Goal: Contribute content: Contribute content

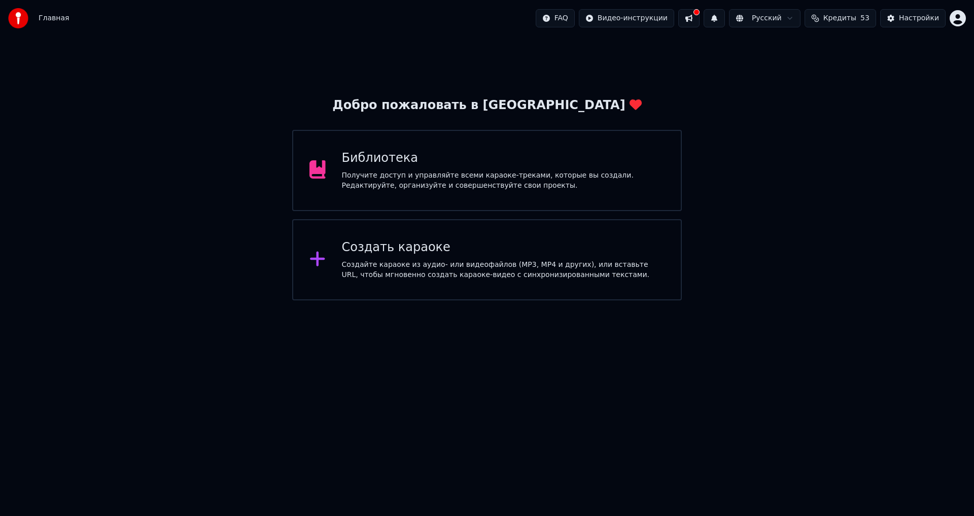
click at [700, 17] on button at bounding box center [688, 18] width 21 height 18
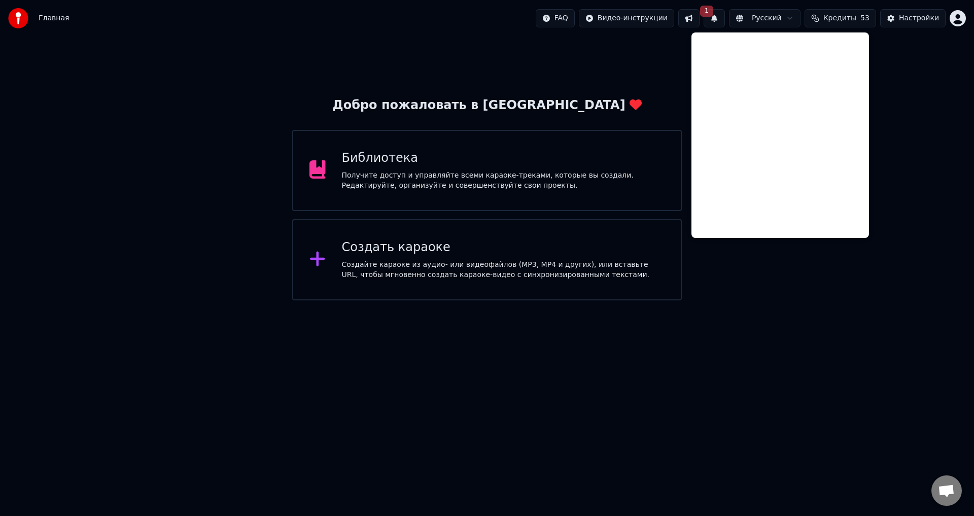
click at [653, 64] on div "Добро пожаловать в Youka Библиотека Получите доступ и управляйте всеми караоке-…" at bounding box center [487, 169] width 974 height 264
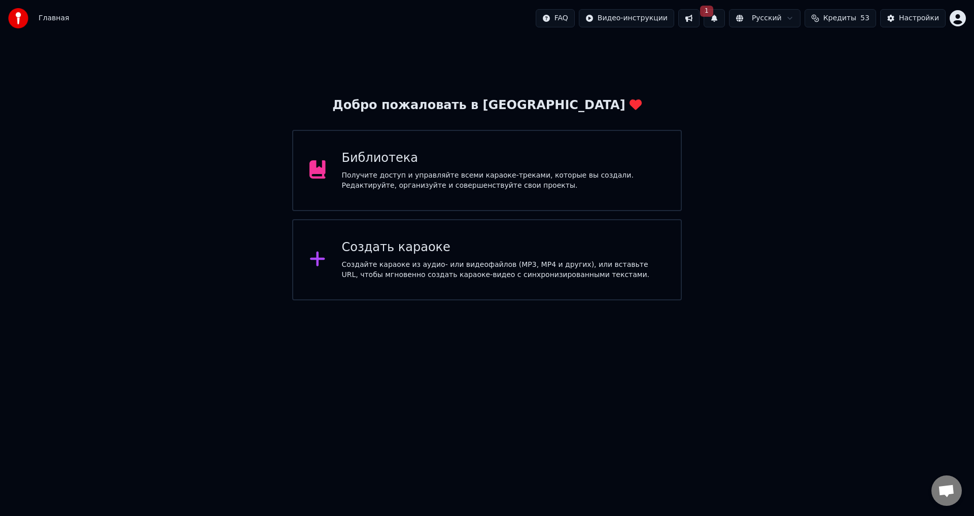
click at [713, 16] on span "1" at bounding box center [706, 11] width 13 height 11
click at [785, 56] on button "Обновить" at bounding box center [802, 50] width 53 height 18
click at [579, 177] on div "Получите доступ и управляйте всеми караоке-треками, которые вы создали. Редакти…" at bounding box center [503, 180] width 323 height 20
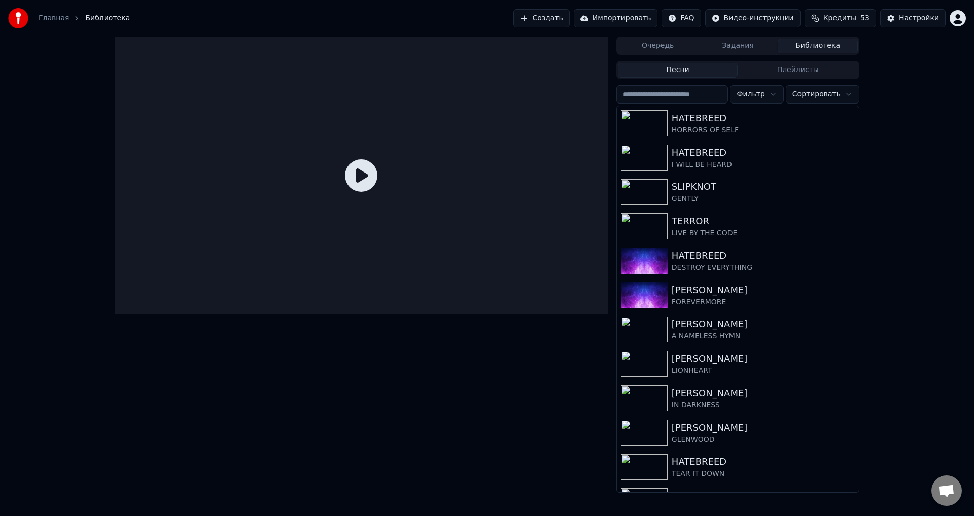
click at [562, 15] on button "Создать" at bounding box center [542, 18] width 56 height 18
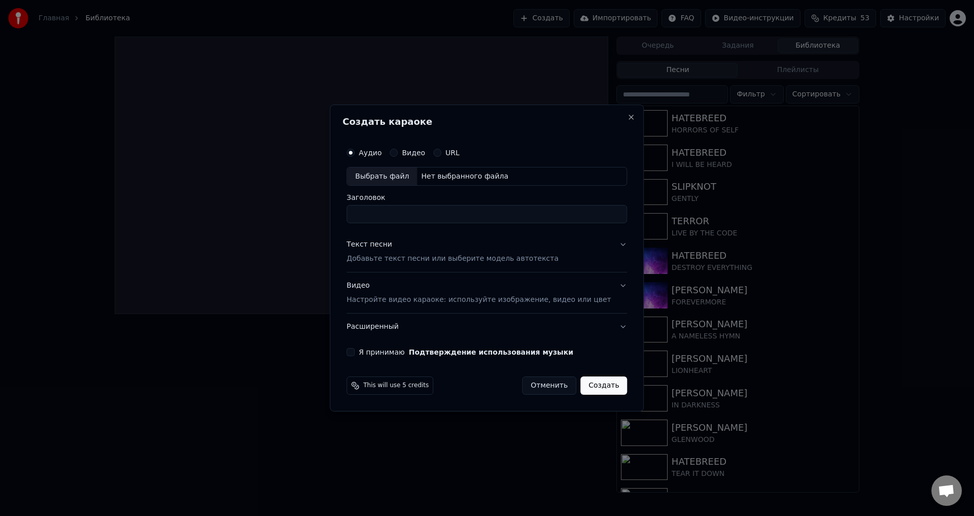
click at [388, 170] on div "Выбрать файл" at bounding box center [382, 176] width 70 height 18
type input "**********"
click at [401, 250] on div "Текст песни Добавьте текст песни или выберите модель автотекста" at bounding box center [453, 252] width 212 height 24
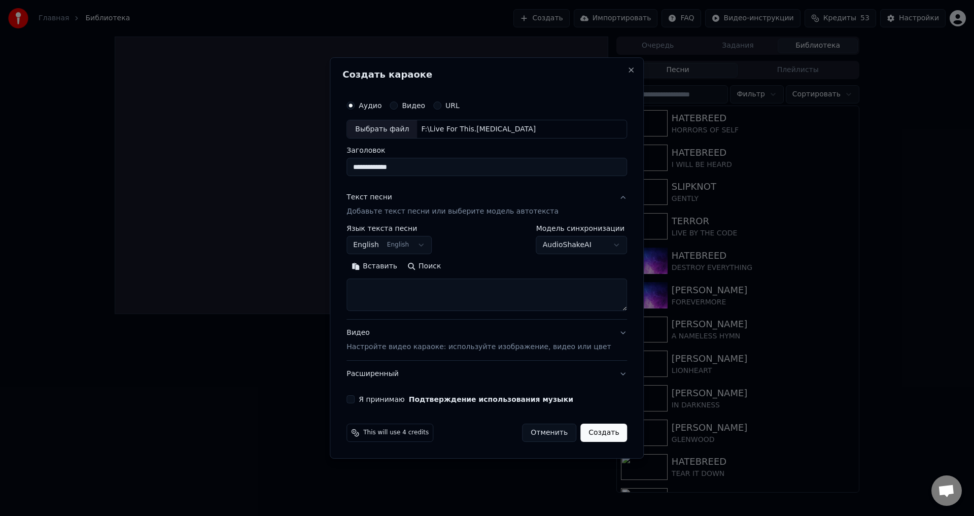
click at [459, 430] on div "This will use 4 credits Отменить Создать" at bounding box center [487, 433] width 281 height 18
click at [448, 294] on textarea at bounding box center [487, 295] width 281 height 32
paste textarea "**********"
type textarea "**********"
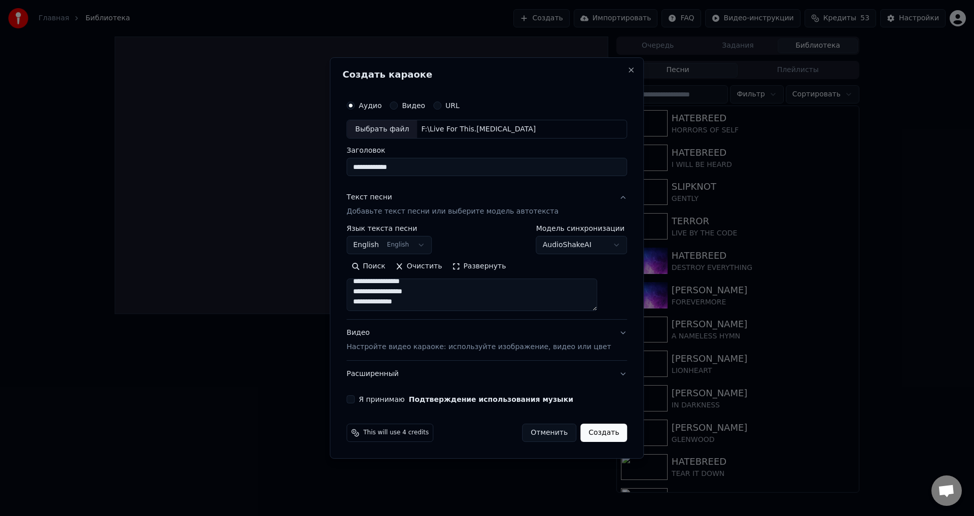
click at [450, 338] on div "Видео Настройте видео караоке: используйте изображение, видео или цвет" at bounding box center [479, 340] width 264 height 24
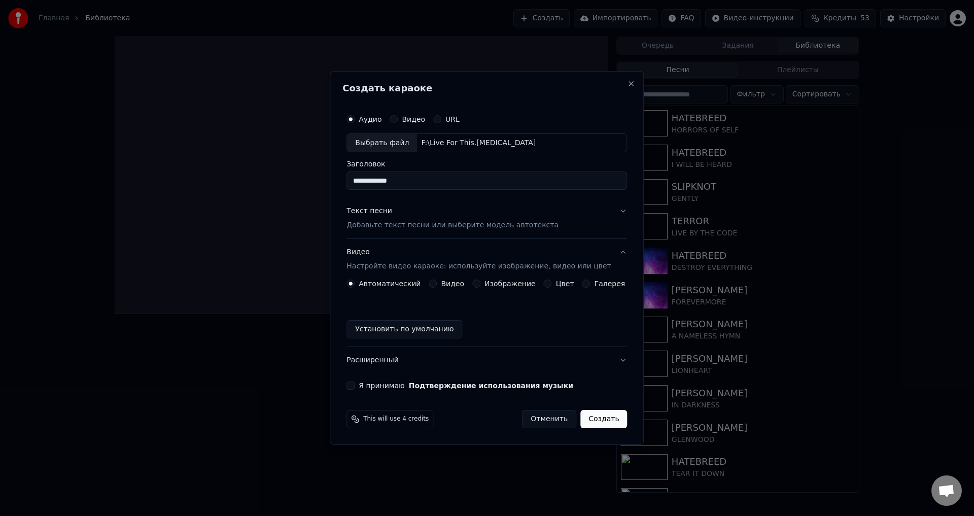
click at [477, 283] on button "Изображение" at bounding box center [476, 284] width 8 height 8
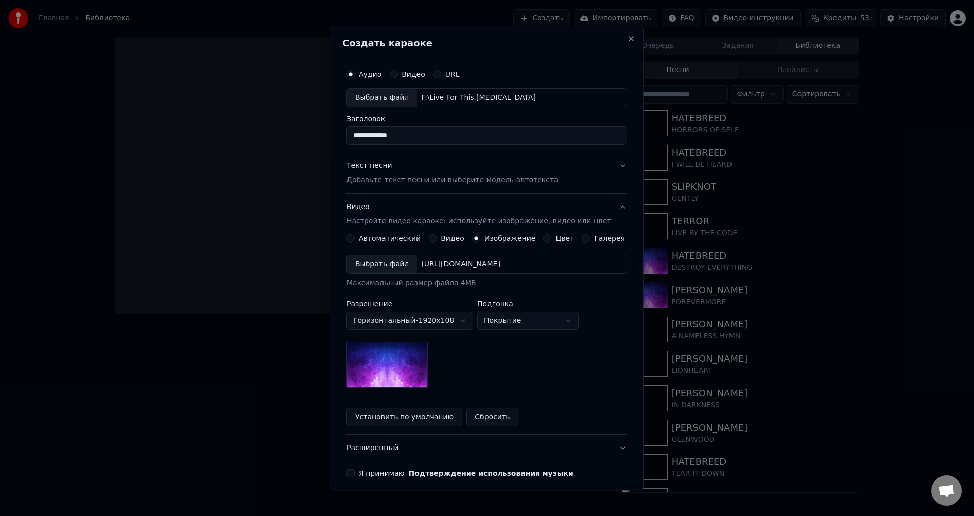
click at [393, 267] on div "Выбрать файл" at bounding box center [382, 265] width 70 height 18
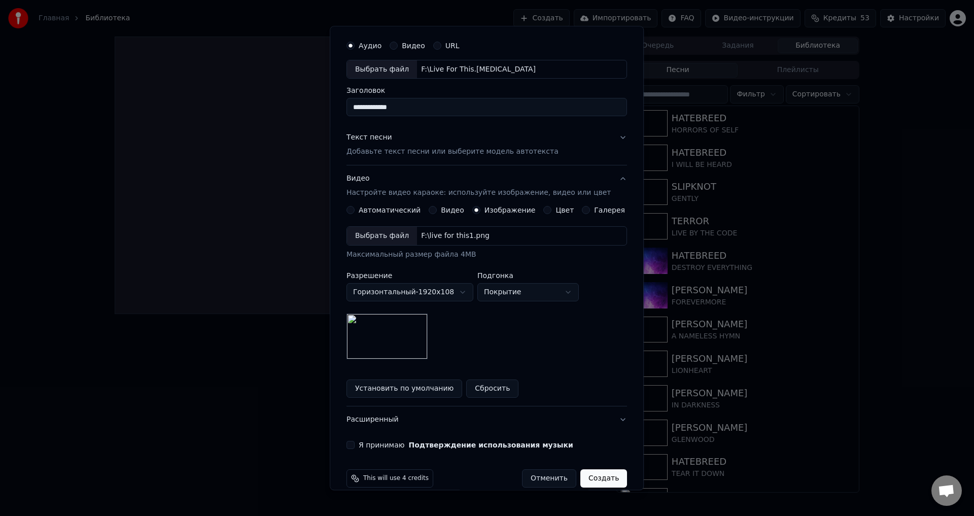
scroll to position [43, 0]
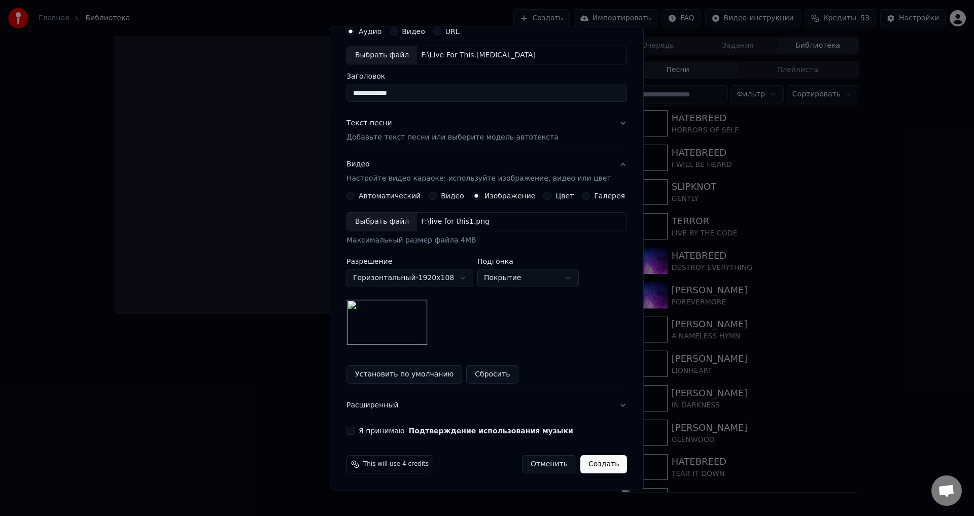
click at [355, 430] on button "Я принимаю Подтверждение использования музыки" at bounding box center [351, 431] width 8 height 8
click at [581, 463] on button "Создать" at bounding box center [603, 465] width 47 height 18
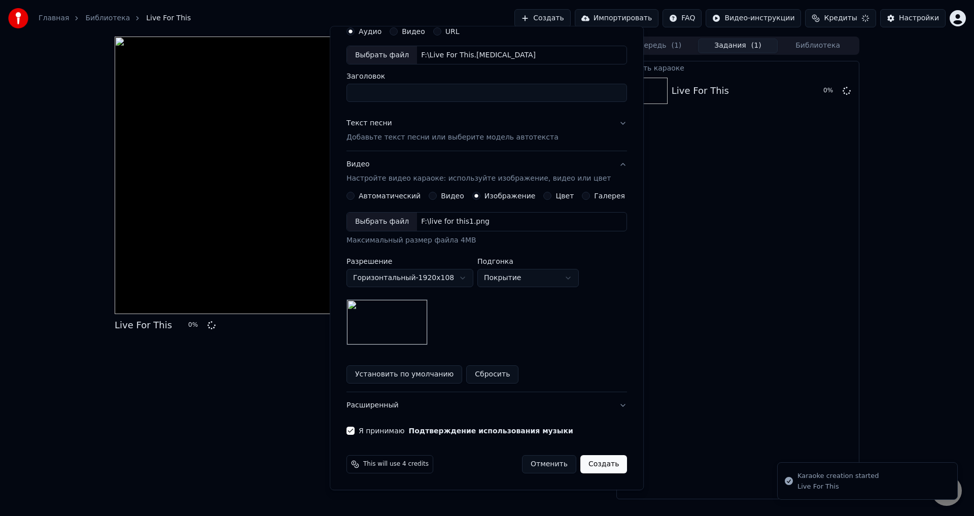
scroll to position [0, 0]
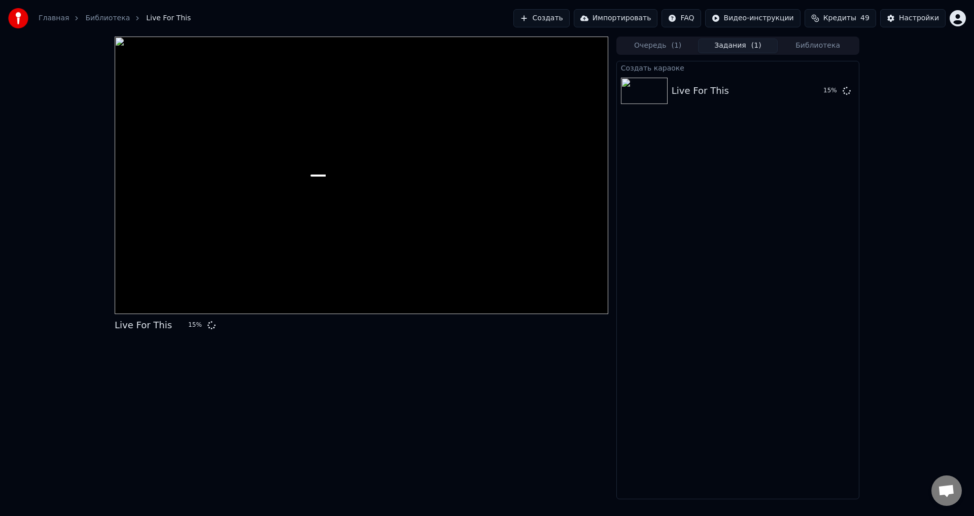
click at [327, 399] on div "Live For This 15 %" at bounding box center [362, 268] width 494 height 463
click at [346, 329] on div "Live For This 16 %" at bounding box center [362, 325] width 494 height 14
click at [356, 325] on div "Live For This 20 %" at bounding box center [362, 325] width 494 height 14
click at [359, 407] on div "Live For This 22 %" at bounding box center [362, 268] width 494 height 463
click at [351, 323] on div "Live For This 22 %" at bounding box center [362, 325] width 494 height 14
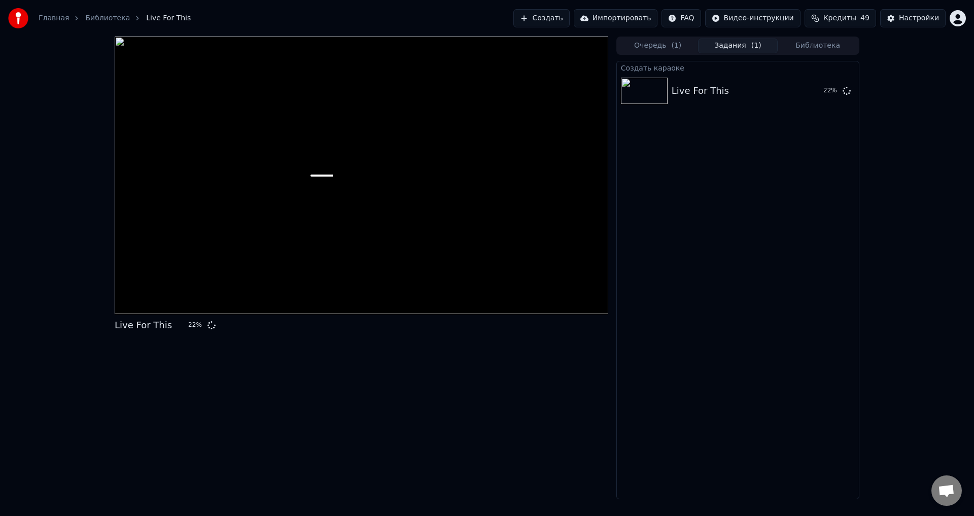
click at [357, 326] on div "Live For This 22 %" at bounding box center [362, 325] width 494 height 14
click at [390, 388] on div "Live For This 34 %" at bounding box center [362, 268] width 494 height 463
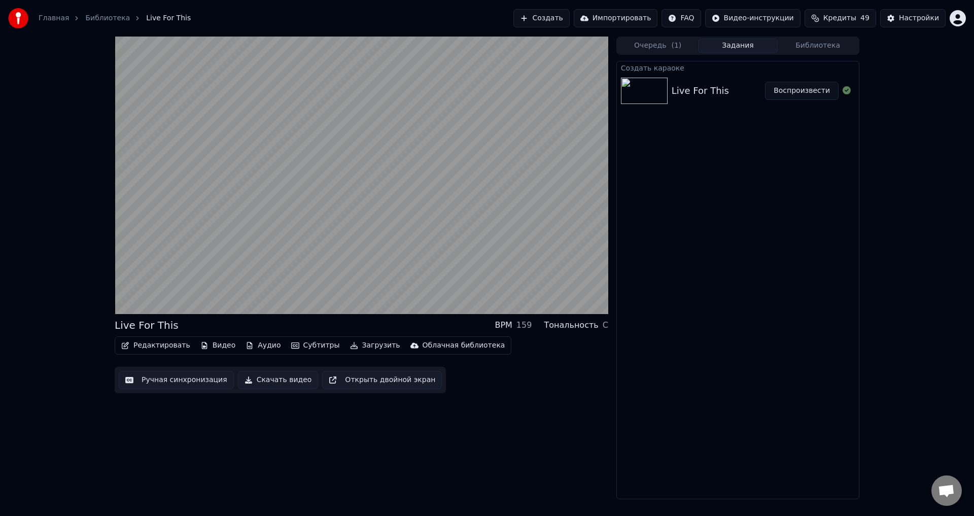
click at [211, 381] on button "Ручная синхронизация" at bounding box center [176, 380] width 115 height 18
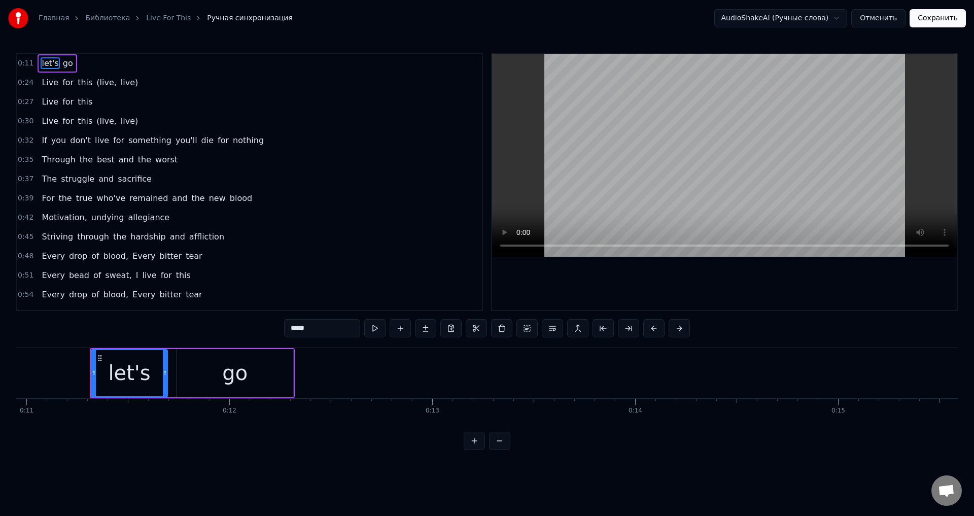
scroll to position [0, 2245]
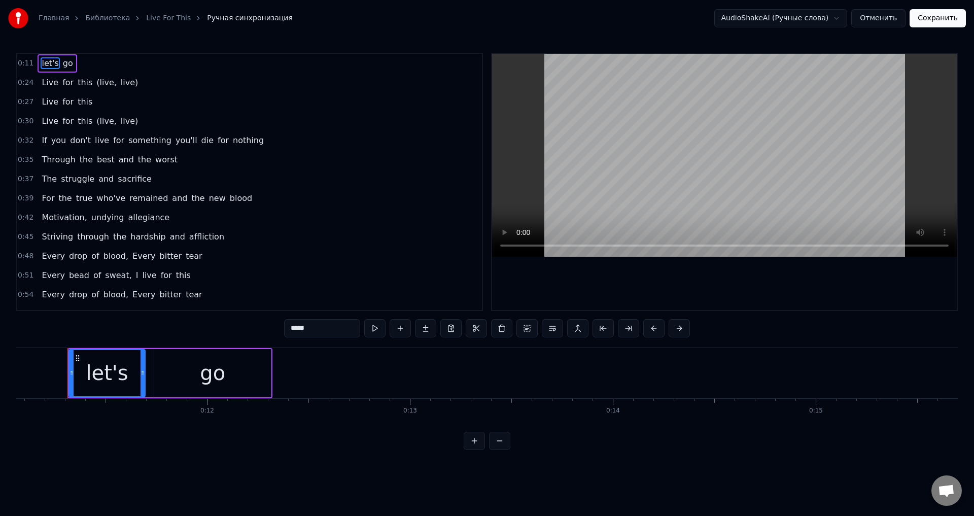
click at [880, 15] on button "Отменить" at bounding box center [878, 18] width 54 height 18
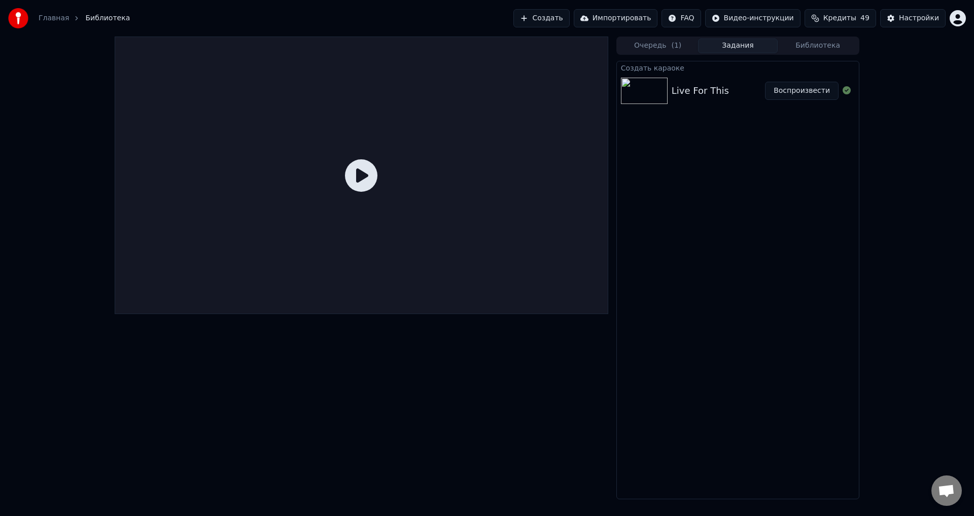
click at [708, 89] on div "Live For This" at bounding box center [700, 91] width 57 height 14
click at [801, 88] on button "Воспроизвести" at bounding box center [802, 91] width 74 height 18
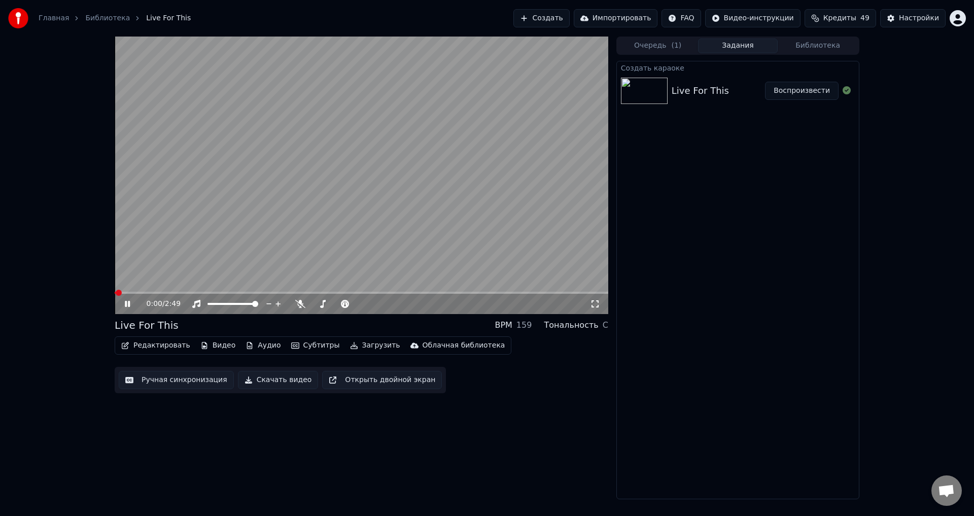
click at [135, 347] on button "Редактировать" at bounding box center [155, 345] width 77 height 14
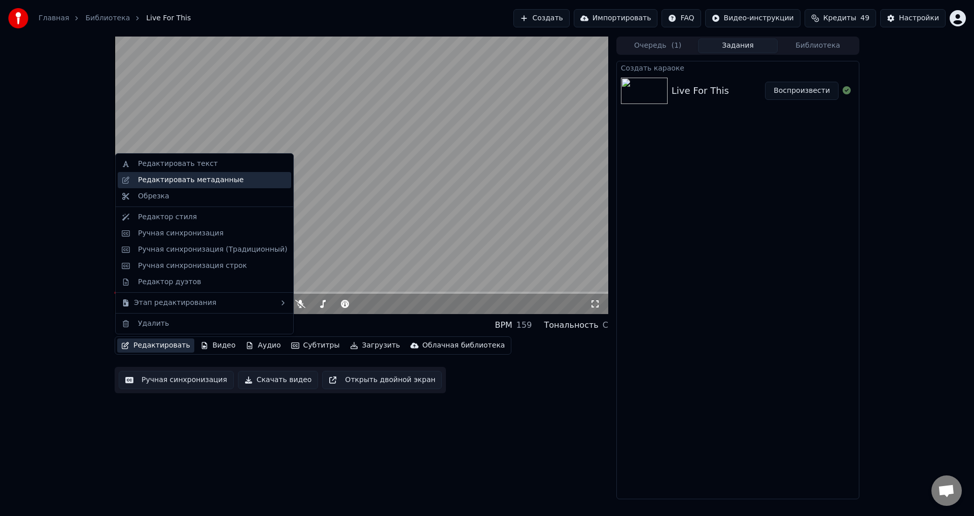
click at [202, 182] on div "Редактировать метаданные" at bounding box center [191, 180] width 106 height 10
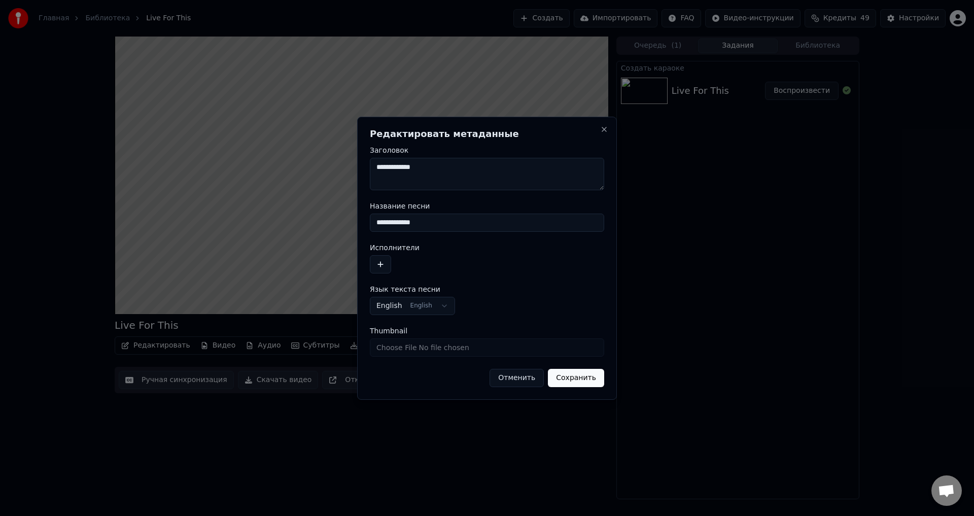
click at [436, 216] on input "**********" at bounding box center [487, 223] width 234 height 18
drag, startPoint x: 434, startPoint y: 218, endPoint x: 364, endPoint y: 222, distance: 70.1
click at [364, 222] on div "**********" at bounding box center [487, 258] width 260 height 283
type input "*"
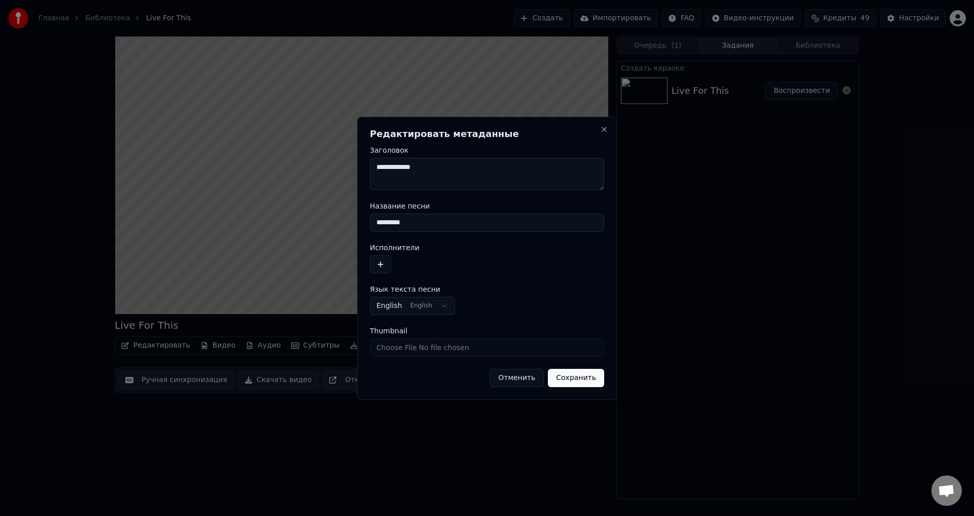
type input "*********"
click at [374, 262] on button "button" at bounding box center [380, 264] width 21 height 18
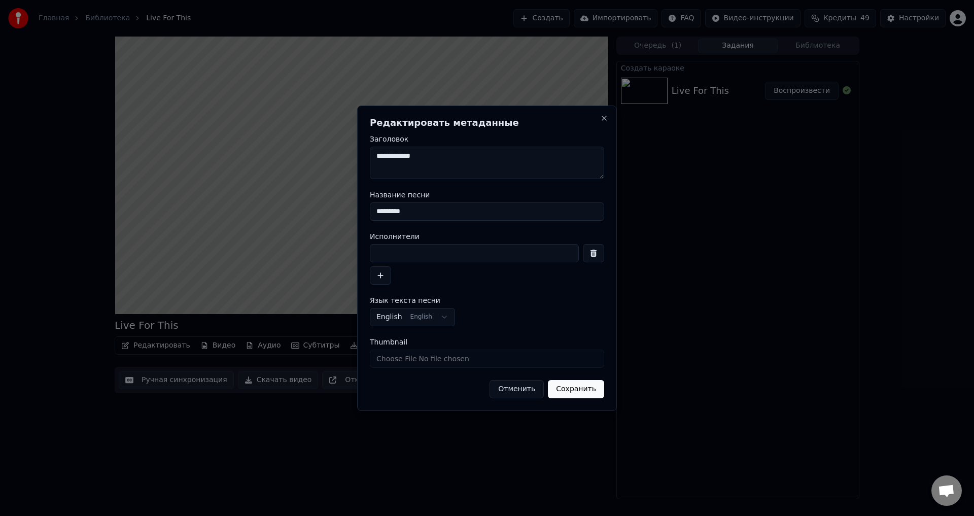
click at [409, 254] on input at bounding box center [474, 253] width 209 height 18
type input "**********"
click at [576, 392] on button "Сохранить" at bounding box center [576, 389] width 56 height 18
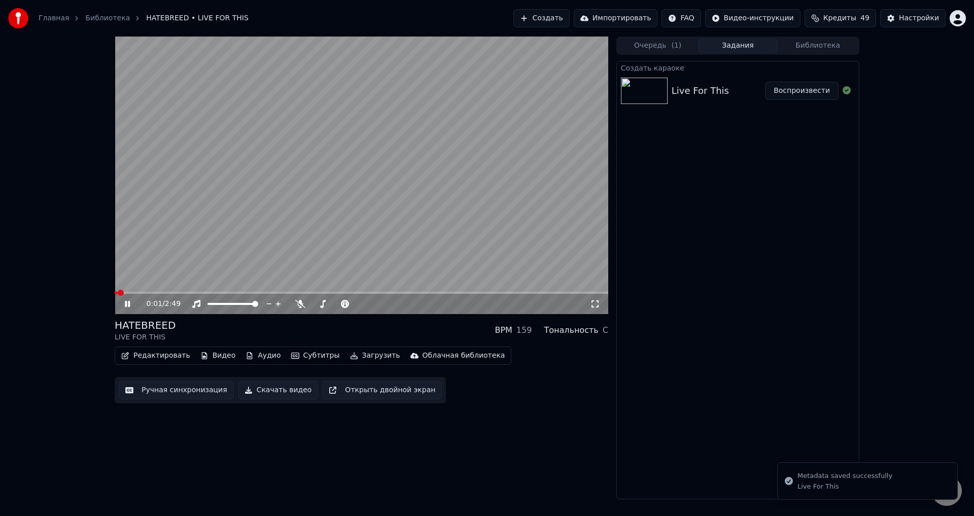
click at [115, 294] on span at bounding box center [116, 293] width 3 height 2
drag, startPoint x: 593, startPoint y: 306, endPoint x: 637, endPoint y: 326, distance: 47.7
click at [594, 306] on icon at bounding box center [595, 304] width 10 height 8
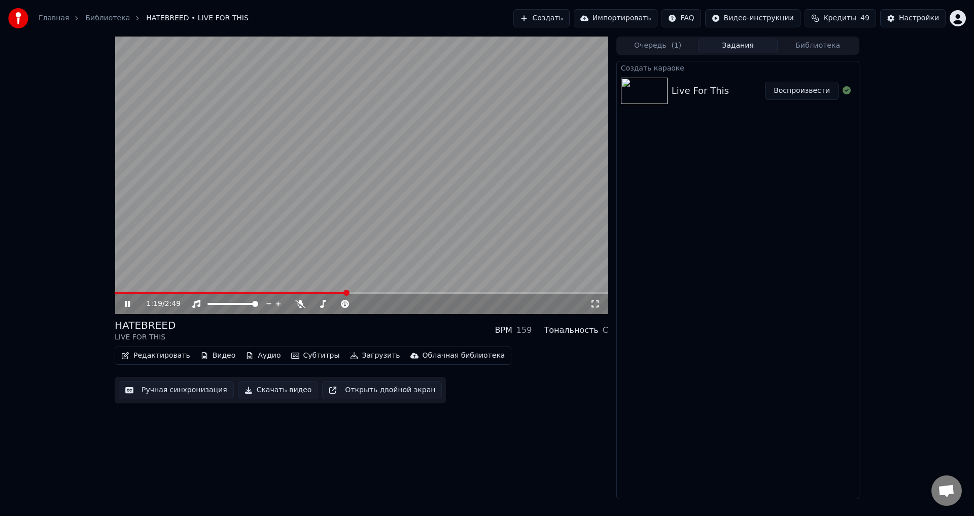
click at [397, 153] on video at bounding box center [362, 176] width 494 height 278
click at [151, 353] on button "Редактировать" at bounding box center [155, 356] width 77 height 14
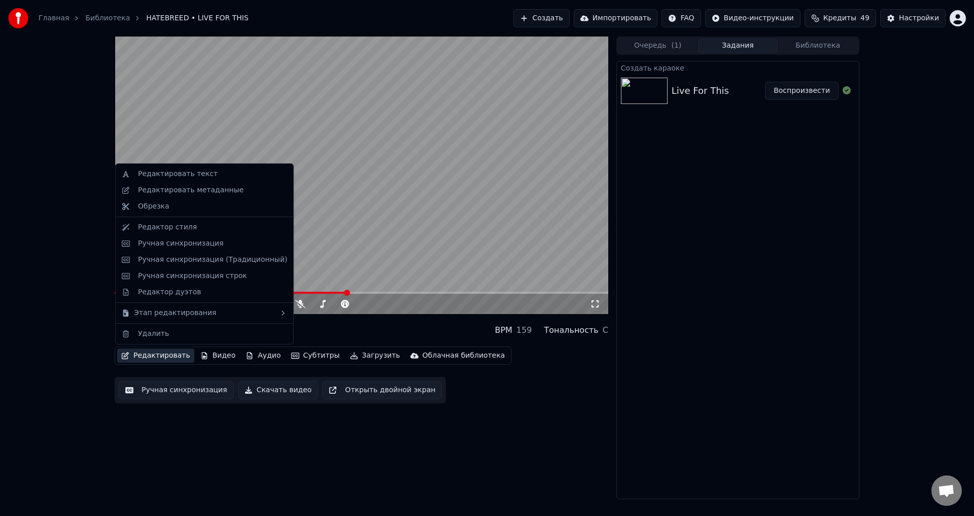
click at [176, 390] on button "Ручная синхронизация" at bounding box center [176, 390] width 115 height 18
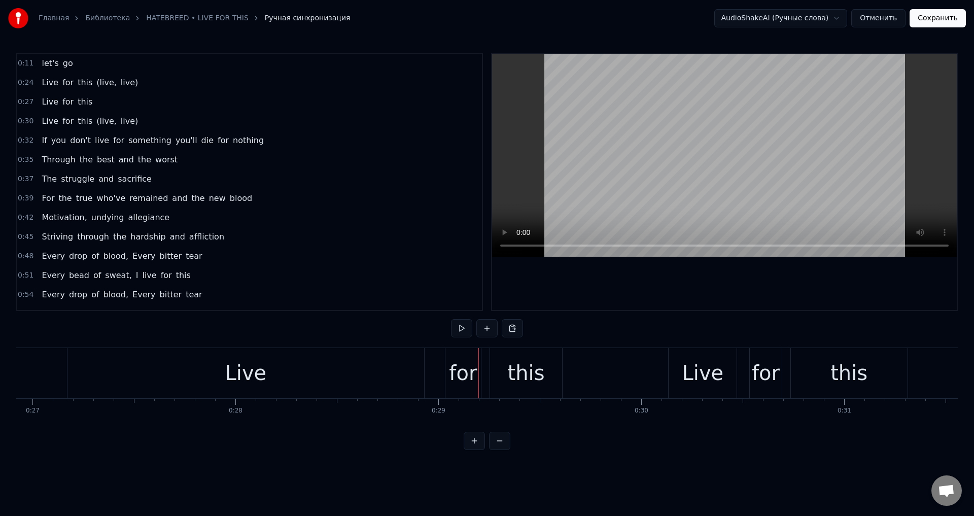
scroll to position [0, 5241]
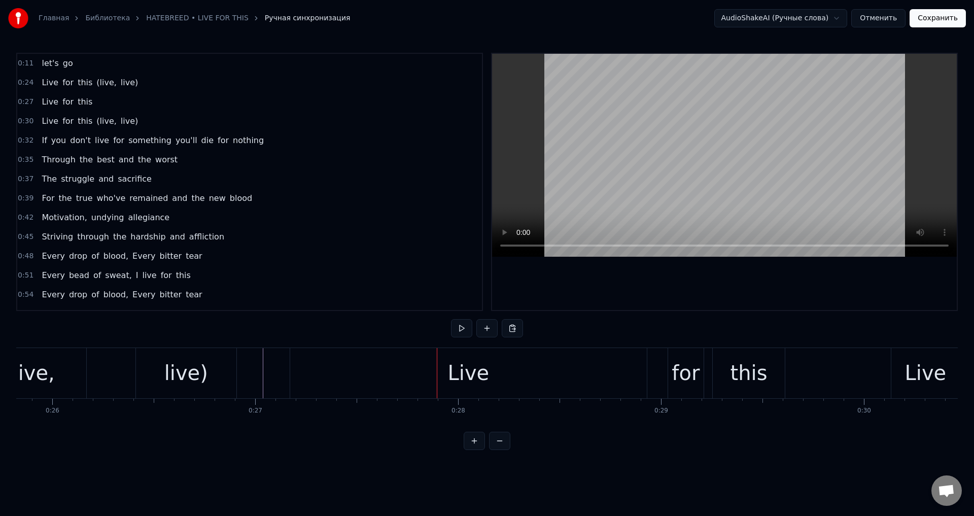
click at [529, 382] on div "Live" at bounding box center [468, 373] width 357 height 50
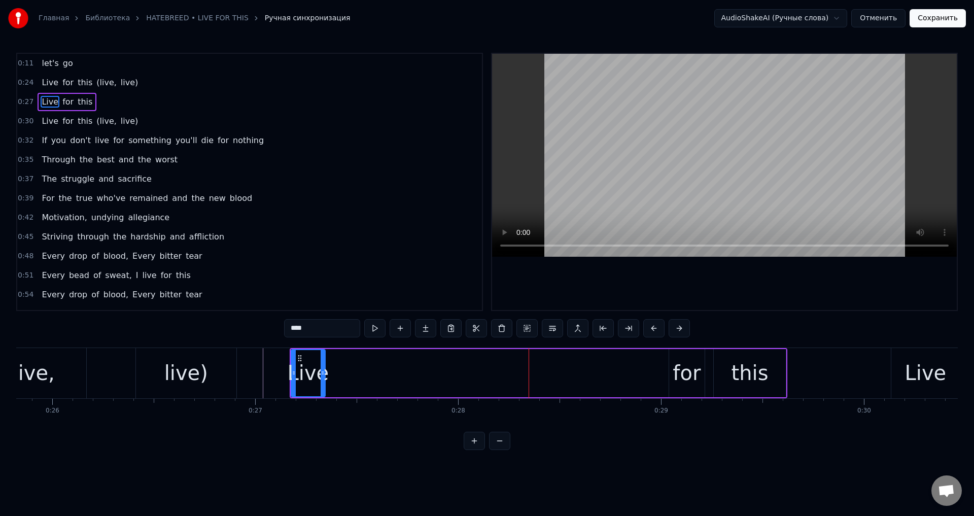
drag, startPoint x: 645, startPoint y: 367, endPoint x: 322, endPoint y: 385, distance: 323.2
click at [322, 385] on div at bounding box center [323, 373] width 4 height 46
drag, startPoint x: 292, startPoint y: 376, endPoint x: 282, endPoint y: 378, distance: 9.9
click at [282, 378] on div at bounding box center [284, 373] width 4 height 46
click at [685, 370] on div "for" at bounding box center [687, 373] width 28 height 30
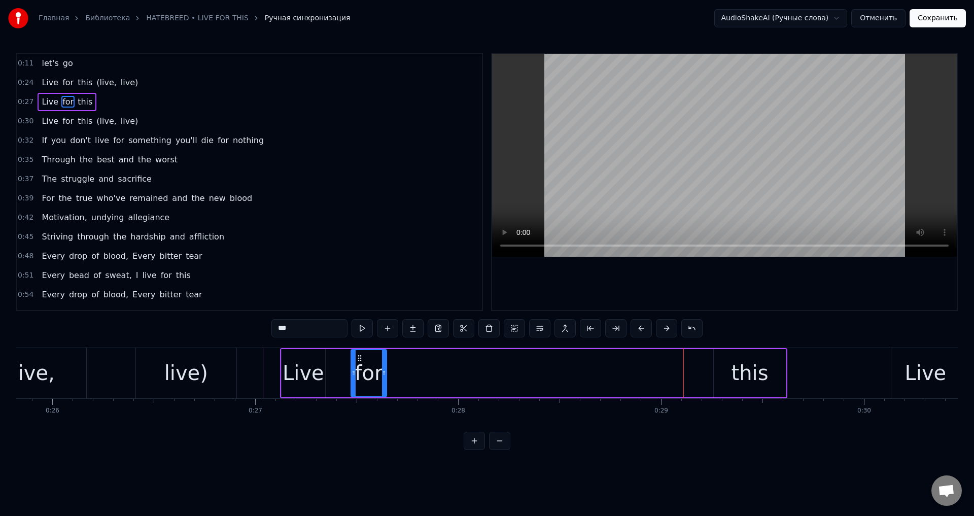
drag, startPoint x: 677, startPoint y: 360, endPoint x: 359, endPoint y: 369, distance: 318.3
click at [359, 369] on div "for" at bounding box center [369, 373] width 35 height 46
click at [737, 359] on div "this" at bounding box center [749, 373] width 37 height 30
type input "****"
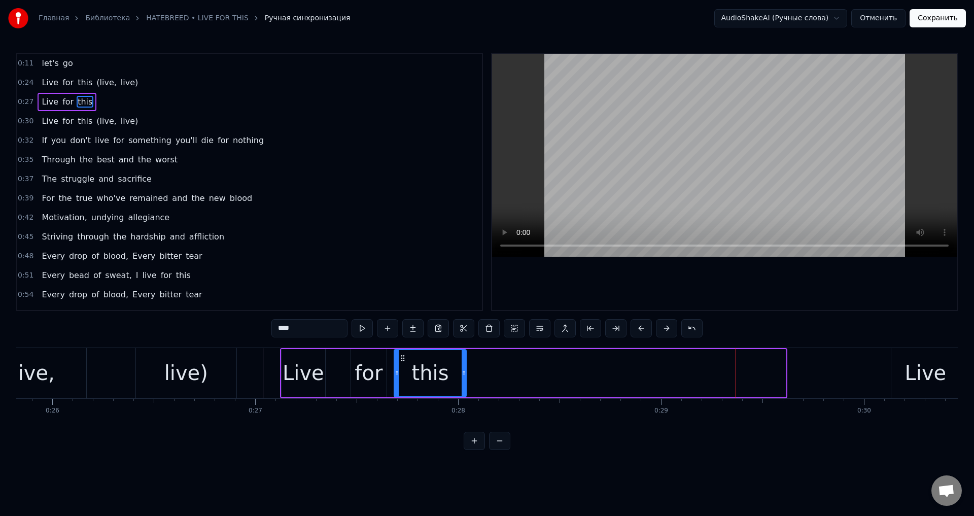
drag, startPoint x: 723, startPoint y: 359, endPoint x: 404, endPoint y: 360, distance: 319.2
click at [404, 360] on icon at bounding box center [403, 358] width 8 height 8
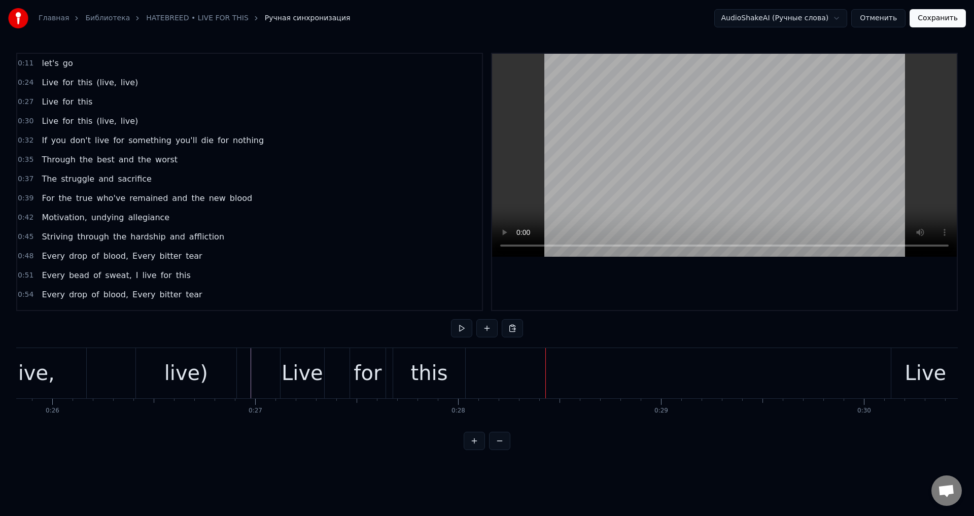
click at [307, 371] on div "Live" at bounding box center [303, 373] width 42 height 30
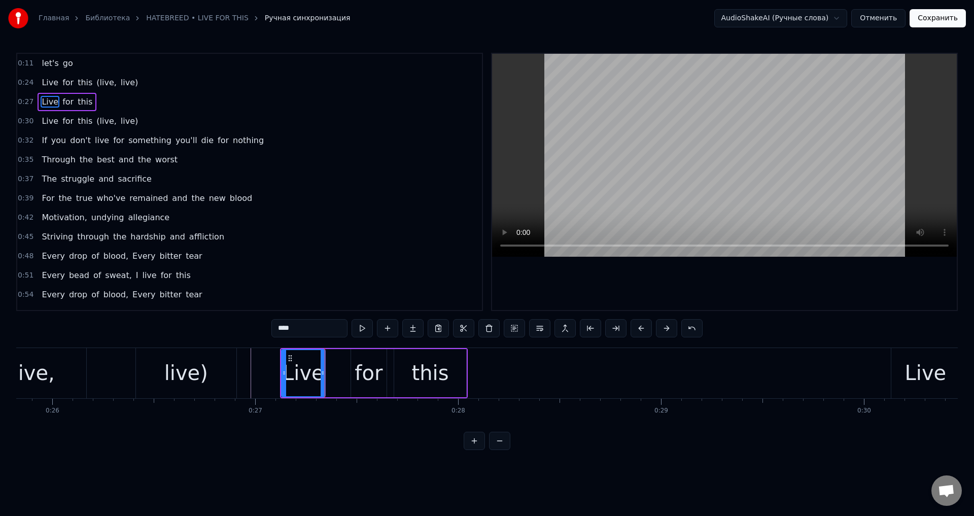
click at [364, 370] on div "for" at bounding box center [369, 373] width 28 height 30
click at [413, 373] on div "this" at bounding box center [430, 373] width 72 height 48
type input "****"
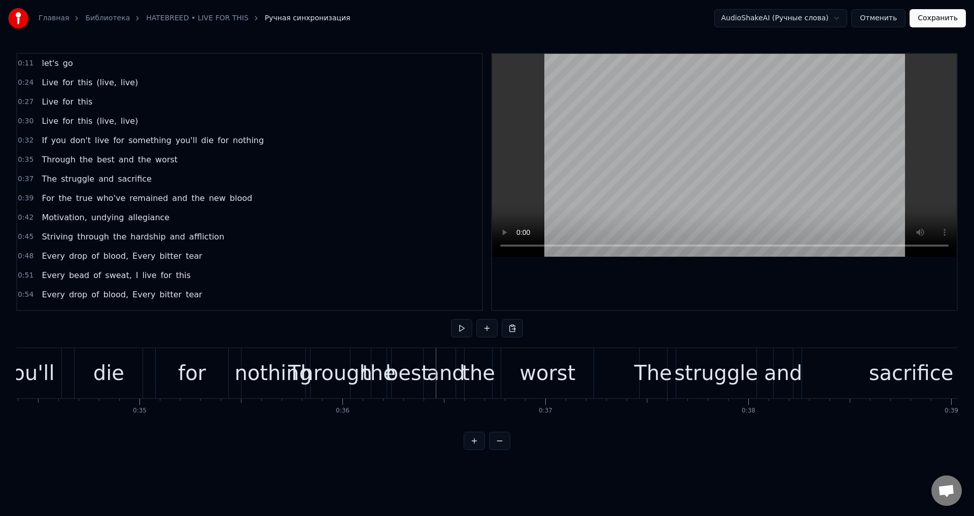
scroll to position [0, 6774]
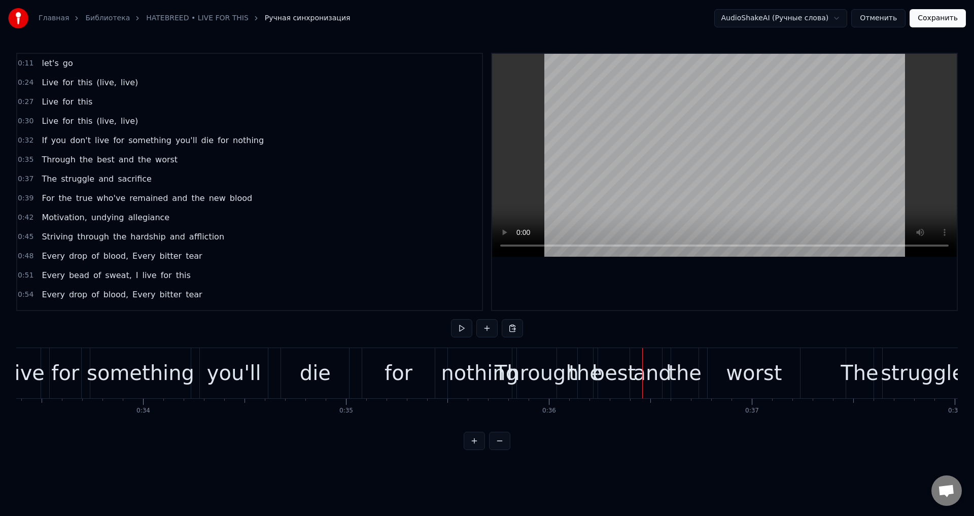
click at [238, 372] on div "you'll" at bounding box center [234, 373] width 54 height 30
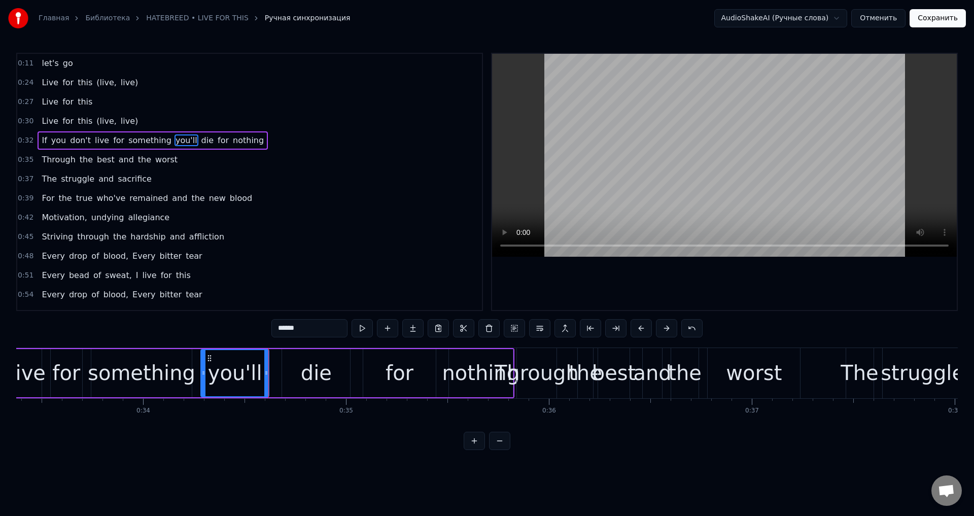
click at [285, 366] on div "die" at bounding box center [316, 373] width 68 height 48
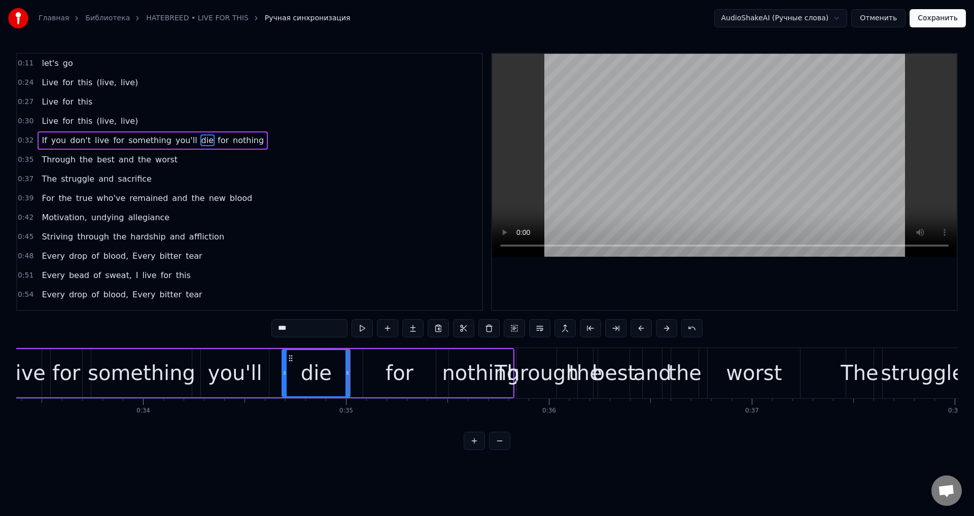
click at [251, 370] on div "you'll" at bounding box center [235, 373] width 54 height 30
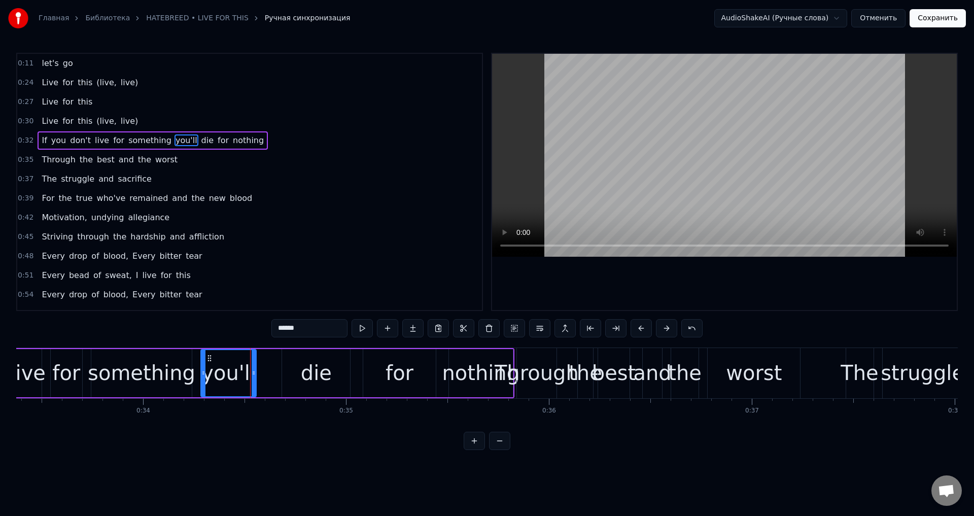
drag, startPoint x: 265, startPoint y: 368, endPoint x: 252, endPoint y: 371, distance: 14.0
click at [252, 371] on div at bounding box center [254, 373] width 4 height 46
drag, startPoint x: 286, startPoint y: 365, endPoint x: 281, endPoint y: 369, distance: 6.9
click at [287, 365] on div "die" at bounding box center [316, 373] width 68 height 48
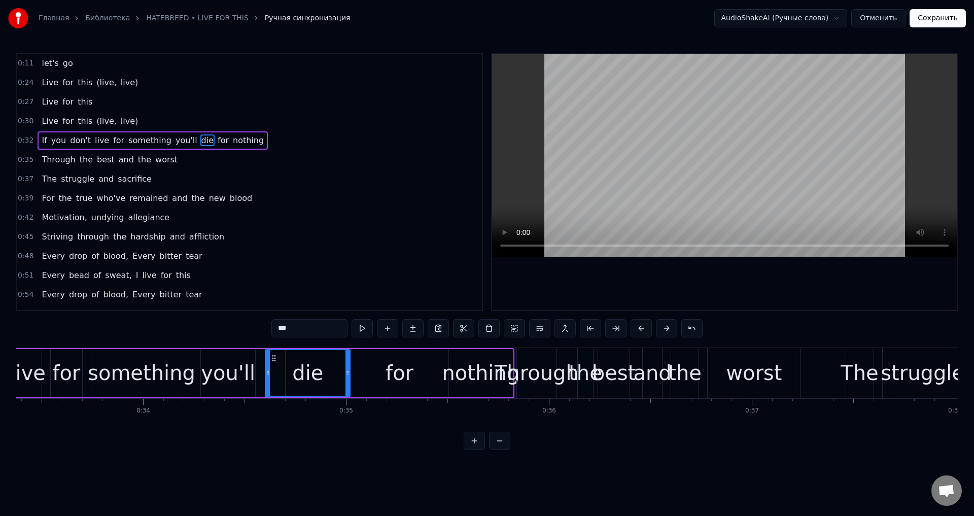
drag, startPoint x: 284, startPoint y: 370, endPoint x: 267, endPoint y: 372, distance: 16.9
click at [267, 372] on icon at bounding box center [268, 373] width 4 height 8
drag, startPoint x: 346, startPoint y: 368, endPoint x: 327, endPoint y: 373, distance: 19.3
click at [331, 373] on div at bounding box center [333, 373] width 4 height 46
click at [379, 372] on div "for" at bounding box center [399, 373] width 72 height 48
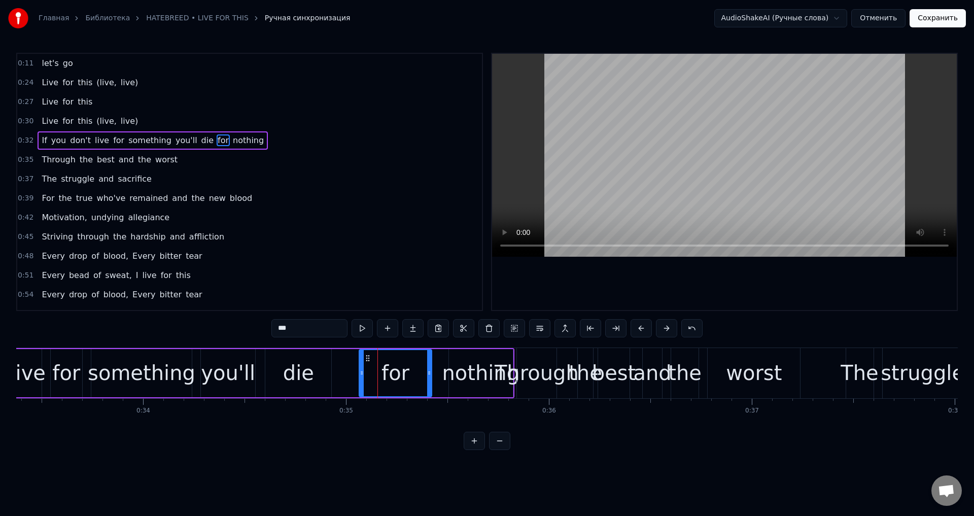
click at [368, 360] on icon at bounding box center [368, 358] width 8 height 8
drag, startPoint x: 427, startPoint y: 366, endPoint x: 410, endPoint y: 372, distance: 18.1
click at [410, 372] on div at bounding box center [412, 373] width 4 height 46
click at [454, 363] on div "nothing" at bounding box center [481, 373] width 78 height 30
type input "*******"
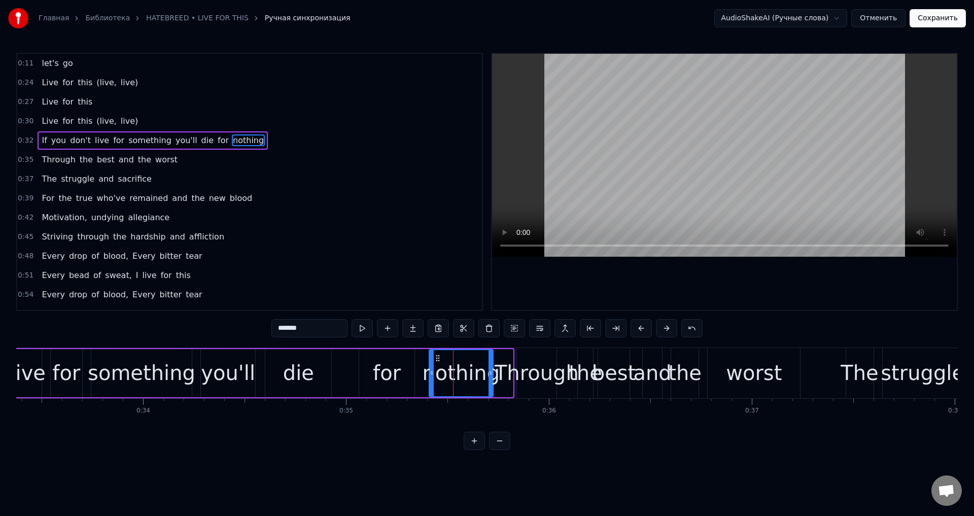
drag, startPoint x: 456, startPoint y: 358, endPoint x: 435, endPoint y: 363, distance: 20.9
click at [435, 363] on div "nothing" at bounding box center [461, 373] width 63 height 46
drag, startPoint x: 490, startPoint y: 377, endPoint x: 484, endPoint y: 379, distance: 6.3
click at [484, 379] on div at bounding box center [485, 373] width 4 height 46
drag, startPoint x: 484, startPoint y: 382, endPoint x: 507, endPoint y: 382, distance: 22.8
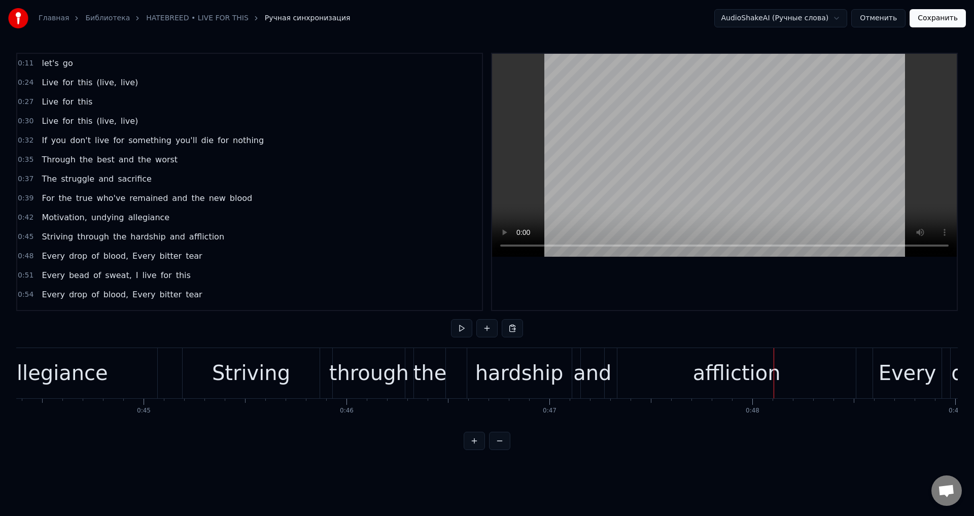
scroll to position [0, 8931]
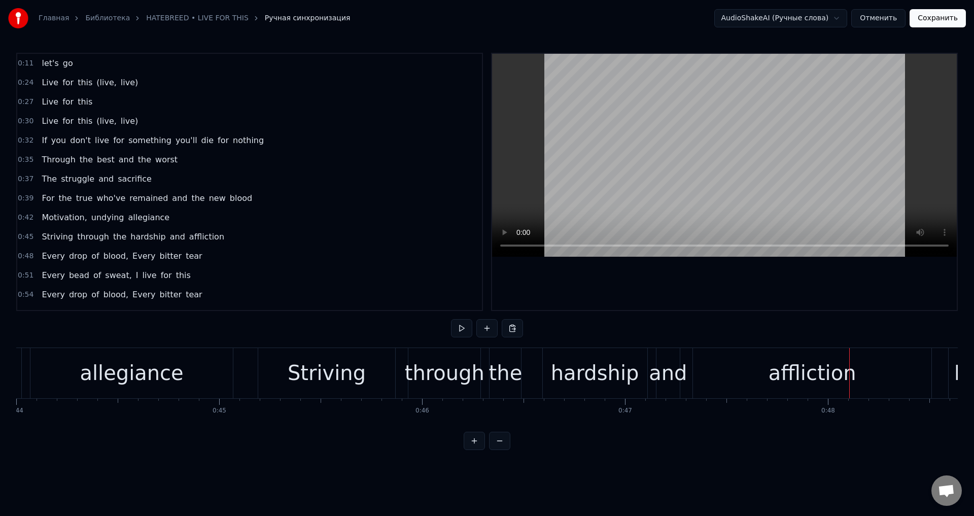
click at [320, 372] on div "Striving" at bounding box center [327, 373] width 78 height 30
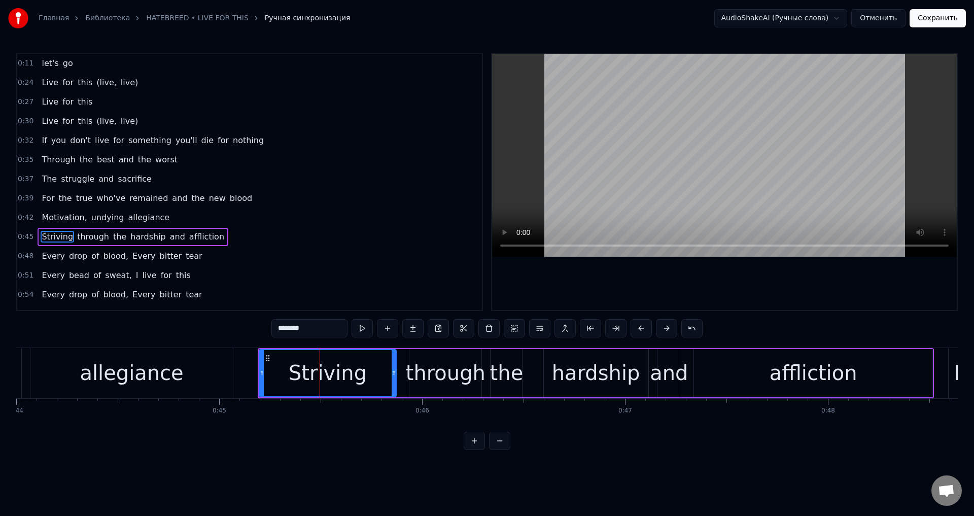
scroll to position [55, 0]
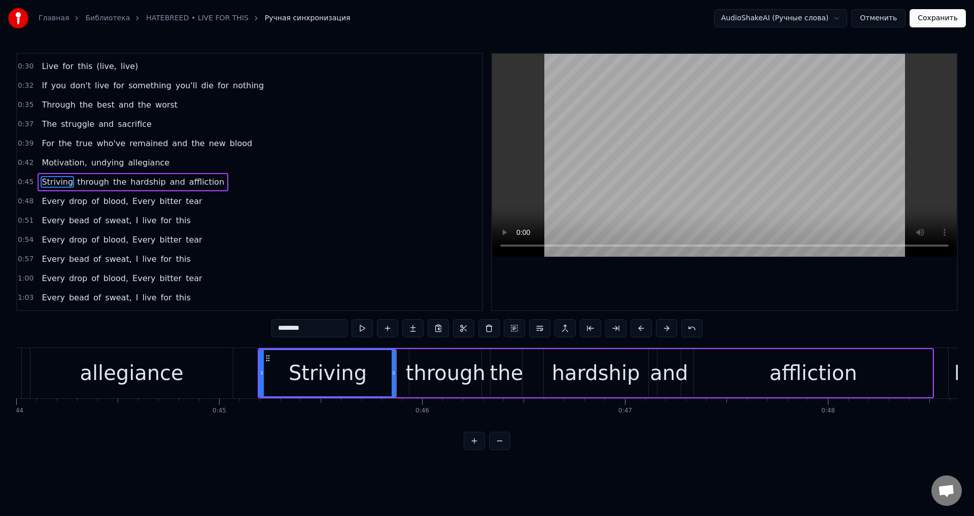
click at [393, 363] on div at bounding box center [394, 373] width 4 height 46
click at [431, 359] on div "through" at bounding box center [446, 373] width 80 height 30
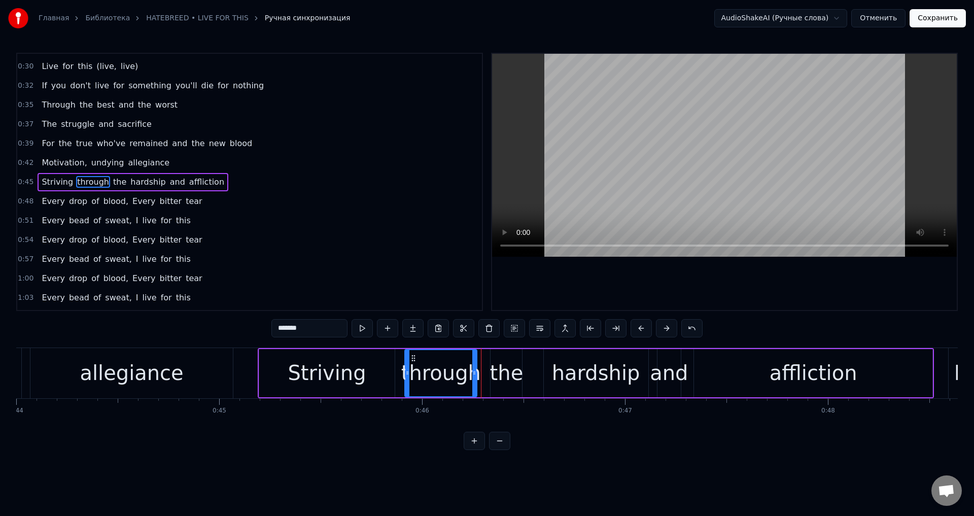
click at [414, 359] on icon at bounding box center [413, 358] width 8 height 8
click at [496, 359] on div "the" at bounding box center [506, 373] width 33 height 30
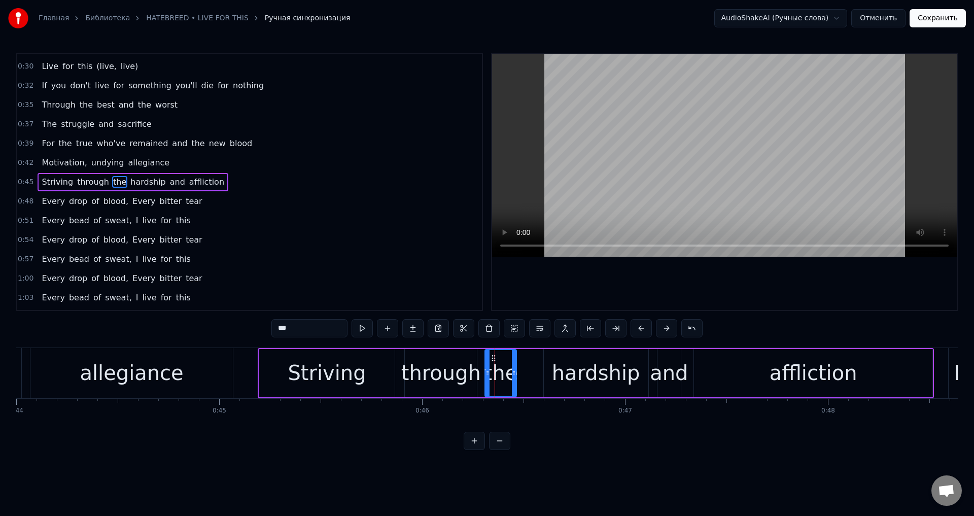
click at [491, 359] on icon at bounding box center [494, 358] width 8 height 8
click at [561, 360] on div "hardship" at bounding box center [596, 373] width 88 height 30
type input "********"
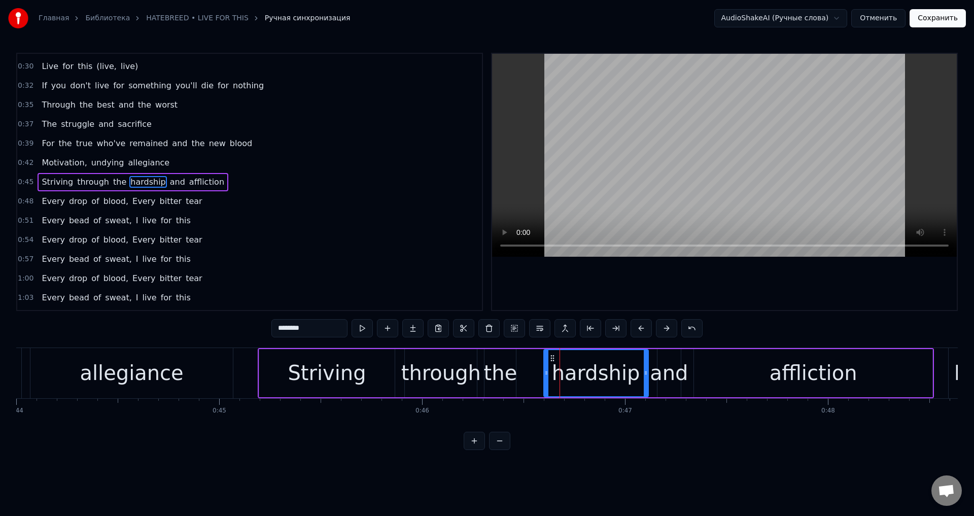
click at [540, 359] on div "Striving through the hardship and affliction" at bounding box center [596, 373] width 676 height 50
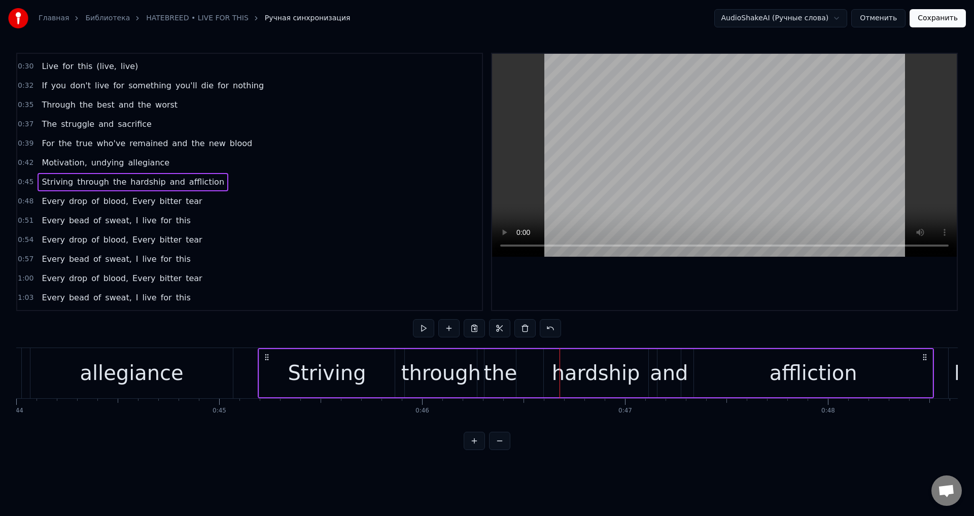
click at [556, 362] on div "hardship" at bounding box center [596, 373] width 105 height 48
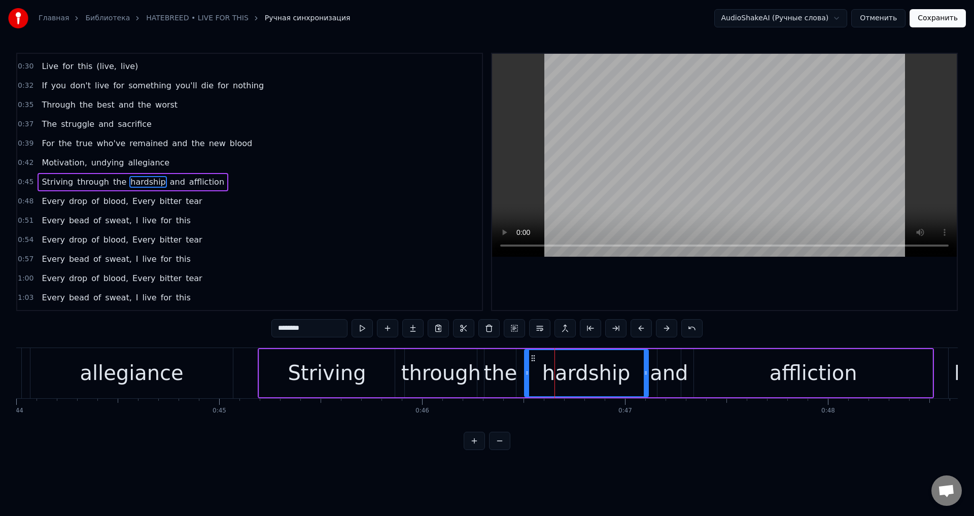
drag, startPoint x: 545, startPoint y: 368, endPoint x: 527, endPoint y: 372, distance: 18.6
click at [527, 372] on div at bounding box center [527, 373] width 4 height 46
drag, startPoint x: 644, startPoint y: 373, endPoint x: 624, endPoint y: 377, distance: 20.6
click at [622, 377] on div at bounding box center [624, 373] width 4 height 46
click at [663, 362] on div "and" at bounding box center [669, 373] width 38 height 30
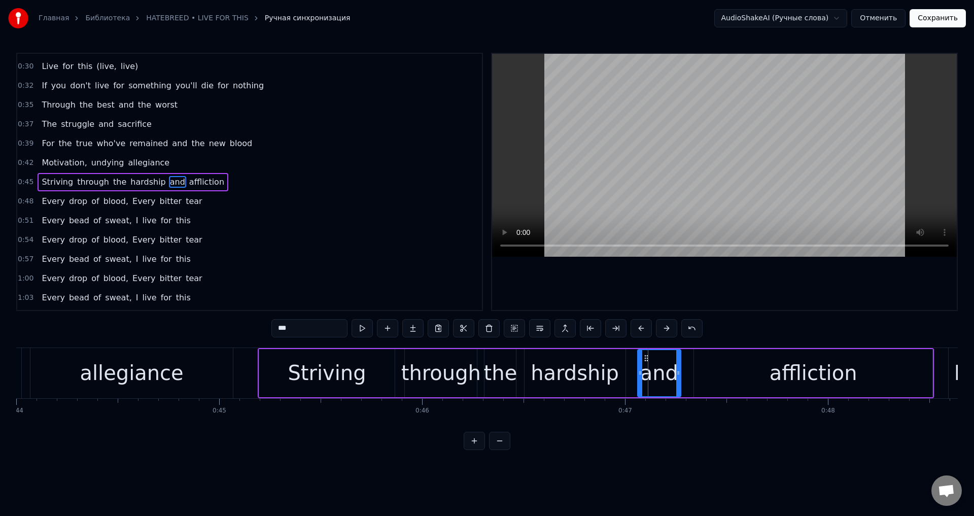
drag, startPoint x: 659, startPoint y: 365, endPoint x: 639, endPoint y: 371, distance: 20.6
click at [639, 371] on div at bounding box center [640, 373] width 4 height 46
click at [722, 371] on div "affliction" at bounding box center [813, 373] width 239 height 48
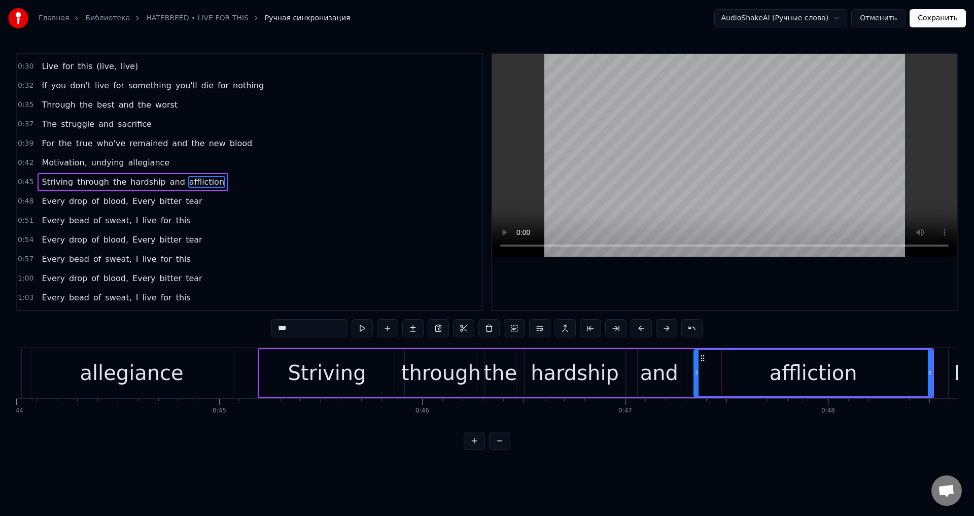
type input "**********"
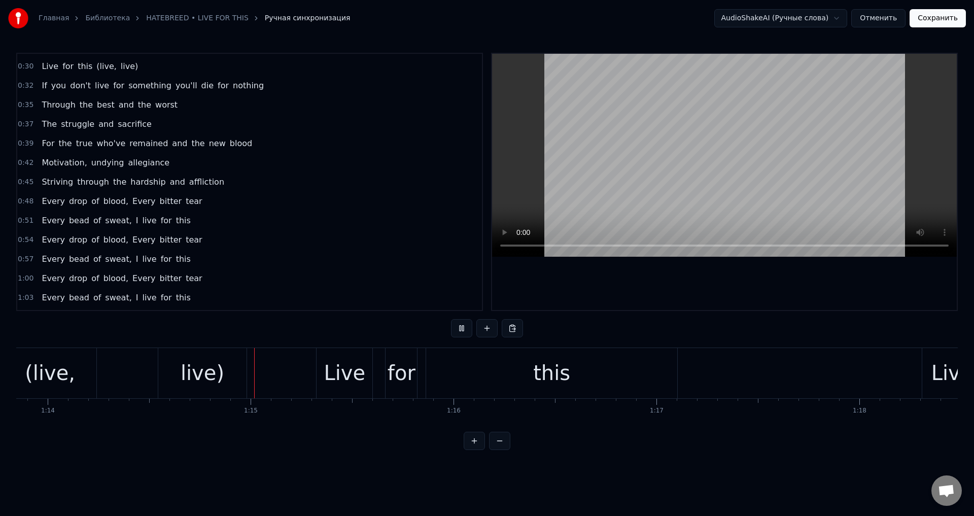
scroll to position [0, 15028]
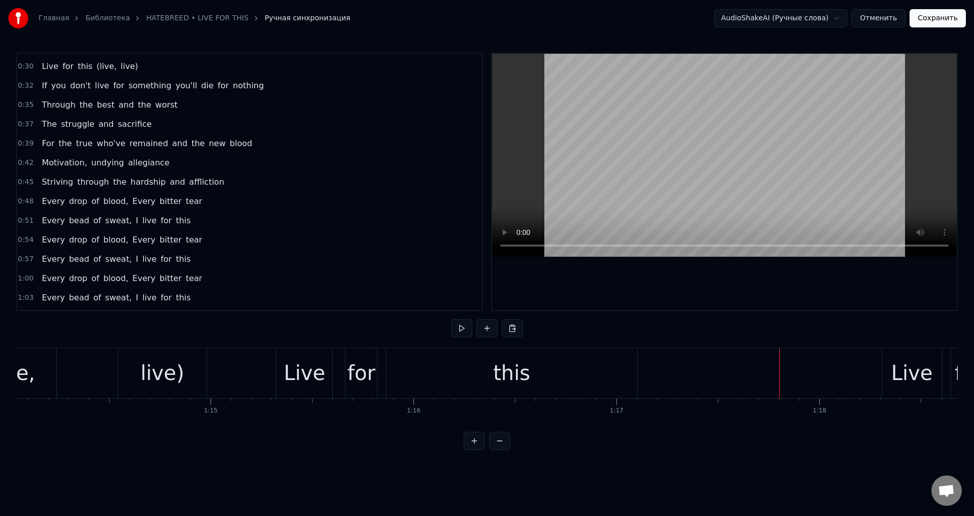
click at [295, 366] on div "Live" at bounding box center [305, 373] width 42 height 30
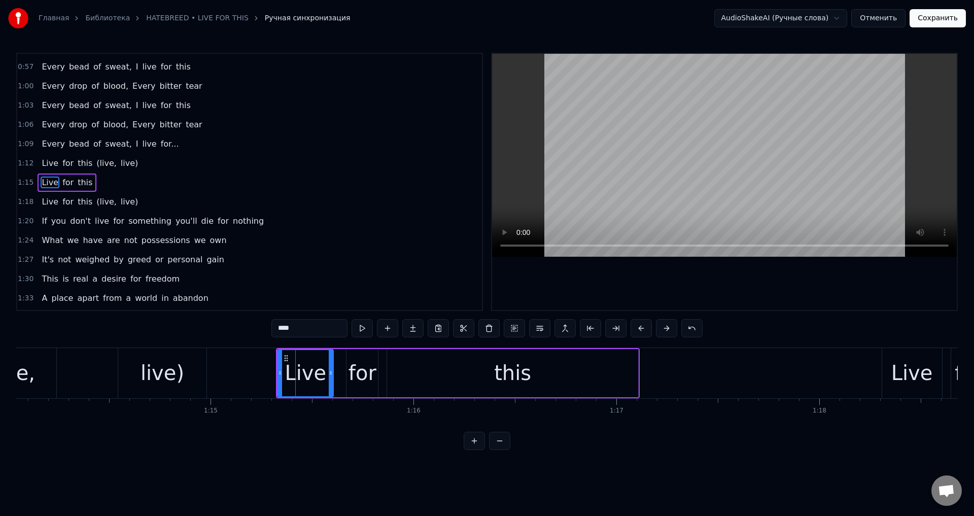
scroll to position [248, 0]
click at [642, 330] on button at bounding box center [641, 328] width 21 height 18
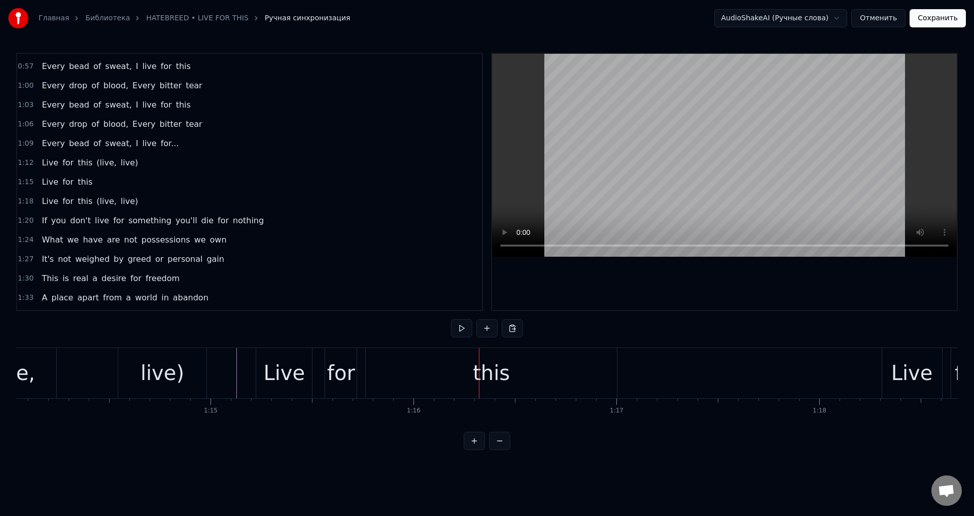
click at [597, 370] on div "this" at bounding box center [491, 373] width 251 height 50
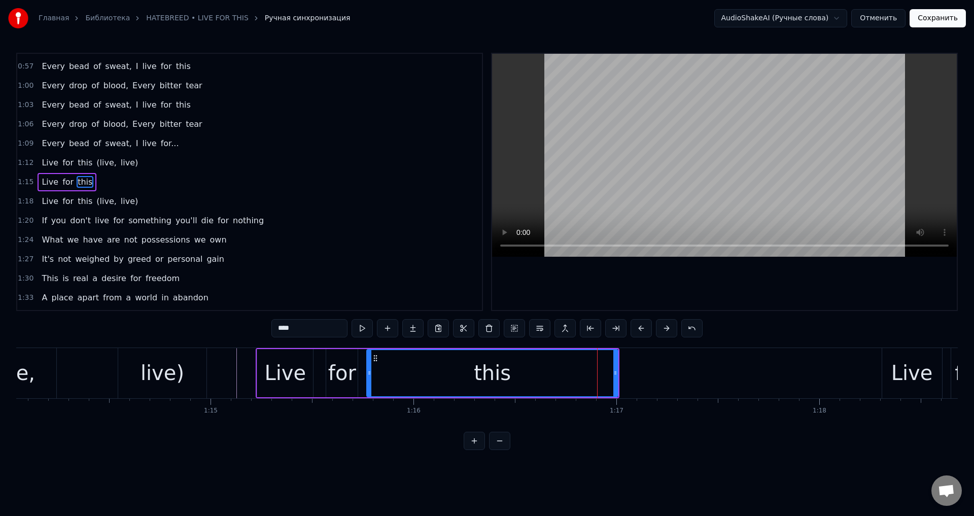
click at [617, 371] on icon at bounding box center [615, 373] width 4 height 8
click at [616, 371] on div at bounding box center [616, 373] width 1 height 50
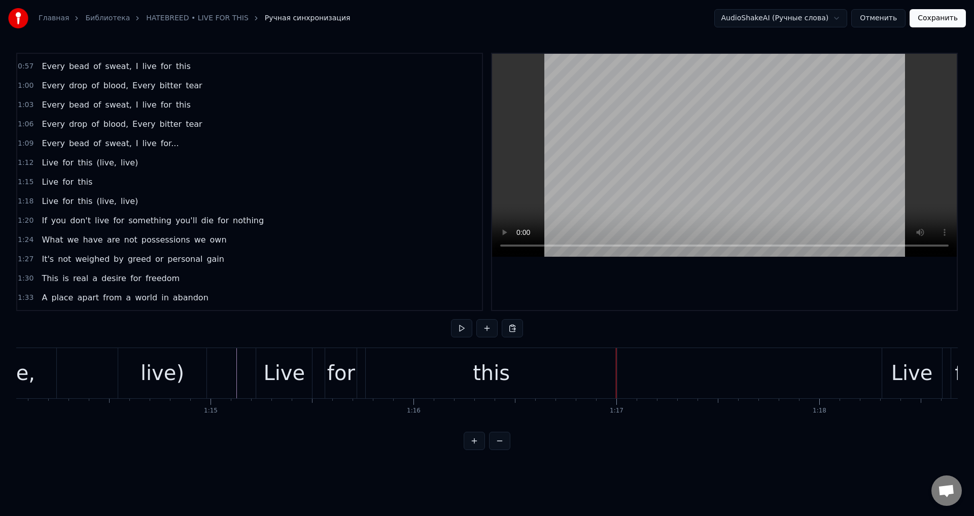
click at [604, 372] on div "this" at bounding box center [491, 373] width 251 height 50
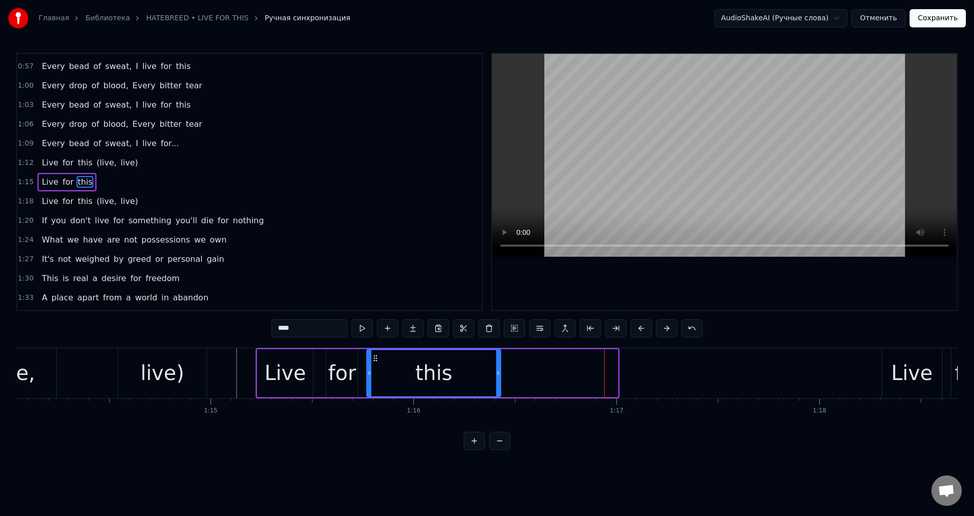
drag, startPoint x: 616, startPoint y: 371, endPoint x: 498, endPoint y: 378, distance: 118.4
click at [498, 378] on div at bounding box center [498, 373] width 4 height 46
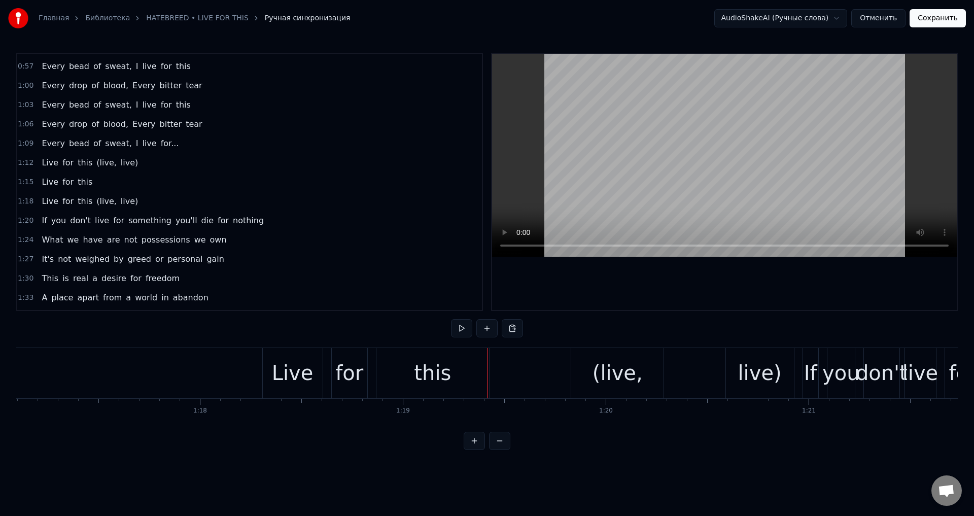
scroll to position [0, 15592]
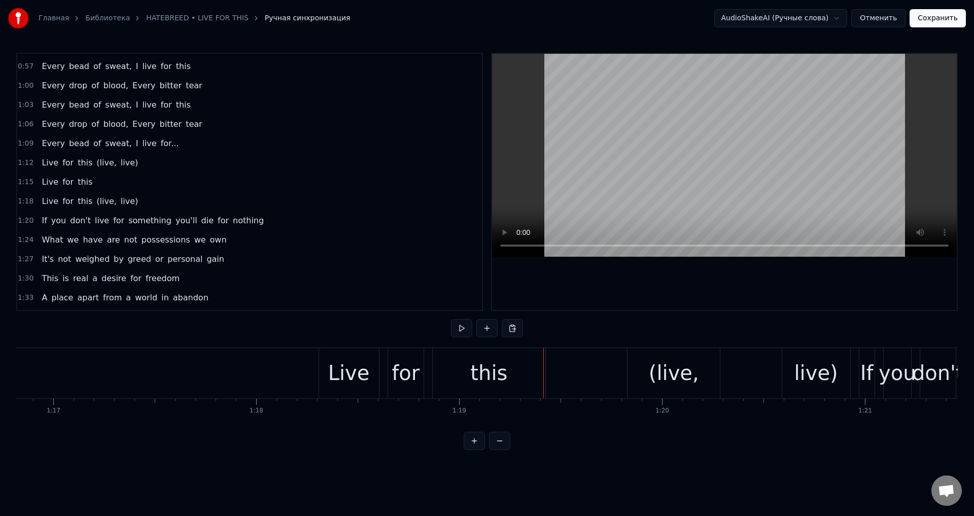
click at [346, 360] on div "Live" at bounding box center [349, 373] width 42 height 30
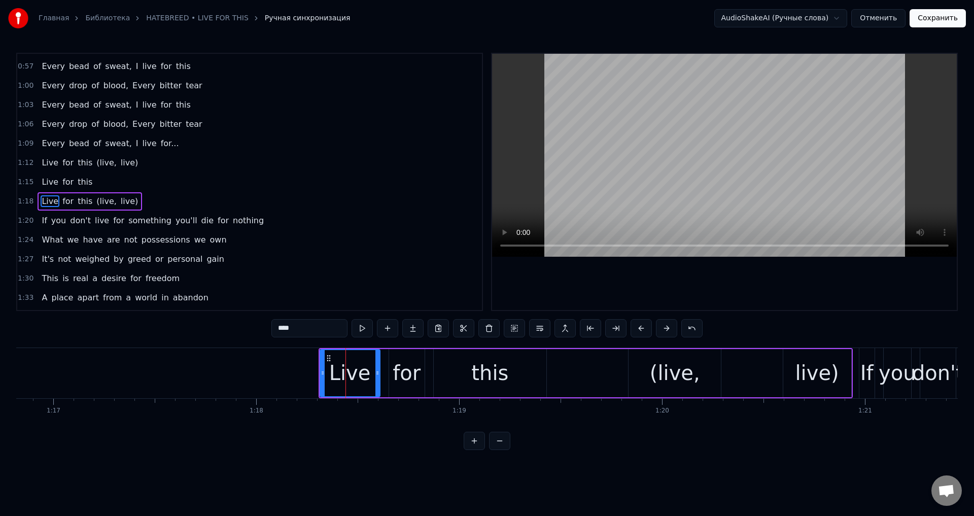
scroll to position [267, 0]
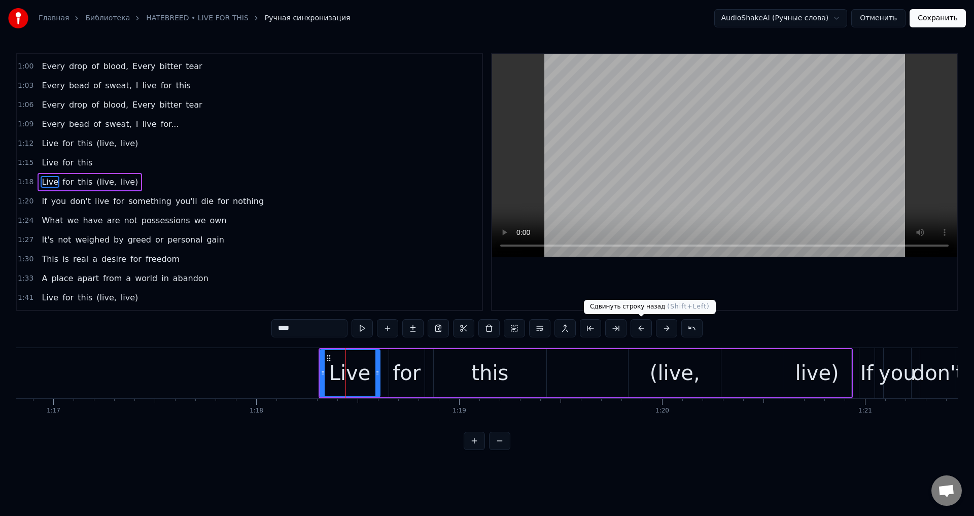
click at [636, 329] on button at bounding box center [641, 328] width 21 height 18
click at [640, 330] on button at bounding box center [641, 328] width 21 height 18
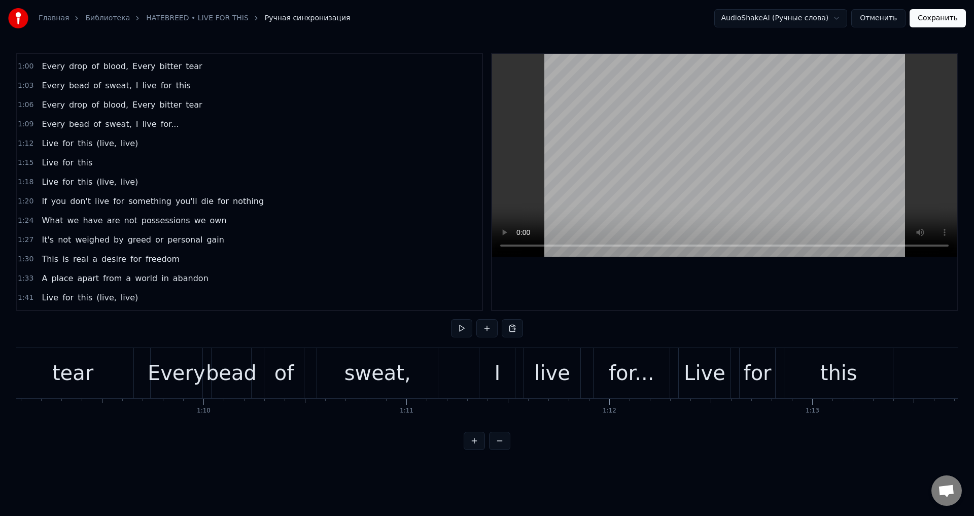
scroll to position [0, 14191]
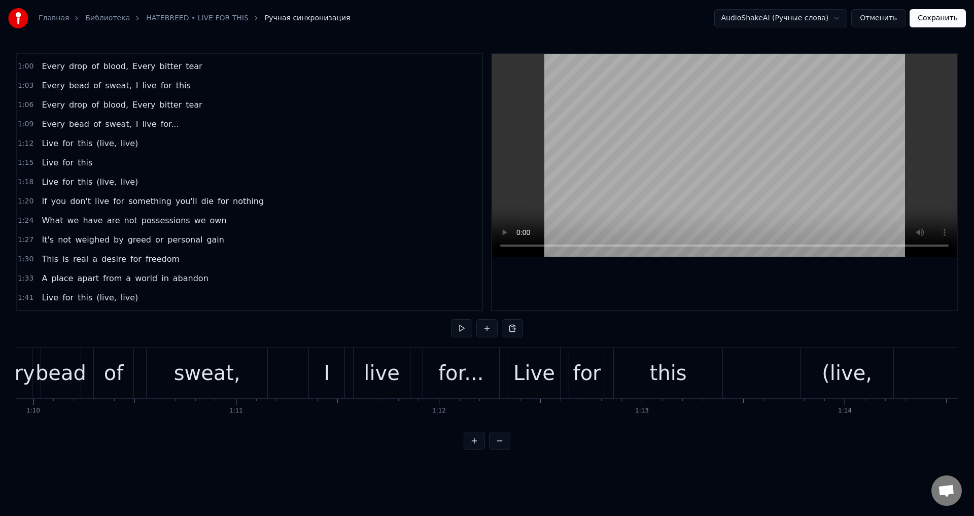
click at [501, 372] on div "Every bead of sweat, I live for..." at bounding box center [241, 373] width 522 height 50
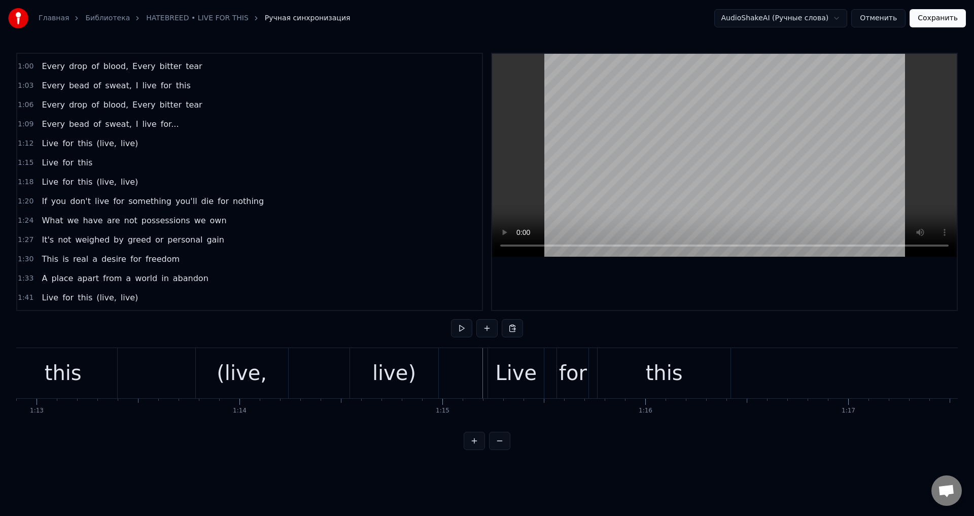
scroll to position [0, 14759]
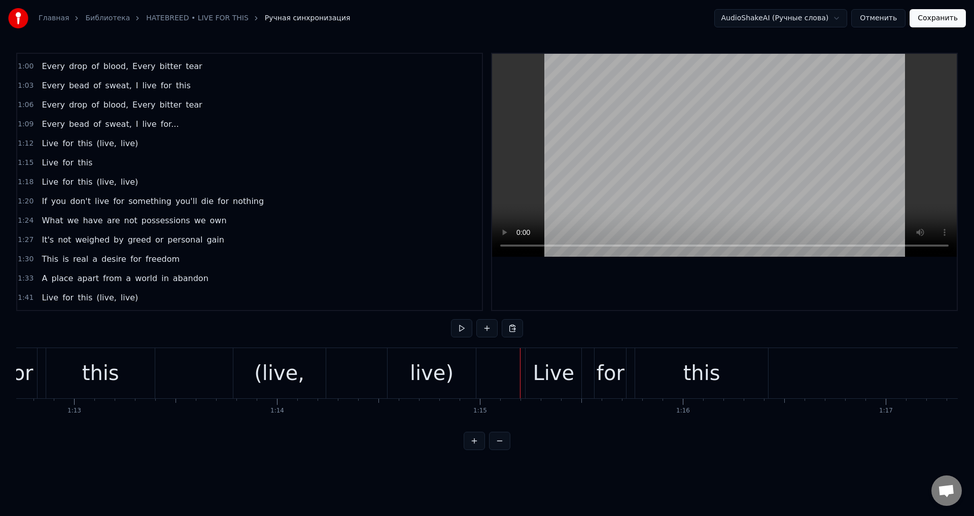
click at [256, 366] on div "(live," at bounding box center [279, 373] width 92 height 50
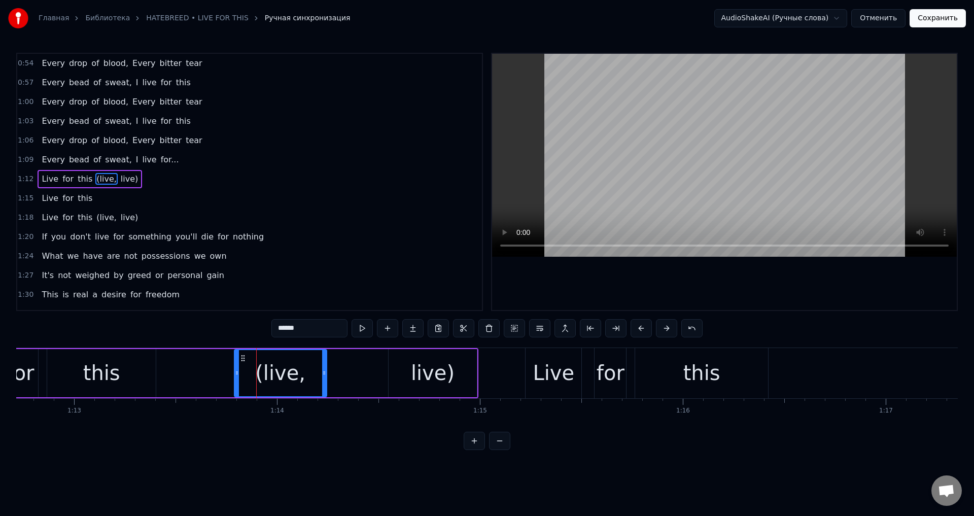
scroll to position [228, 0]
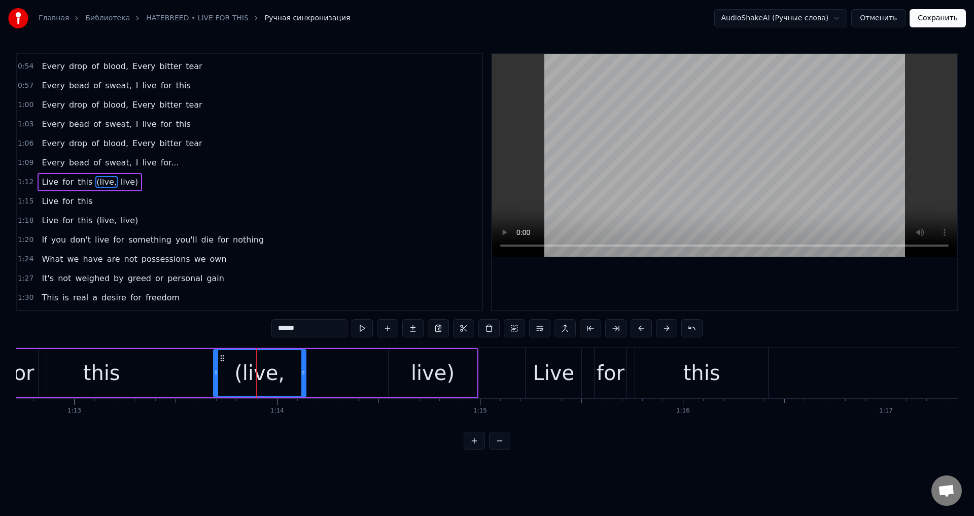
drag, startPoint x: 240, startPoint y: 356, endPoint x: 221, endPoint y: 361, distance: 19.3
click at [221, 361] on icon at bounding box center [222, 358] width 8 height 8
click at [412, 357] on div "live)" at bounding box center [433, 373] width 88 height 48
type input "*****"
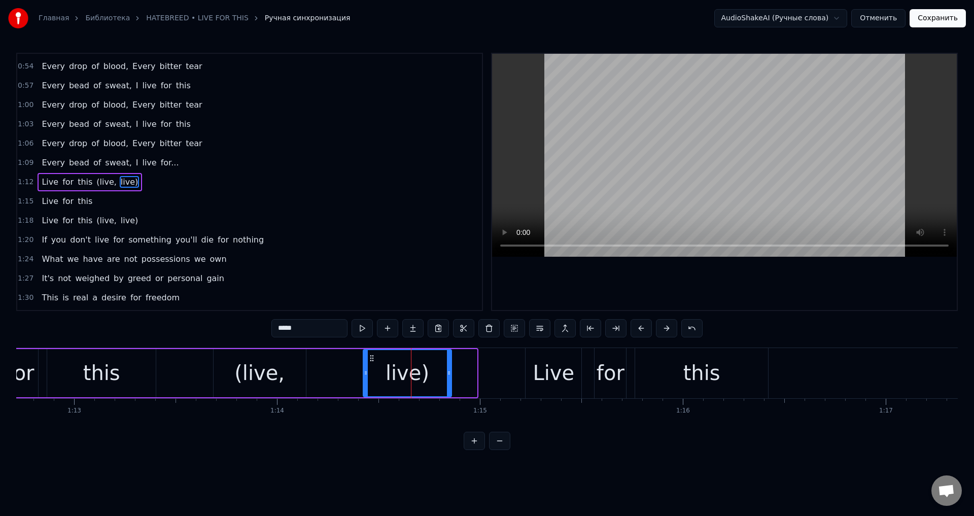
drag, startPoint x: 397, startPoint y: 355, endPoint x: 371, endPoint y: 363, distance: 26.6
click at [371, 363] on div "live)" at bounding box center [407, 373] width 87 height 46
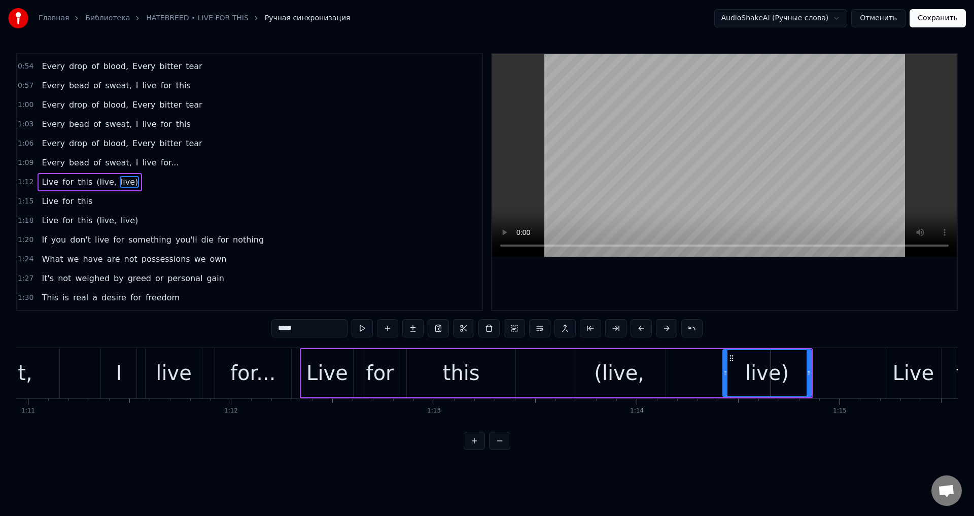
scroll to position [0, 14342]
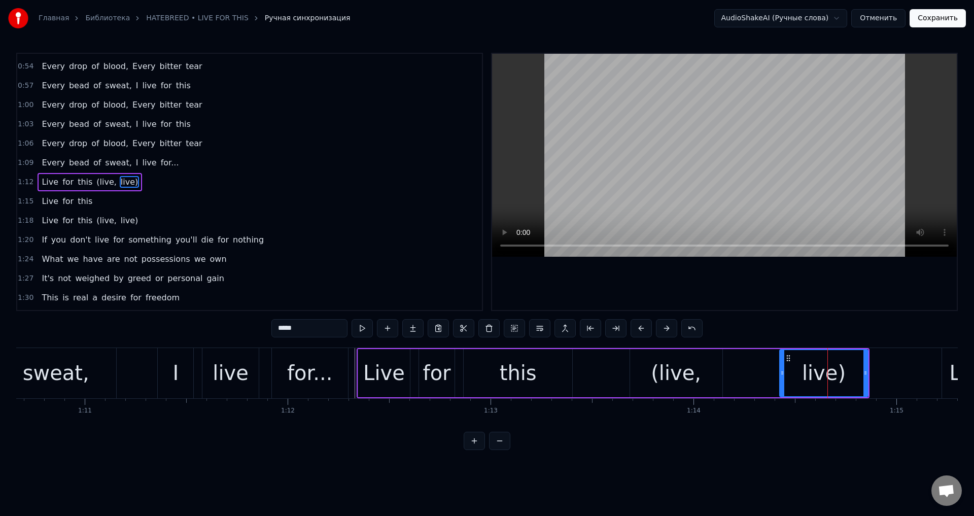
click at [350, 368] on div "Every bead of sweat, I live for..." at bounding box center [89, 373] width 522 height 50
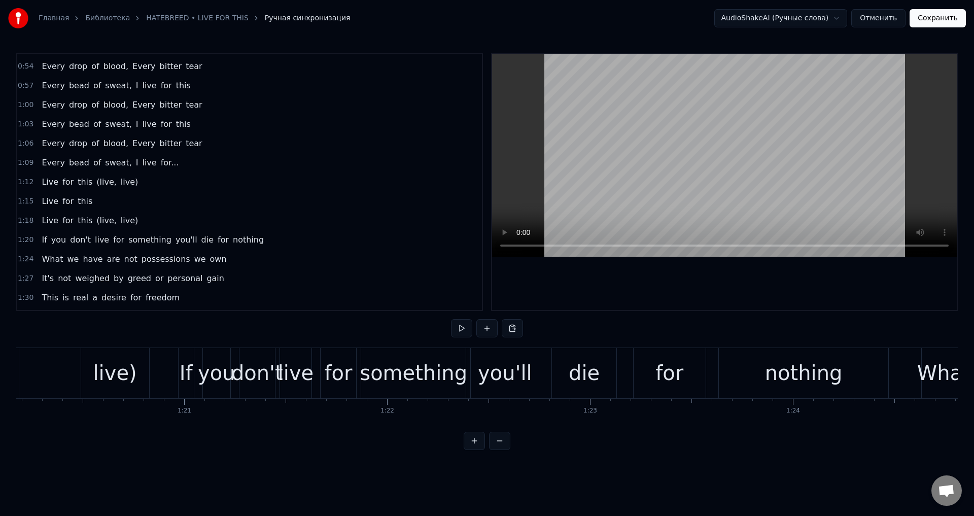
scroll to position [0, 16254]
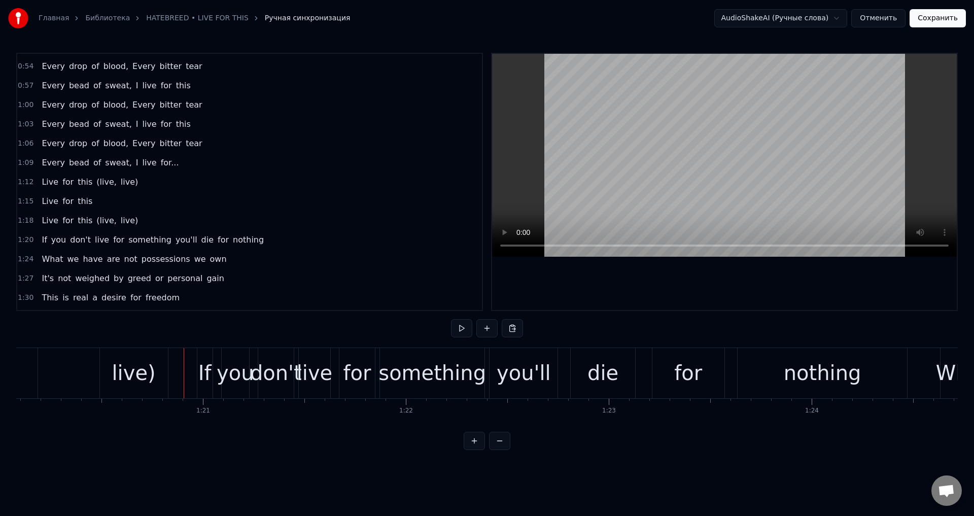
click at [412, 368] on div "something" at bounding box center [433, 373] width 108 height 30
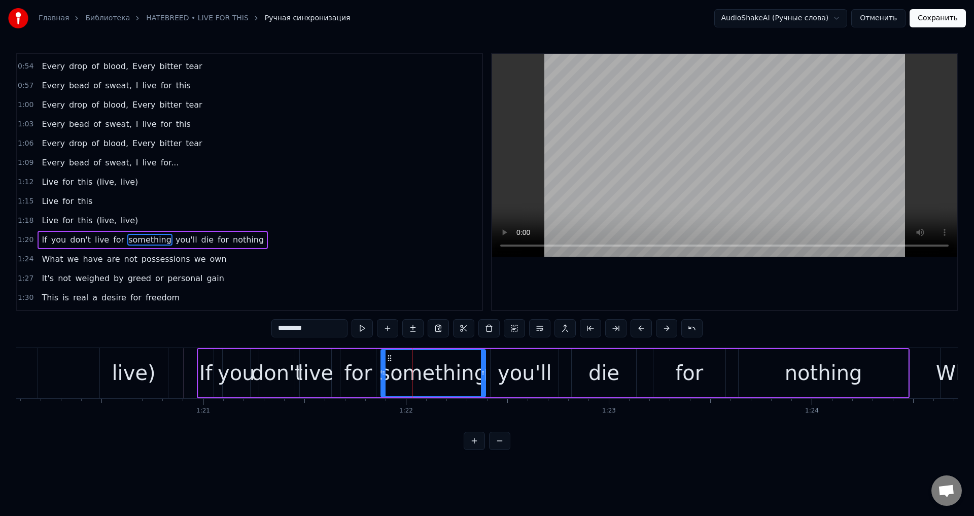
scroll to position [286, 0]
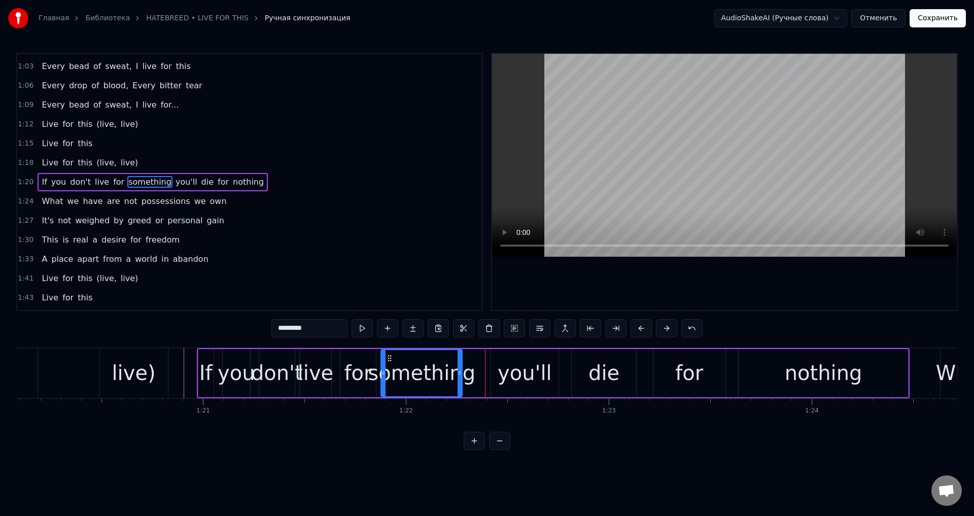
drag, startPoint x: 483, startPoint y: 366, endPoint x: 460, endPoint y: 370, distance: 23.8
click at [460, 370] on div at bounding box center [460, 373] width 4 height 46
click at [494, 363] on div "you'll" at bounding box center [525, 373] width 68 height 48
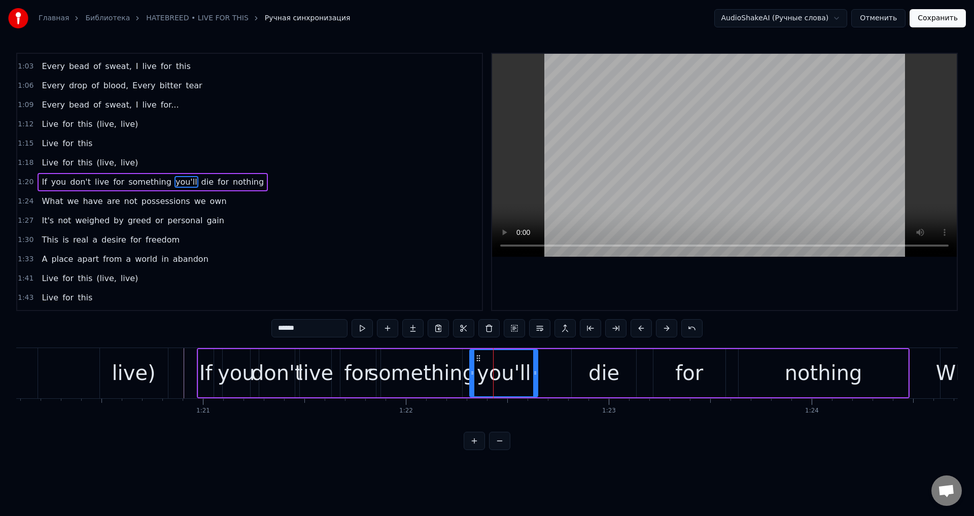
drag, startPoint x: 496, startPoint y: 357, endPoint x: 475, endPoint y: 363, distance: 22.3
click at [475, 363] on div "you'll" at bounding box center [503, 373] width 67 height 46
click at [589, 361] on div "die" at bounding box center [604, 373] width 64 height 48
type input "***"
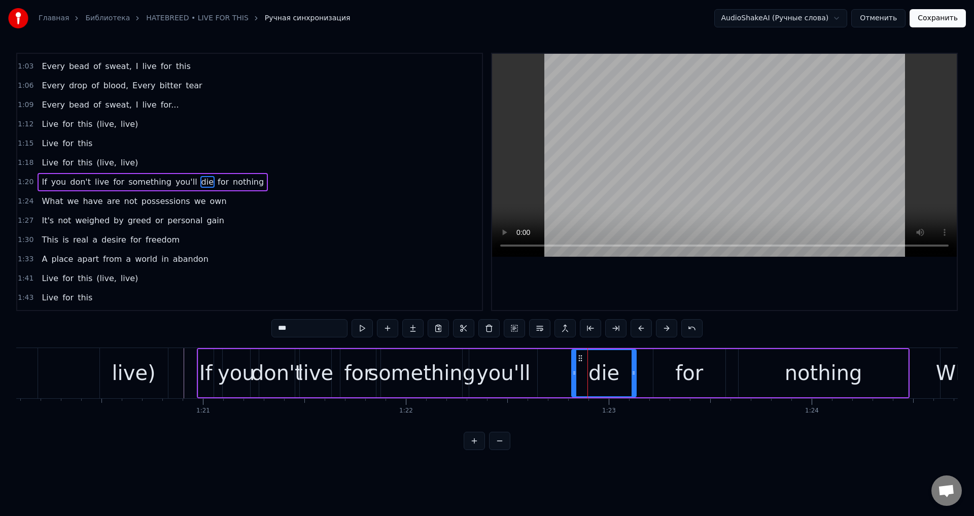
drag, startPoint x: 579, startPoint y: 358, endPoint x: 555, endPoint y: 363, distance: 24.3
click at [555, 363] on div "If you don't live for something you'll die for nothing" at bounding box center [553, 373] width 713 height 50
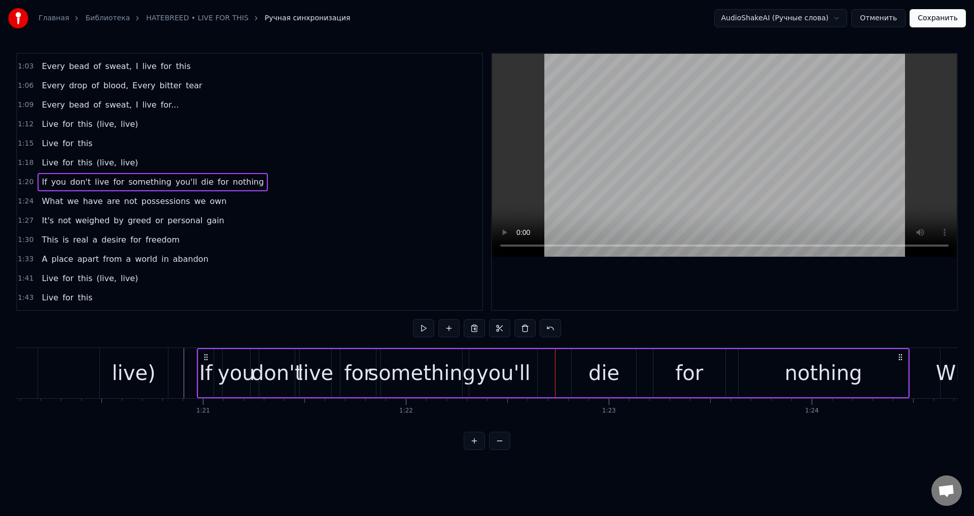
click at [234, 365] on div "you" at bounding box center [237, 373] width 38 height 30
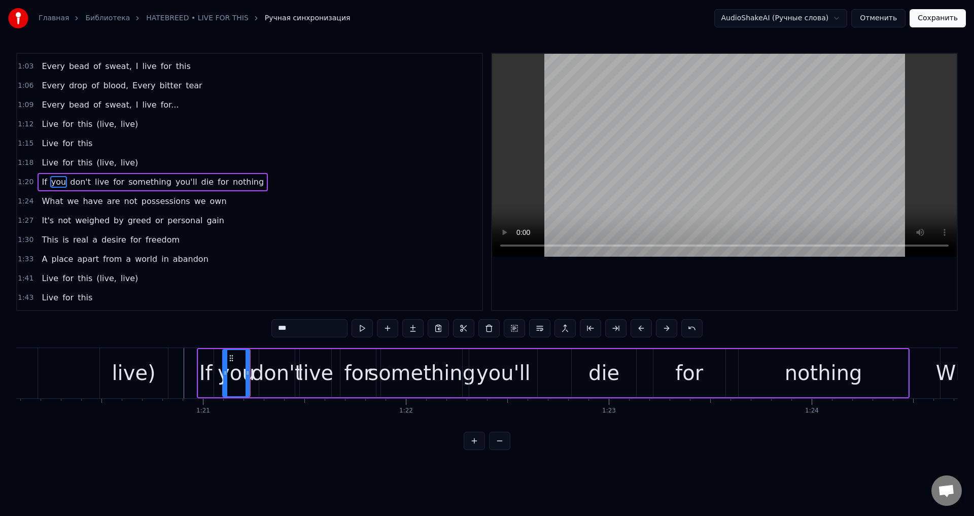
click at [209, 365] on div "If" at bounding box center [205, 373] width 13 height 30
click at [211, 368] on div at bounding box center [211, 373] width 4 height 46
click at [235, 363] on div "you" at bounding box center [237, 373] width 38 height 30
drag, startPoint x: 229, startPoint y: 358, endPoint x: 222, endPoint y: 361, distance: 7.1
click at [222, 361] on icon at bounding box center [223, 358] width 8 height 8
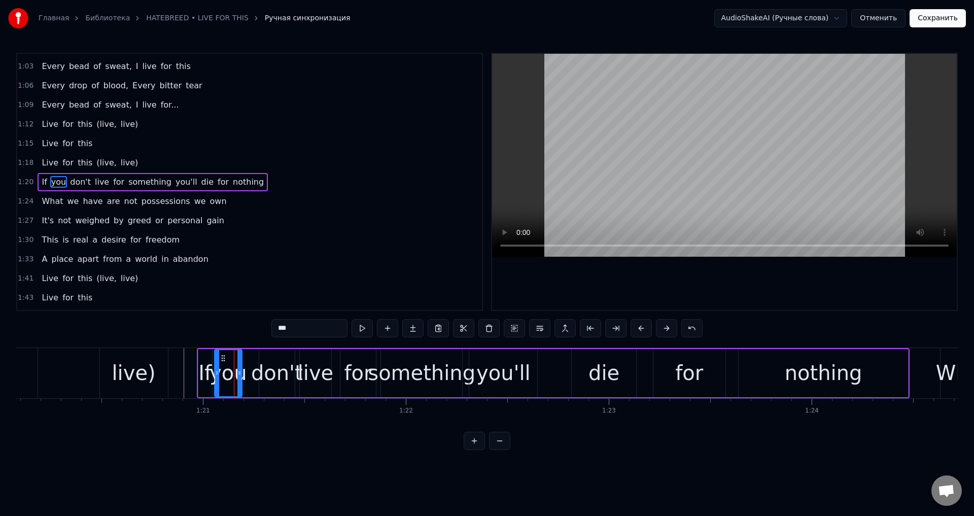
click at [280, 362] on div "don't" at bounding box center [277, 373] width 52 height 30
drag, startPoint x: 262, startPoint y: 368, endPoint x: 250, endPoint y: 370, distance: 12.4
click at [249, 370] on div at bounding box center [250, 373] width 4 height 46
drag, startPoint x: 291, startPoint y: 370, endPoint x: 279, endPoint y: 372, distance: 12.3
click at [280, 372] on icon at bounding box center [282, 373] width 4 height 8
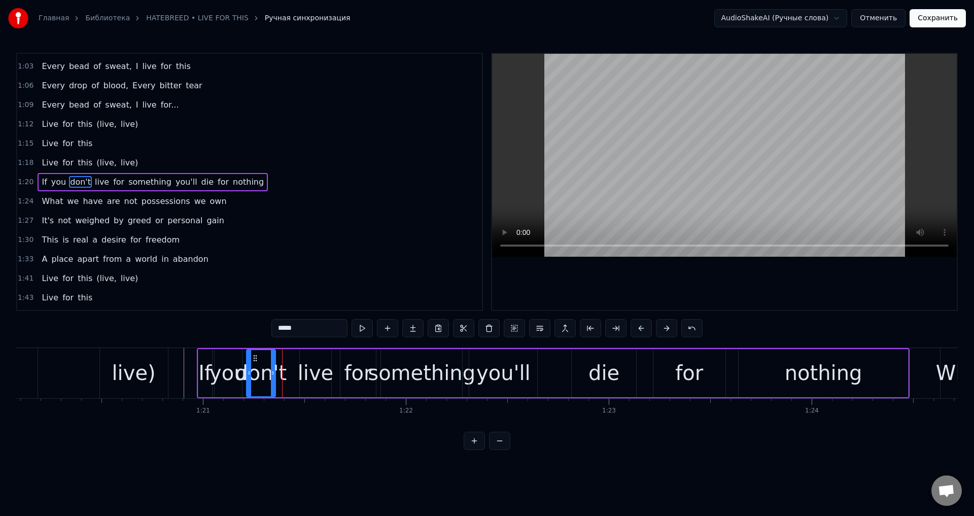
drag, startPoint x: 279, startPoint y: 370, endPoint x: 271, endPoint y: 372, distance: 7.4
click at [271, 372] on icon at bounding box center [273, 373] width 4 height 8
click at [313, 362] on div "live" at bounding box center [316, 373] width 36 height 30
drag, startPoint x: 302, startPoint y: 366, endPoint x: 283, endPoint y: 374, distance: 20.3
click at [283, 374] on div at bounding box center [284, 373] width 4 height 46
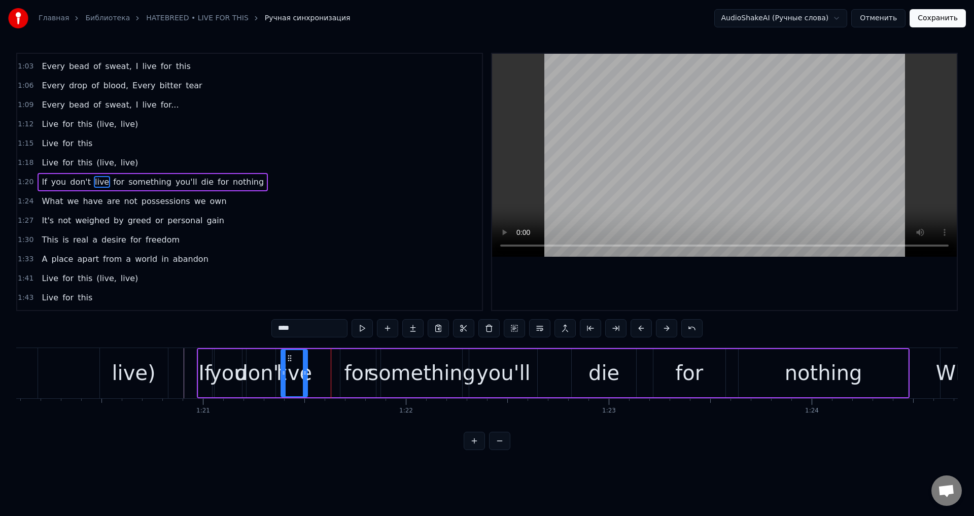
drag, startPoint x: 328, startPoint y: 364, endPoint x: 303, endPoint y: 375, distance: 26.8
click at [303, 375] on div at bounding box center [305, 373] width 4 height 46
click at [353, 359] on div "for" at bounding box center [359, 373] width 28 height 30
drag, startPoint x: 347, startPoint y: 358, endPoint x: 318, endPoint y: 366, distance: 30.7
click at [318, 366] on div "for" at bounding box center [329, 373] width 35 height 46
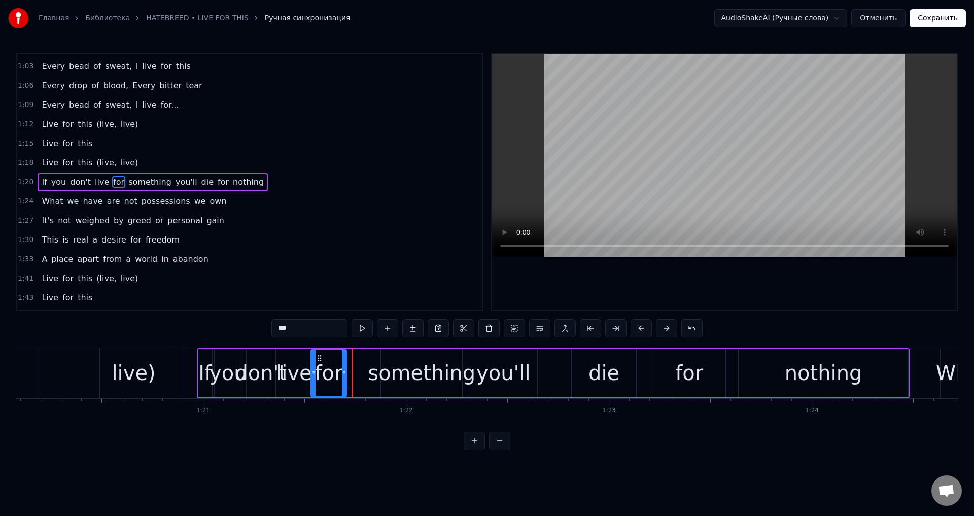
click at [401, 366] on div "something" at bounding box center [422, 373] width 108 height 30
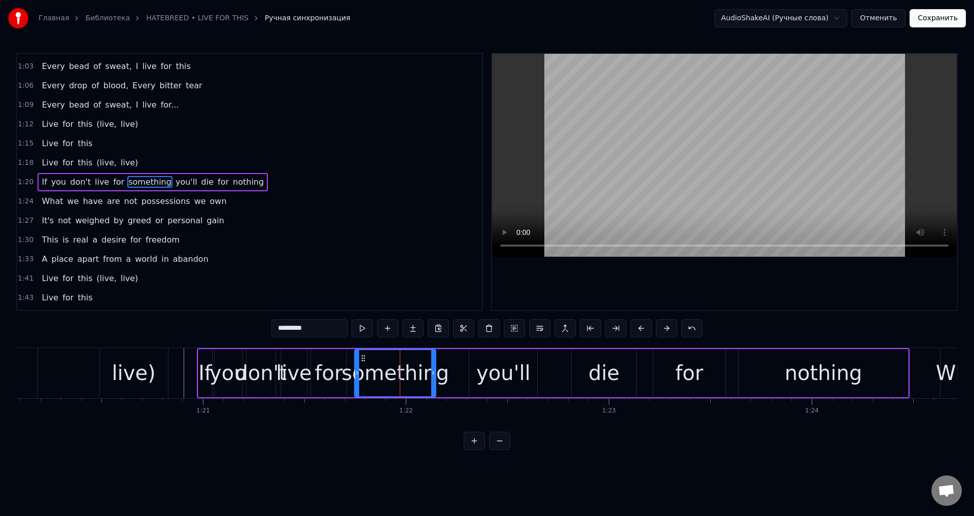
drag, startPoint x: 390, startPoint y: 358, endPoint x: 363, endPoint y: 365, distance: 27.2
click at [363, 365] on div "something" at bounding box center [395, 373] width 80 height 46
drag, startPoint x: 434, startPoint y: 370, endPoint x: 446, endPoint y: 369, distance: 11.7
click at [446, 369] on icon at bounding box center [444, 373] width 4 height 8
click at [487, 365] on div "you'll" at bounding box center [503, 373] width 54 height 30
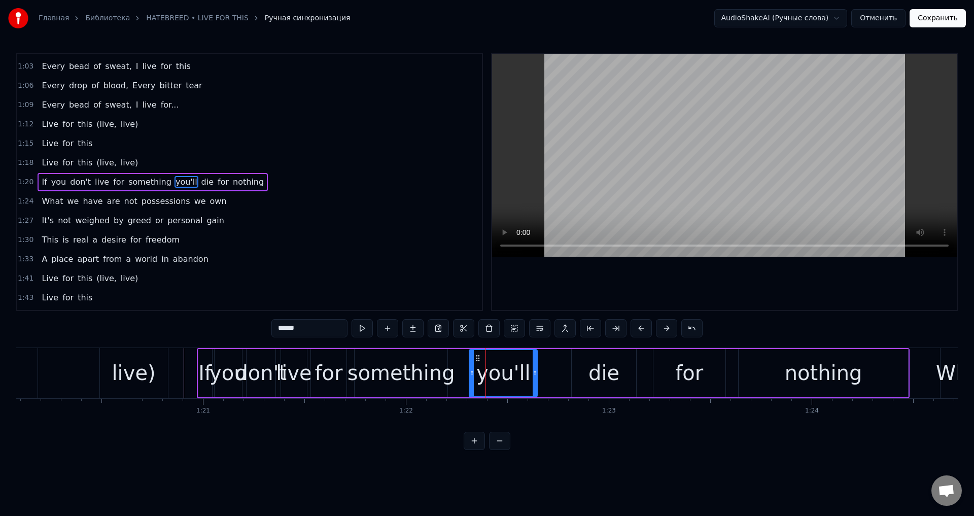
drag, startPoint x: 477, startPoint y: 360, endPoint x: 469, endPoint y: 362, distance: 7.8
click at [469, 362] on div "you'll" at bounding box center [503, 373] width 69 height 48
click at [466, 369] on div at bounding box center [468, 373] width 4 height 46
drag, startPoint x: 533, startPoint y: 368, endPoint x: 511, endPoint y: 370, distance: 21.9
click at [511, 370] on div at bounding box center [513, 373] width 4 height 46
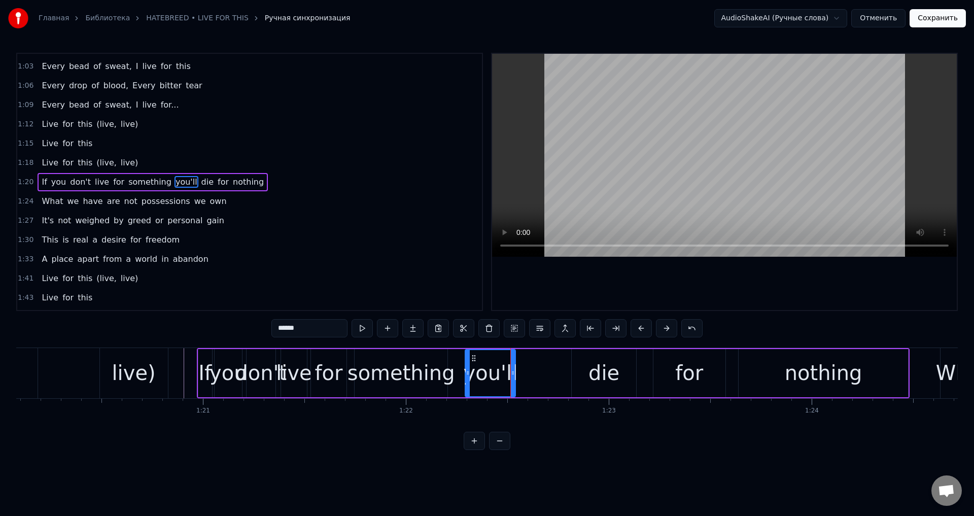
click at [596, 364] on div "die" at bounding box center [604, 373] width 31 height 30
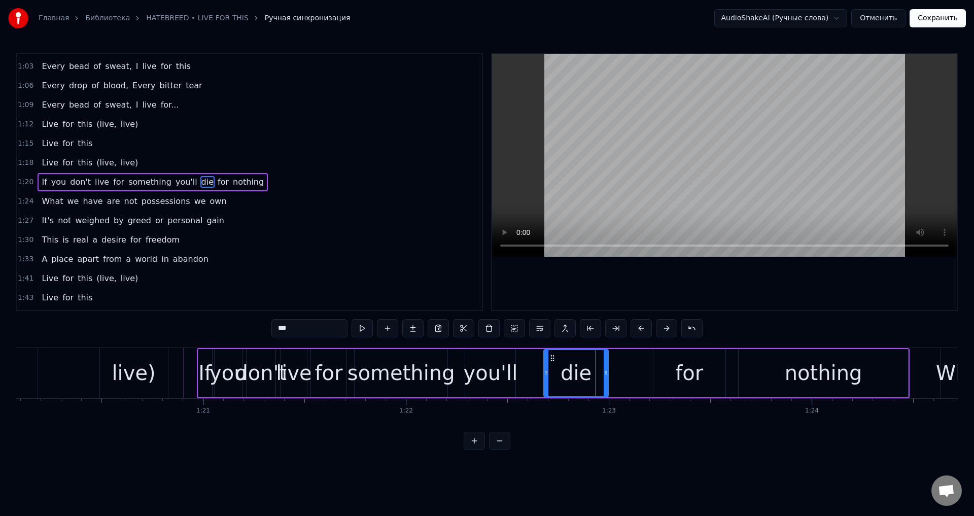
drag, startPoint x: 575, startPoint y: 359, endPoint x: 550, endPoint y: 364, distance: 25.9
click at [550, 364] on div "die" at bounding box center [575, 373] width 63 height 46
click at [662, 363] on div "for" at bounding box center [690, 373] width 72 height 48
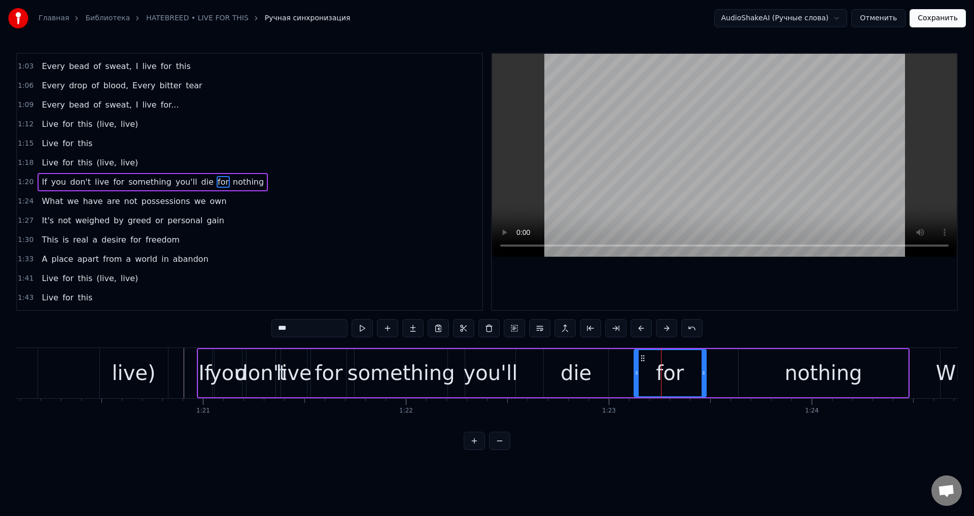
drag, startPoint x: 663, startPoint y: 357, endPoint x: 643, endPoint y: 361, distance: 19.7
click at [643, 361] on icon at bounding box center [643, 358] width 8 height 8
drag, startPoint x: 703, startPoint y: 372, endPoint x: 694, endPoint y: 373, distance: 9.3
click at [694, 373] on icon at bounding box center [695, 373] width 4 height 8
click at [756, 365] on div "nothing" at bounding box center [823, 373] width 169 height 48
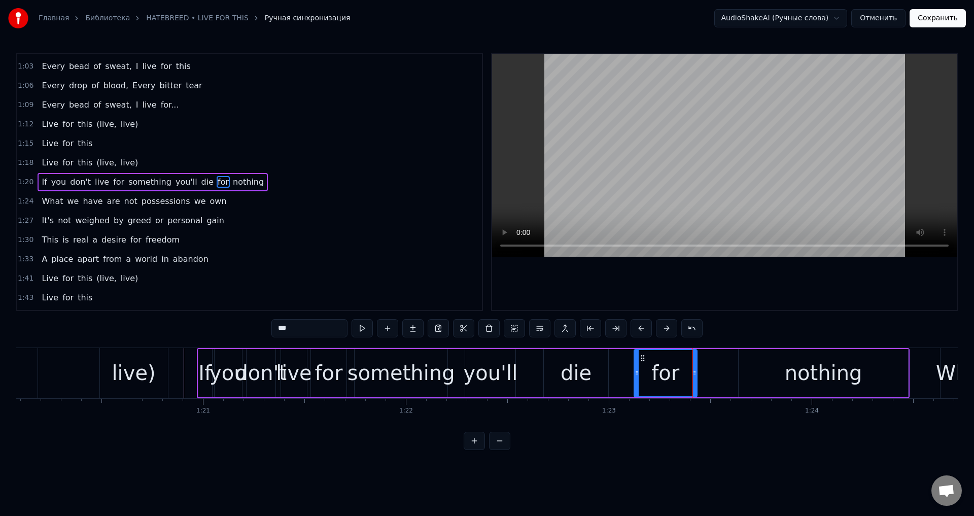
type input "*******"
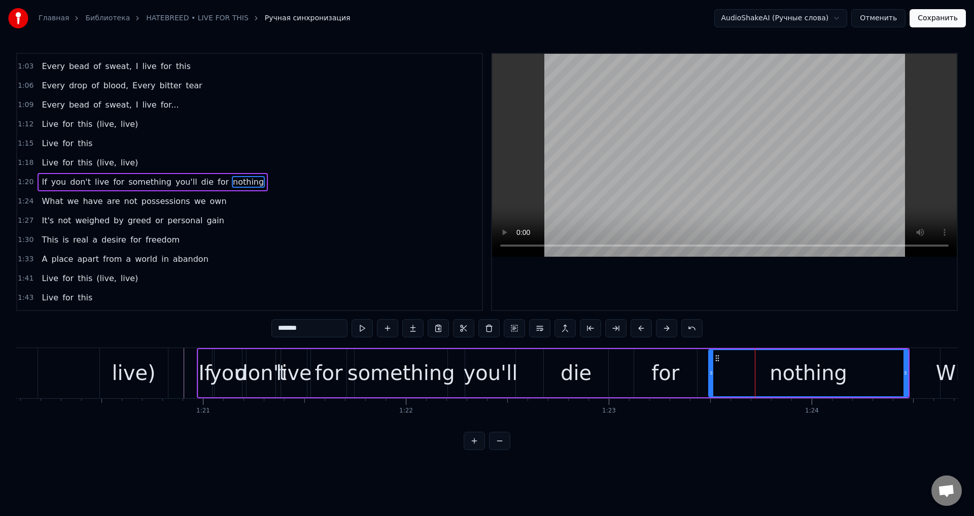
drag, startPoint x: 740, startPoint y: 370, endPoint x: 715, endPoint y: 376, distance: 25.6
click at [709, 377] on div at bounding box center [711, 373] width 4 height 46
drag, startPoint x: 904, startPoint y: 369, endPoint x: 863, endPoint y: 379, distance: 42.6
click at [864, 379] on div at bounding box center [866, 373] width 4 height 46
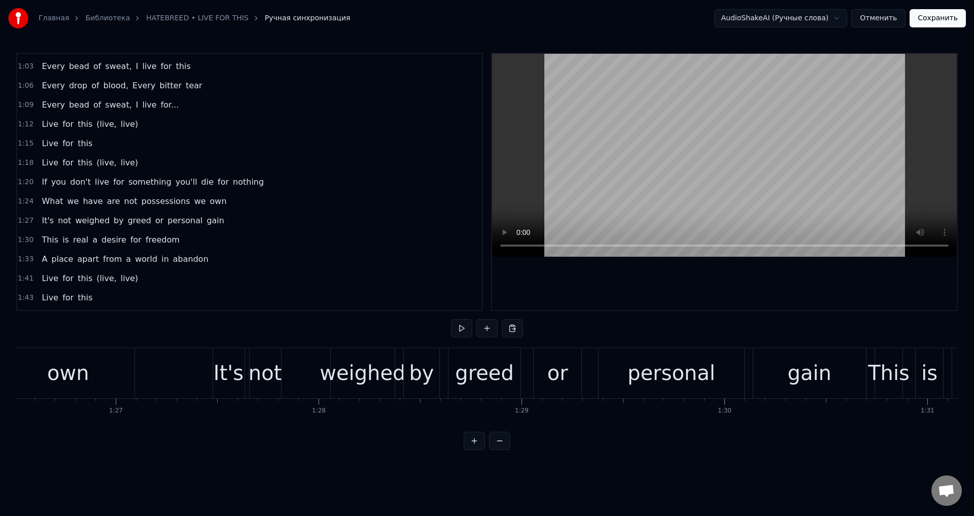
scroll to position [0, 17465]
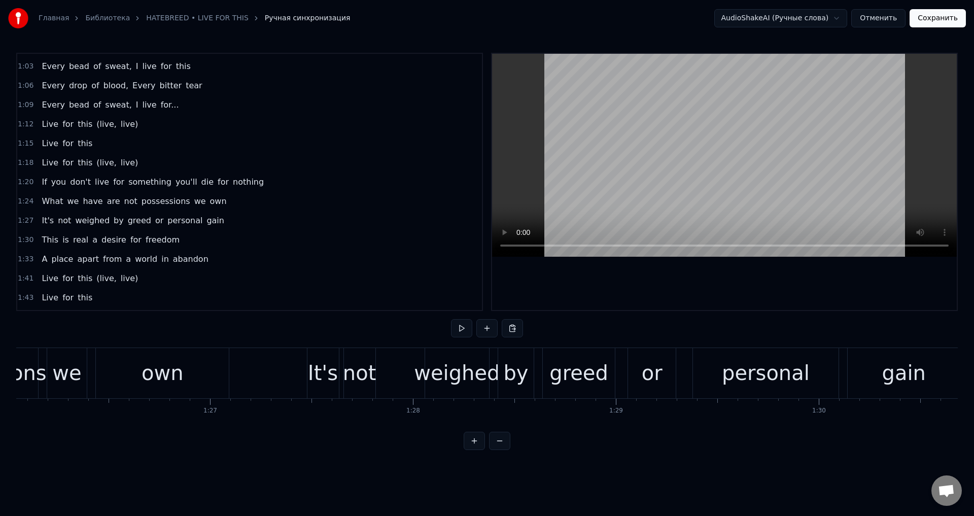
click at [326, 360] on div "It's" at bounding box center [323, 373] width 30 height 30
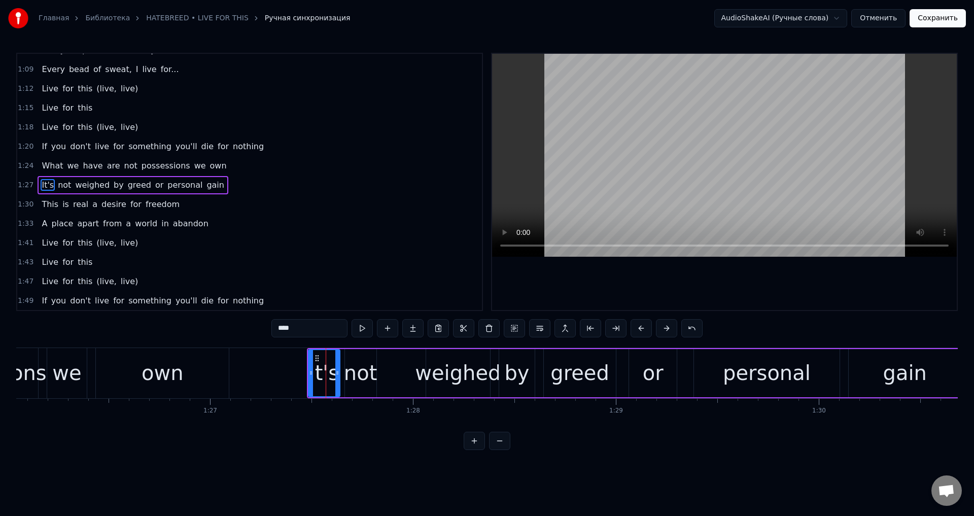
scroll to position [325, 0]
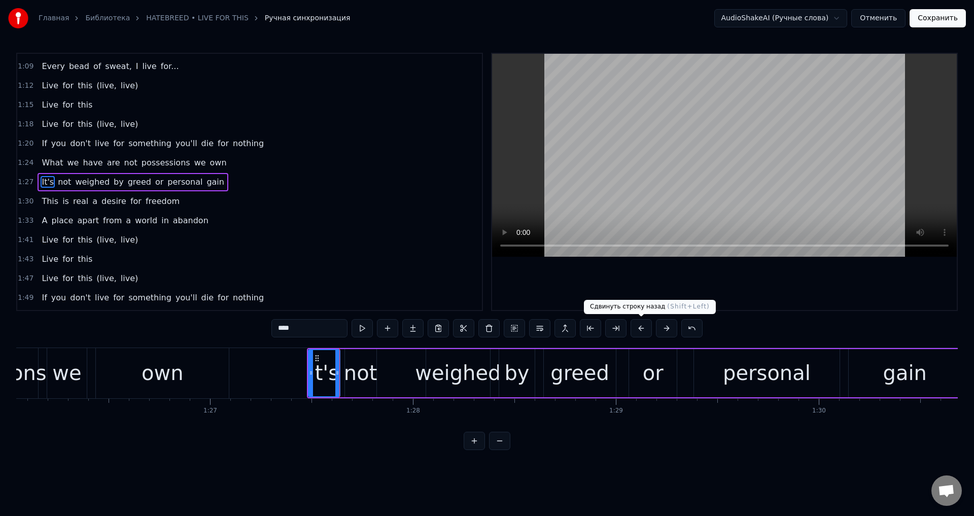
click at [643, 327] on button at bounding box center [641, 328] width 21 height 18
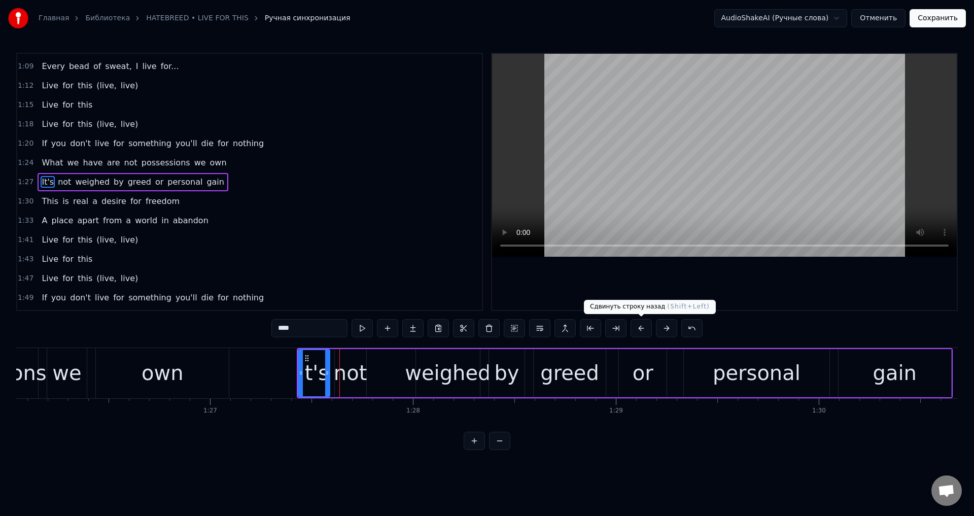
click at [643, 327] on button at bounding box center [641, 328] width 21 height 18
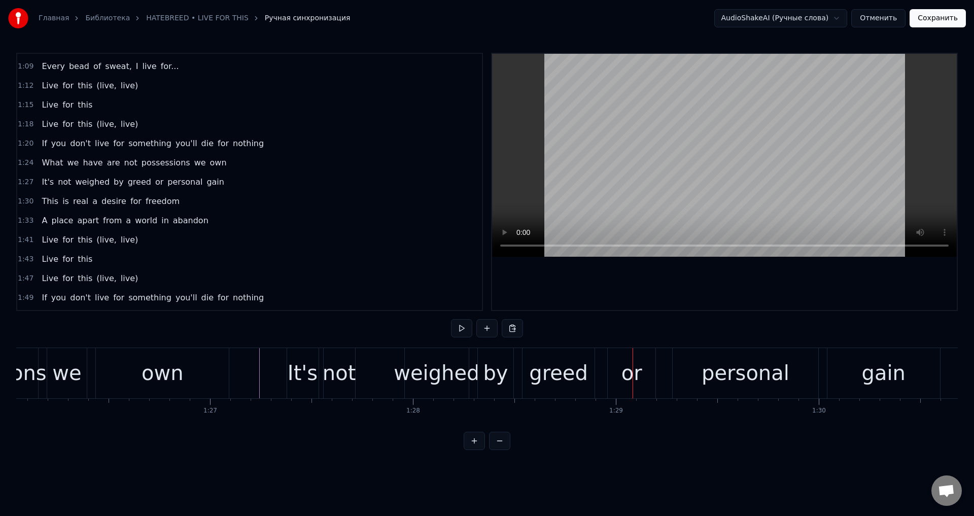
click at [174, 383] on div "own" at bounding box center [163, 373] width 42 height 30
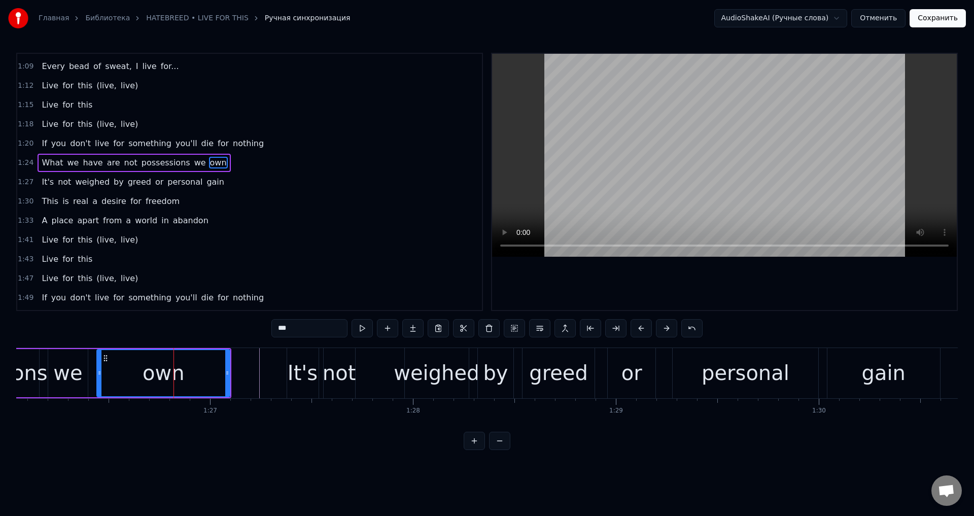
scroll to position [305, 0]
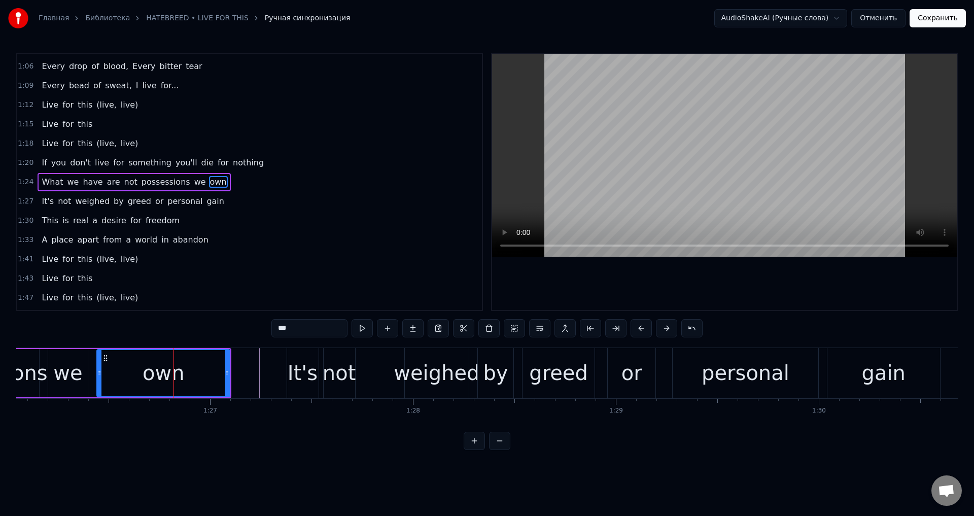
click at [227, 371] on div "own" at bounding box center [163, 373] width 134 height 48
drag, startPoint x: 227, startPoint y: 371, endPoint x: 188, endPoint y: 380, distance: 39.6
click at [188, 380] on div at bounding box center [189, 373] width 4 height 46
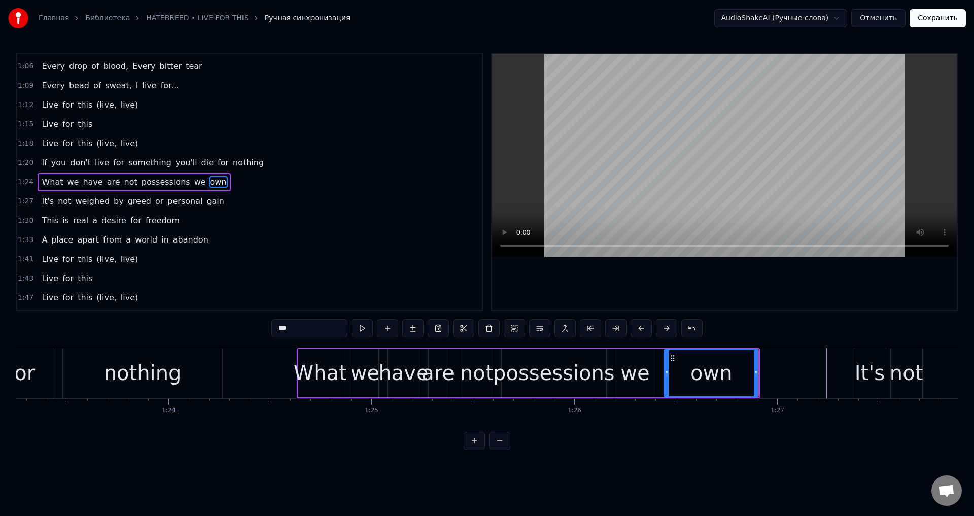
scroll to position [0, 16878]
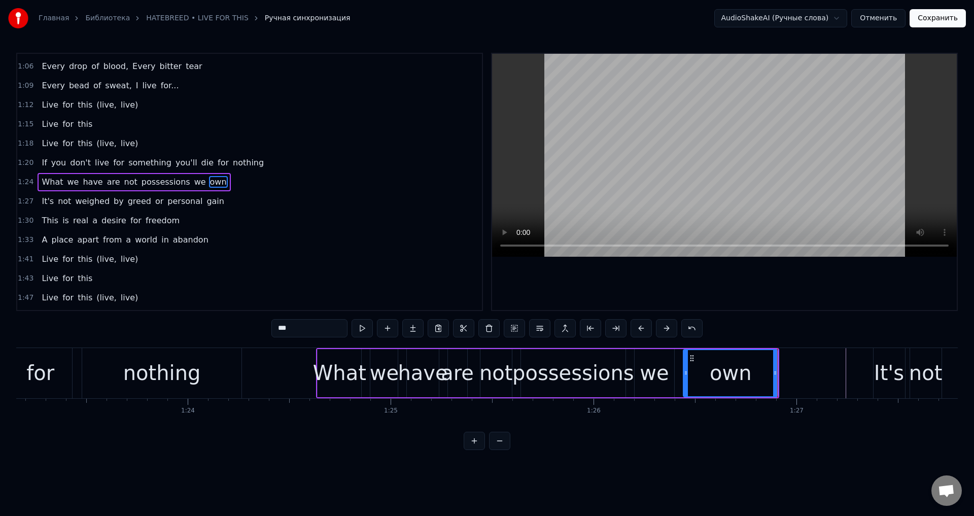
click at [319, 367] on div "What" at bounding box center [339, 373] width 53 height 30
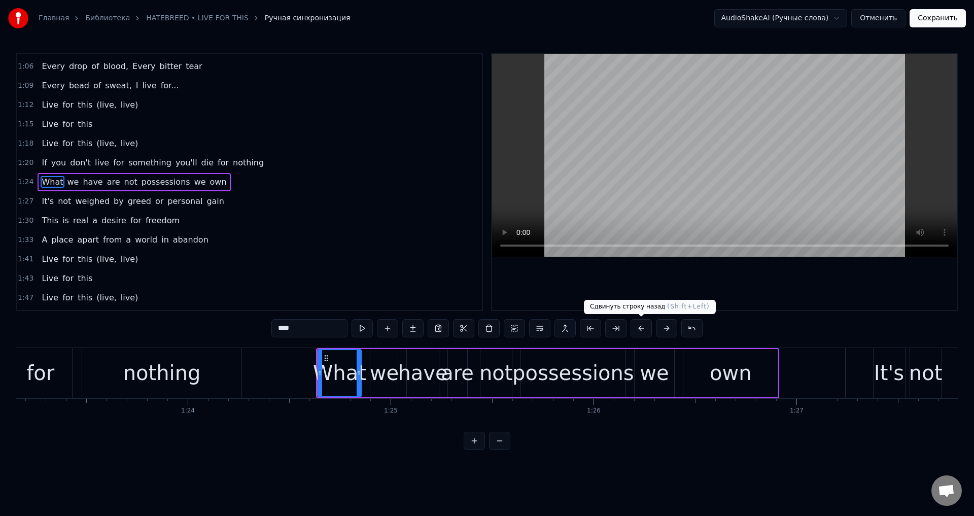
click at [638, 329] on button at bounding box center [641, 328] width 21 height 18
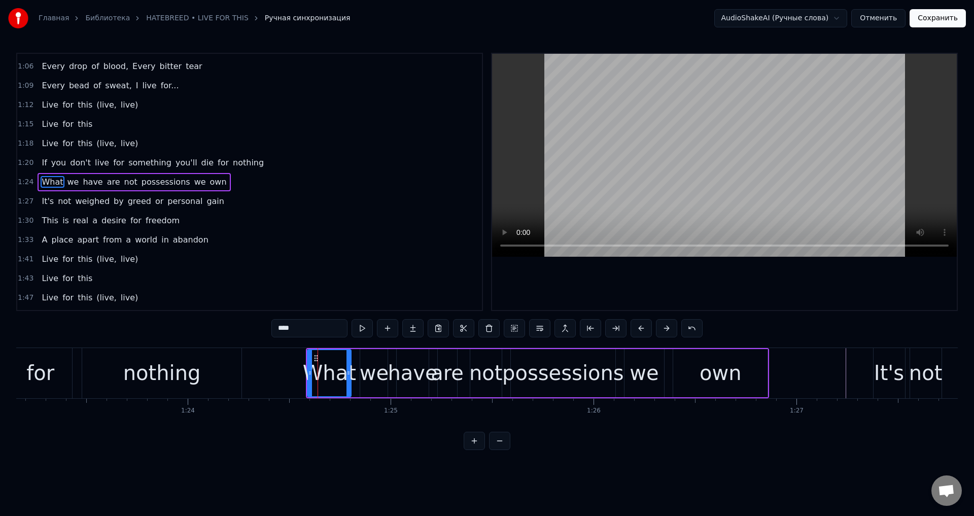
click at [730, 375] on div "own" at bounding box center [721, 373] width 42 height 30
type input "***"
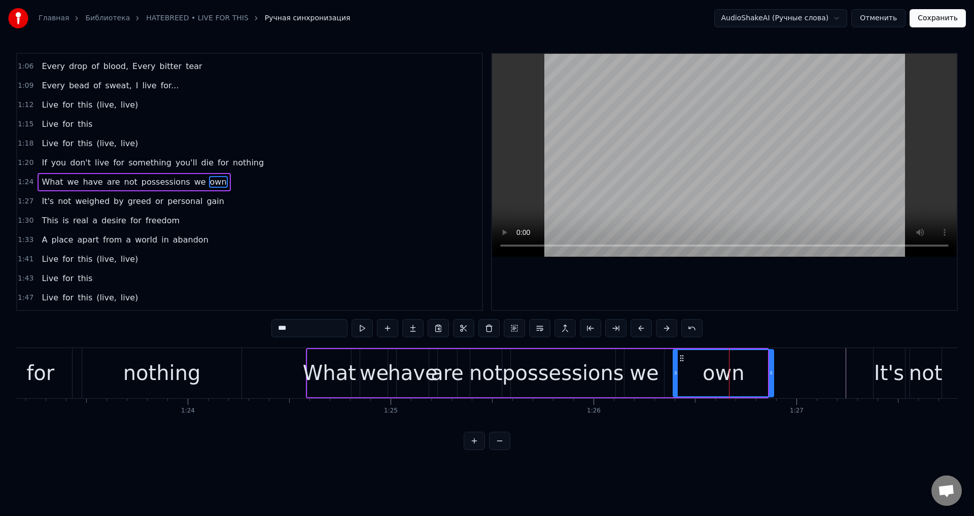
drag, startPoint x: 765, startPoint y: 367, endPoint x: 771, endPoint y: 366, distance: 6.1
click at [771, 366] on div at bounding box center [771, 373] width 4 height 46
click at [274, 365] on div at bounding box center [373, 373] width 34471 height 50
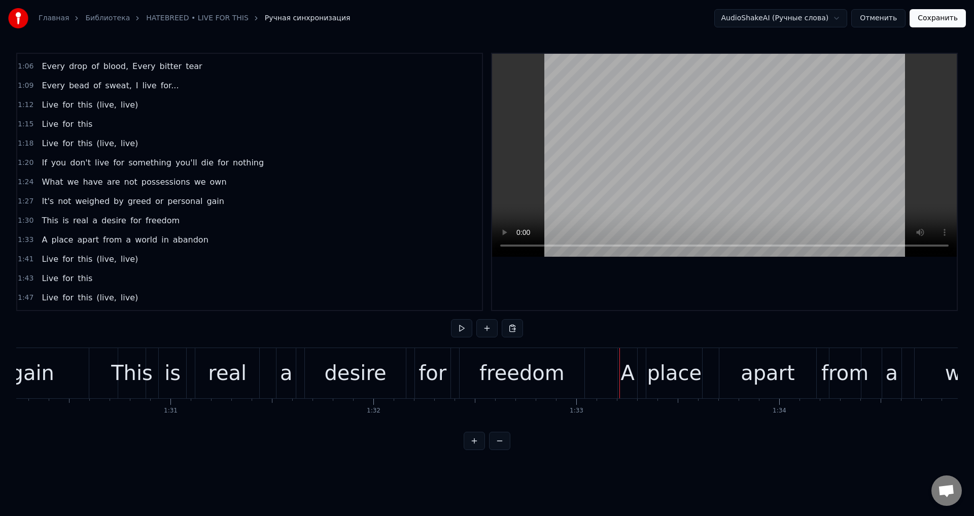
scroll to position [0, 18279]
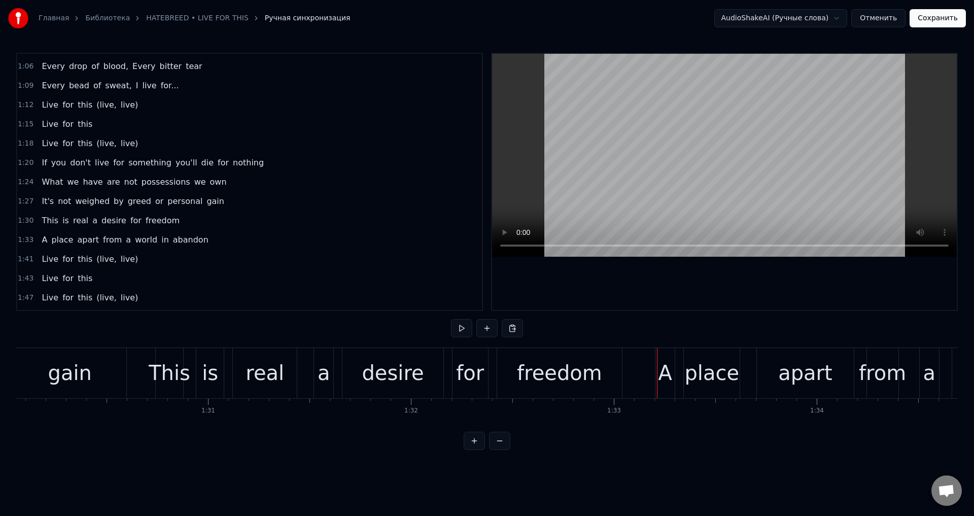
click at [179, 361] on div "This" at bounding box center [170, 373] width 42 height 30
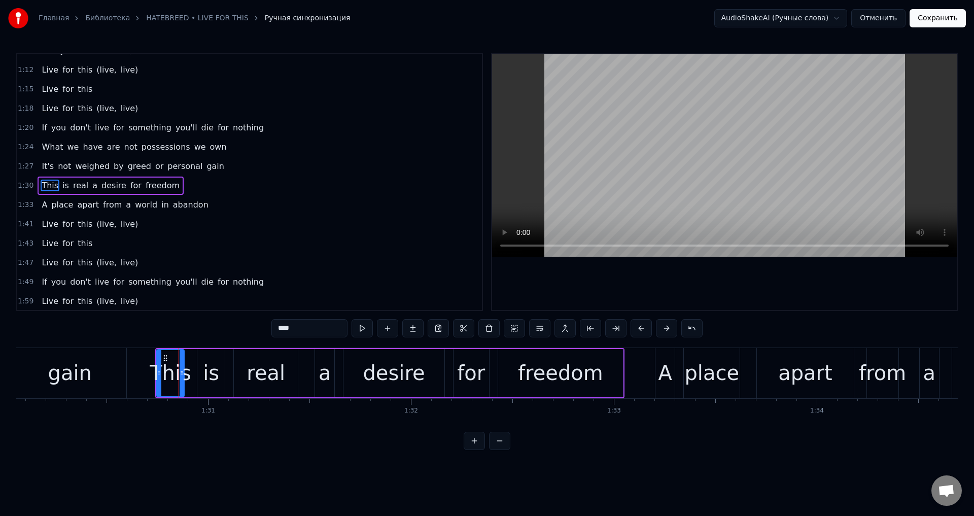
scroll to position [344, 0]
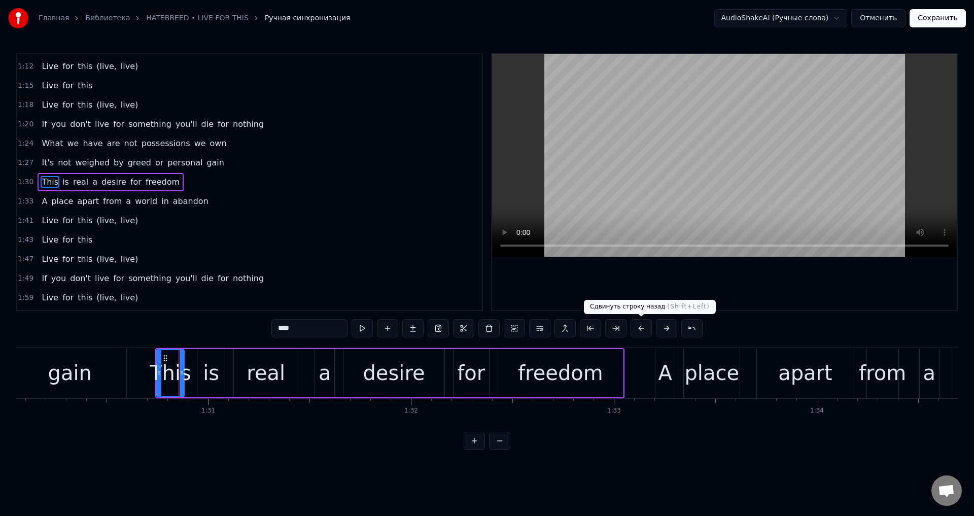
click at [638, 329] on button at bounding box center [641, 328] width 21 height 18
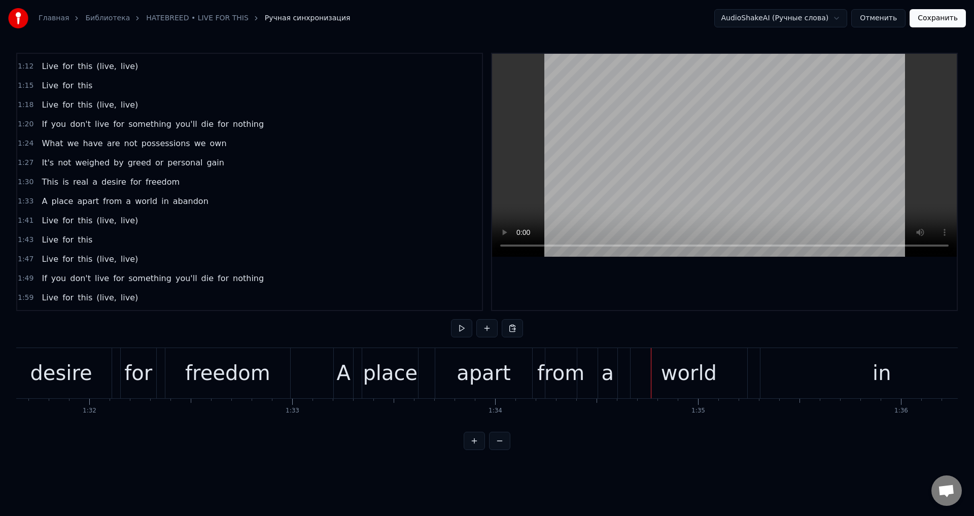
scroll to position [0, 18581]
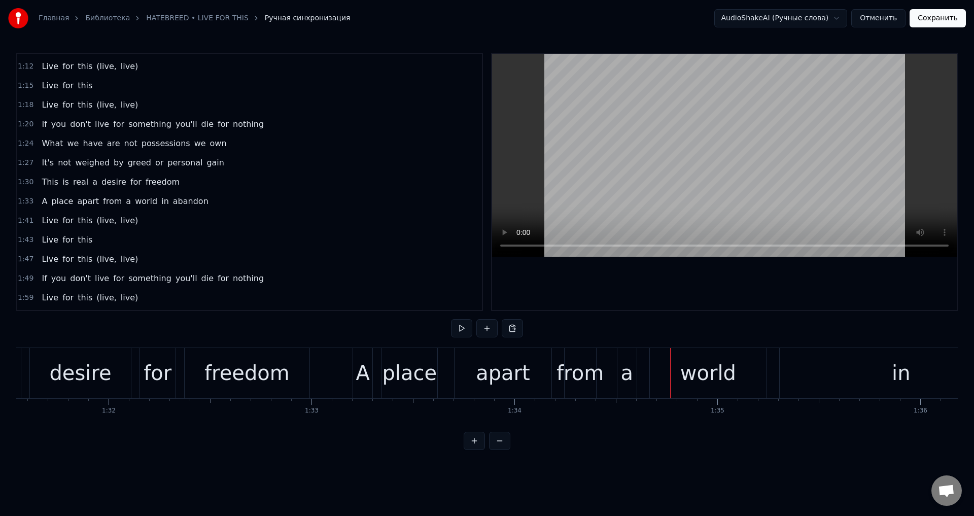
click at [359, 362] on div "A" at bounding box center [363, 373] width 14 height 30
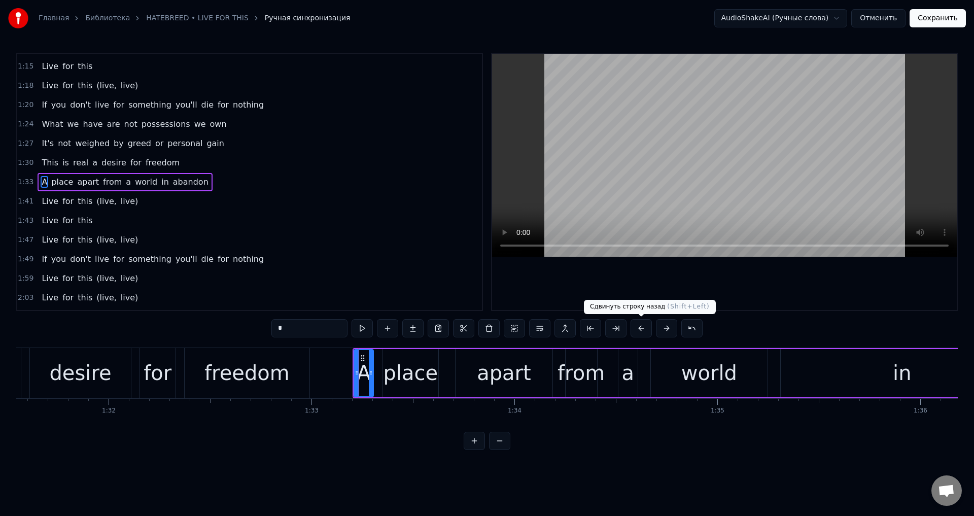
click at [640, 326] on button at bounding box center [641, 328] width 21 height 18
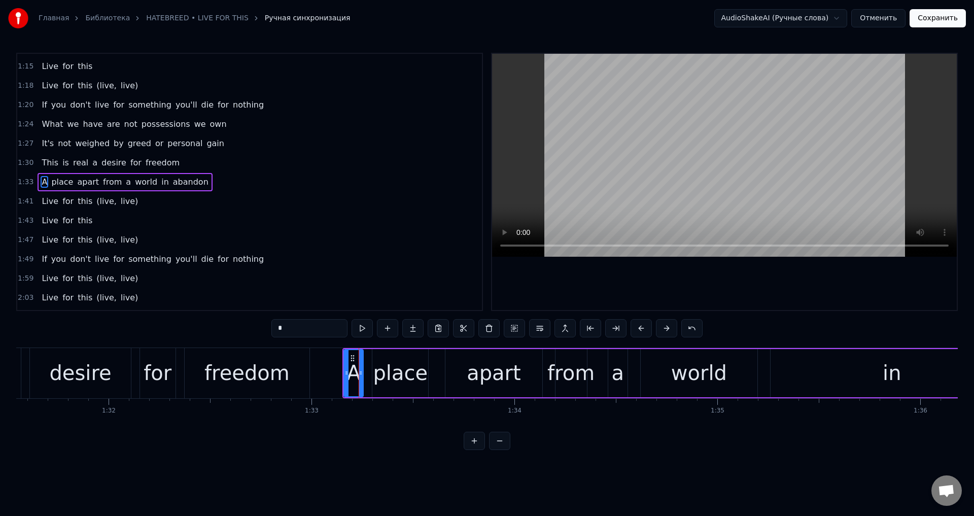
click at [640, 326] on button at bounding box center [641, 328] width 21 height 18
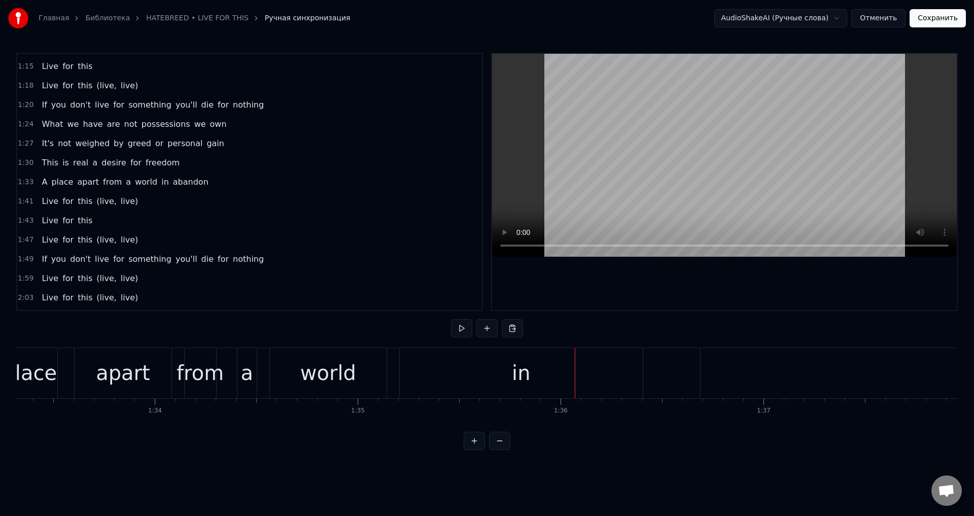
scroll to position [0, 18884]
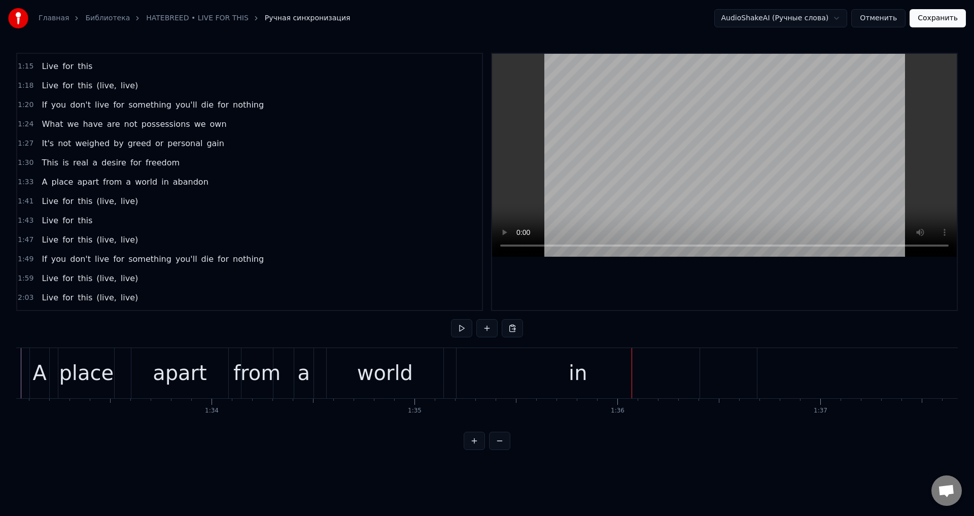
click at [349, 378] on div "world" at bounding box center [385, 373] width 117 height 50
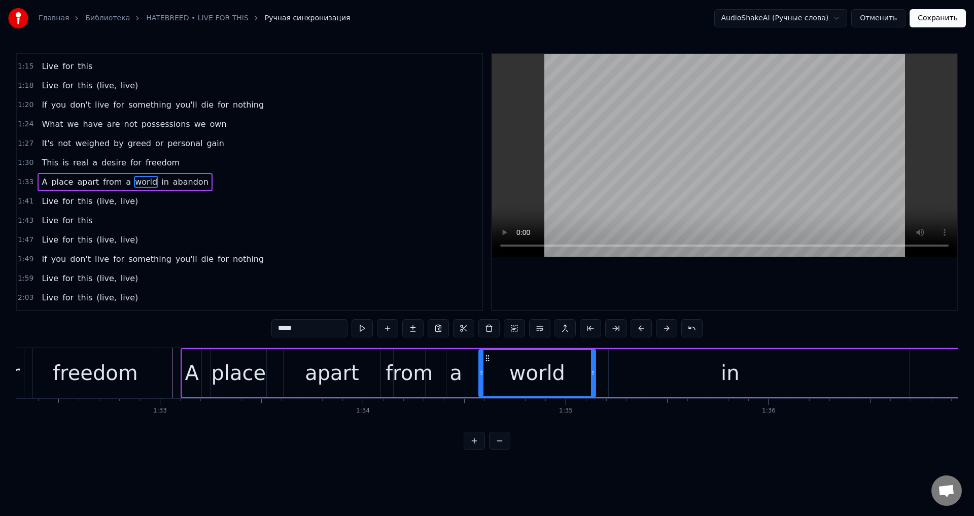
scroll to position [0, 18713]
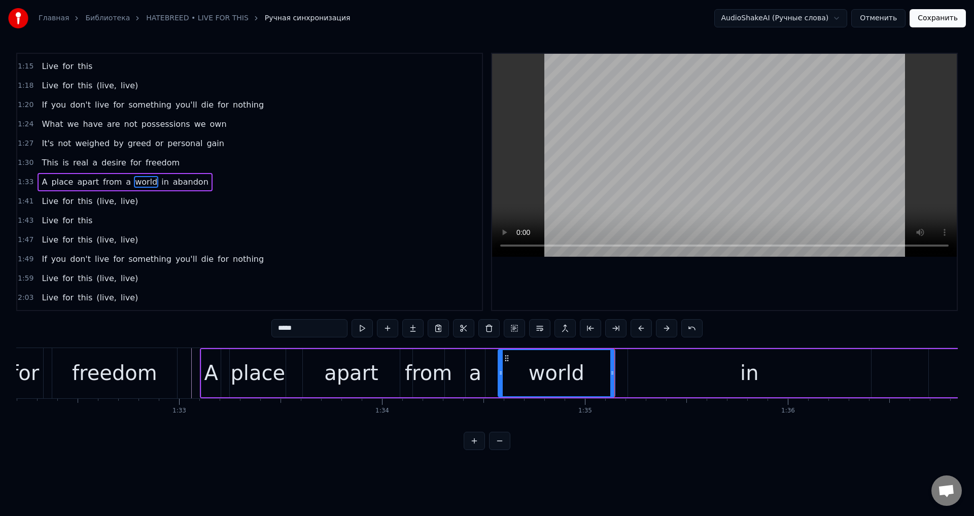
click at [243, 379] on div "place" at bounding box center [257, 373] width 55 height 30
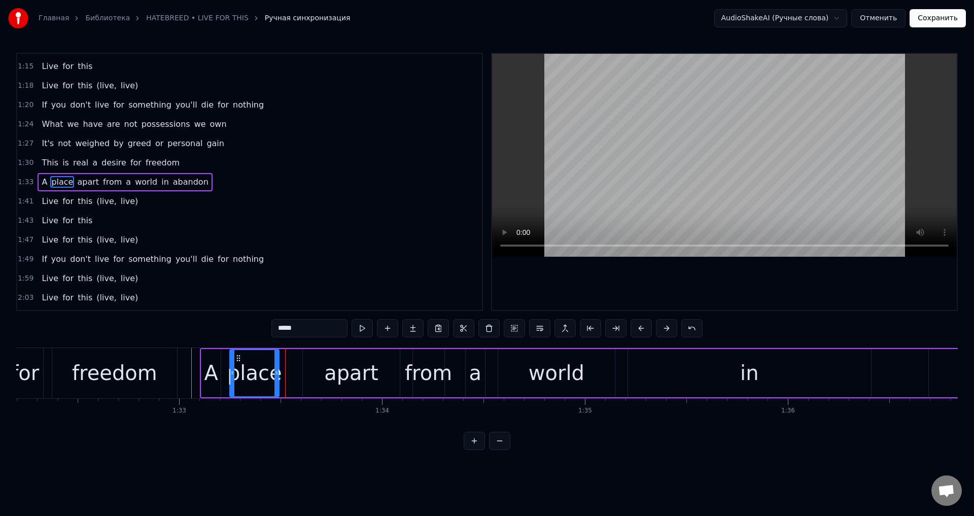
drag, startPoint x: 285, startPoint y: 370, endPoint x: 278, endPoint y: 372, distance: 6.9
click at [278, 372] on icon at bounding box center [277, 373] width 4 height 8
click at [325, 360] on div "apart" at bounding box center [351, 373] width 96 height 48
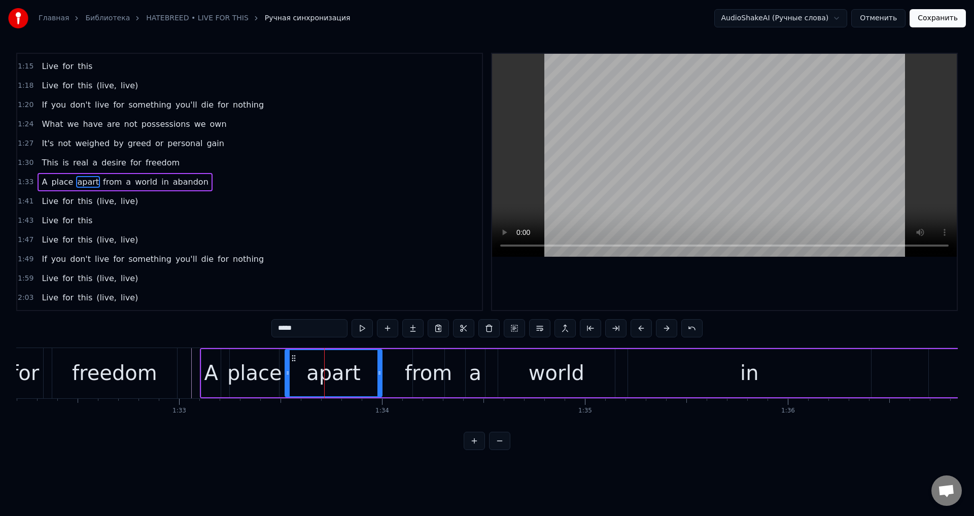
drag, startPoint x: 311, startPoint y: 359, endPoint x: 293, endPoint y: 363, distance: 18.2
click at [293, 363] on div "apart" at bounding box center [333, 373] width 95 height 46
click at [427, 368] on div "from" at bounding box center [428, 373] width 47 height 30
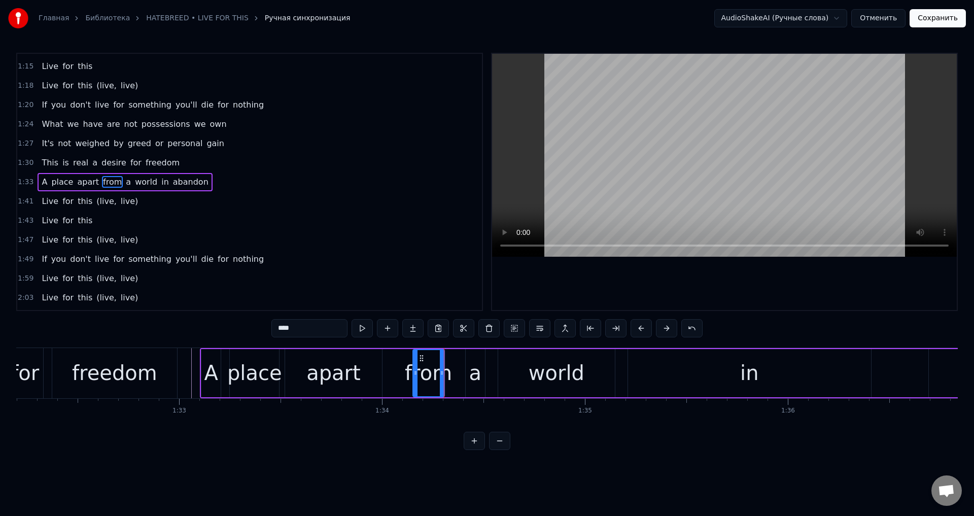
click at [474, 365] on div "a" at bounding box center [475, 373] width 13 height 30
click at [441, 365] on div "from" at bounding box center [428, 373] width 47 height 30
click at [433, 373] on icon at bounding box center [435, 373] width 4 height 8
click at [472, 360] on div "a" at bounding box center [475, 373] width 13 height 30
drag, startPoint x: 468, startPoint y: 358, endPoint x: 448, endPoint y: 365, distance: 21.5
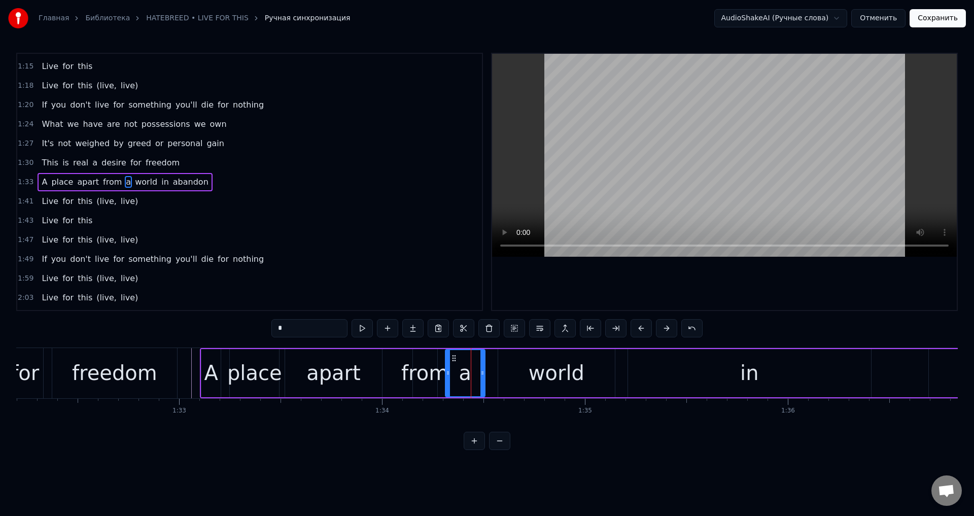
click at [448, 365] on div at bounding box center [448, 373] width 4 height 46
drag, startPoint x: 483, startPoint y: 367, endPoint x: 474, endPoint y: 370, distance: 8.5
click at [474, 370] on div at bounding box center [474, 373] width 4 height 46
click at [512, 367] on div "world" at bounding box center [556, 373] width 117 height 48
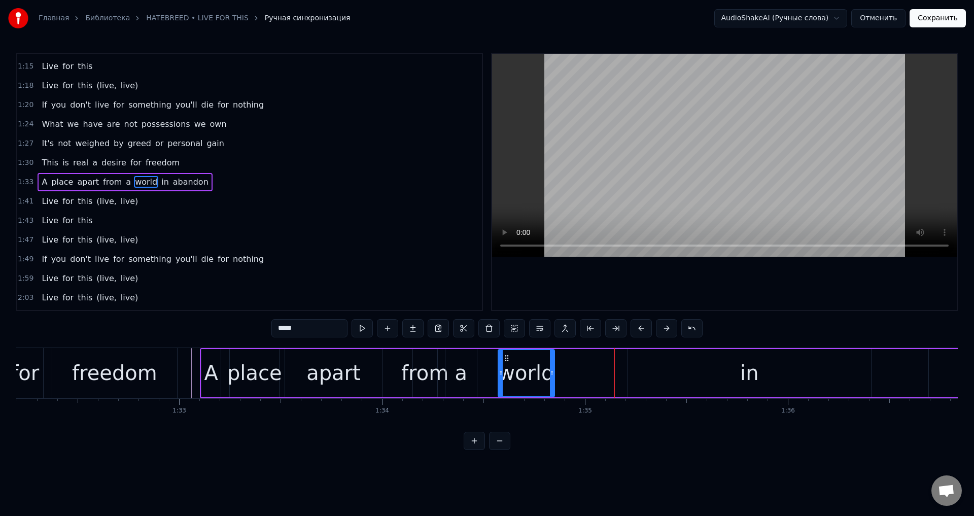
drag, startPoint x: 613, startPoint y: 368, endPoint x: 553, endPoint y: 378, distance: 61.1
click at [553, 378] on div at bounding box center [552, 373] width 4 height 46
drag, startPoint x: 647, startPoint y: 367, endPoint x: 636, endPoint y: 363, distance: 12.1
click at [647, 367] on div "in" at bounding box center [749, 373] width 243 height 48
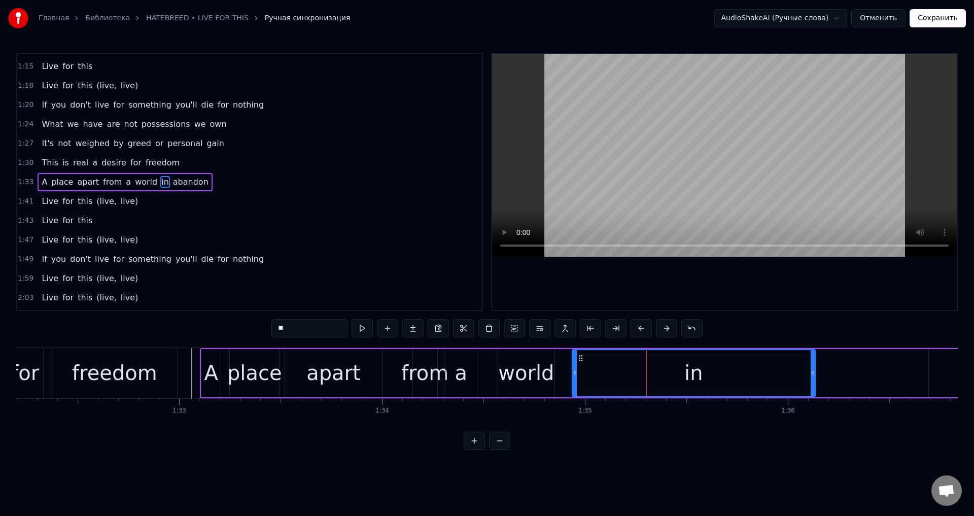
drag, startPoint x: 634, startPoint y: 360, endPoint x: 578, endPoint y: 372, distance: 57.0
click at [578, 372] on div "in" at bounding box center [694, 373] width 242 height 46
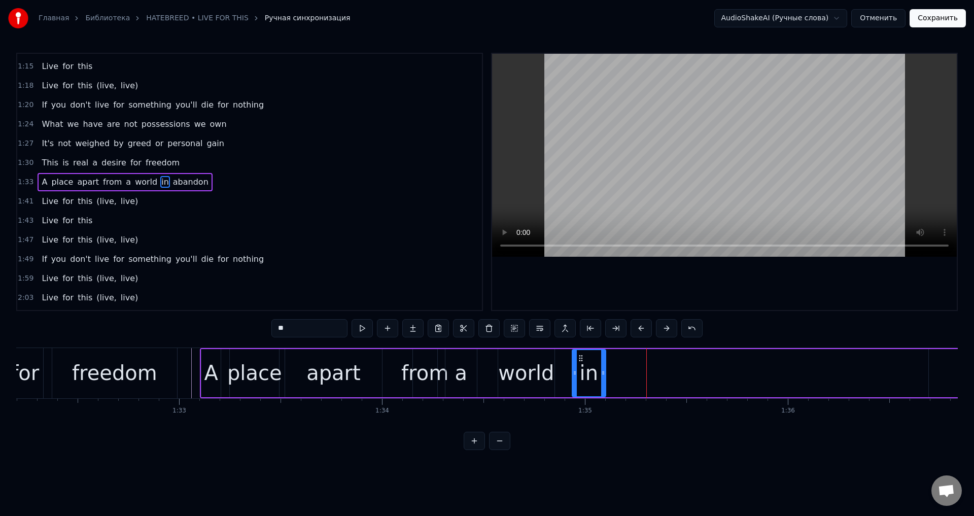
drag, startPoint x: 814, startPoint y: 373, endPoint x: 604, endPoint y: 381, distance: 209.7
click at [604, 381] on div at bounding box center [603, 373] width 4 height 46
click at [600, 383] on div at bounding box center [600, 373] width 4 height 46
click at [516, 375] on div "world" at bounding box center [526, 373] width 56 height 30
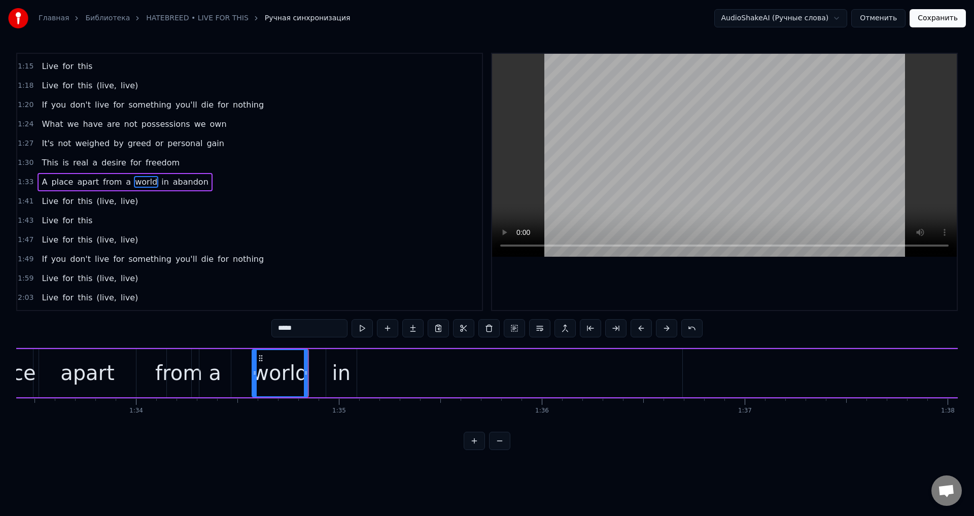
scroll to position [0, 19035]
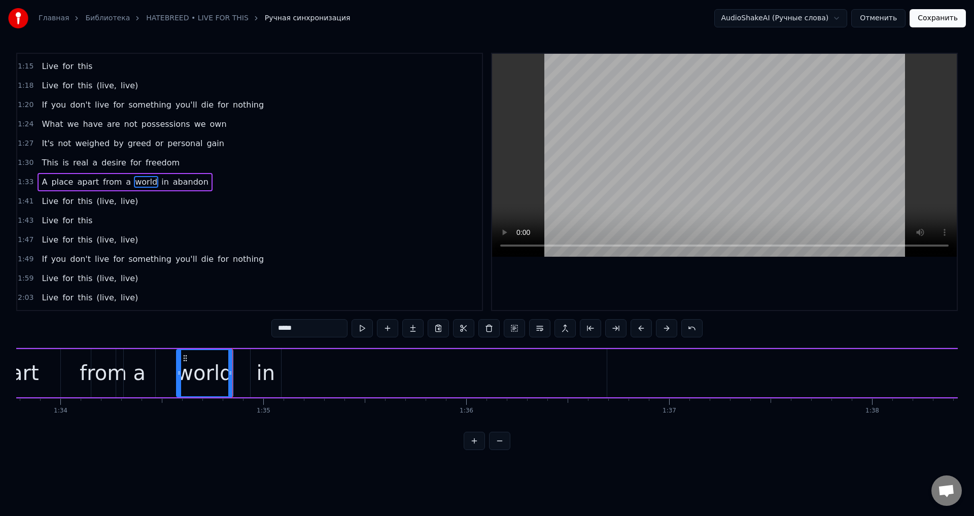
type input "*******"
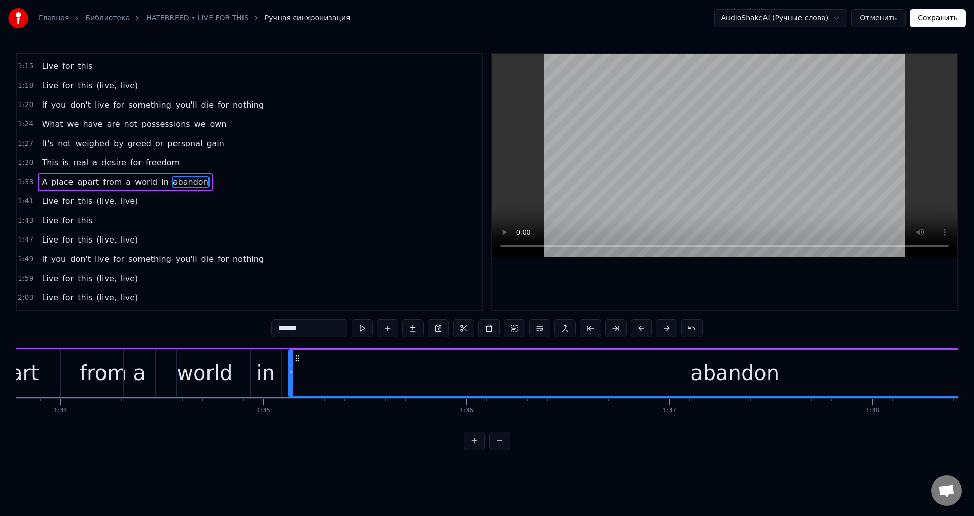
drag, startPoint x: 615, startPoint y: 359, endPoint x: 296, endPoint y: 374, distance: 319.0
click at [296, 374] on div "abandon" at bounding box center [735, 373] width 892 height 46
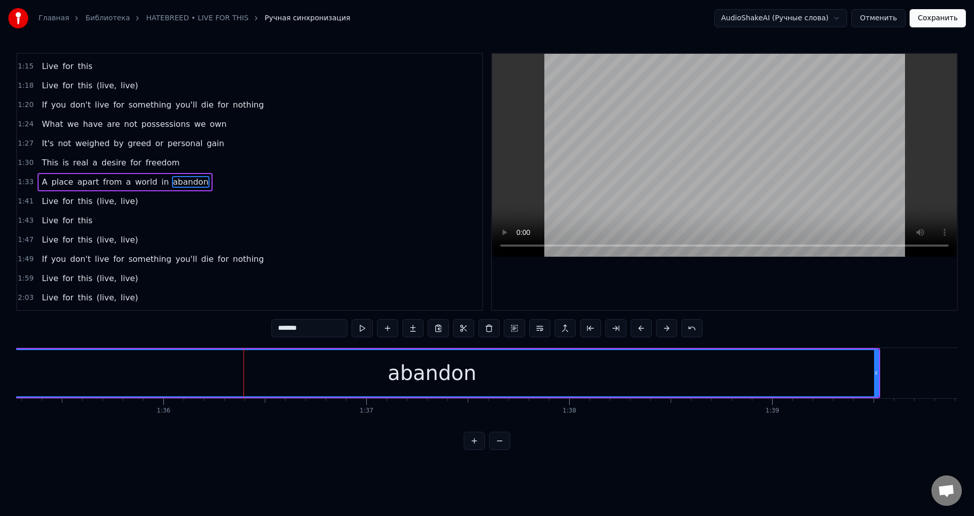
scroll to position [0, 19357]
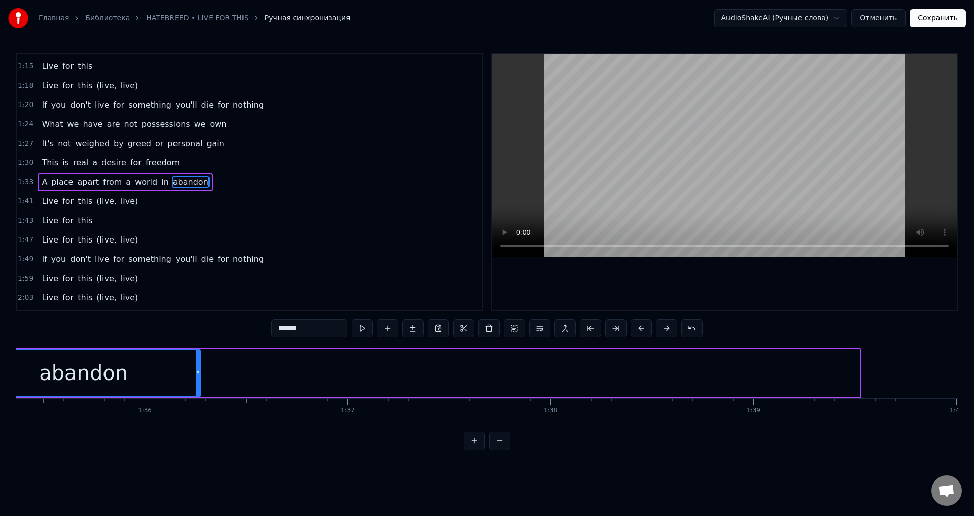
drag, startPoint x: 858, startPoint y: 366, endPoint x: 197, endPoint y: 381, distance: 661.3
click at [197, 381] on div at bounding box center [198, 373] width 4 height 46
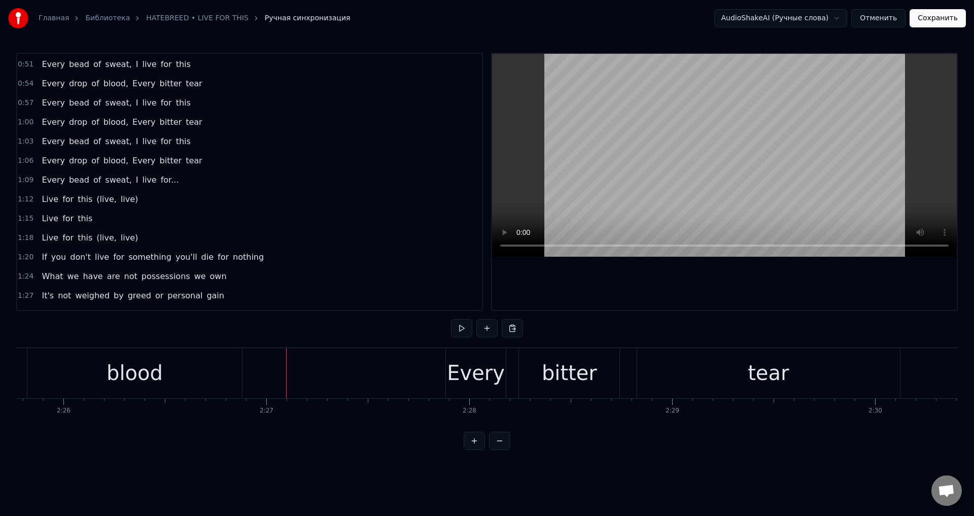
scroll to position [160, 0]
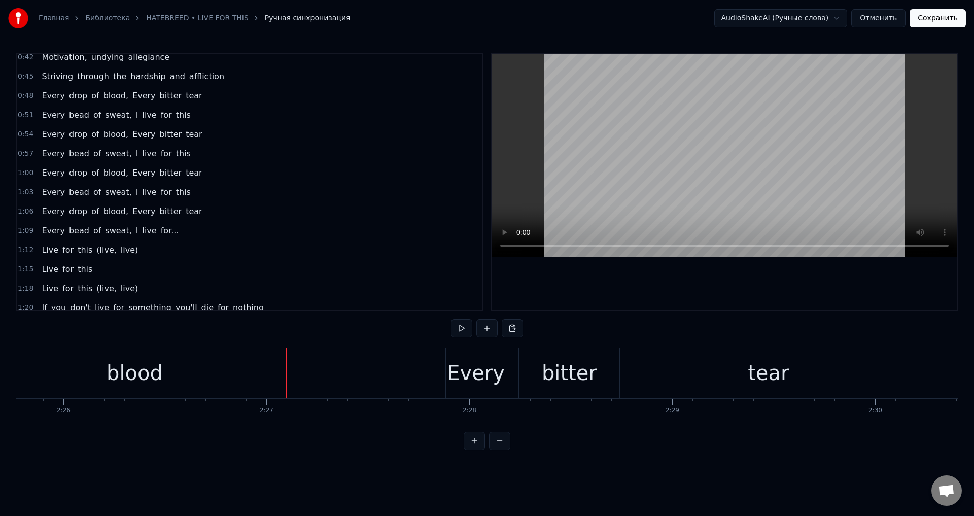
click at [183, 89] on div "Every drop of blood, Every bitter tear" at bounding box center [122, 96] width 168 height 18
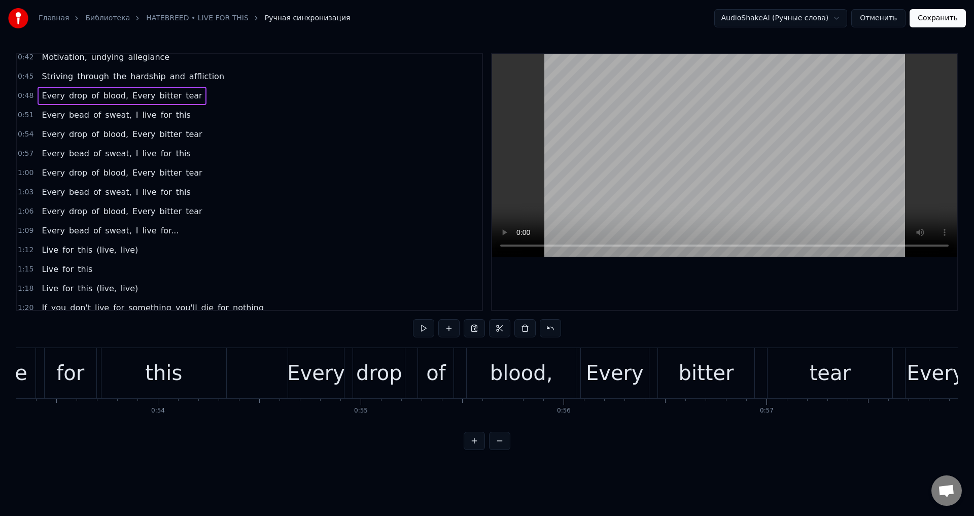
scroll to position [0, 9812]
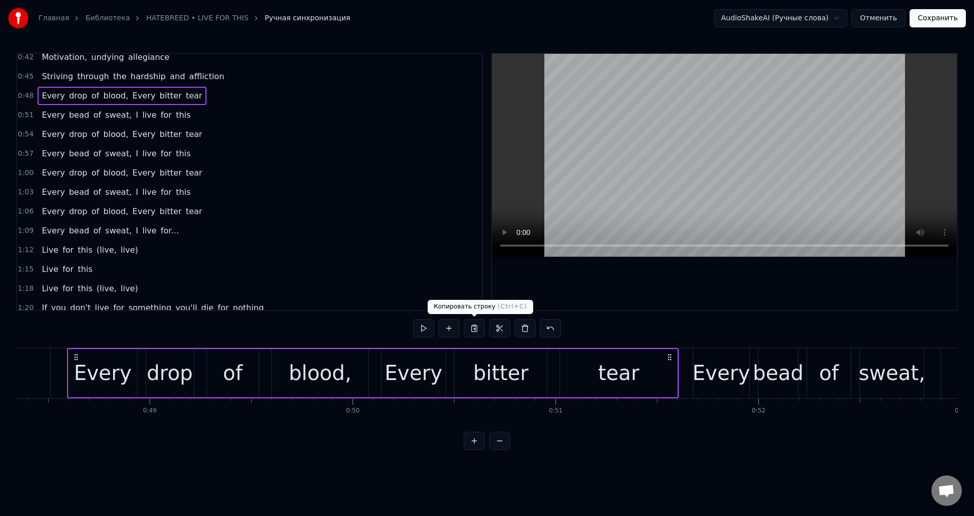
click at [477, 331] on button at bounding box center [474, 328] width 21 height 18
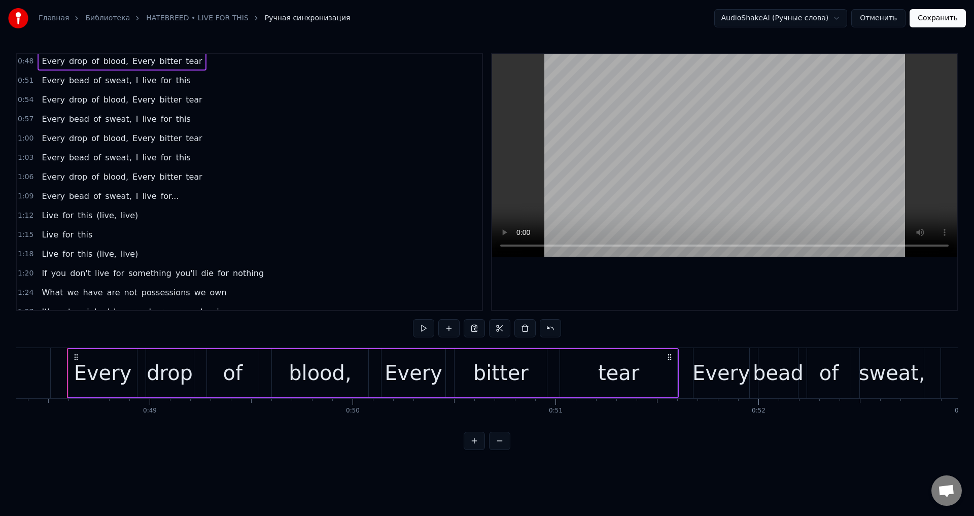
scroll to position [211, 0]
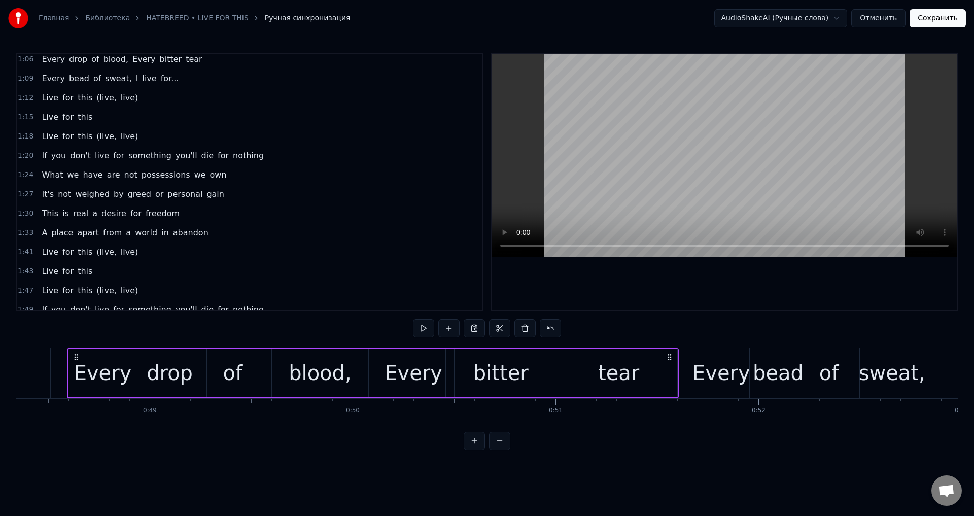
click at [172, 229] on span "abandon" at bounding box center [191, 233] width 38 height 12
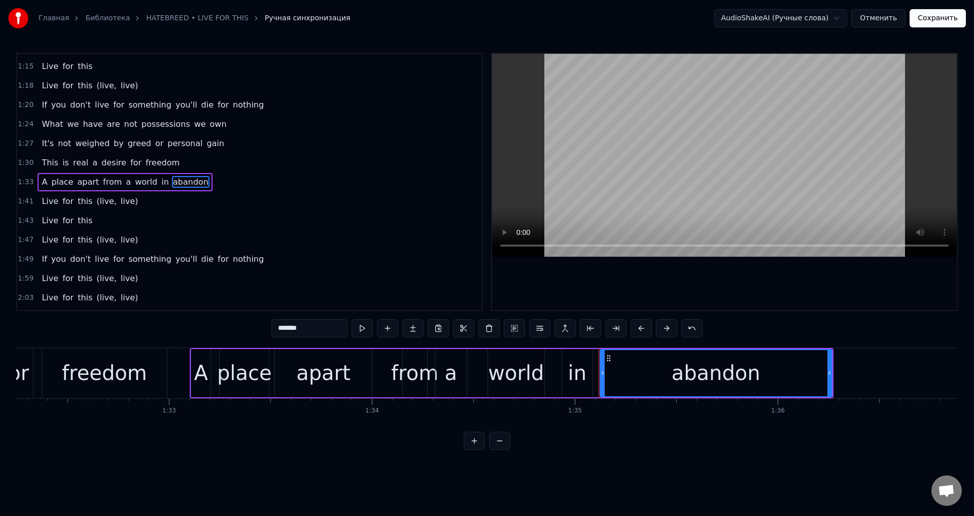
scroll to position [0, 19255]
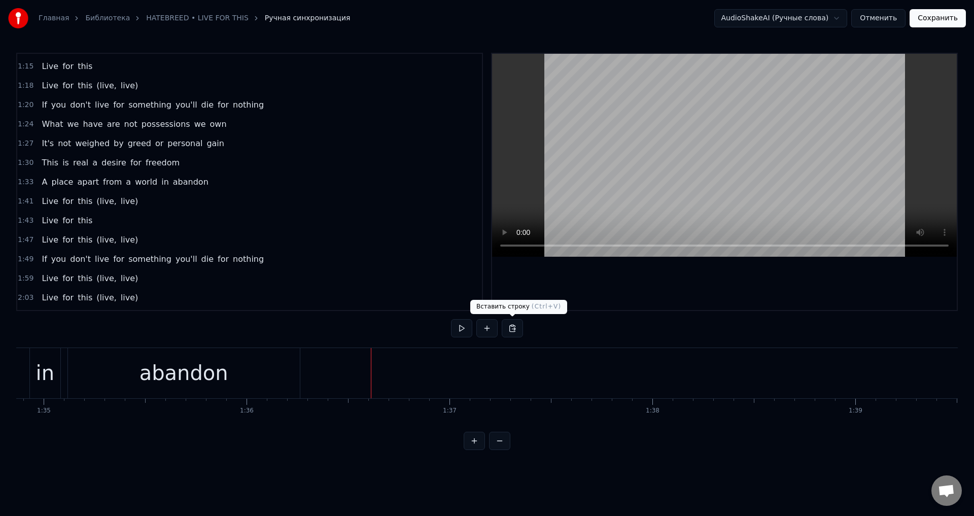
click at [510, 330] on button at bounding box center [512, 328] width 21 height 18
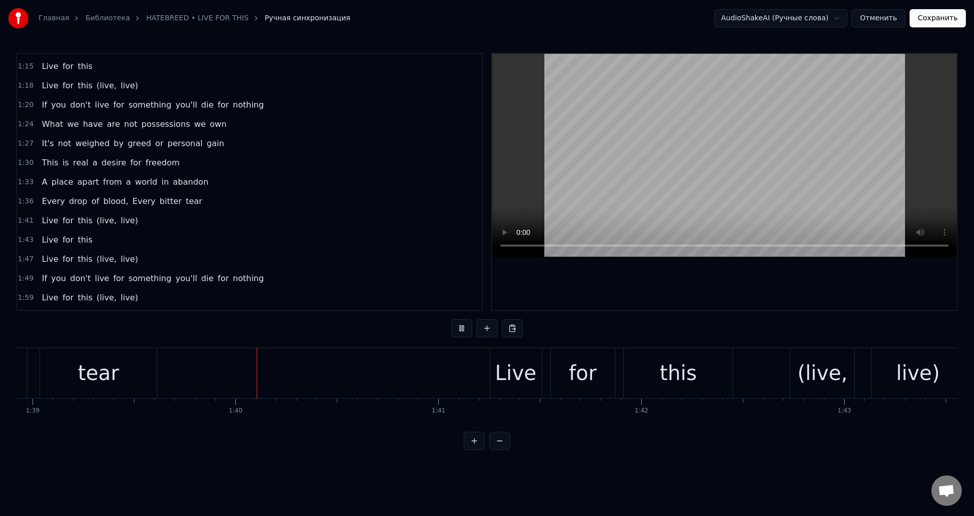
scroll to position [0, 20118]
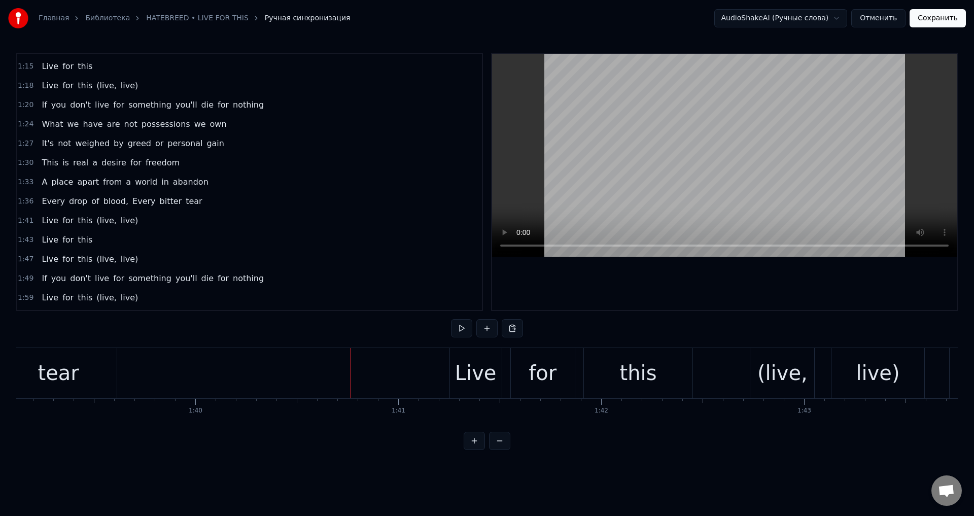
click at [459, 361] on div "Live" at bounding box center [476, 373] width 42 height 30
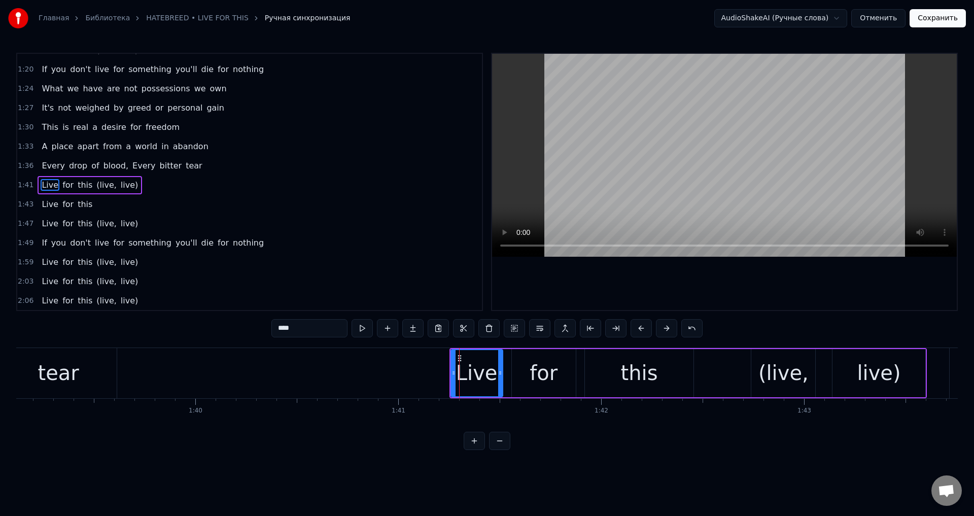
scroll to position [402, 0]
click at [124, 177] on div "Live for this (live, live)" at bounding box center [90, 182] width 105 height 18
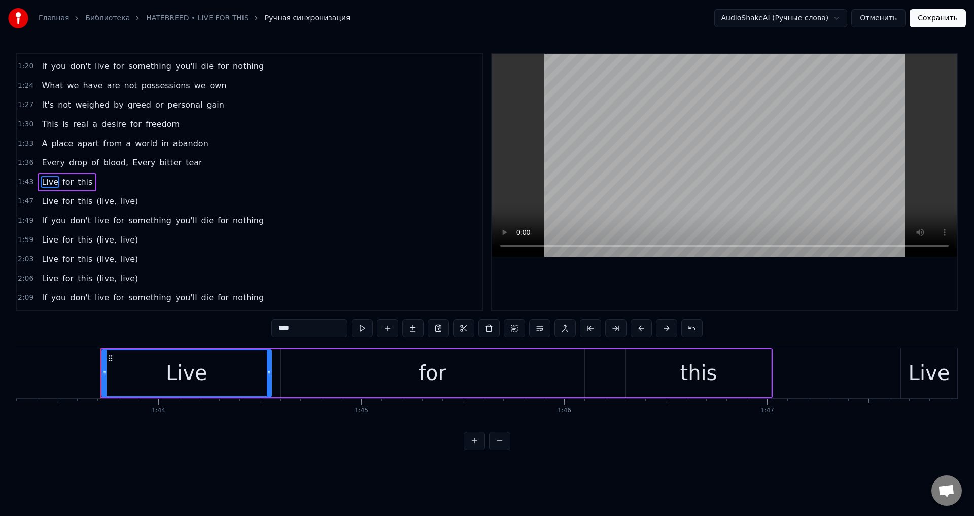
scroll to position [0, 21000]
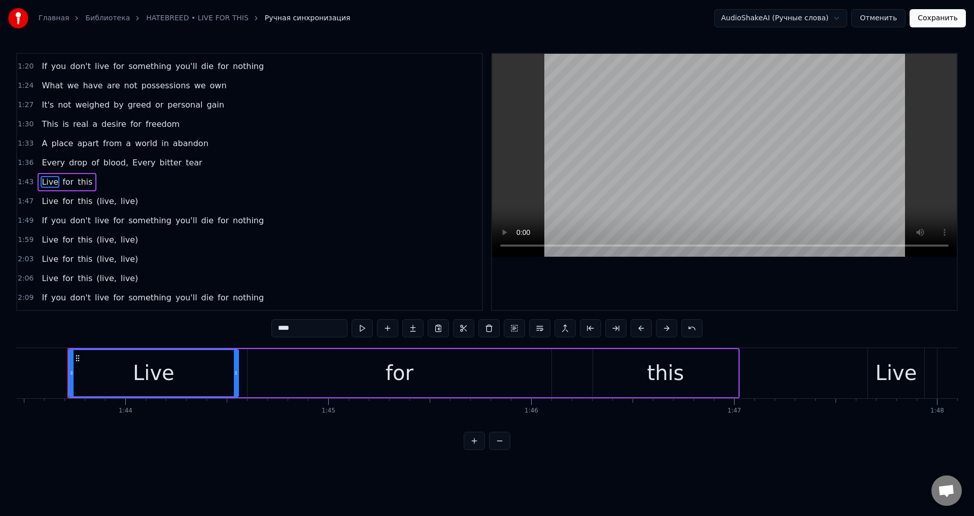
click at [86, 177] on div "Live for this" at bounding box center [67, 182] width 59 height 18
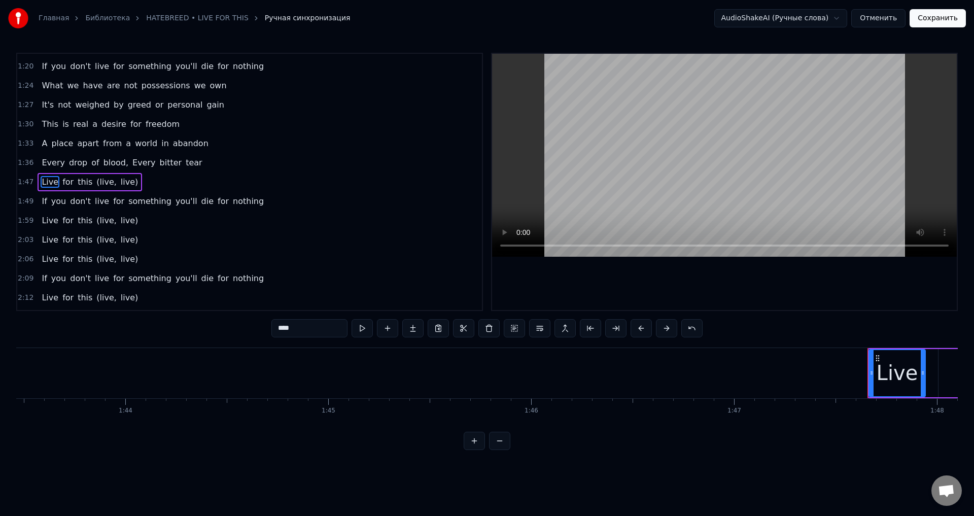
click at [124, 178] on div "Live for this (live, live)" at bounding box center [90, 182] width 105 height 18
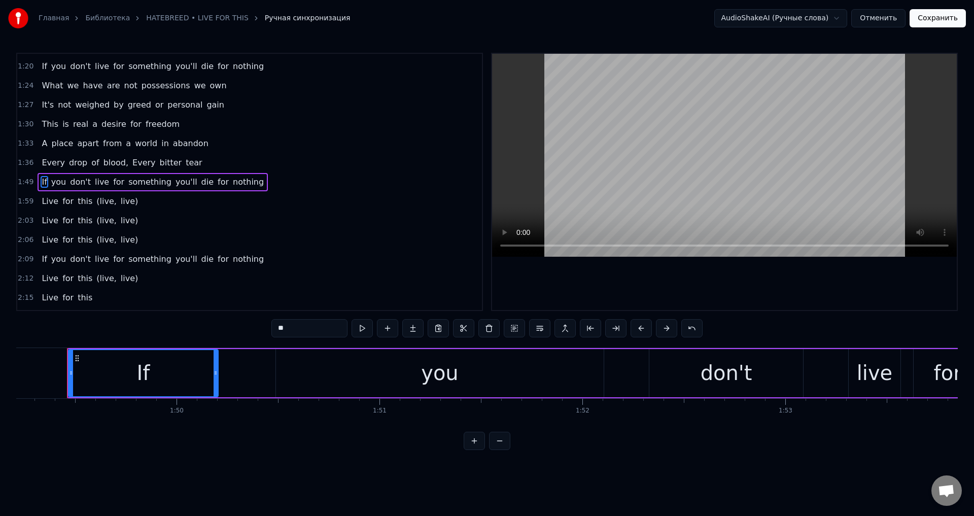
click at [240, 176] on span "nothing" at bounding box center [248, 182] width 33 height 12
type input "*******"
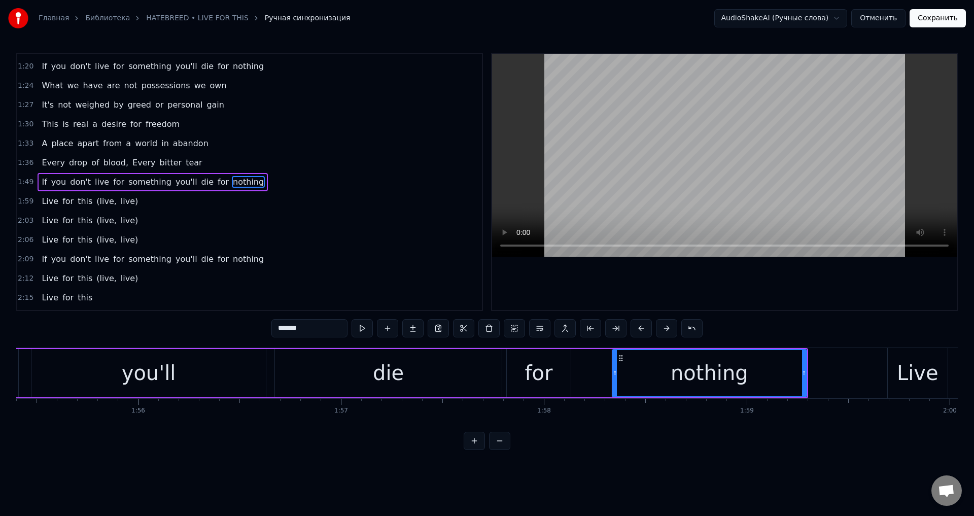
click at [241, 175] on div "If you don't live for something you'll die for nothing" at bounding box center [153, 182] width 230 height 18
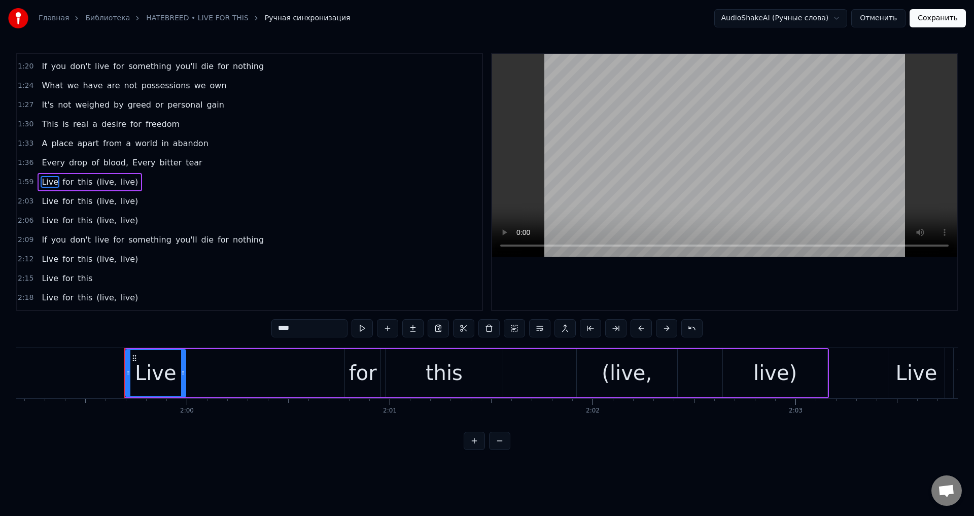
scroll to position [0, 24243]
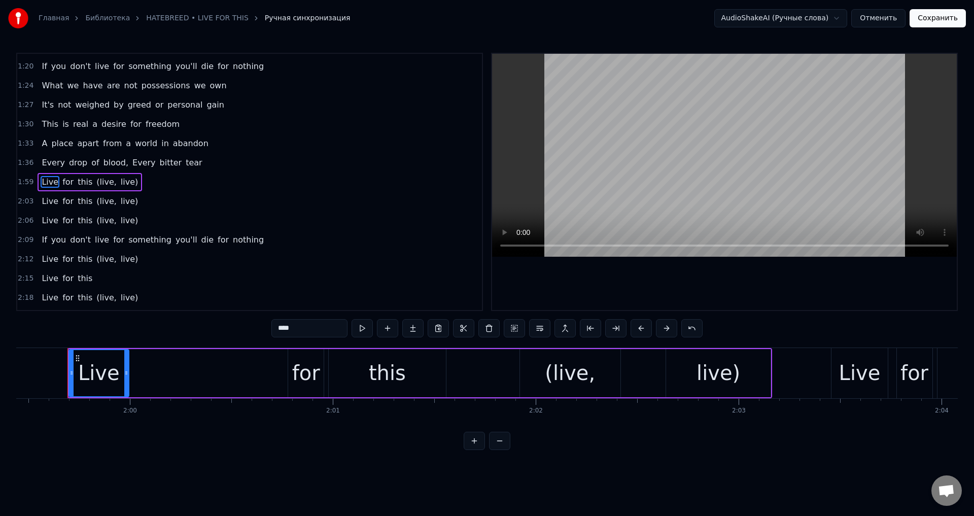
click at [185, 160] on span "tear" at bounding box center [194, 163] width 19 height 12
type input "****"
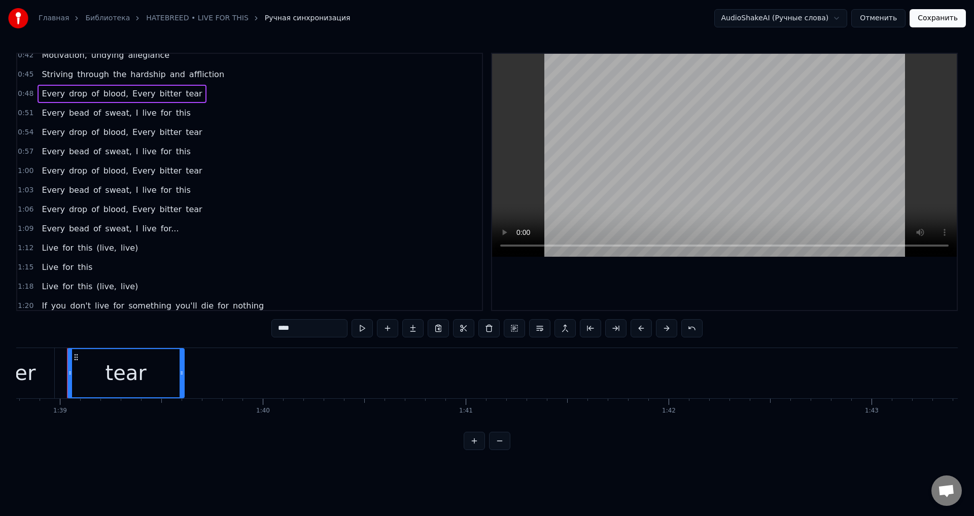
scroll to position [129, 0]
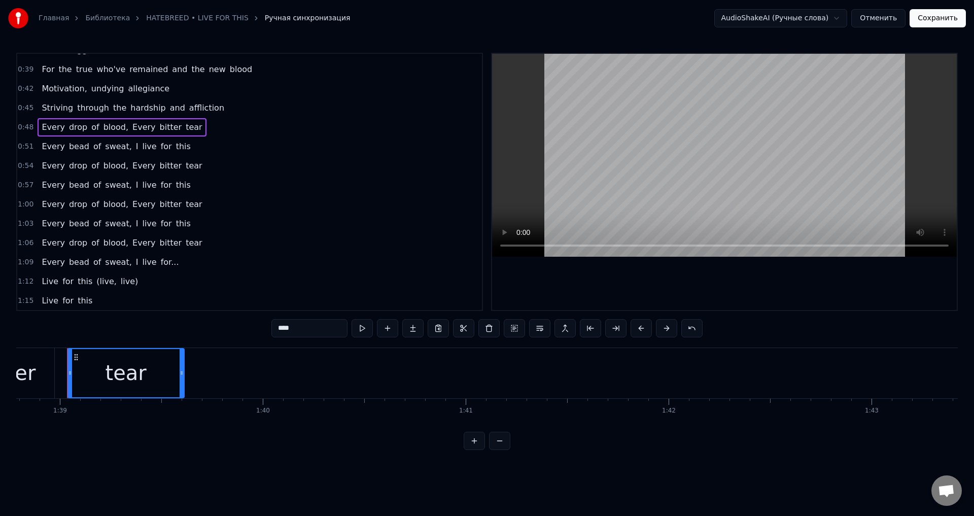
click at [172, 139] on div "Every bead of sweat, I live for this" at bounding box center [116, 147] width 157 height 18
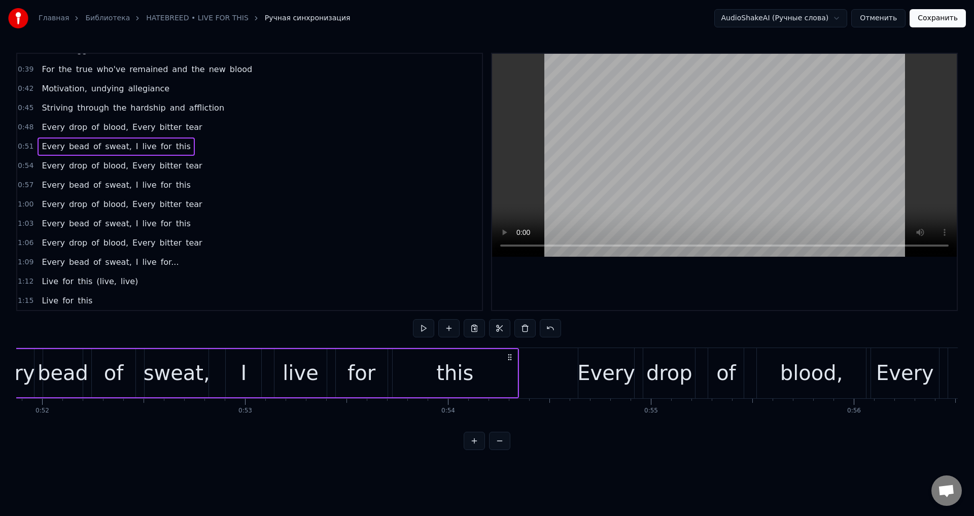
scroll to position [0, 10438]
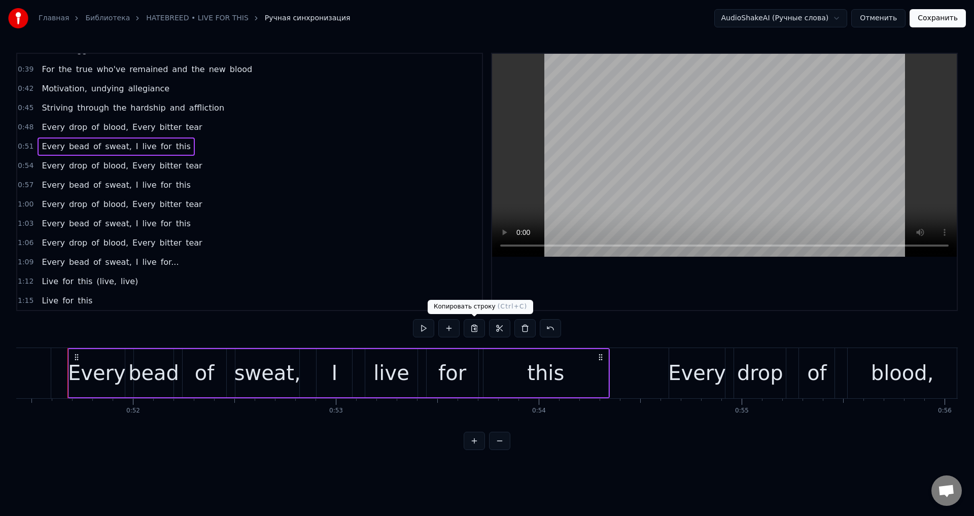
click at [474, 330] on button at bounding box center [474, 328] width 21 height 18
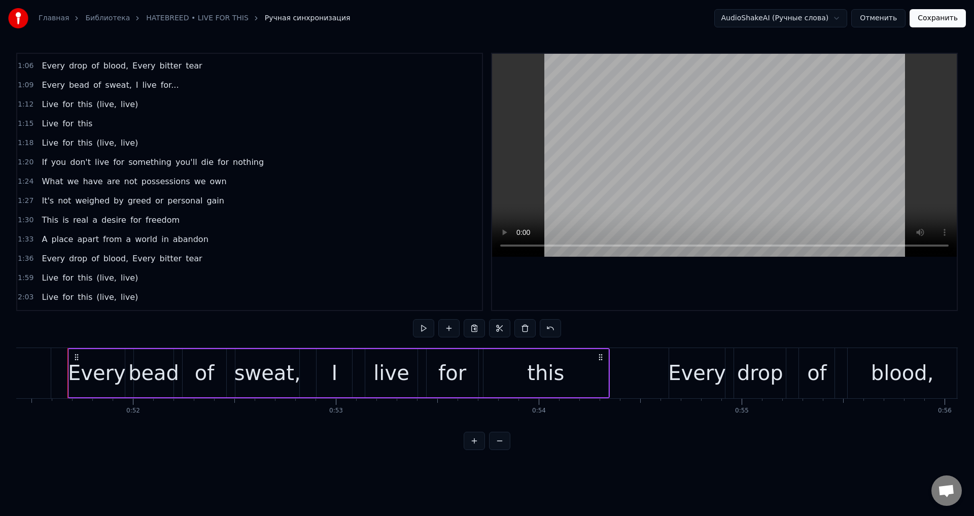
scroll to position [332, 0]
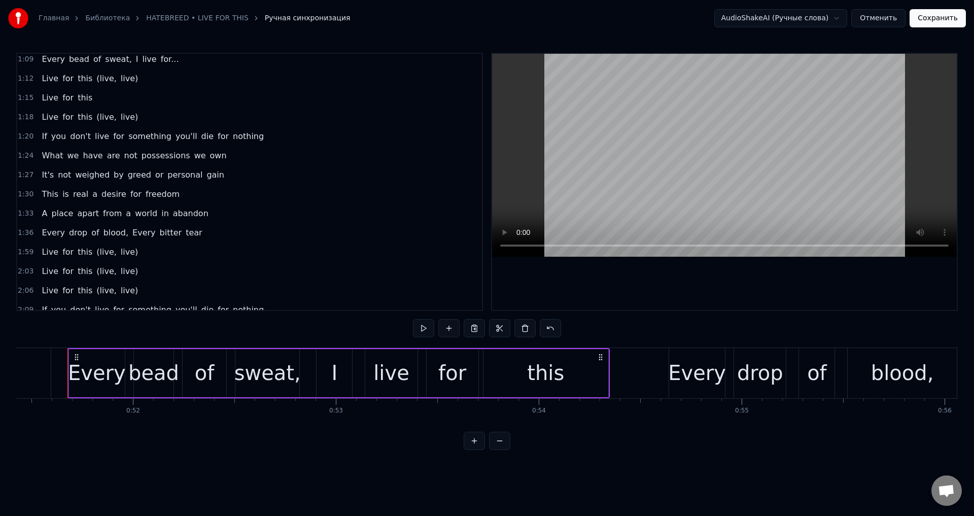
click at [185, 233] on span "tear" at bounding box center [194, 233] width 19 height 12
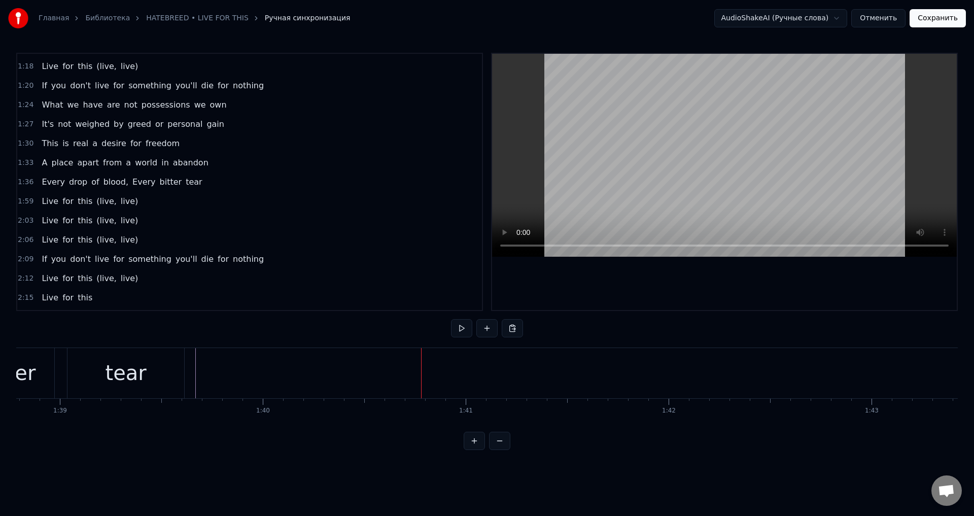
scroll to position [0, 19849]
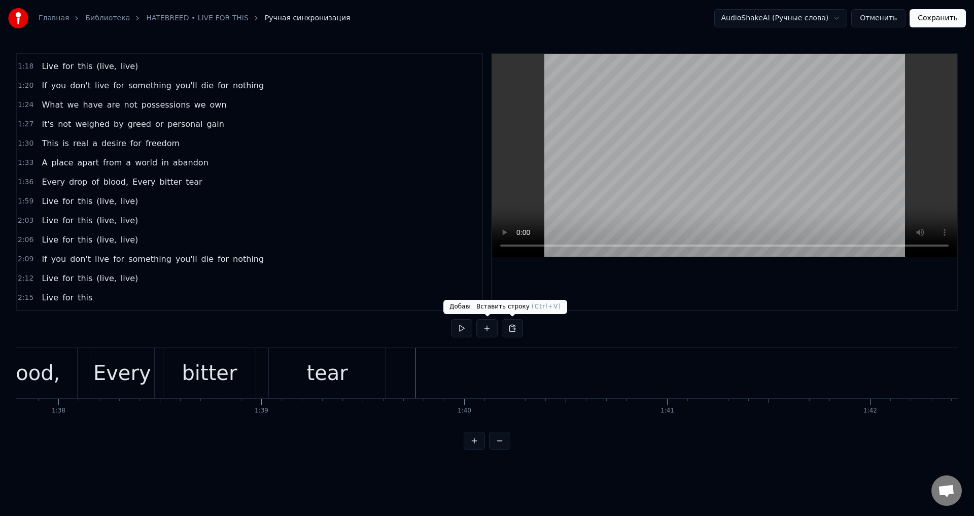
click at [507, 327] on button at bounding box center [512, 328] width 21 height 18
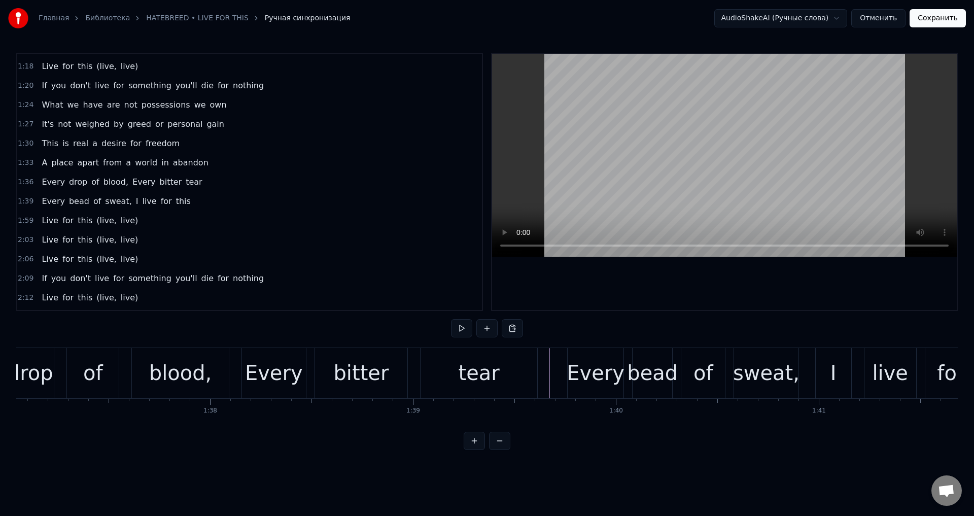
scroll to position [0, 19660]
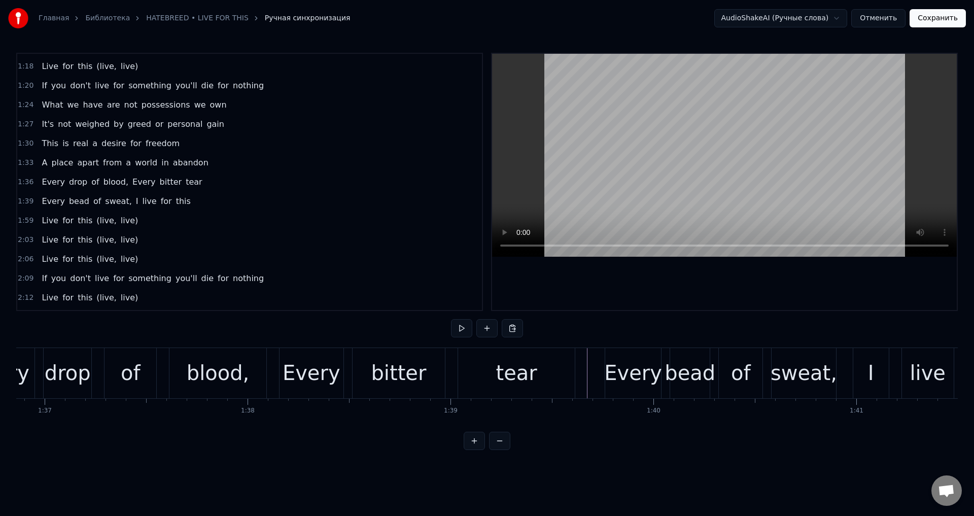
click at [624, 360] on div "Every" at bounding box center [633, 373] width 58 height 30
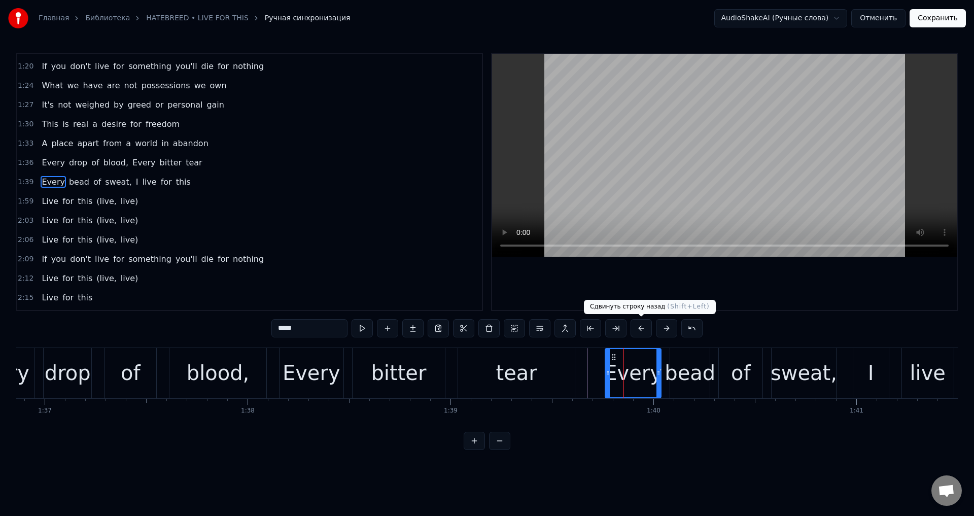
click at [643, 330] on button at bounding box center [641, 328] width 21 height 18
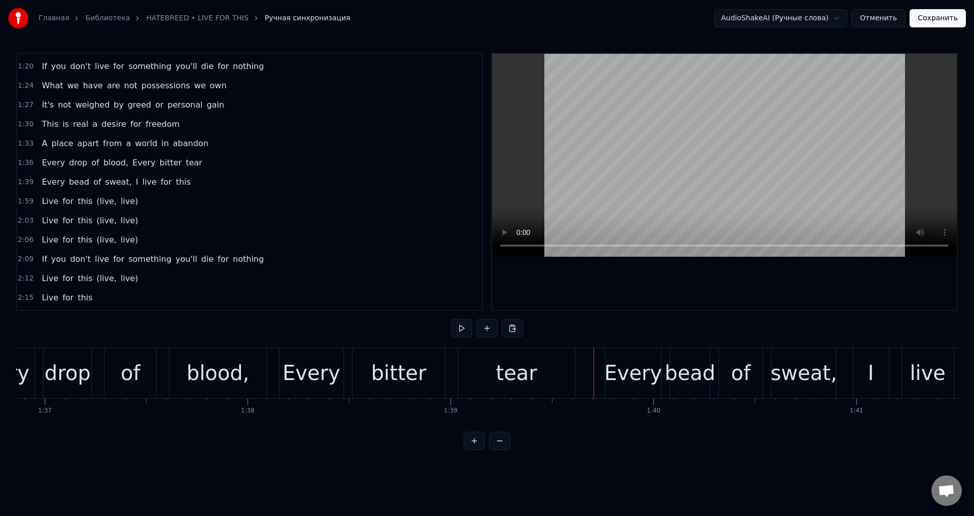
click at [619, 370] on div "Every" at bounding box center [633, 373] width 58 height 30
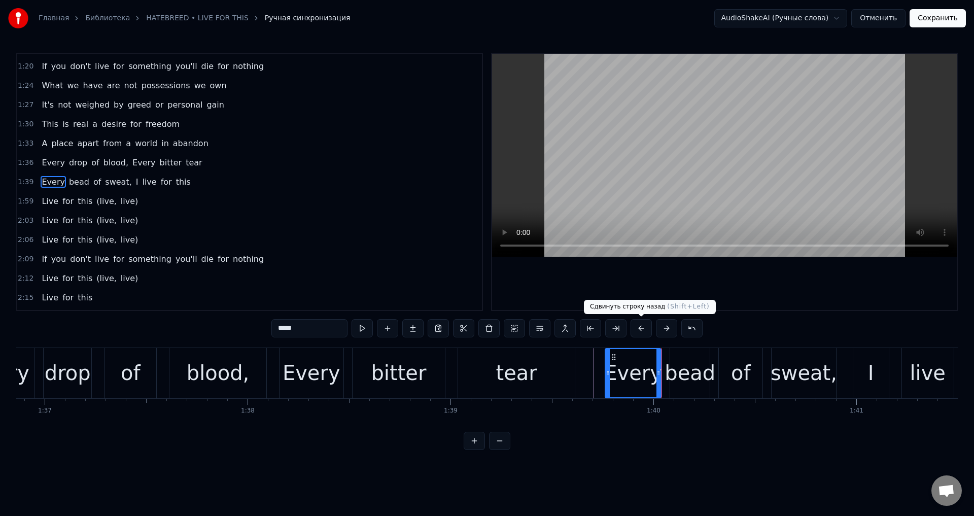
click at [646, 330] on button at bounding box center [641, 328] width 21 height 18
click at [616, 362] on div "Every" at bounding box center [633, 373] width 58 height 30
click at [38, 174] on div "Every bead of sweat, I live for this" at bounding box center [116, 182] width 157 height 18
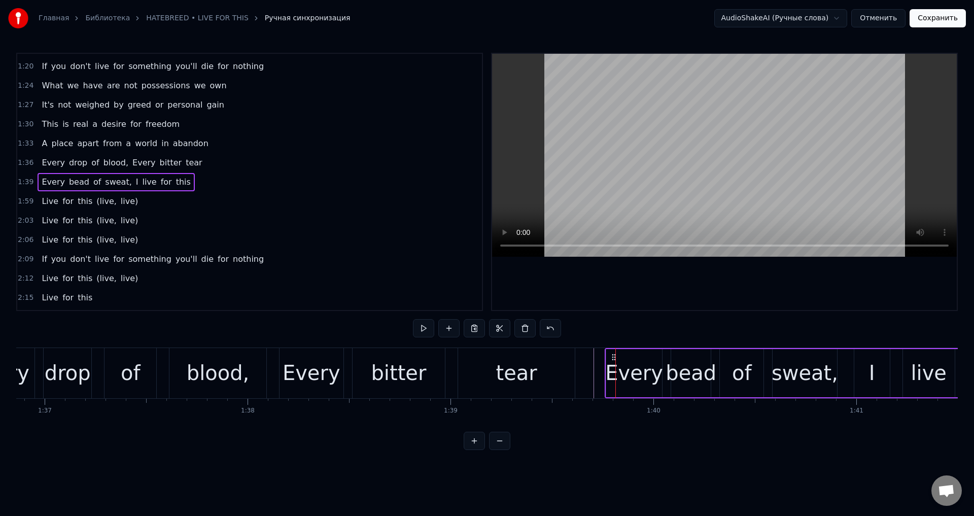
click at [614, 363] on div "Every" at bounding box center [634, 373] width 58 height 30
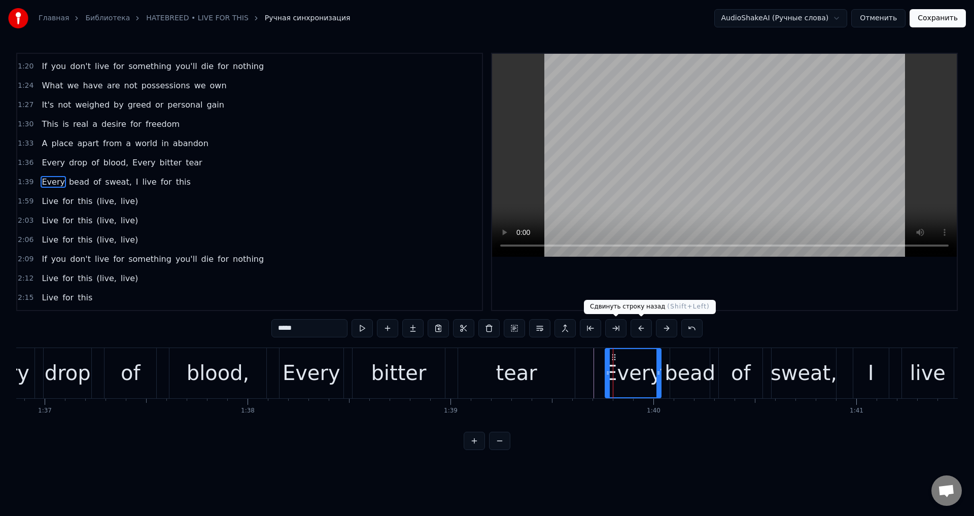
click at [639, 329] on button at bounding box center [641, 328] width 21 height 18
click at [639, 330] on button at bounding box center [641, 328] width 21 height 18
click at [701, 371] on div "bead" at bounding box center [690, 373] width 51 height 30
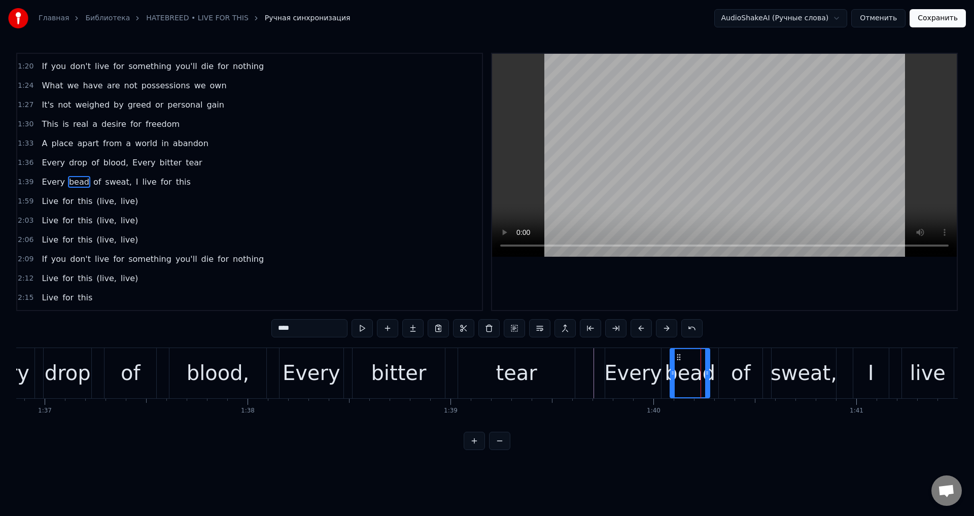
click at [518, 372] on div "tear" at bounding box center [516, 373] width 41 height 30
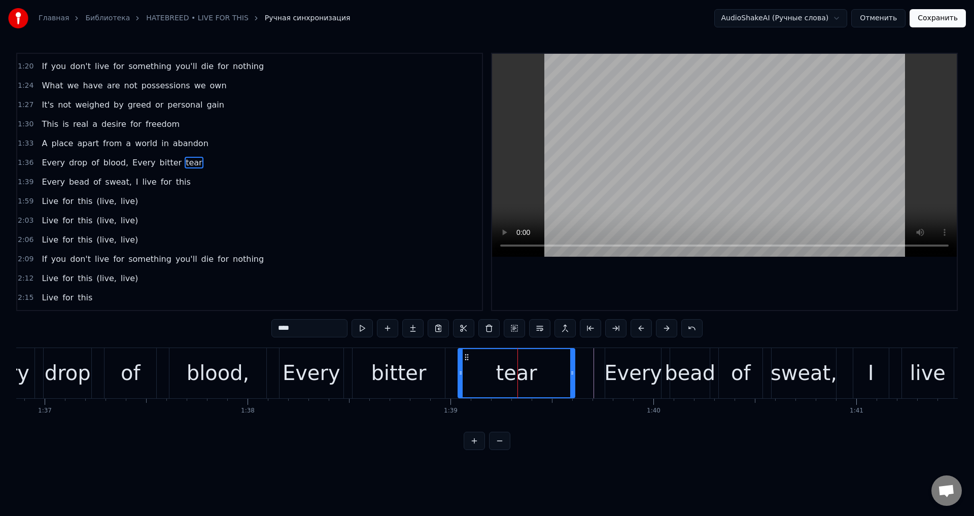
scroll to position [383, 0]
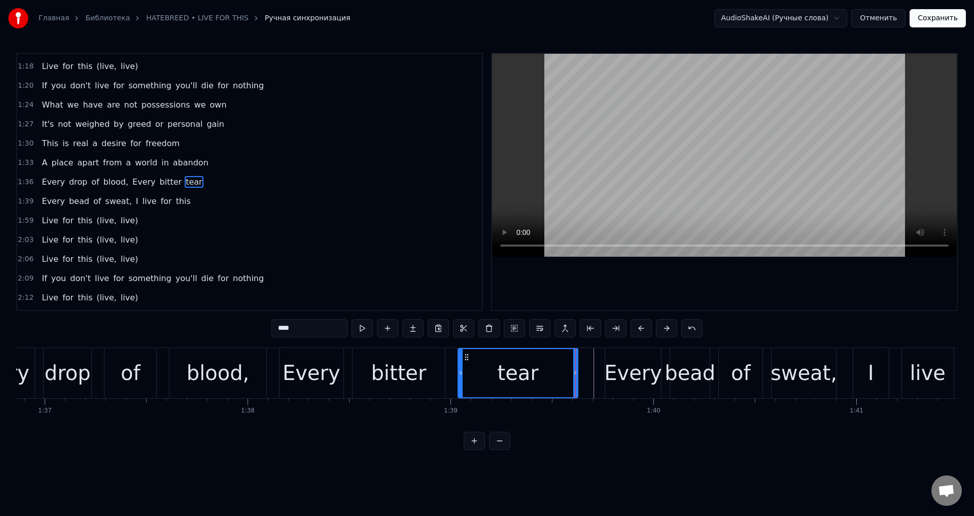
click at [577, 363] on div at bounding box center [575, 373] width 4 height 48
click at [575, 364] on div at bounding box center [574, 373] width 4 height 48
click at [620, 357] on div "Every" at bounding box center [633, 373] width 56 height 50
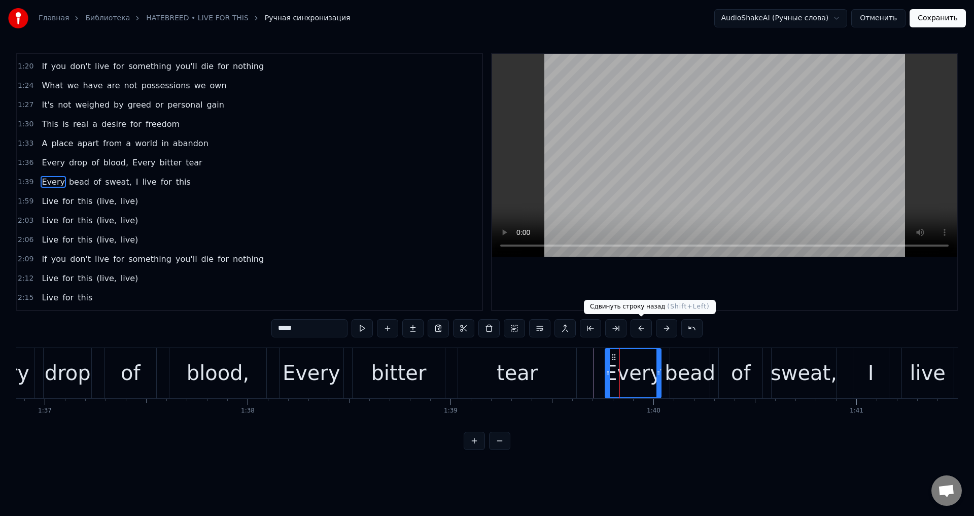
click at [639, 328] on button at bounding box center [641, 328] width 21 height 18
click at [219, 374] on div "blood," at bounding box center [218, 373] width 63 height 30
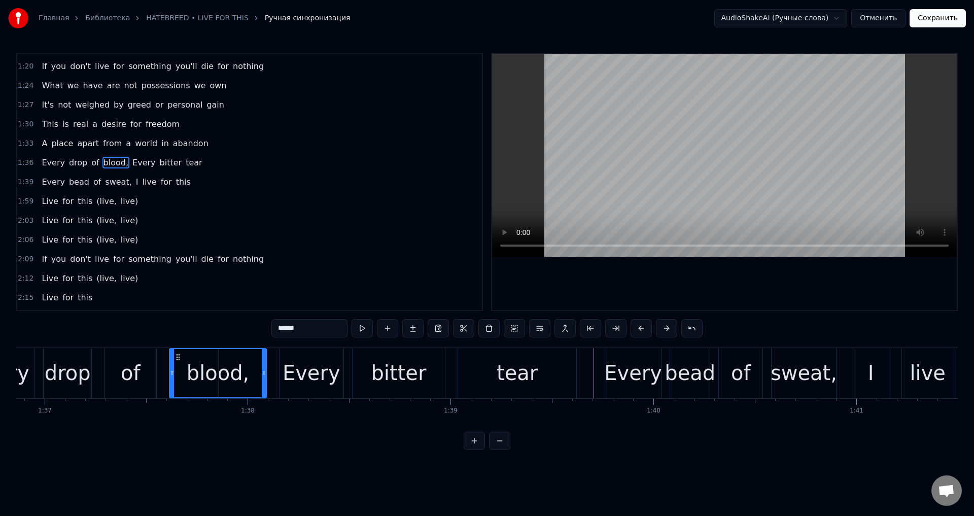
scroll to position [383, 0]
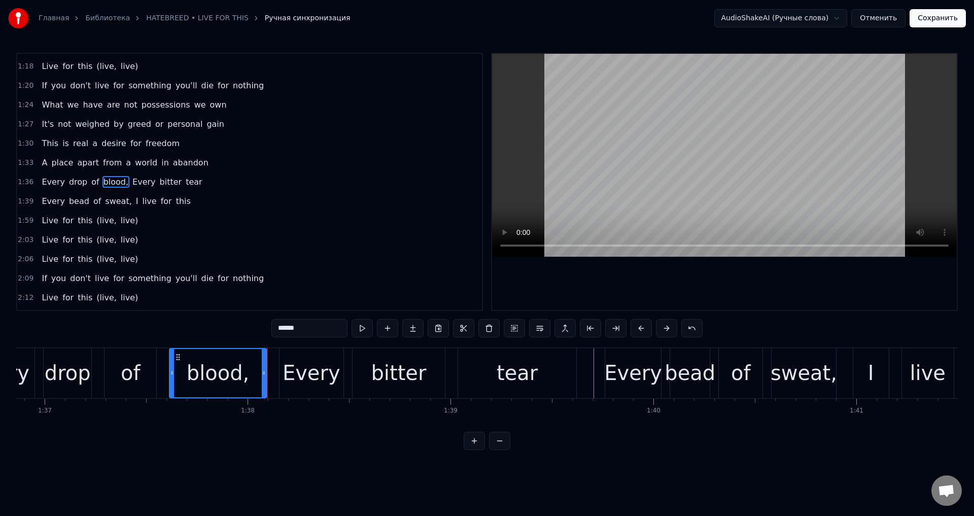
click at [627, 369] on div "Every" at bounding box center [633, 373] width 58 height 30
type input "*****"
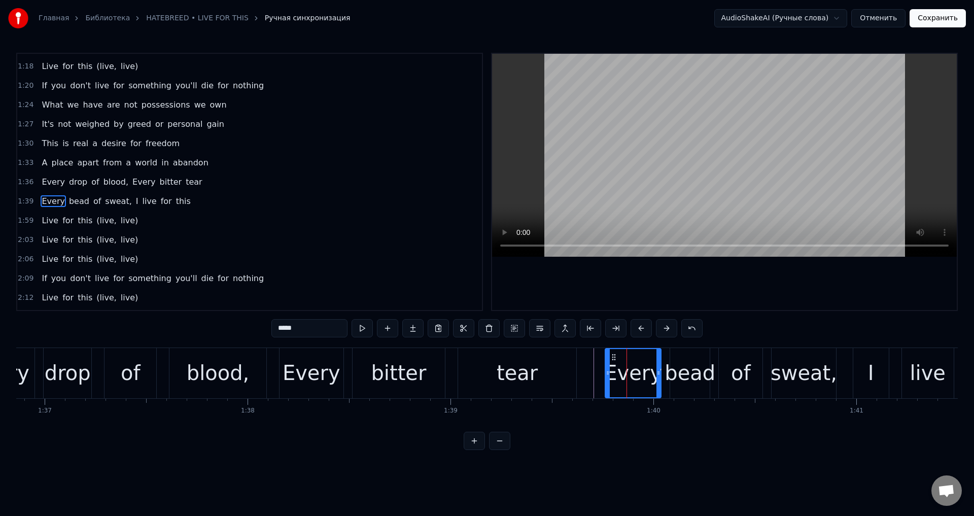
scroll to position [402, 0]
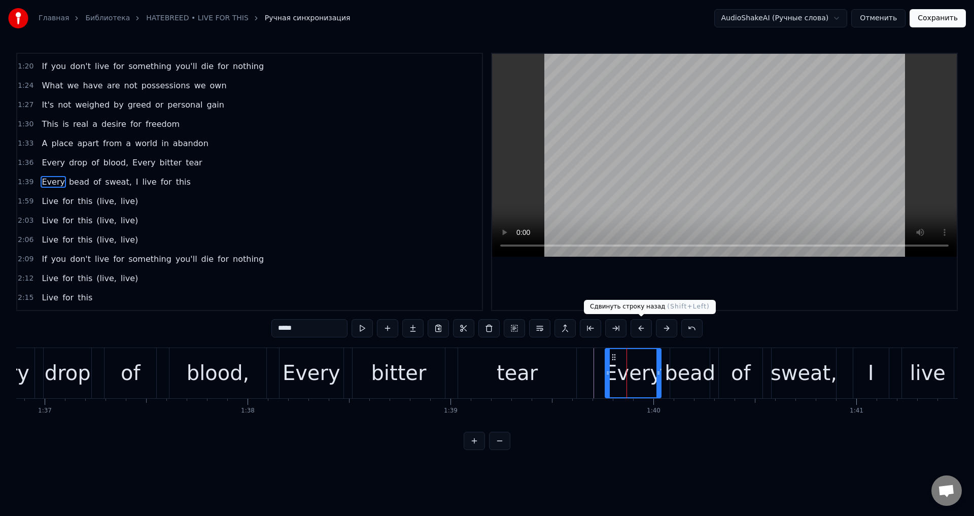
click at [644, 327] on button at bounding box center [641, 328] width 21 height 18
click at [927, 17] on button "Сохранить" at bounding box center [938, 18] width 56 height 18
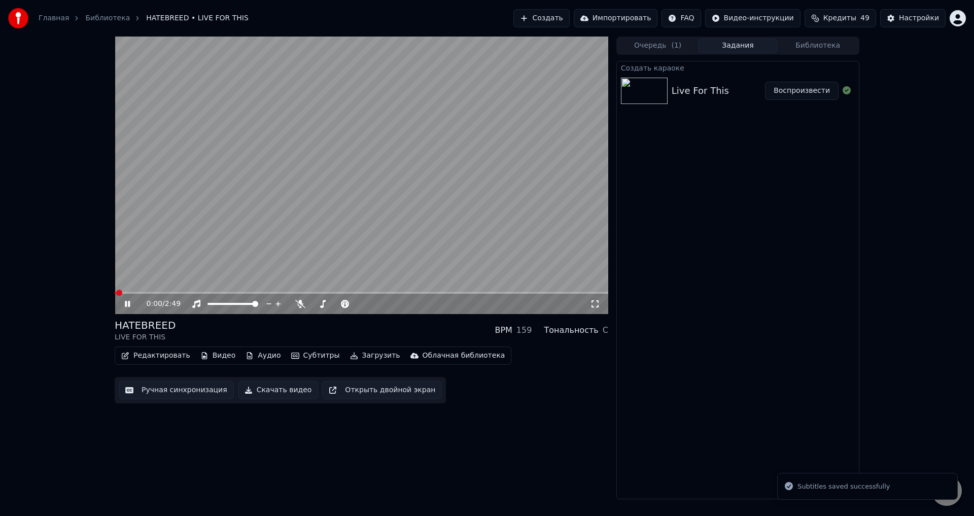
click at [122, 301] on div "0:00 / 2:49" at bounding box center [362, 304] width 486 height 10
click at [130, 306] on icon at bounding box center [127, 304] width 5 height 6
click at [163, 390] on button "Ручная синхронизация" at bounding box center [176, 390] width 115 height 18
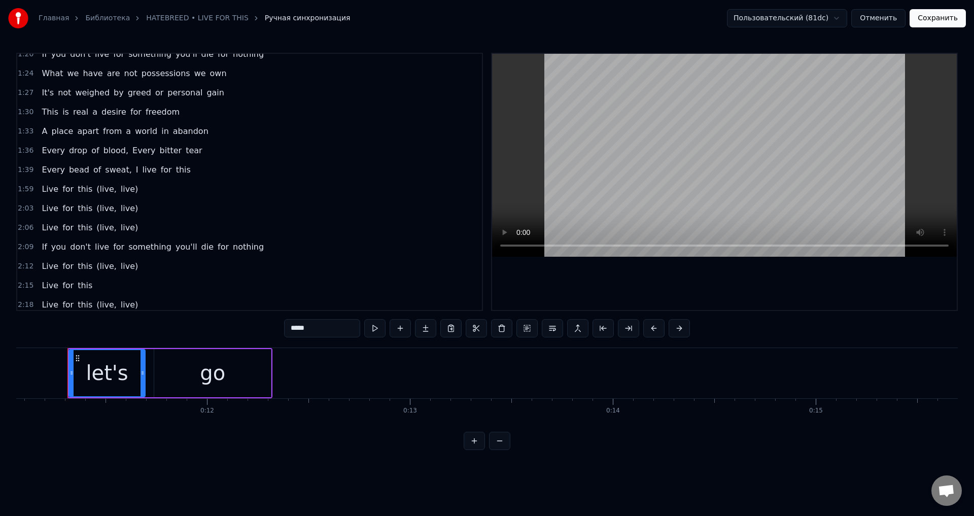
scroll to position [427, 0]
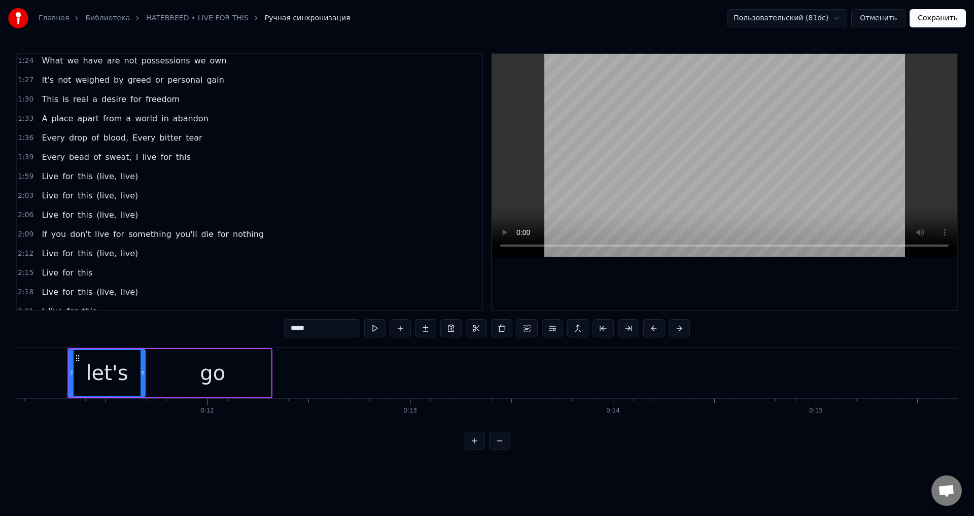
click at [185, 135] on span "tear" at bounding box center [194, 138] width 19 height 12
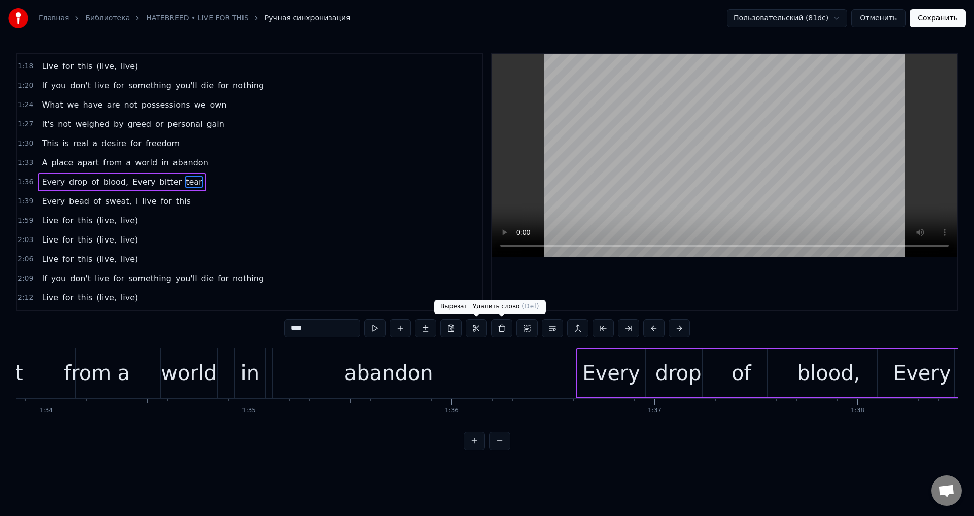
scroll to position [0, 20050]
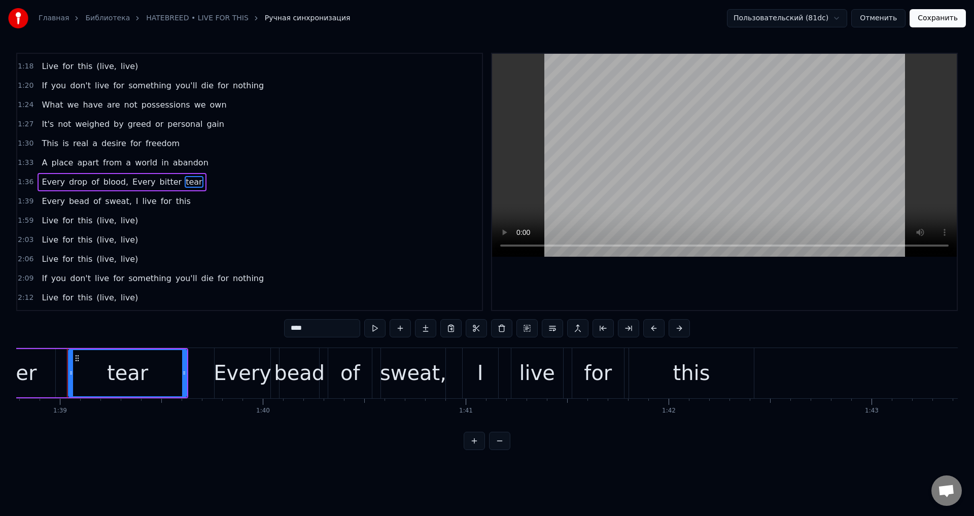
click at [242, 361] on div "Every" at bounding box center [243, 373] width 58 height 30
type input "*****"
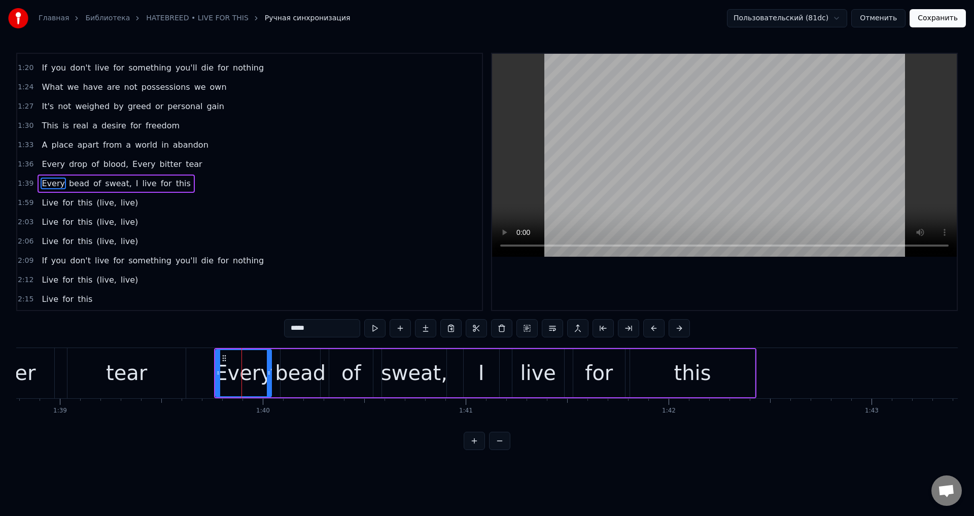
scroll to position [402, 0]
click at [652, 328] on button at bounding box center [653, 328] width 21 height 18
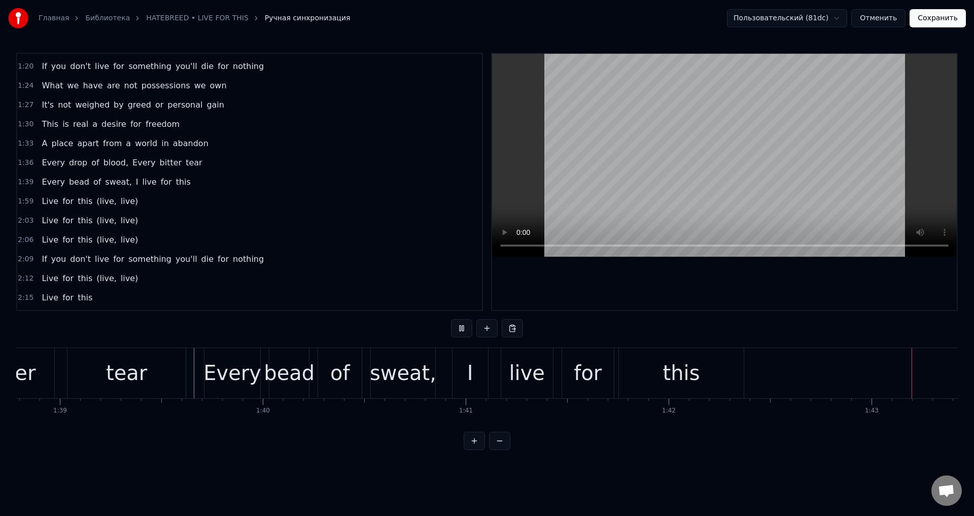
click at [518, 375] on div "live" at bounding box center [527, 373] width 36 height 30
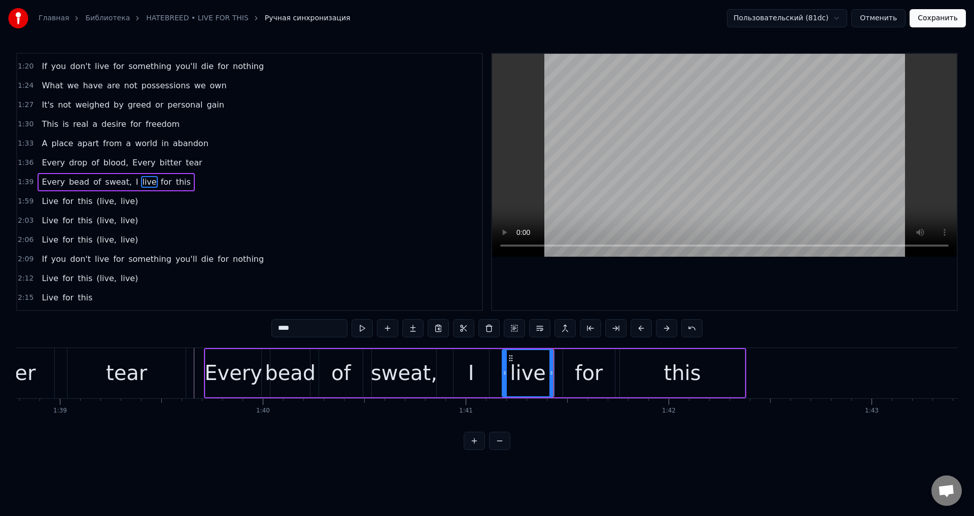
click at [572, 368] on div "for" at bounding box center [589, 373] width 52 height 48
click at [629, 368] on div "this" at bounding box center [682, 373] width 125 height 48
type input "****"
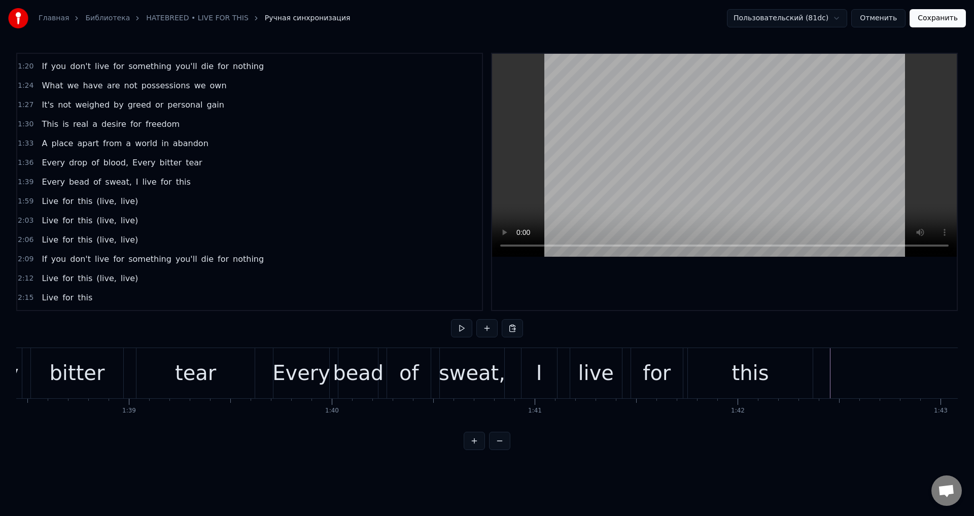
scroll to position [0, 20208]
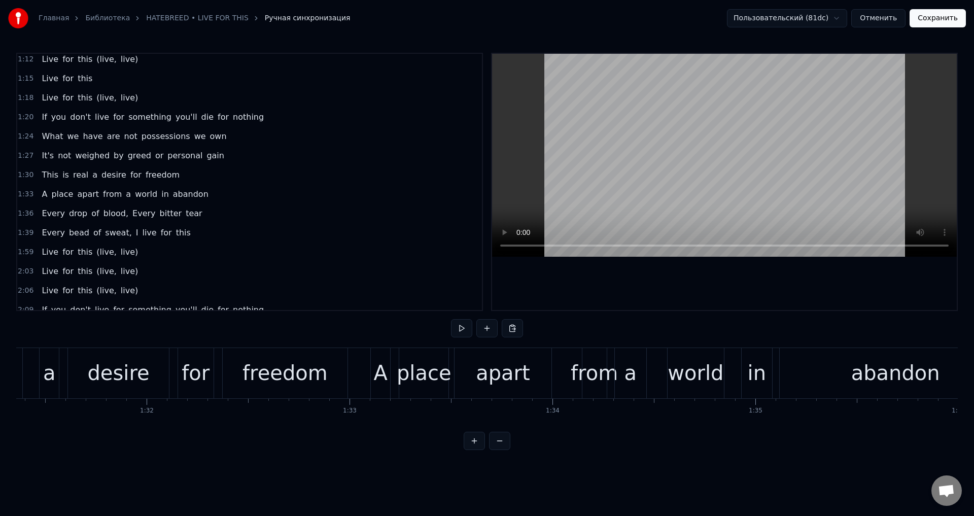
scroll to position [402, 0]
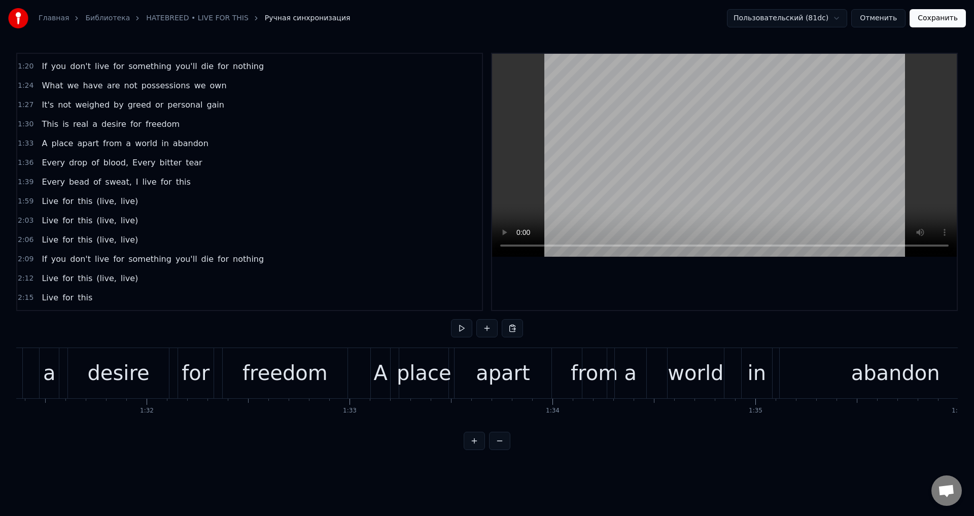
click at [184, 158] on div "Every drop of blood, Every bitter tear" at bounding box center [122, 163] width 168 height 18
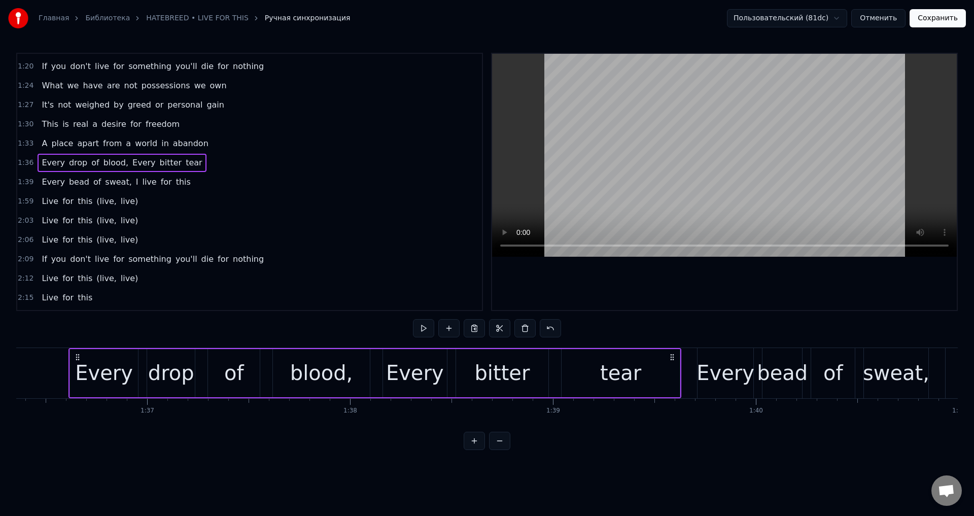
scroll to position [0, 19559]
click at [480, 327] on button at bounding box center [474, 328] width 21 height 18
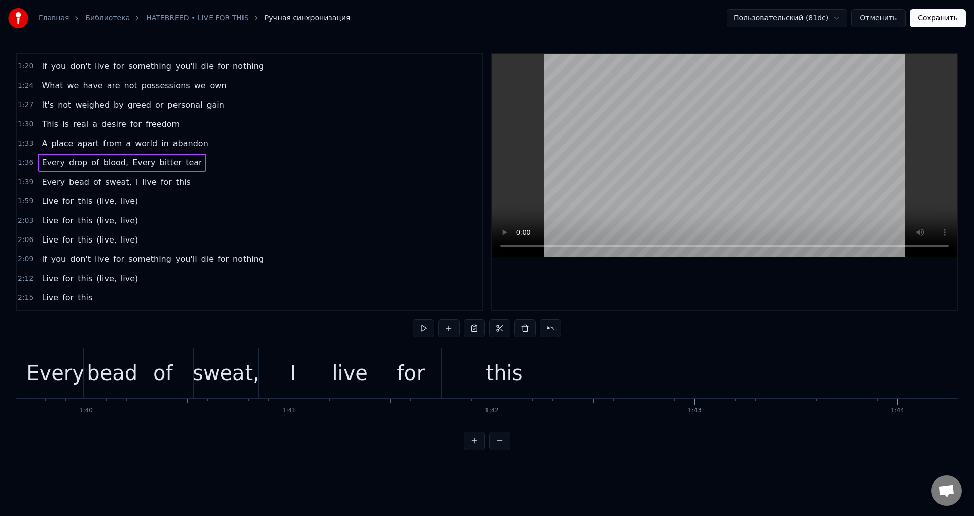
scroll to position [0, 20265]
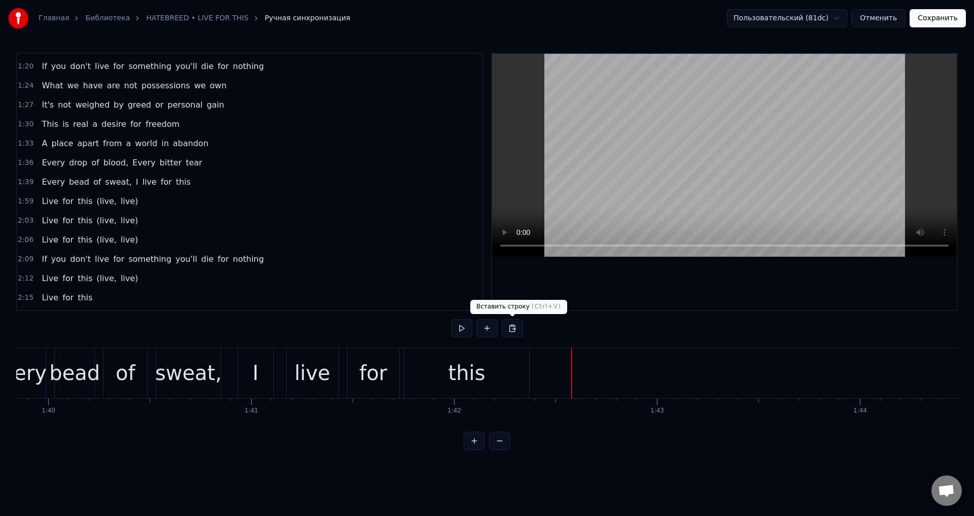
click at [511, 323] on button at bounding box center [512, 328] width 21 height 18
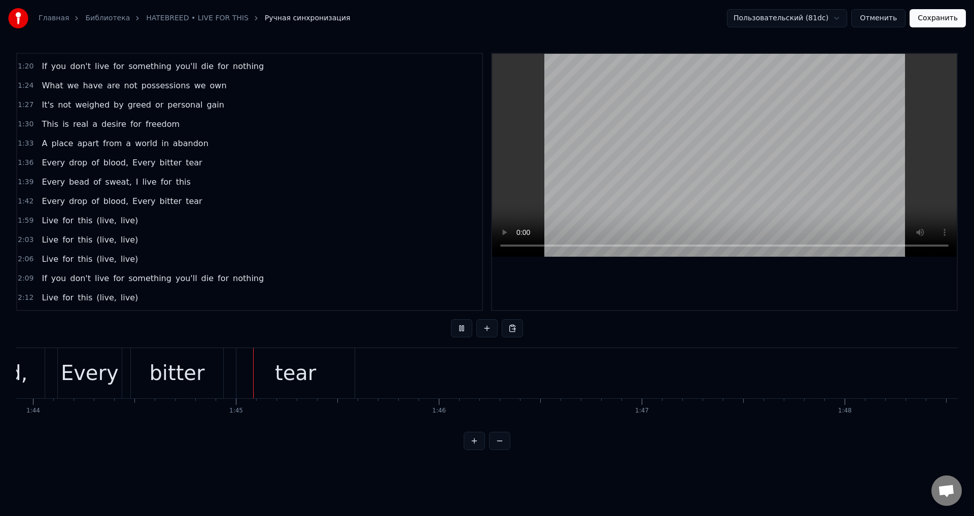
scroll to position [0, 21134]
click at [299, 367] on div "tear" at bounding box center [253, 373] width 118 height 50
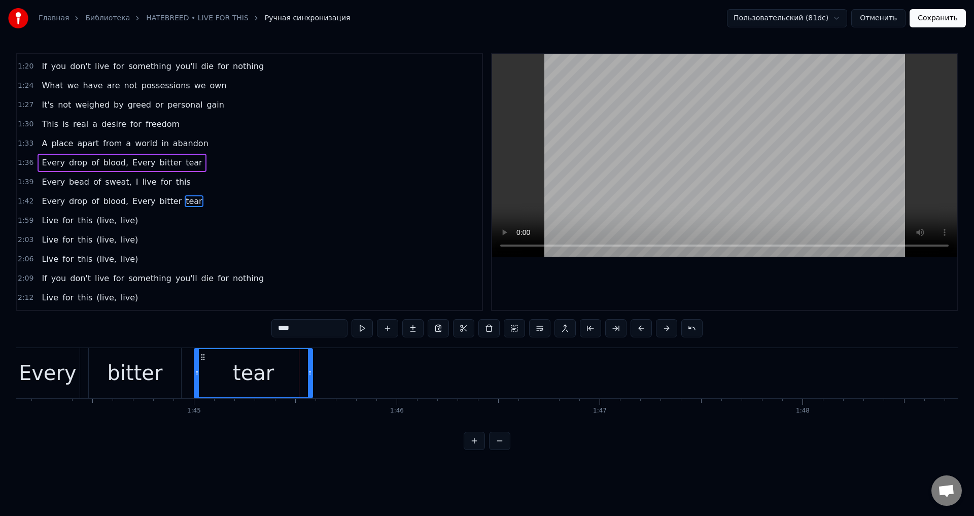
scroll to position [421, 0]
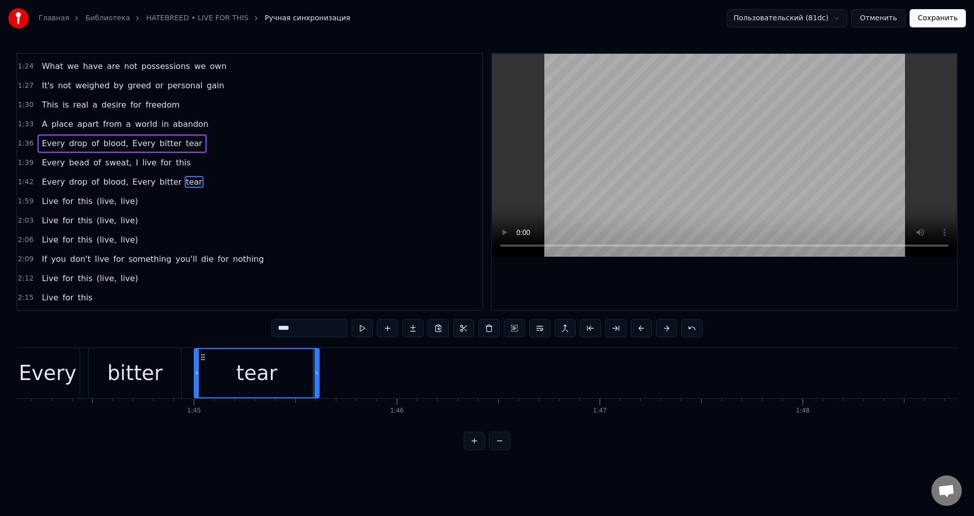
drag, startPoint x: 309, startPoint y: 367, endPoint x: 315, endPoint y: 367, distance: 6.6
click at [315, 367] on div at bounding box center [317, 373] width 4 height 48
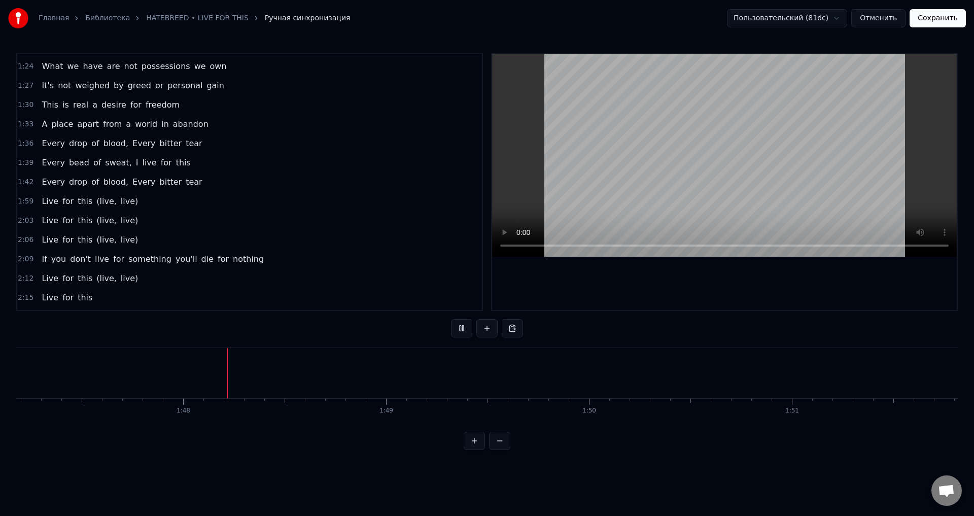
scroll to position [0, 21787]
click at [175, 158] on div "Every bead of sweat, I live for this" at bounding box center [116, 163] width 157 height 18
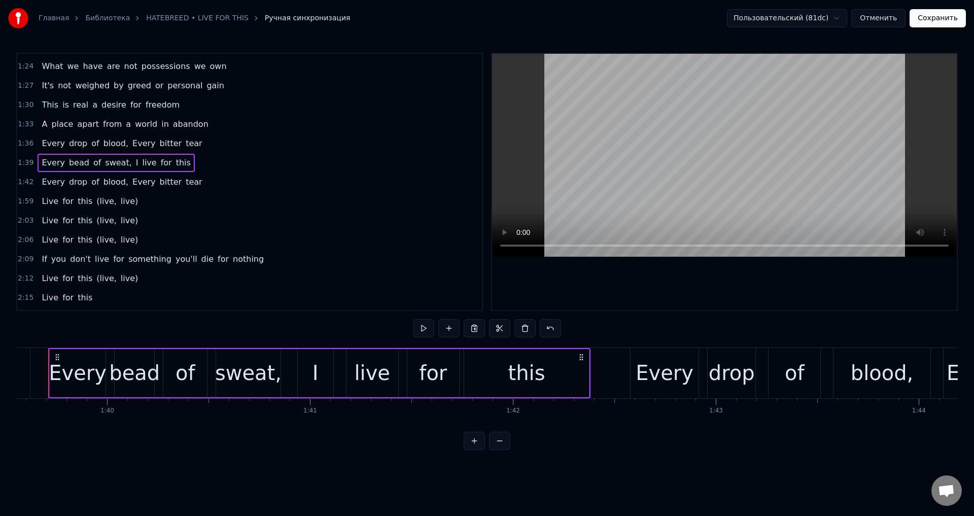
scroll to position [0, 20187]
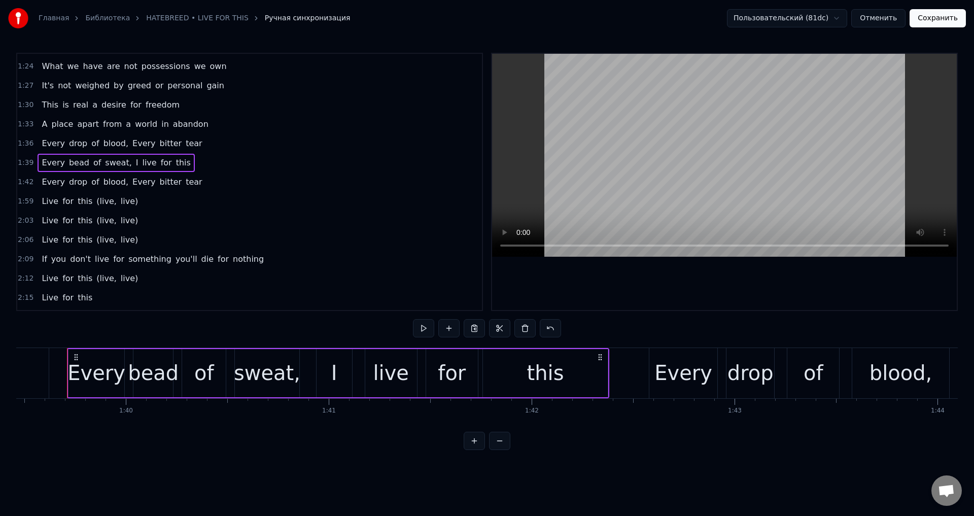
click at [472, 331] on button at bounding box center [474, 328] width 21 height 18
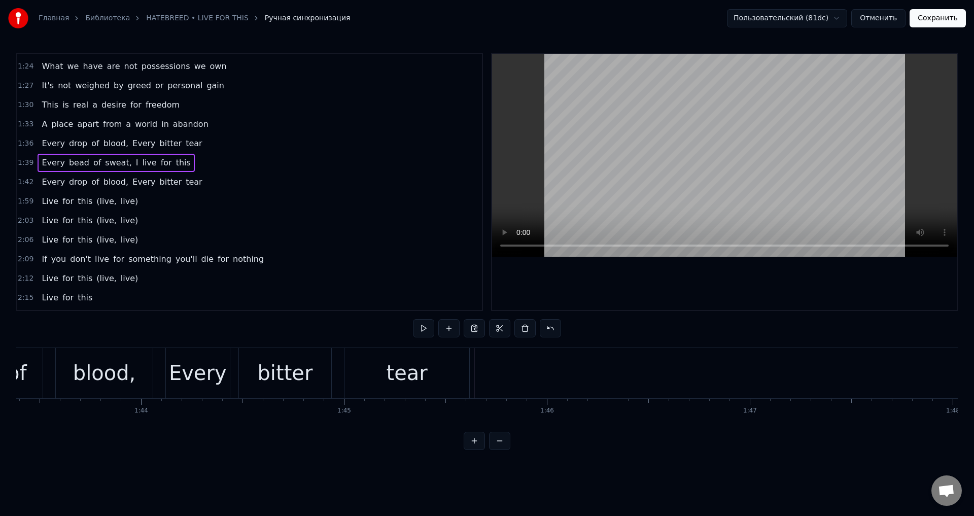
scroll to position [0, 21003]
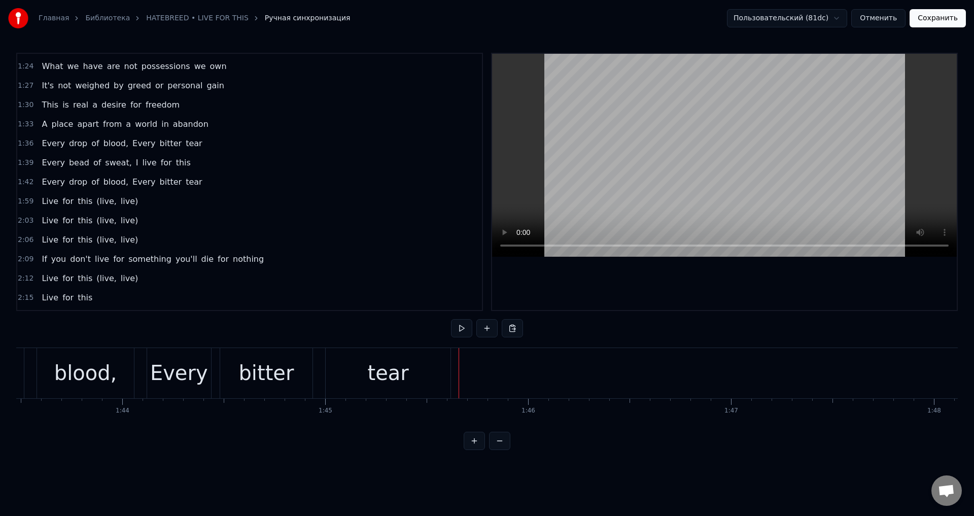
click at [514, 331] on button at bounding box center [512, 328] width 21 height 18
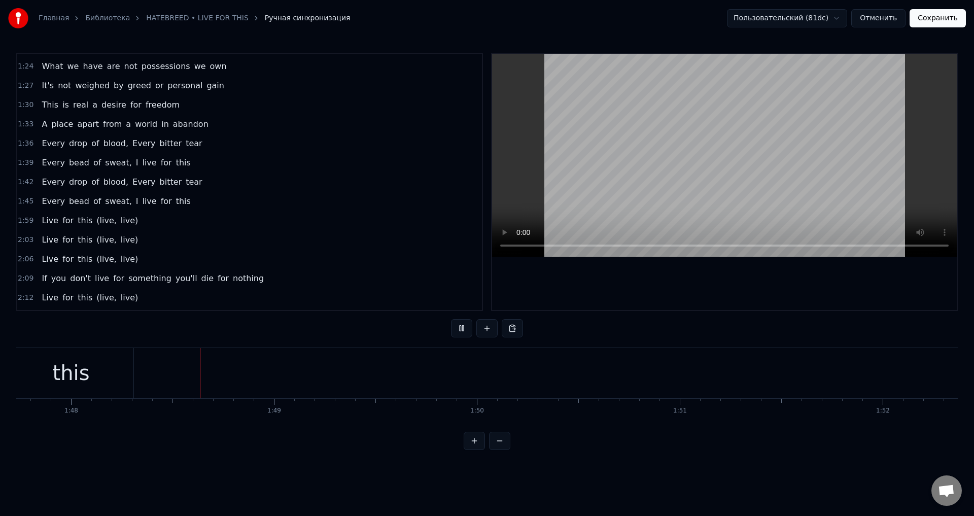
scroll to position [0, 21868]
drag, startPoint x: 451, startPoint y: 329, endPoint x: 487, endPoint y: 343, distance: 38.7
click at [453, 329] on button at bounding box center [461, 328] width 21 height 18
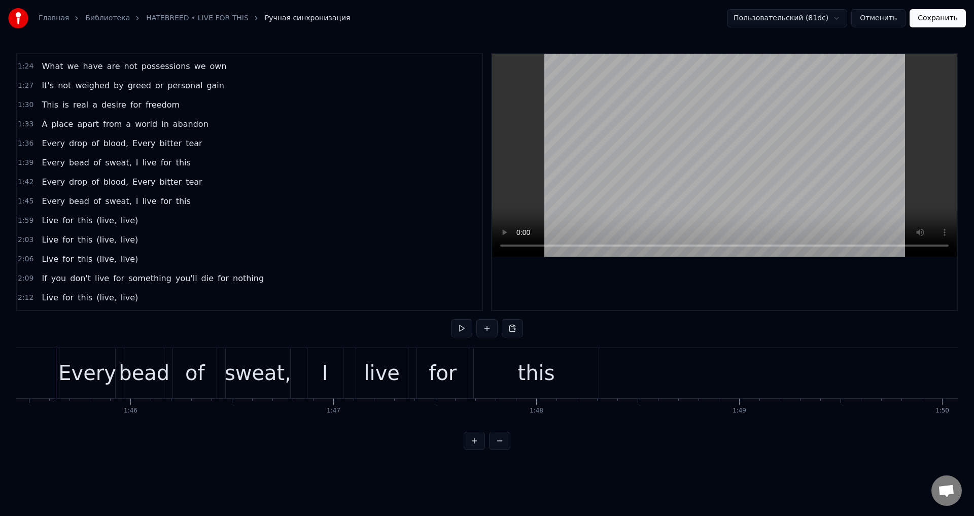
click at [328, 360] on div "I" at bounding box center [326, 373] width 36 height 50
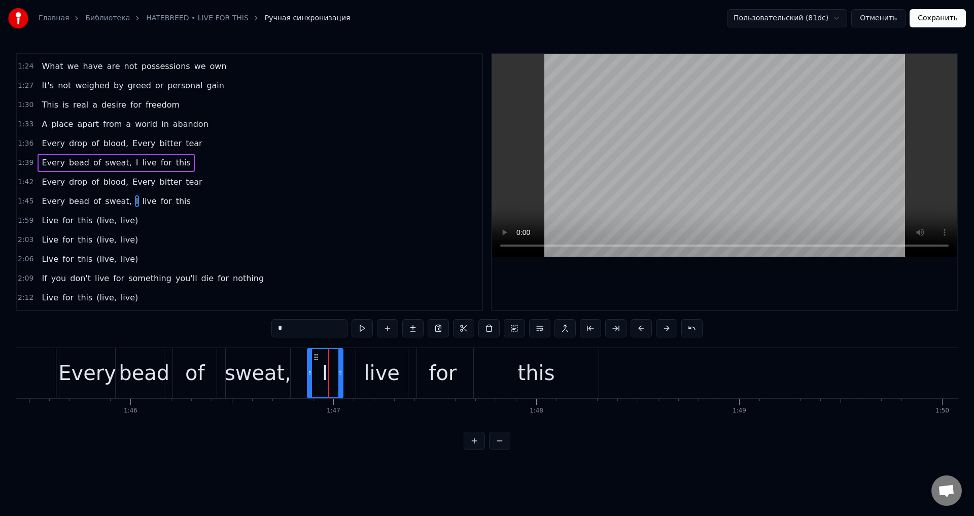
scroll to position [440, 0]
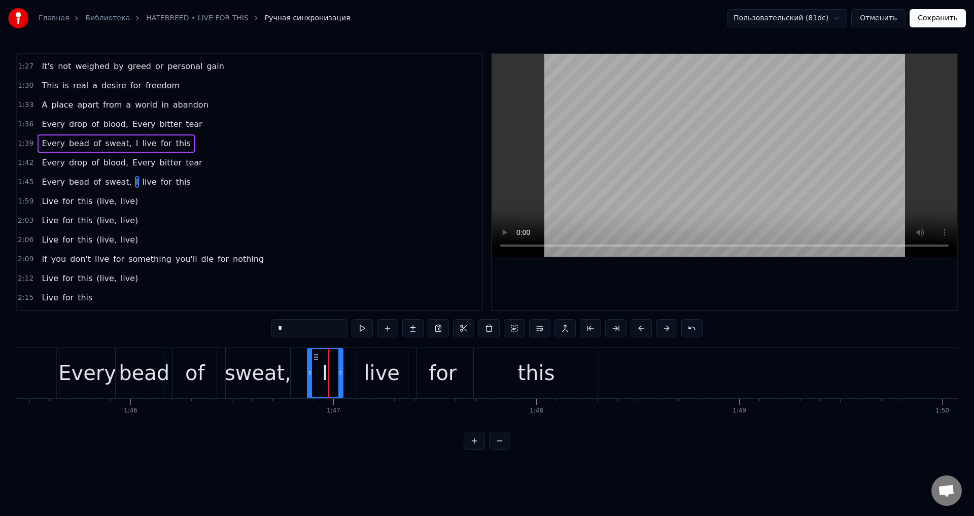
click at [299, 364] on div "Every bead of sweat, I live for this" at bounding box center [330, 373] width 542 height 50
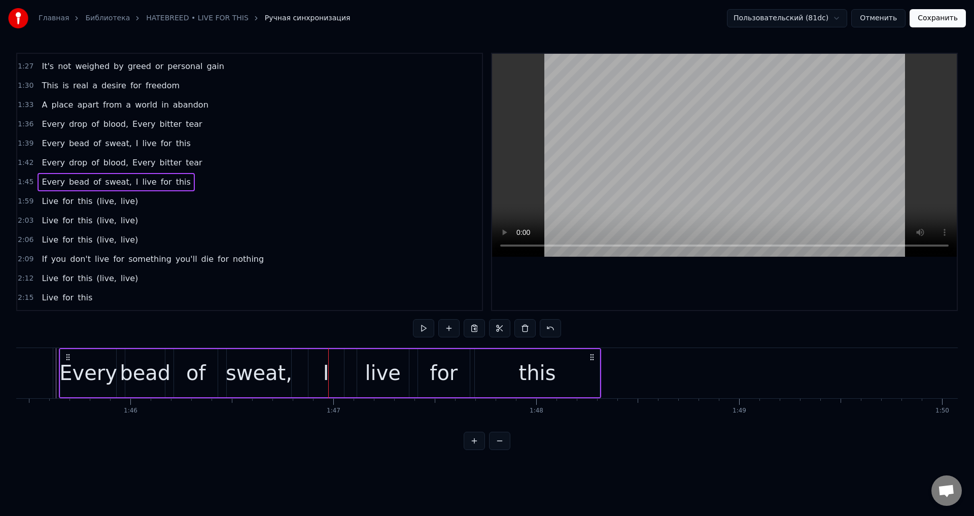
scroll to position [0, 21381]
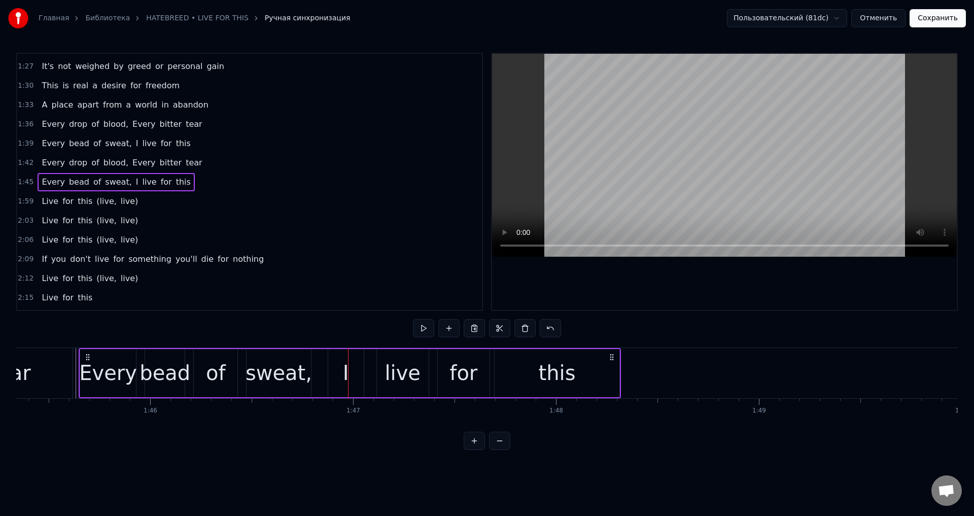
click at [560, 363] on div "this" at bounding box center [557, 373] width 37 height 30
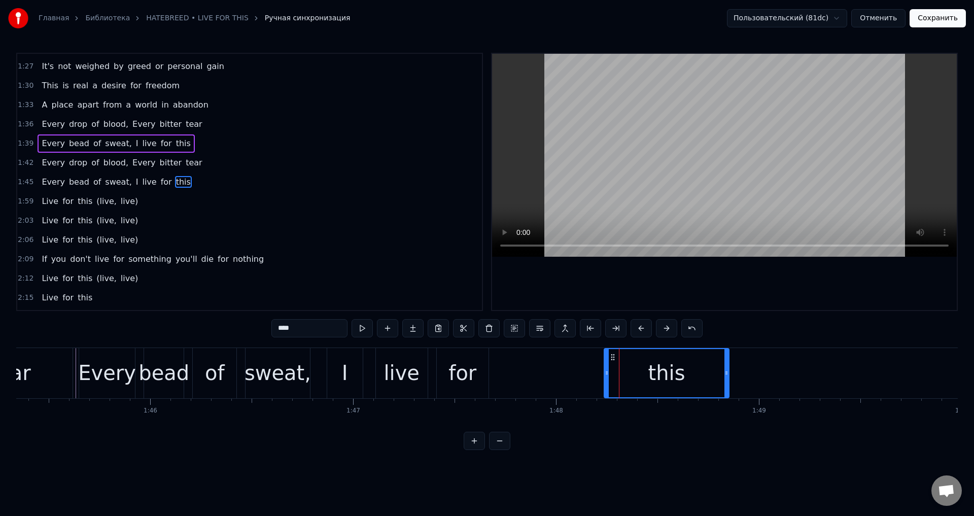
drag, startPoint x: 517, startPoint y: 356, endPoint x: 610, endPoint y: 356, distance: 93.4
click at [610, 356] on icon at bounding box center [613, 357] width 8 height 8
drag, startPoint x: 725, startPoint y: 367, endPoint x: 678, endPoint y: 374, distance: 47.7
click at [678, 374] on div at bounding box center [679, 373] width 4 height 48
drag, startPoint x: 678, startPoint y: 374, endPoint x: 667, endPoint y: 378, distance: 11.1
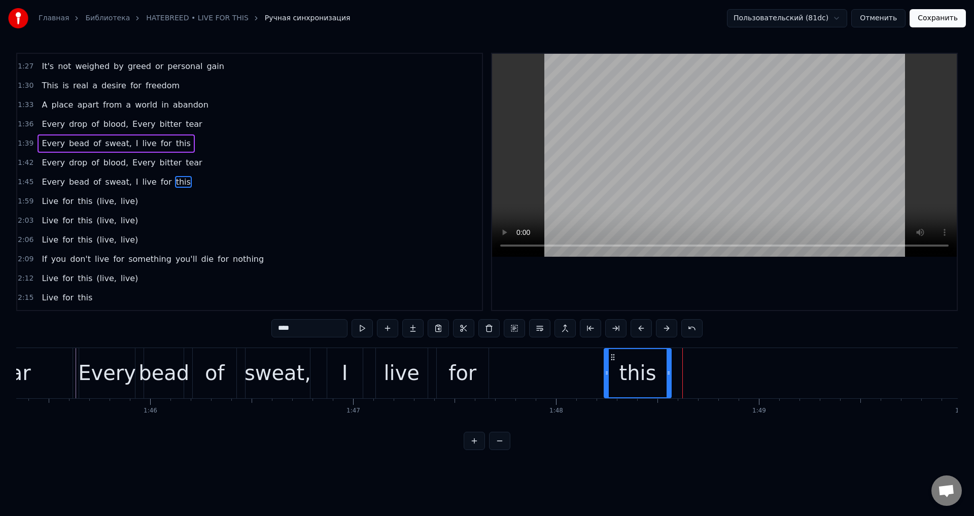
click at [667, 378] on div at bounding box center [669, 373] width 4 height 48
click at [443, 373] on div "for" at bounding box center [463, 373] width 52 height 50
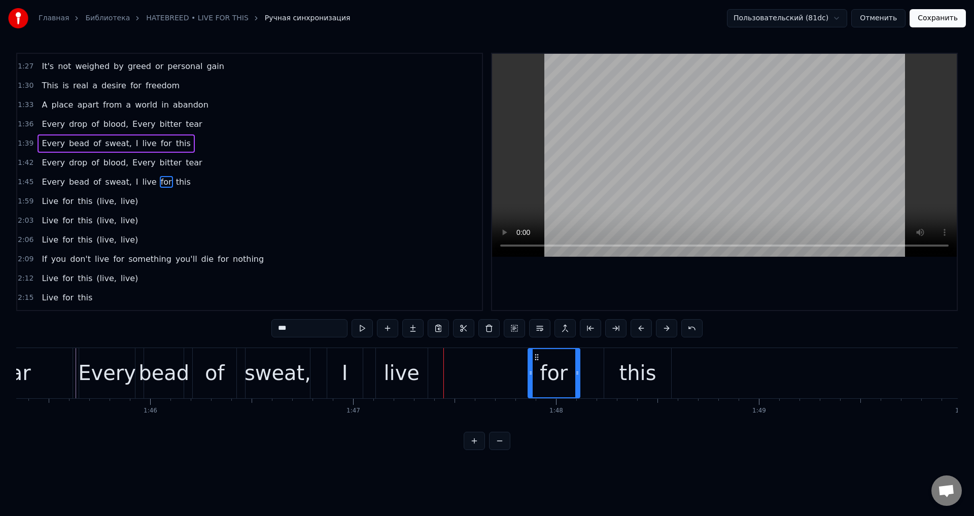
drag, startPoint x: 442, startPoint y: 358, endPoint x: 534, endPoint y: 358, distance: 91.3
click at [534, 358] on icon at bounding box center [537, 357] width 8 height 8
click at [412, 360] on div "live" at bounding box center [402, 373] width 36 height 30
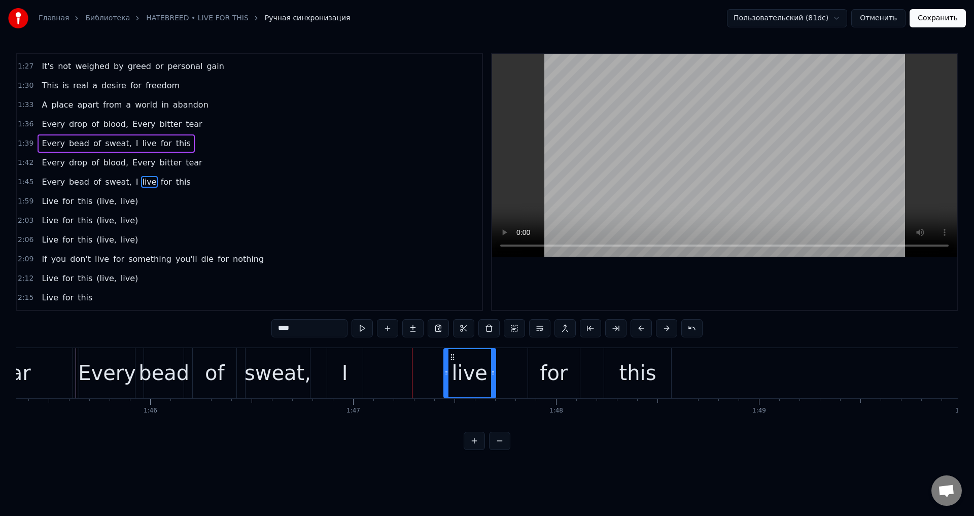
drag, startPoint x: 382, startPoint y: 357, endPoint x: 451, endPoint y: 357, distance: 69.0
click at [451, 357] on icon at bounding box center [453, 357] width 8 height 8
click at [348, 359] on div "I" at bounding box center [345, 373] width 36 height 50
type input "*"
drag, startPoint x: 337, startPoint y: 356, endPoint x: 415, endPoint y: 358, distance: 77.1
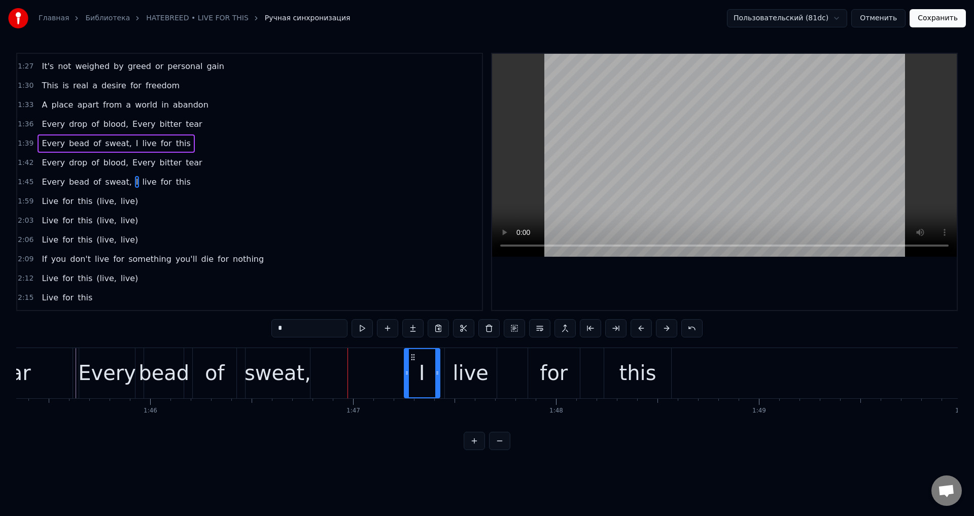
click at [415, 358] on icon at bounding box center [413, 357] width 8 height 8
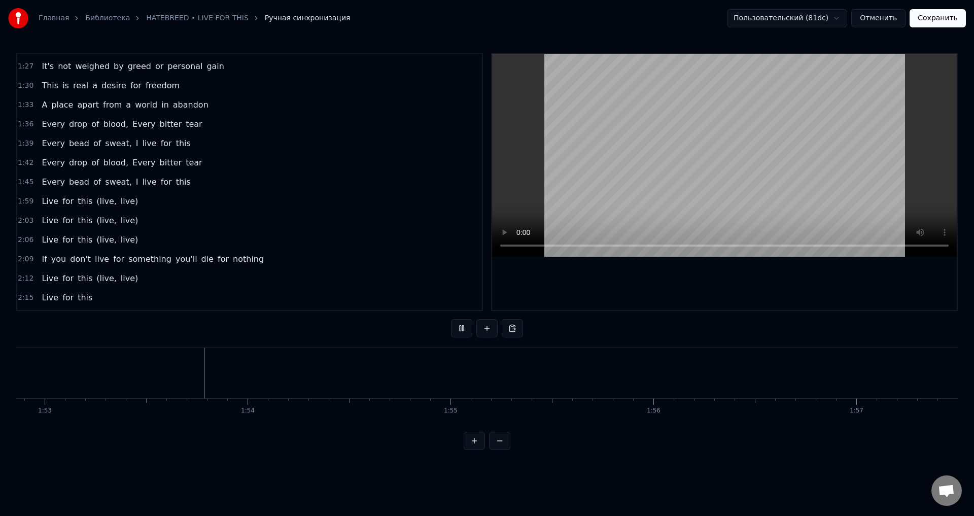
scroll to position [0, 22910]
click at [183, 157] on div "Every drop of blood, Every bitter tear" at bounding box center [122, 163] width 168 height 18
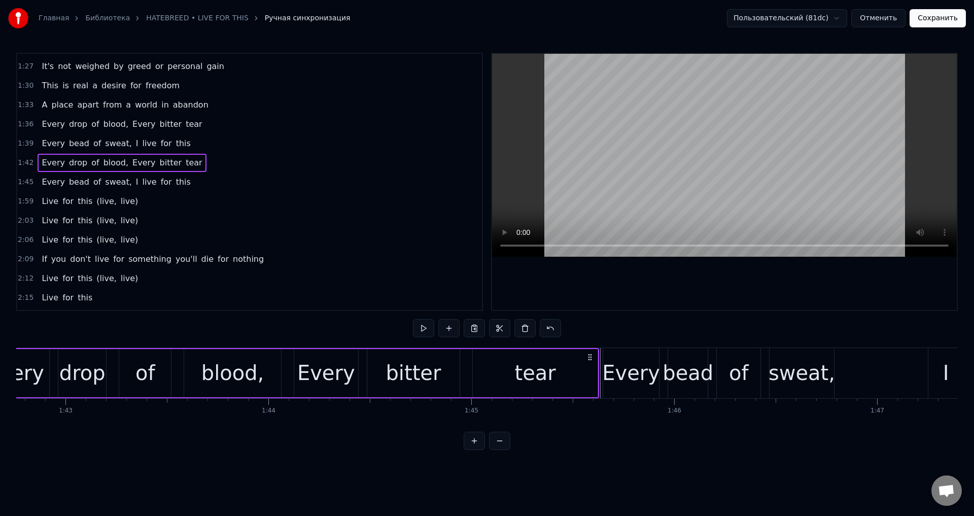
scroll to position [0, 20769]
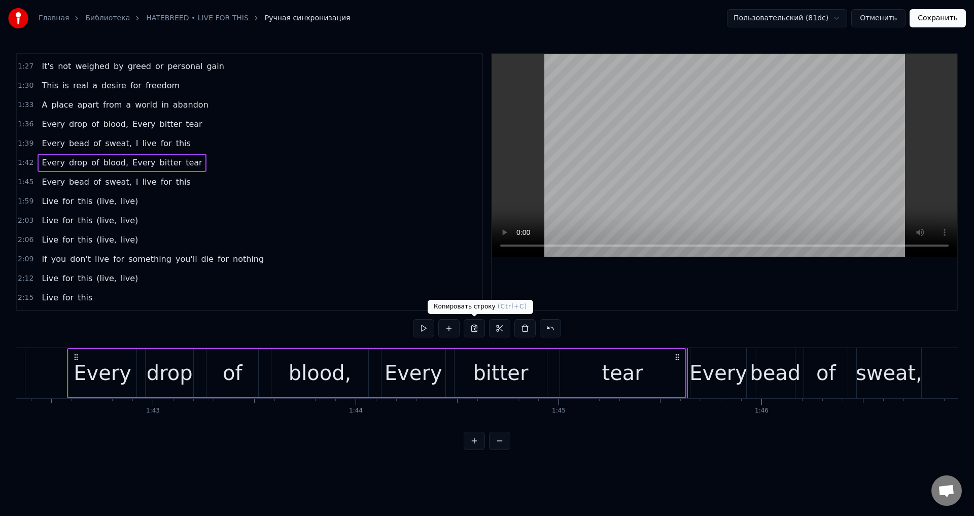
click at [474, 325] on button at bounding box center [474, 328] width 21 height 18
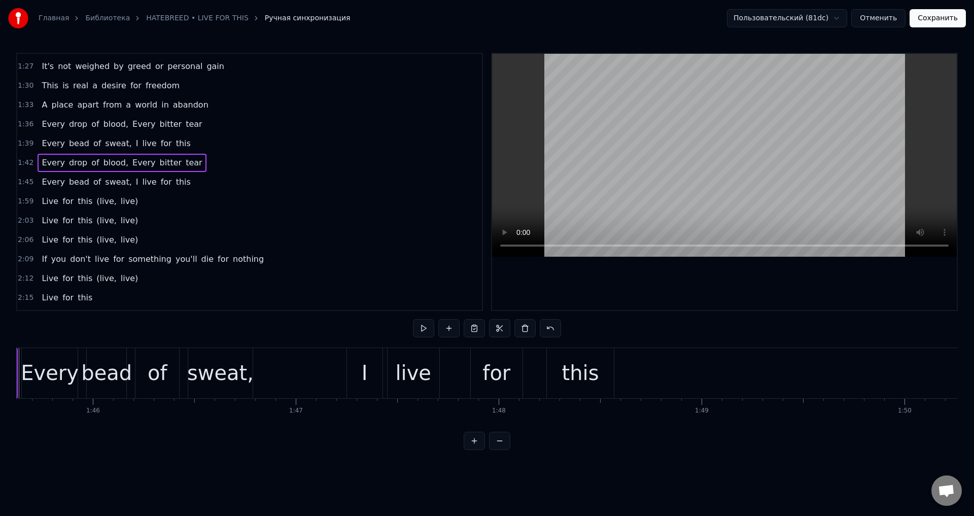
scroll to position [0, 21514]
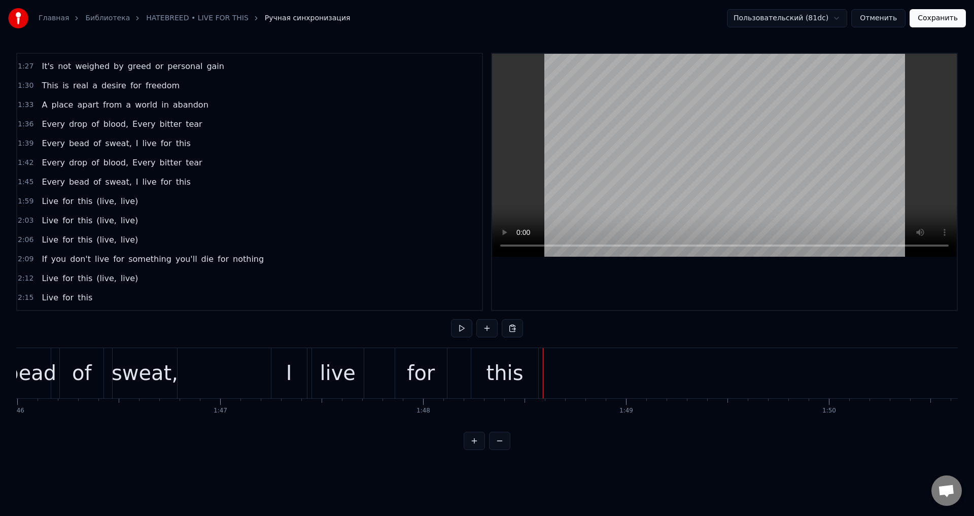
click at [514, 365] on div "this" at bounding box center [505, 373] width 37 height 30
click at [511, 326] on button at bounding box center [512, 328] width 21 height 18
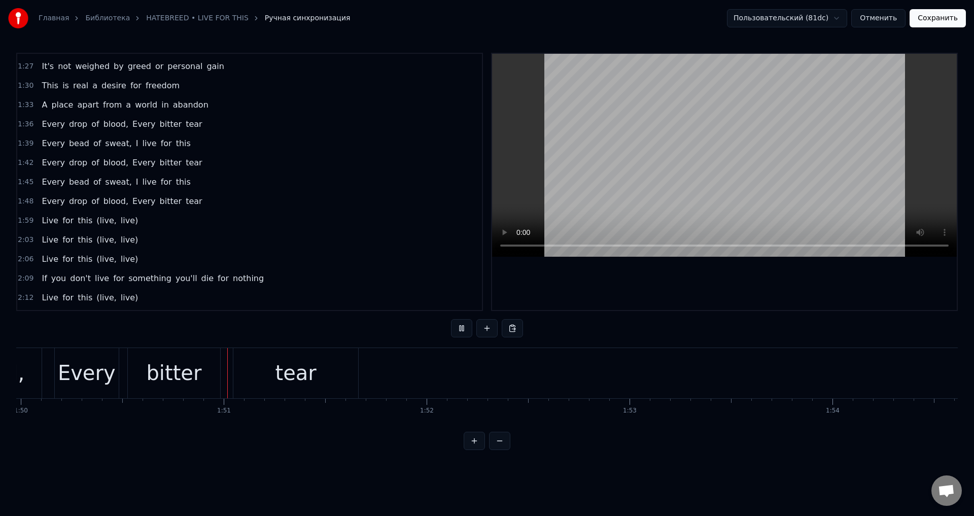
scroll to position [0, 22355]
click at [172, 175] on div "Every bead of sweat, I live for this" at bounding box center [116, 182] width 157 height 18
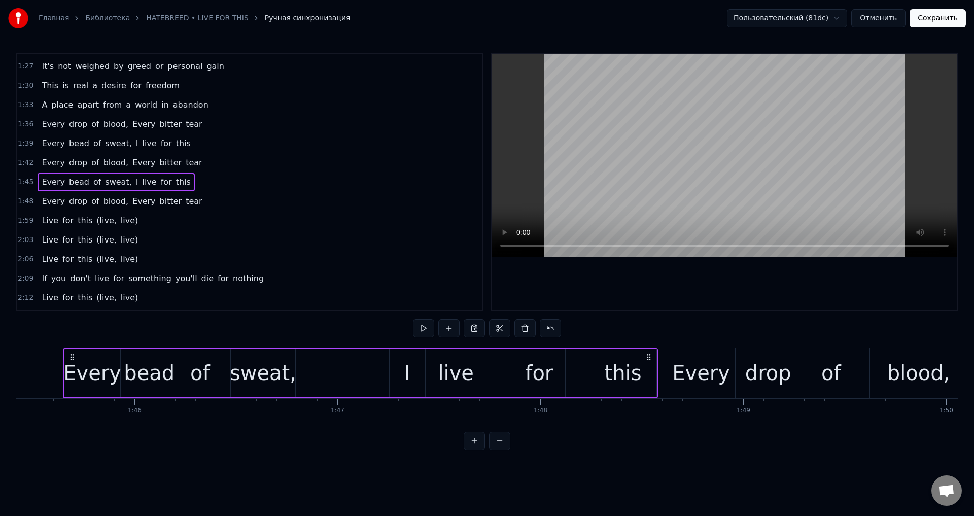
scroll to position [0, 21393]
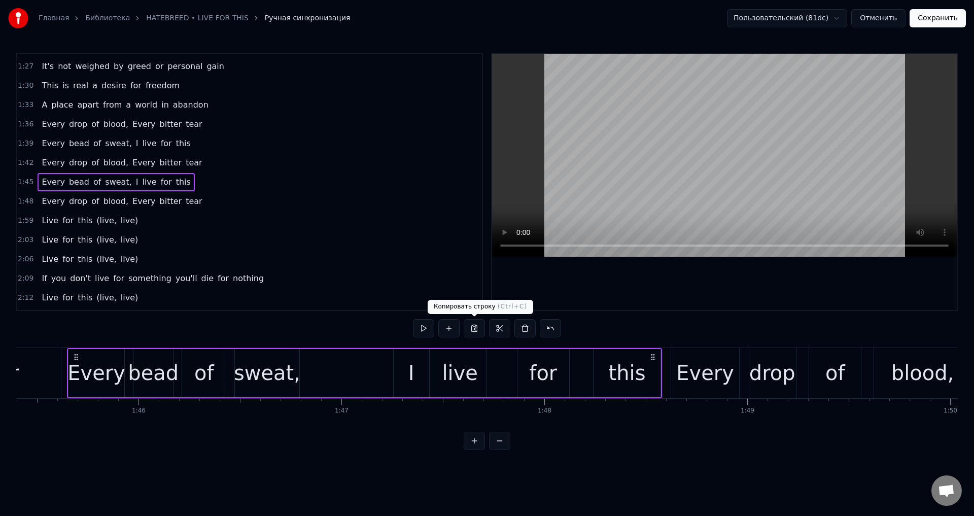
click at [474, 327] on button at bounding box center [474, 328] width 21 height 18
click at [185, 206] on span "tear" at bounding box center [194, 201] width 19 height 12
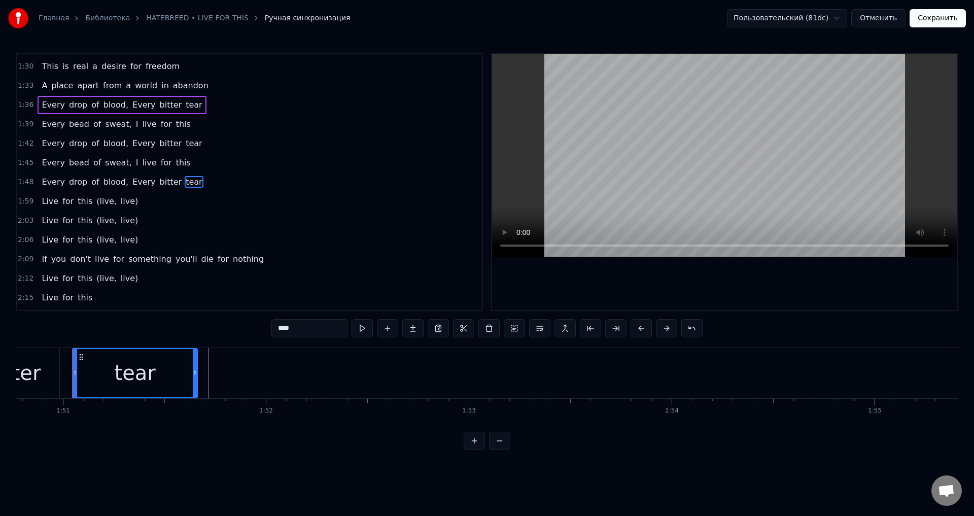
scroll to position [0, 22488]
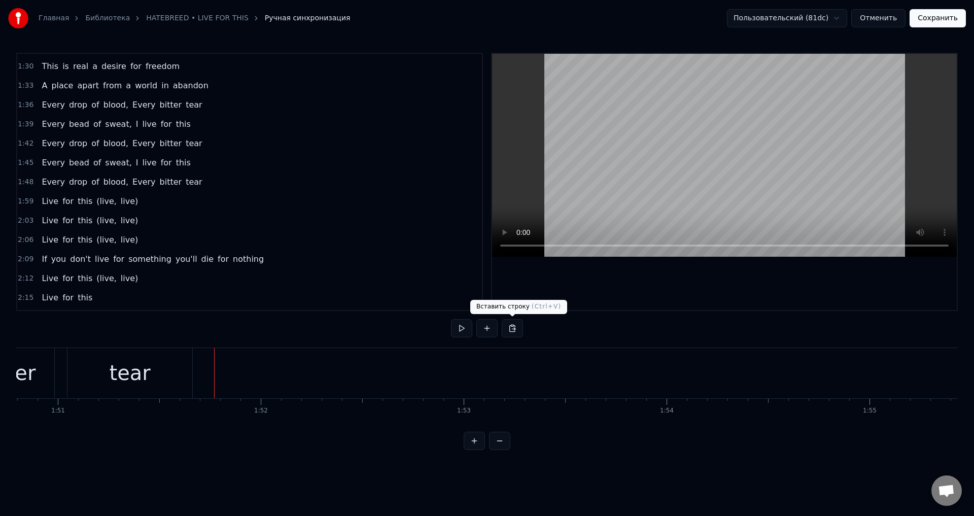
click at [507, 327] on button at bounding box center [512, 328] width 21 height 18
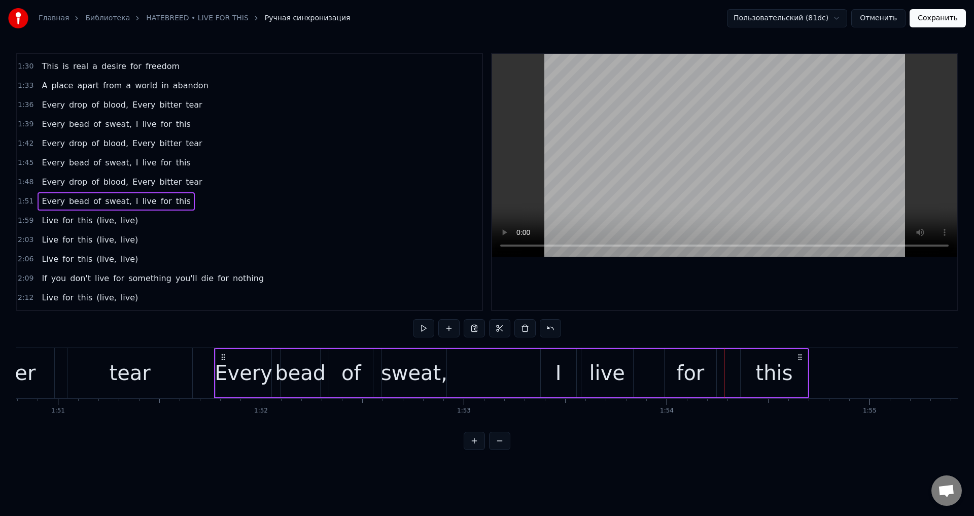
click at [556, 363] on div "I" at bounding box center [559, 373] width 6 height 30
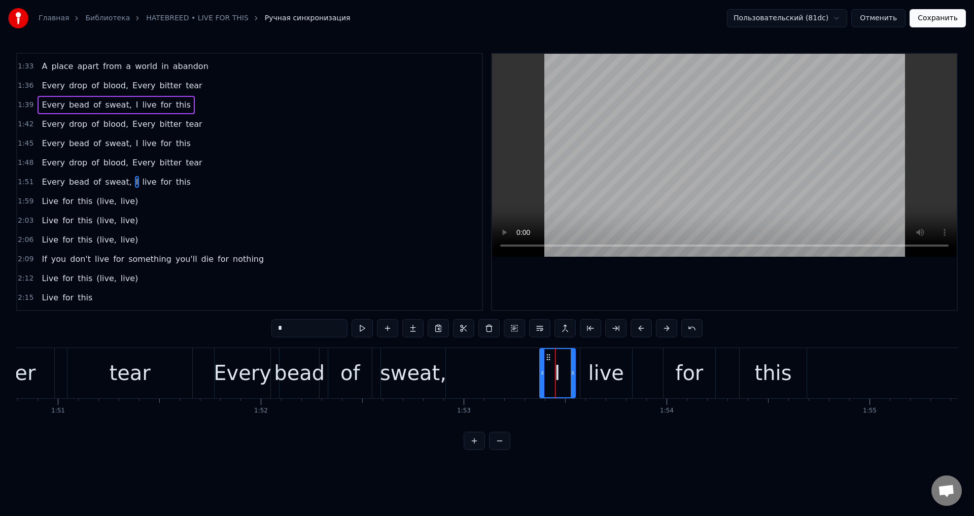
click at [455, 371] on div "Every bead of sweat, I live for this" at bounding box center [511, 373] width 595 height 50
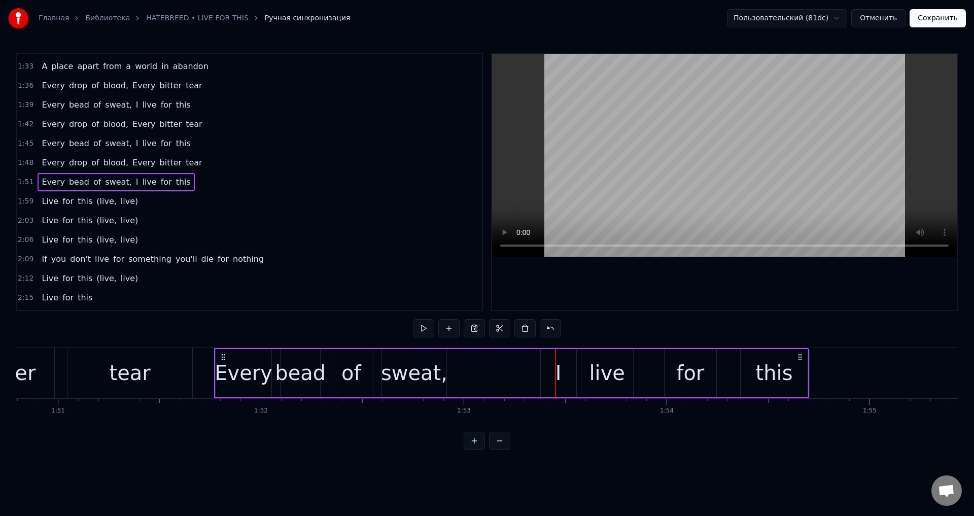
click at [421, 371] on div "sweat," at bounding box center [414, 373] width 66 height 30
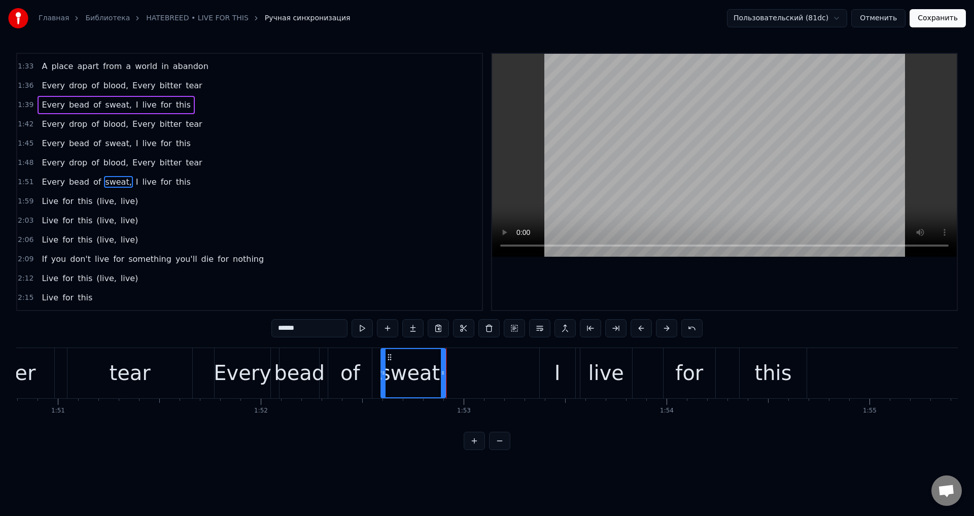
click at [456, 365] on div "Every bead of sweat, I live for this" at bounding box center [511, 373] width 595 height 50
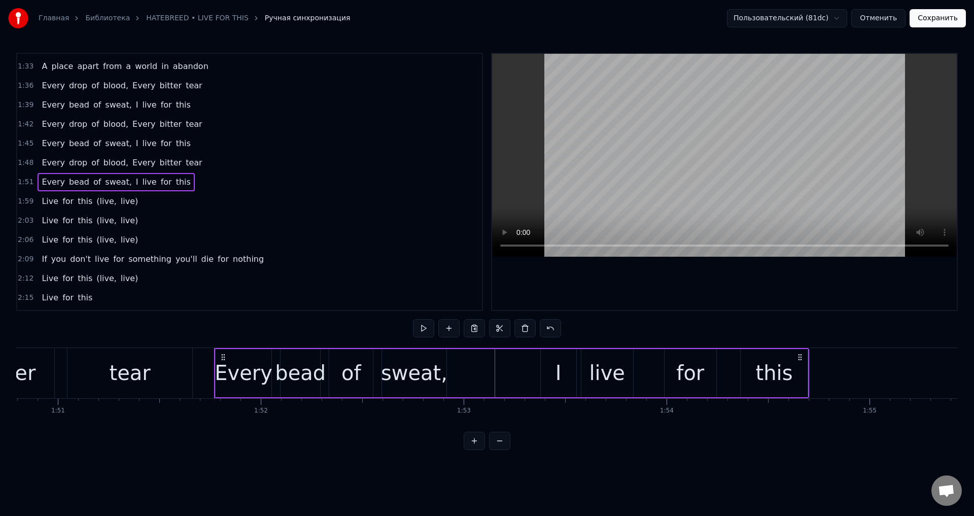
click at [556, 357] on div "I" at bounding box center [559, 373] width 36 height 48
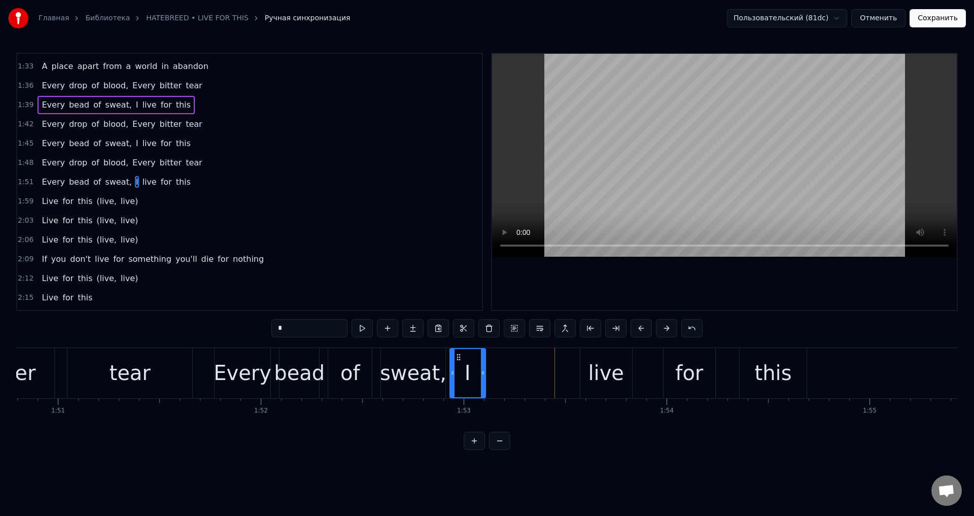
drag, startPoint x: 548, startPoint y: 358, endPoint x: 459, endPoint y: 373, distance: 90.6
click at [459, 373] on div "I" at bounding box center [468, 373] width 35 height 48
click at [600, 353] on div "live" at bounding box center [606, 373] width 52 height 50
drag, startPoint x: 588, startPoint y: 355, endPoint x: 500, endPoint y: 364, distance: 88.8
click at [500, 364] on div "live" at bounding box center [518, 373] width 51 height 48
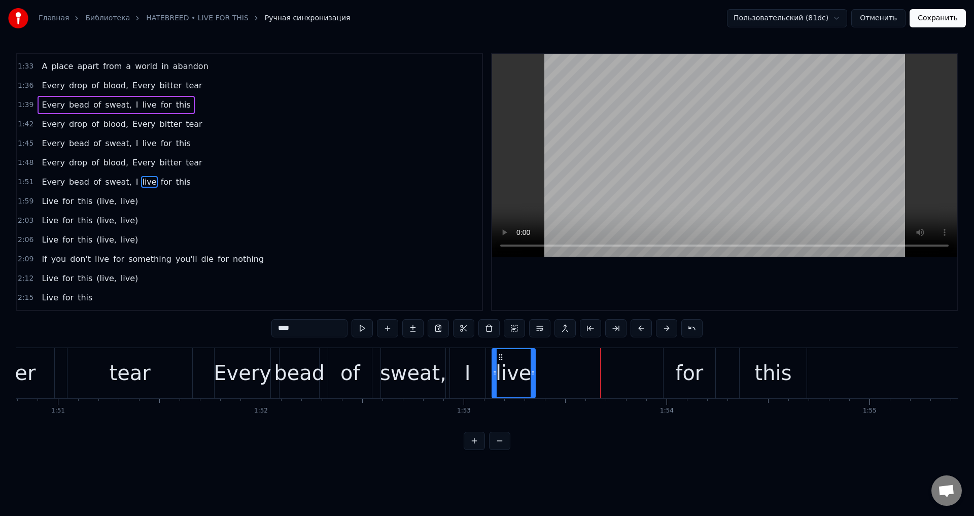
drag, startPoint x: 542, startPoint y: 365, endPoint x: 532, endPoint y: 367, distance: 9.9
click at [532, 367] on div at bounding box center [533, 373] width 4 height 48
click at [681, 365] on div "for" at bounding box center [689, 373] width 28 height 30
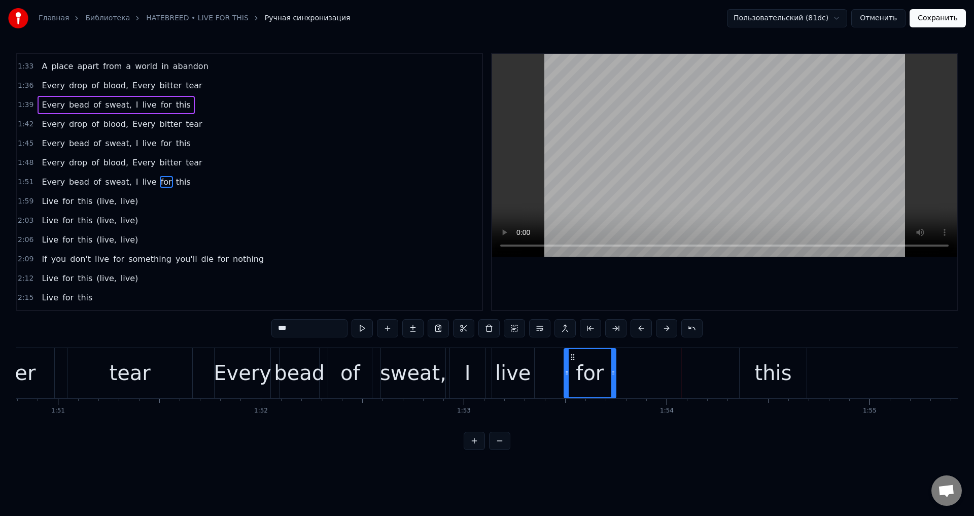
drag, startPoint x: 673, startPoint y: 357, endPoint x: 573, endPoint y: 368, distance: 100.1
click at [573, 368] on div "for" at bounding box center [590, 373] width 51 height 48
click at [764, 363] on div "this" at bounding box center [773, 373] width 37 height 30
type input "****"
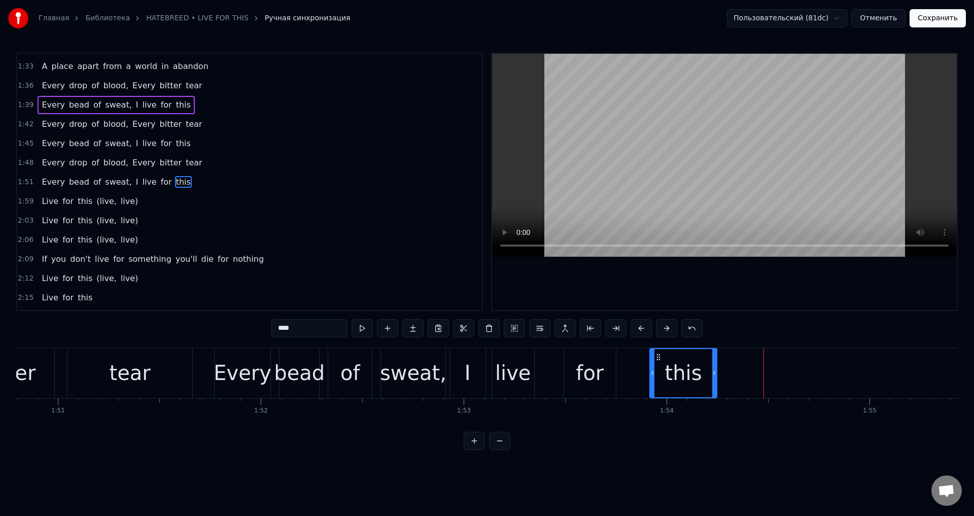
drag, startPoint x: 748, startPoint y: 359, endPoint x: 660, endPoint y: 373, distance: 89.3
click at [660, 373] on div "this" at bounding box center [684, 373] width 66 height 48
drag, startPoint x: 715, startPoint y: 373, endPoint x: 748, endPoint y: 373, distance: 33.0
click at [748, 373] on icon at bounding box center [749, 373] width 4 height 8
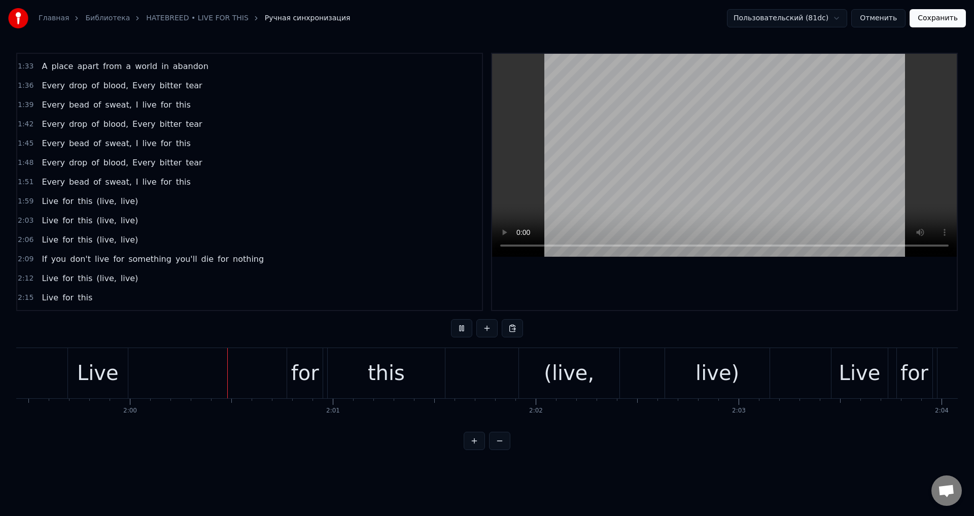
scroll to position [0, 24243]
click at [385, 375] on div "this" at bounding box center [385, 373] width 37 height 30
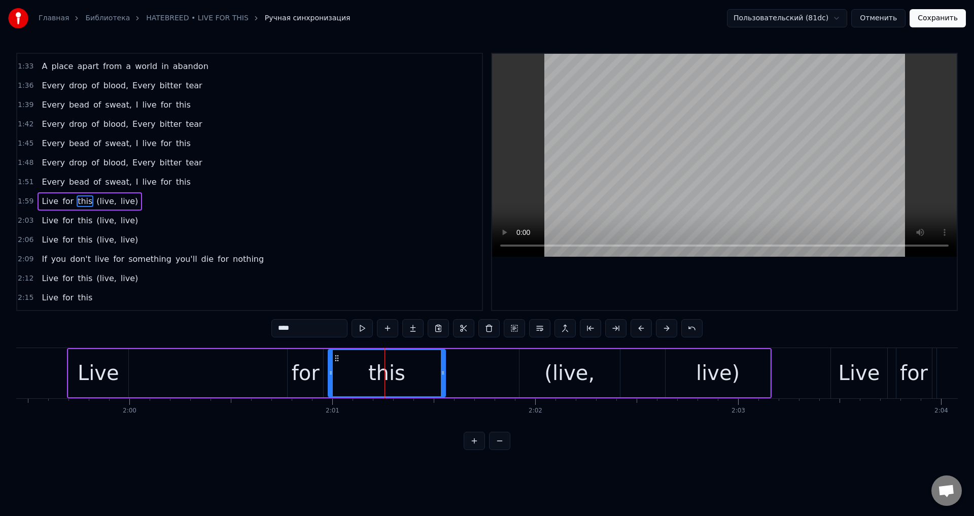
scroll to position [498, 0]
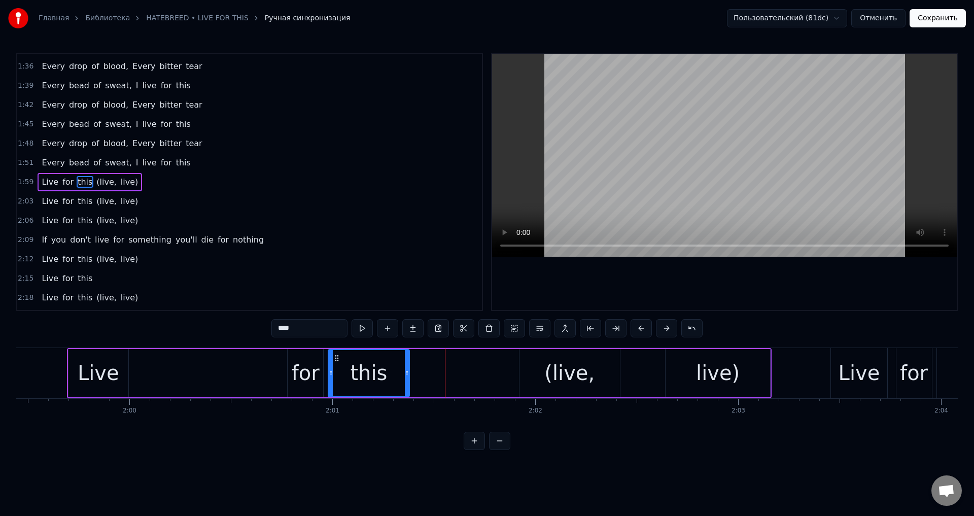
drag, startPoint x: 442, startPoint y: 366, endPoint x: 406, endPoint y: 373, distance: 36.7
click at [406, 373] on div at bounding box center [407, 373] width 4 height 46
click at [526, 370] on div "(live," at bounding box center [570, 373] width 100 height 48
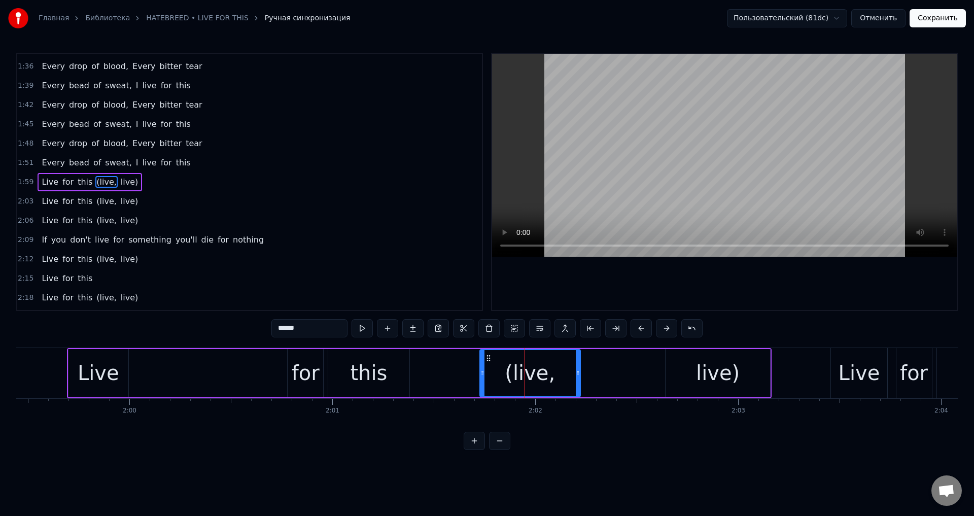
drag, startPoint x: 528, startPoint y: 358, endPoint x: 488, endPoint y: 366, distance: 40.5
click at [488, 366] on div "(live," at bounding box center [530, 373] width 99 height 46
click at [679, 353] on div "live)" at bounding box center [718, 373] width 105 height 48
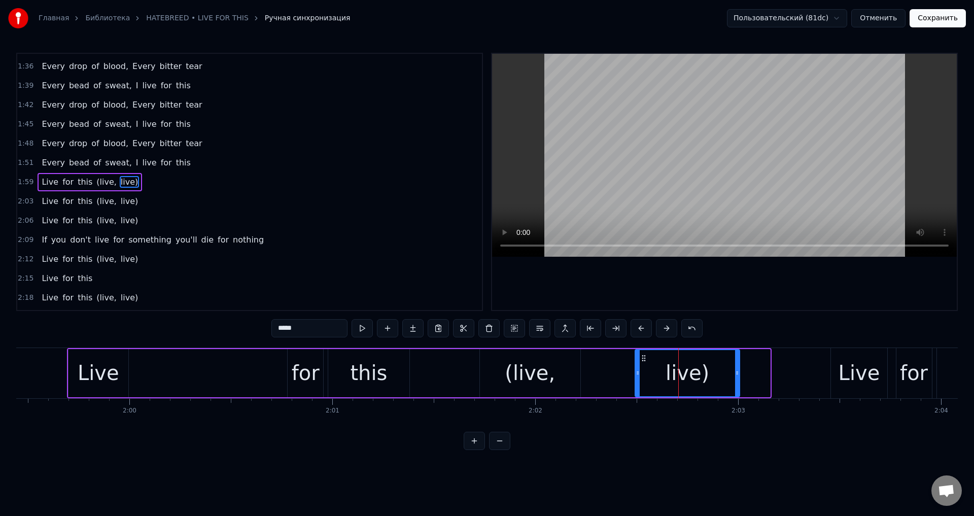
drag, startPoint x: 673, startPoint y: 356, endPoint x: 642, endPoint y: 364, distance: 32.6
click at [642, 364] on div "live)" at bounding box center [688, 373] width 104 height 46
drag, startPoint x: 733, startPoint y: 372, endPoint x: 717, endPoint y: 375, distance: 16.5
click at [717, 375] on div "live)" at bounding box center [687, 373] width 104 height 46
drag, startPoint x: 727, startPoint y: 374, endPoint x: 719, endPoint y: 376, distance: 8.3
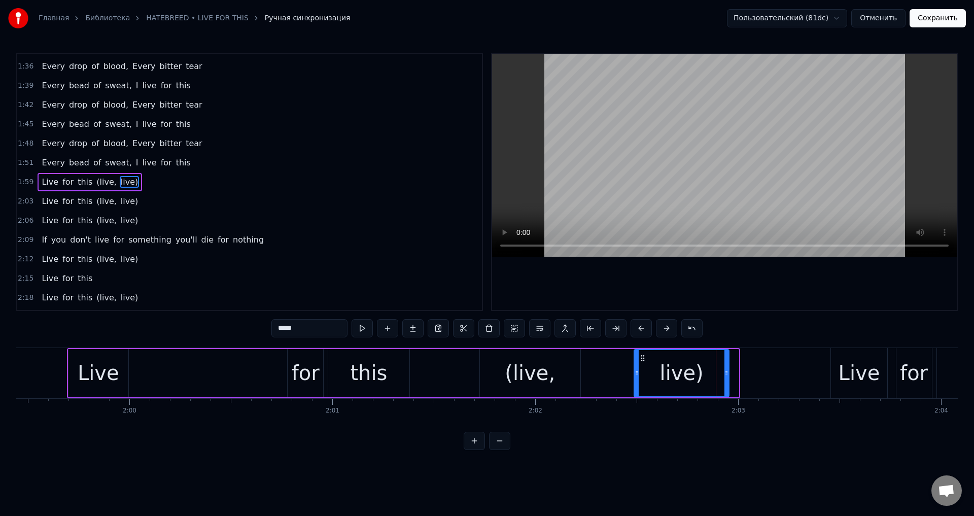
click at [725, 376] on icon at bounding box center [727, 373] width 4 height 8
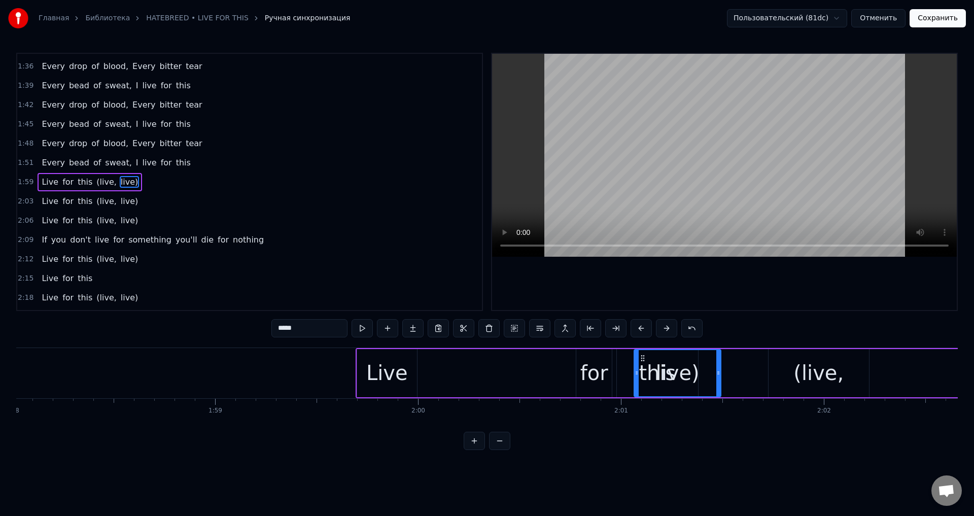
scroll to position [0, 23898]
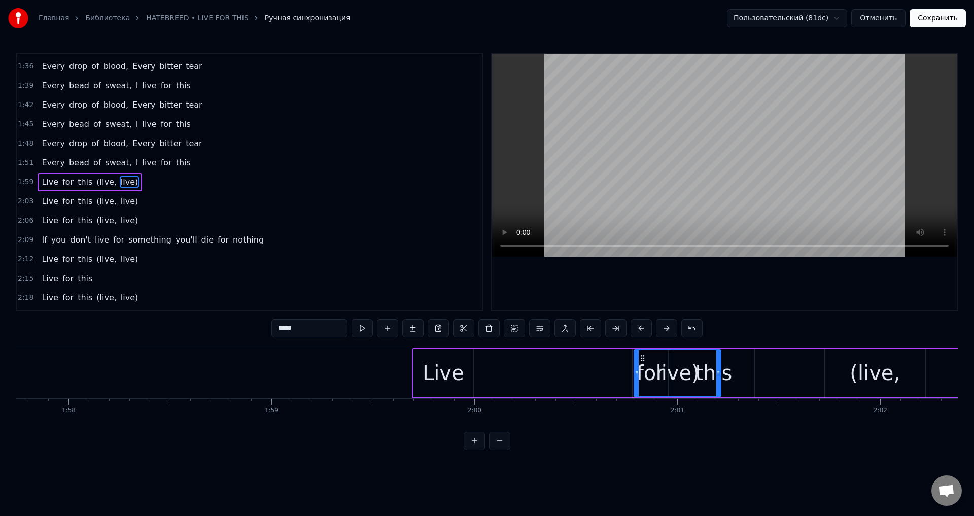
click at [454, 362] on div "Live" at bounding box center [444, 373] width 42 height 30
type input "****"
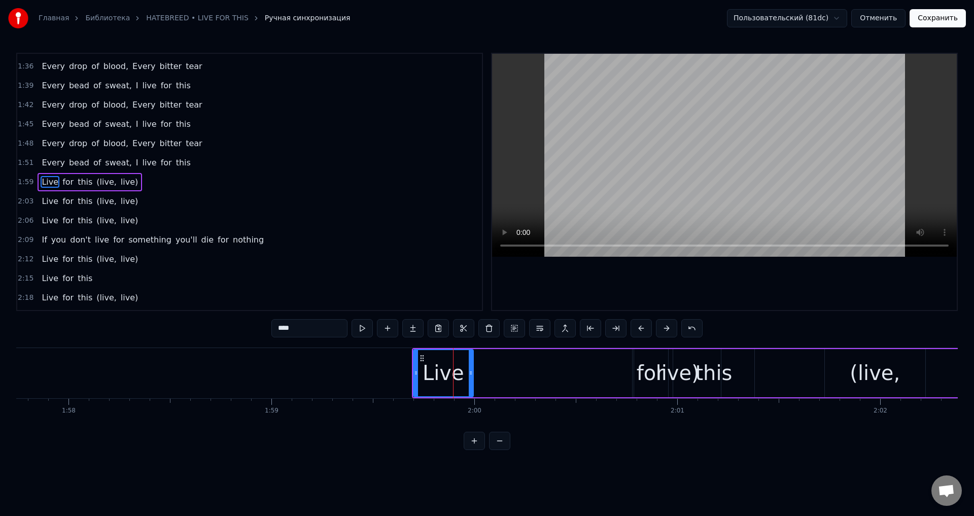
drag, startPoint x: 422, startPoint y: 358, endPoint x: 468, endPoint y: 358, distance: 45.7
click at [468, 358] on div "Live" at bounding box center [443, 373] width 59 height 46
drag, startPoint x: 423, startPoint y: 358, endPoint x: 467, endPoint y: 359, distance: 44.2
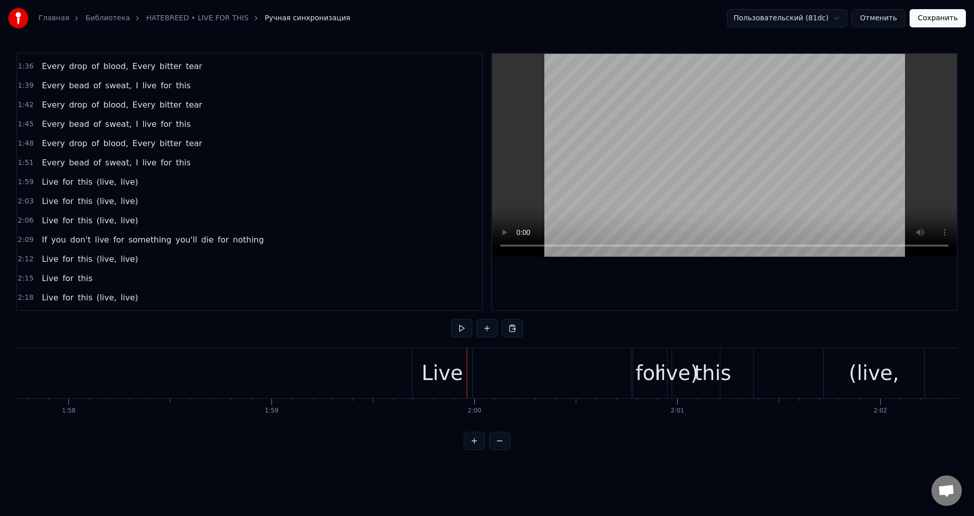
click at [468, 372] on div "Live" at bounding box center [443, 373] width 60 height 50
click at [734, 366] on div "this" at bounding box center [712, 373] width 81 height 50
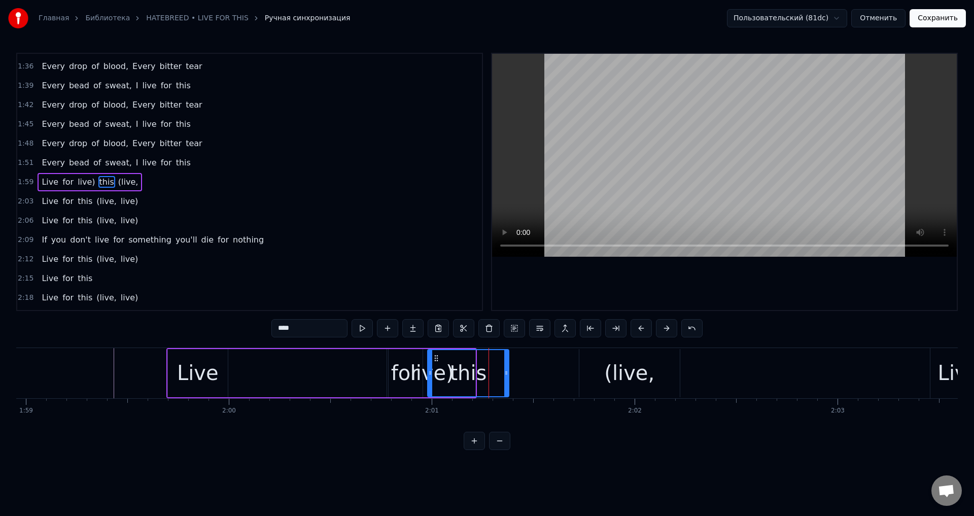
scroll to position [0, 24163]
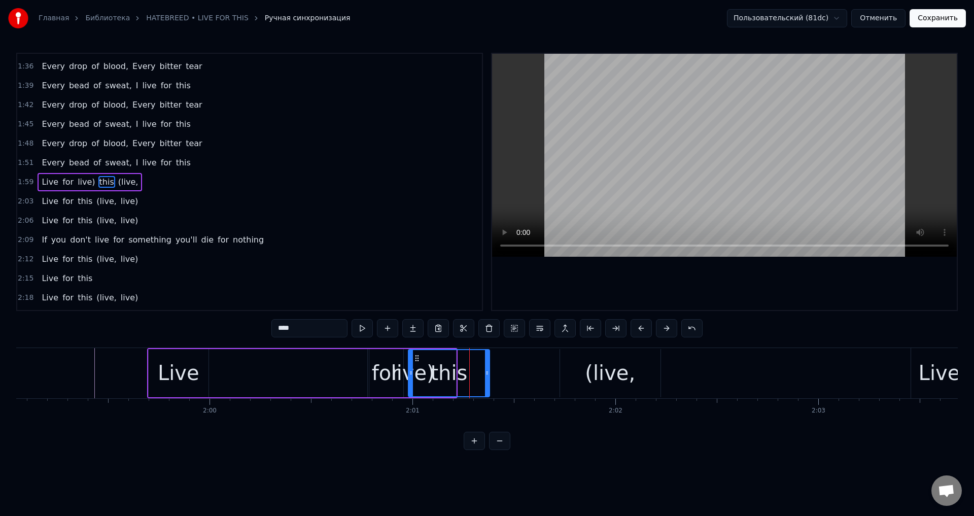
click at [173, 362] on div "Live" at bounding box center [179, 373] width 42 height 30
type input "****"
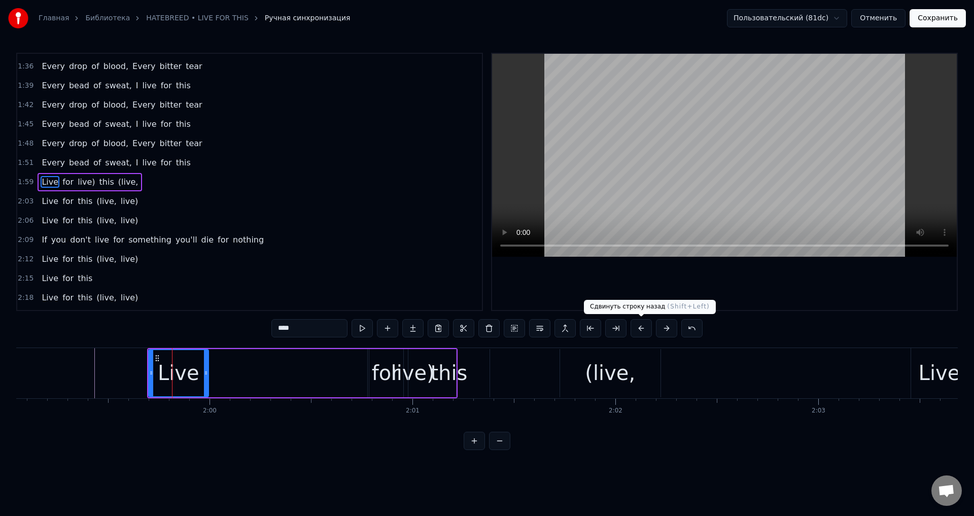
click at [641, 329] on button at bounding box center [641, 328] width 21 height 18
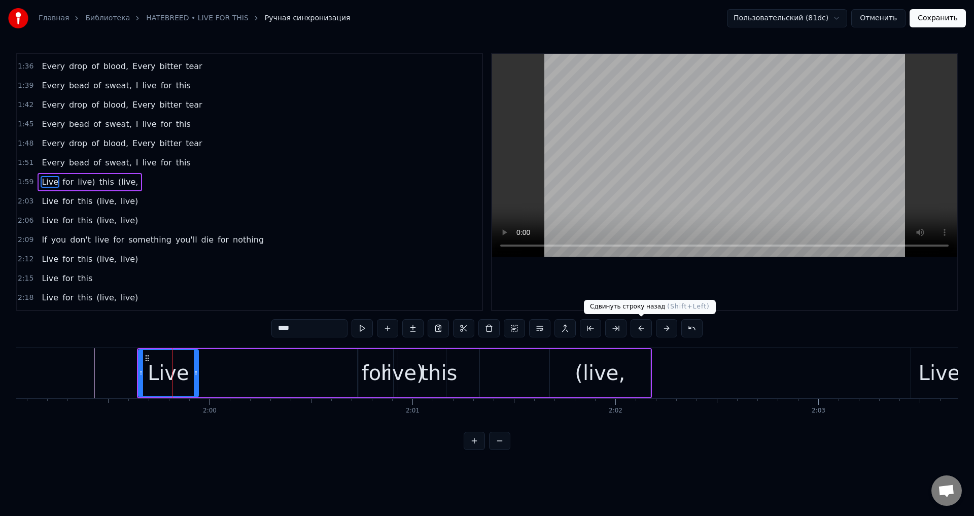
click at [641, 329] on button at bounding box center [641, 328] width 21 height 18
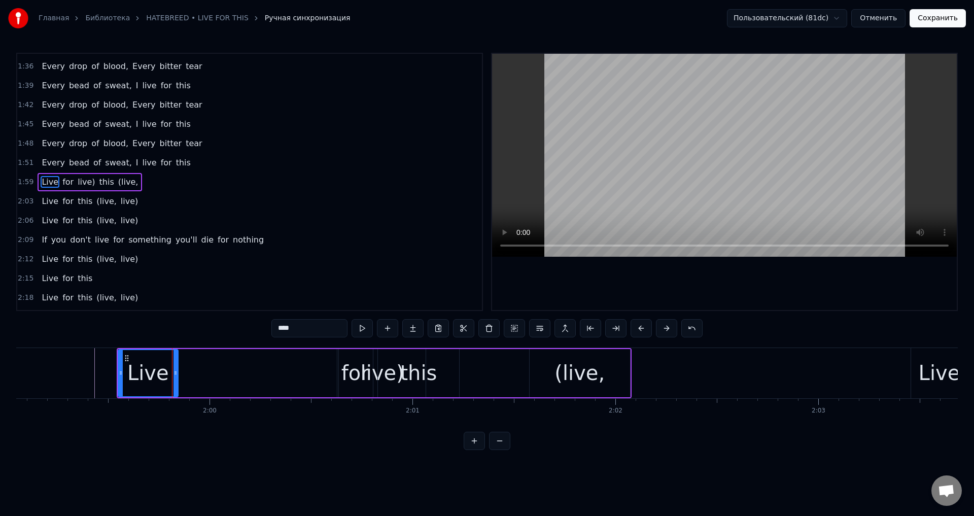
click at [641, 329] on button at bounding box center [641, 328] width 21 height 18
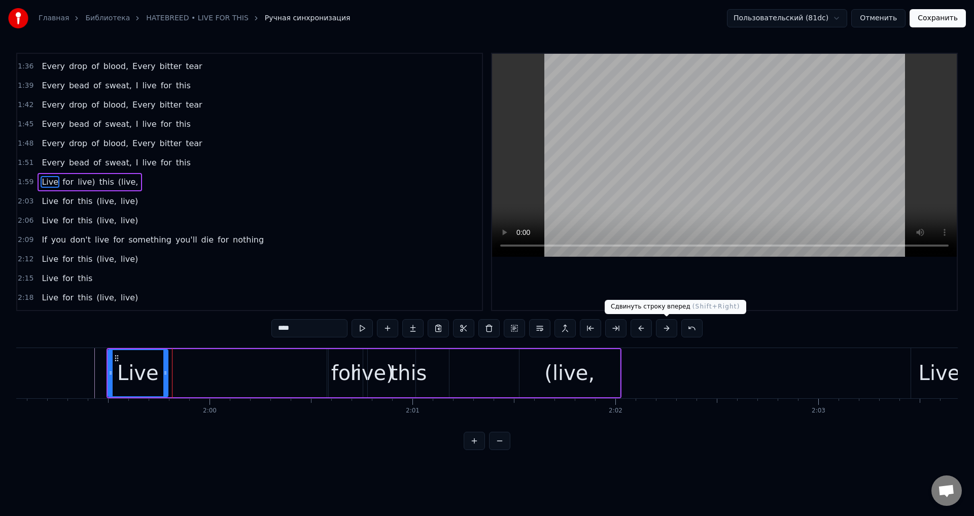
click at [663, 327] on button at bounding box center [666, 328] width 21 height 18
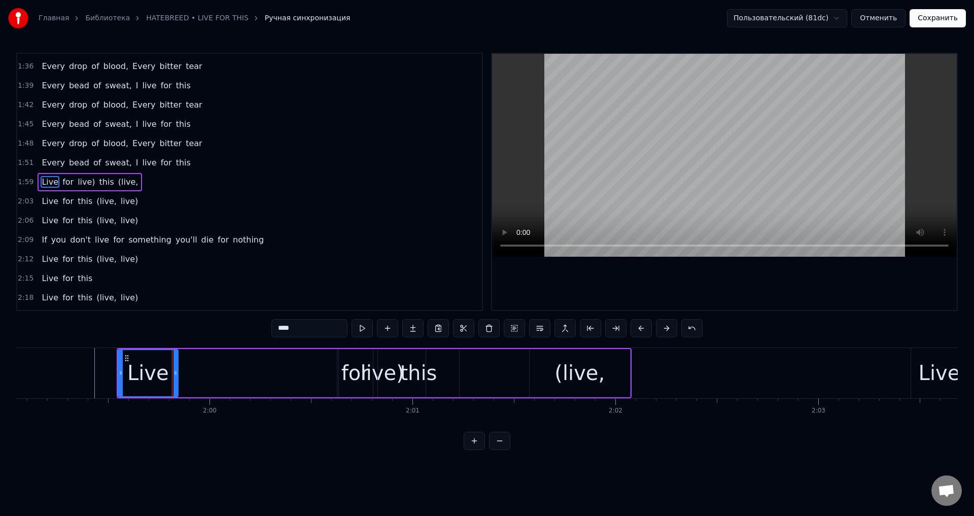
click at [663, 327] on button at bounding box center [666, 328] width 21 height 18
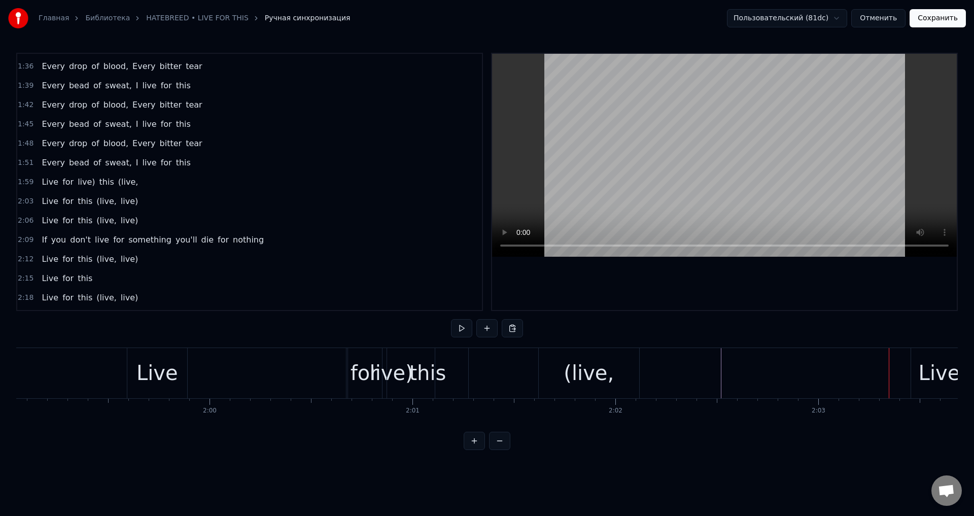
click at [593, 371] on div "(live," at bounding box center [589, 373] width 50 height 30
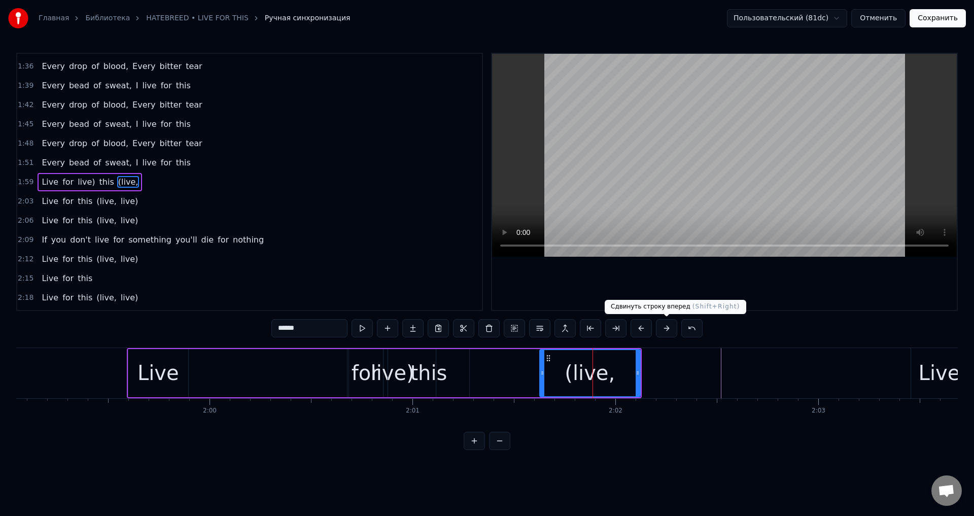
click at [667, 332] on button at bounding box center [666, 328] width 21 height 18
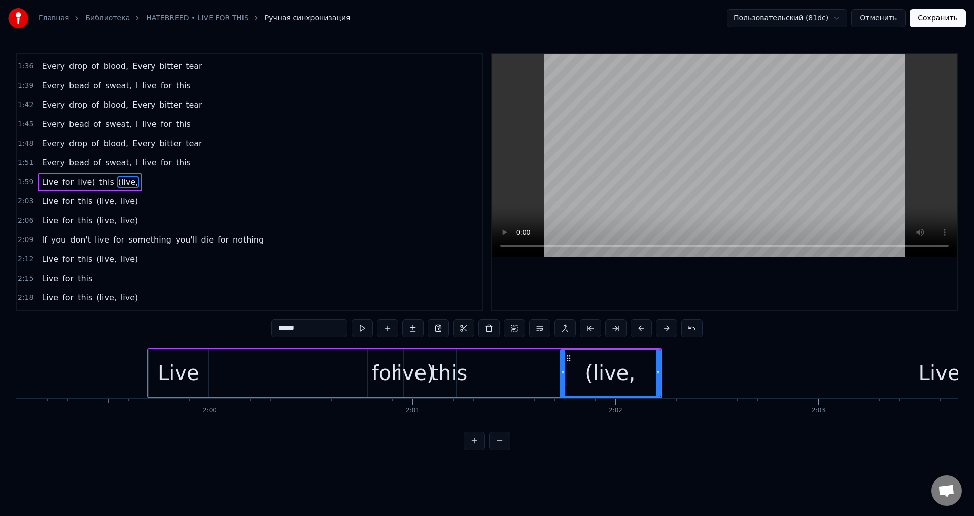
click at [667, 332] on button at bounding box center [666, 328] width 21 height 18
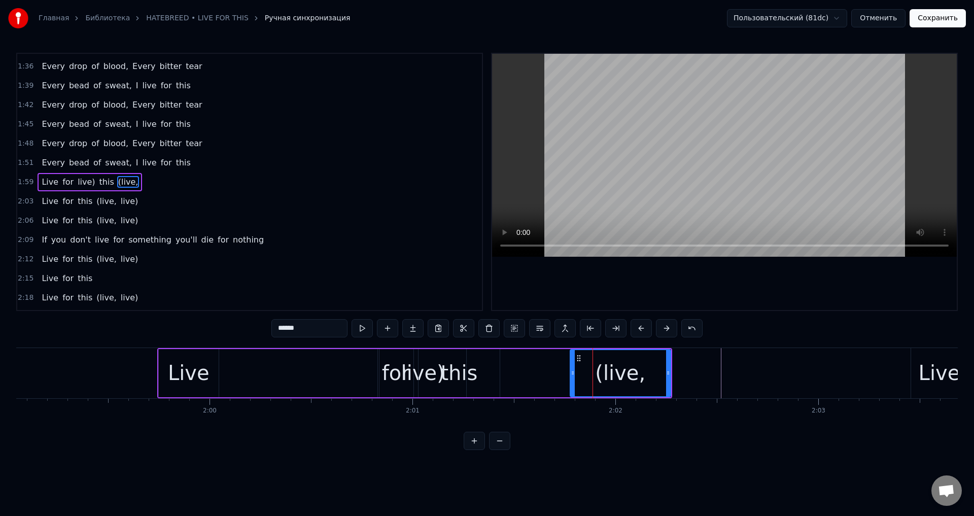
click at [667, 332] on button at bounding box center [666, 328] width 21 height 18
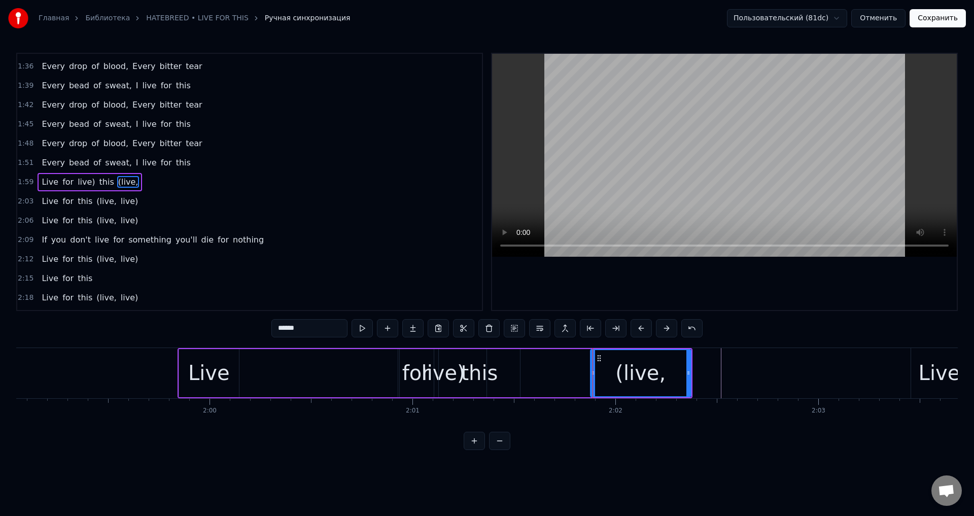
click at [667, 332] on button at bounding box center [666, 328] width 21 height 18
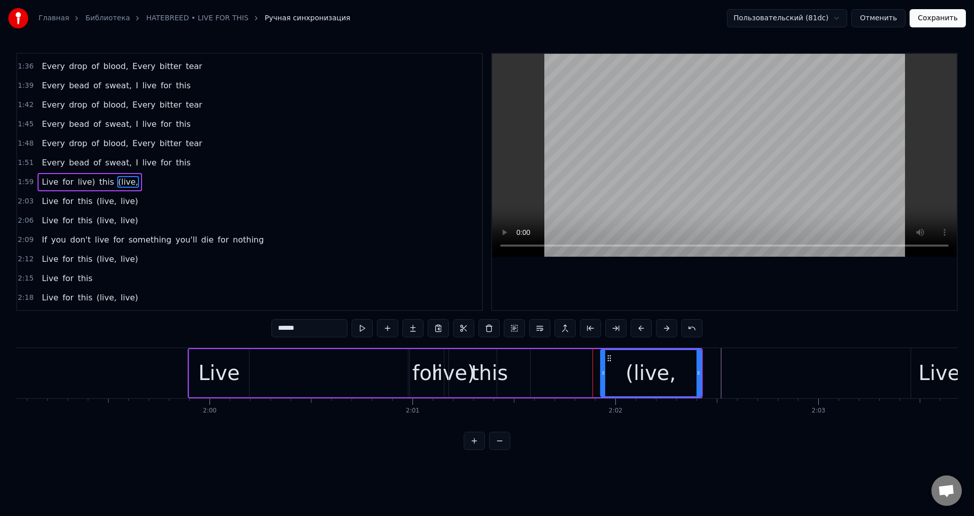
click at [667, 332] on button at bounding box center [666, 328] width 21 height 18
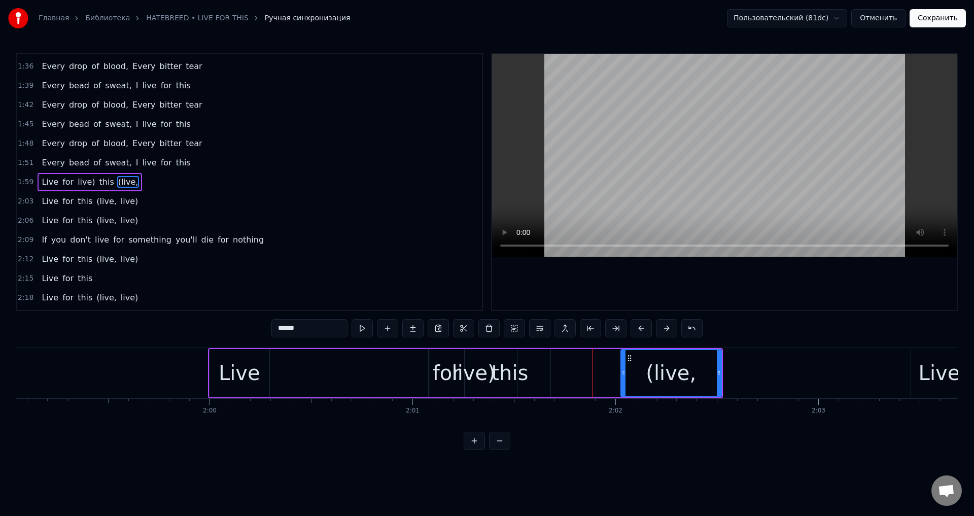
click at [667, 332] on button at bounding box center [666, 328] width 21 height 18
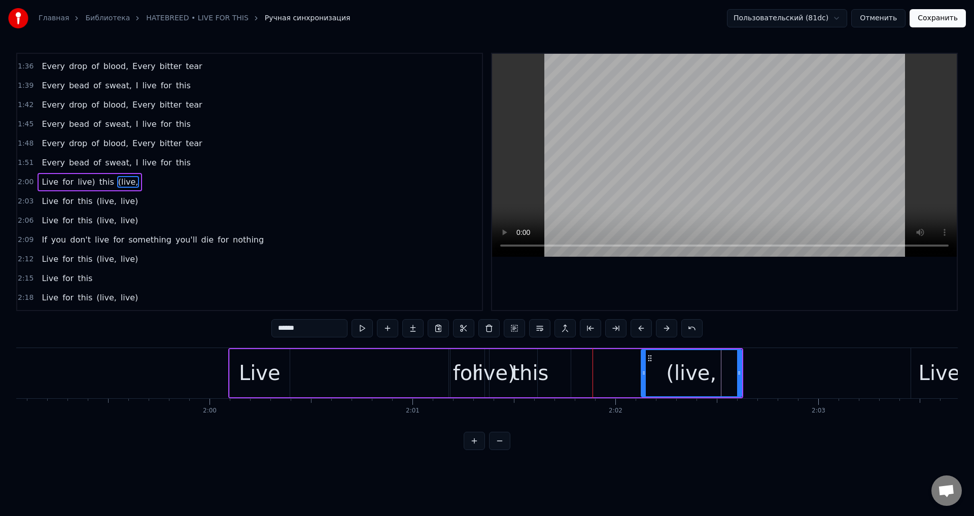
click at [667, 332] on button at bounding box center [666, 328] width 21 height 18
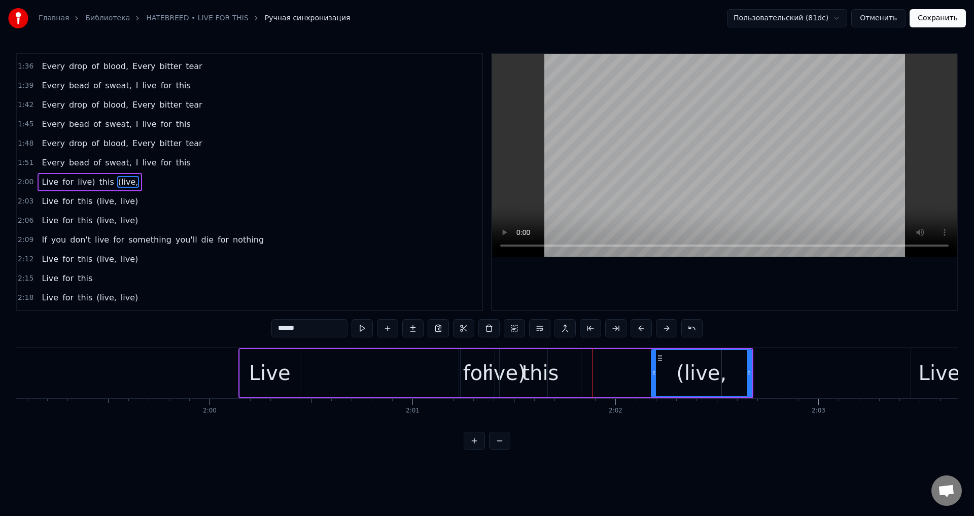
click at [667, 332] on button at bounding box center [666, 328] width 21 height 18
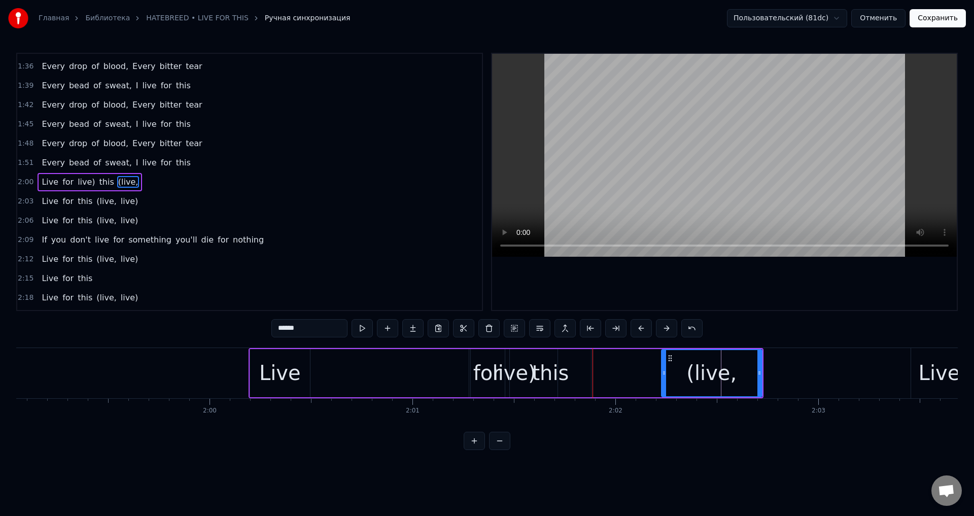
click at [667, 332] on button at bounding box center [666, 328] width 21 height 18
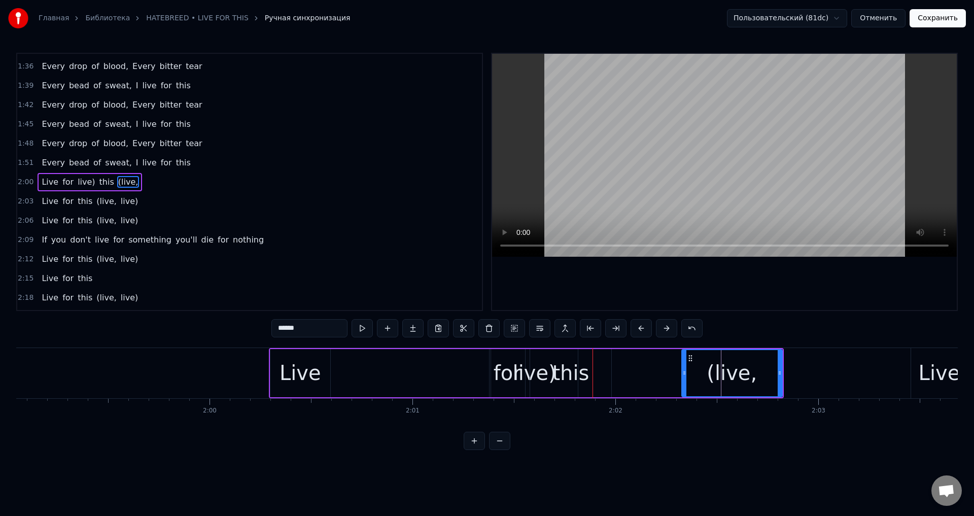
click at [667, 332] on button at bounding box center [666, 328] width 21 height 18
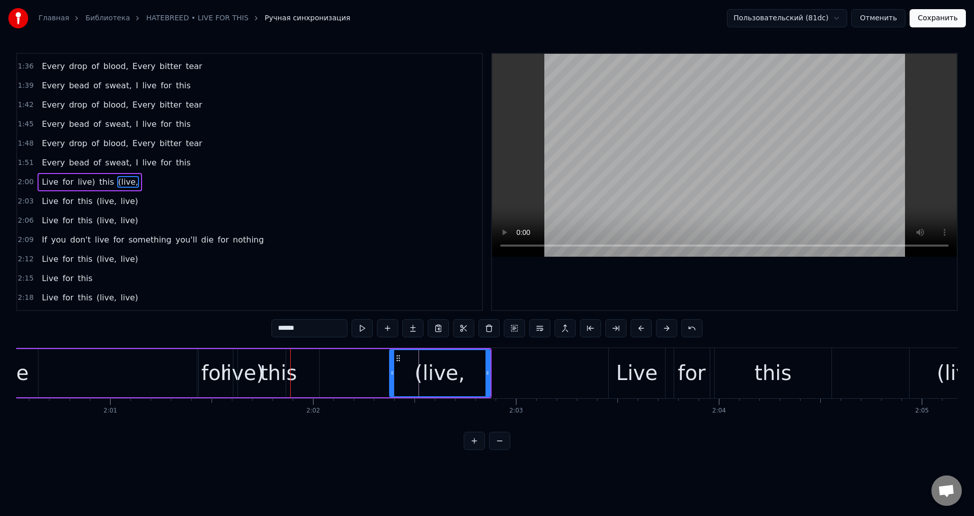
scroll to position [0, 24428]
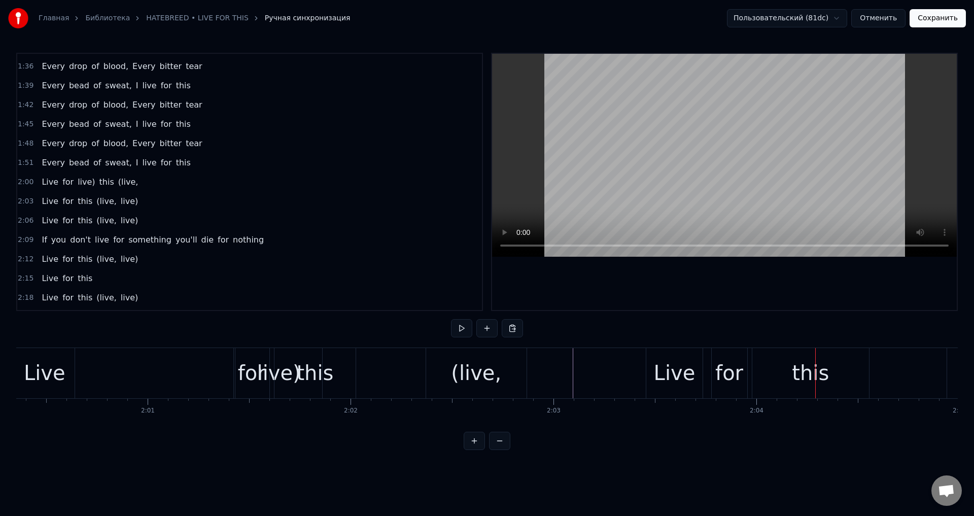
click at [662, 357] on div "Live" at bounding box center [674, 373] width 56 height 50
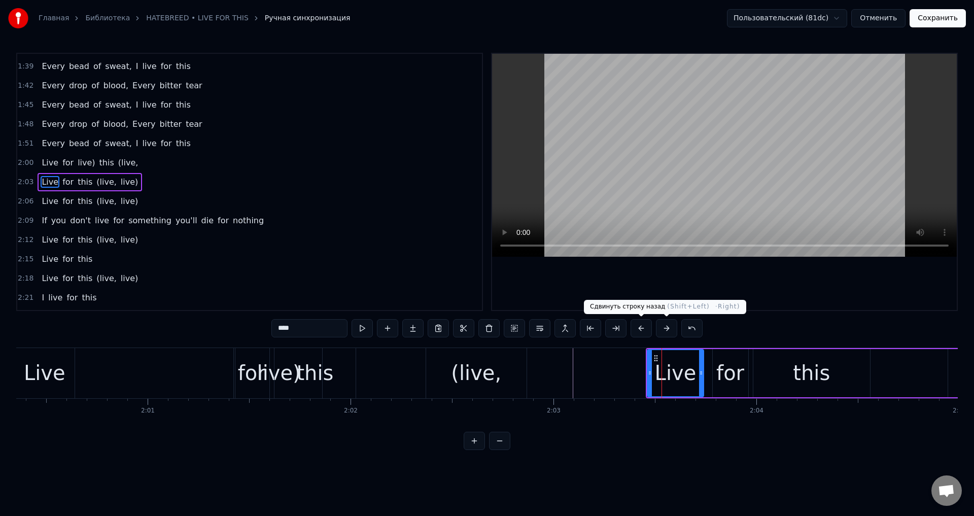
click at [648, 327] on button at bounding box center [641, 328] width 21 height 18
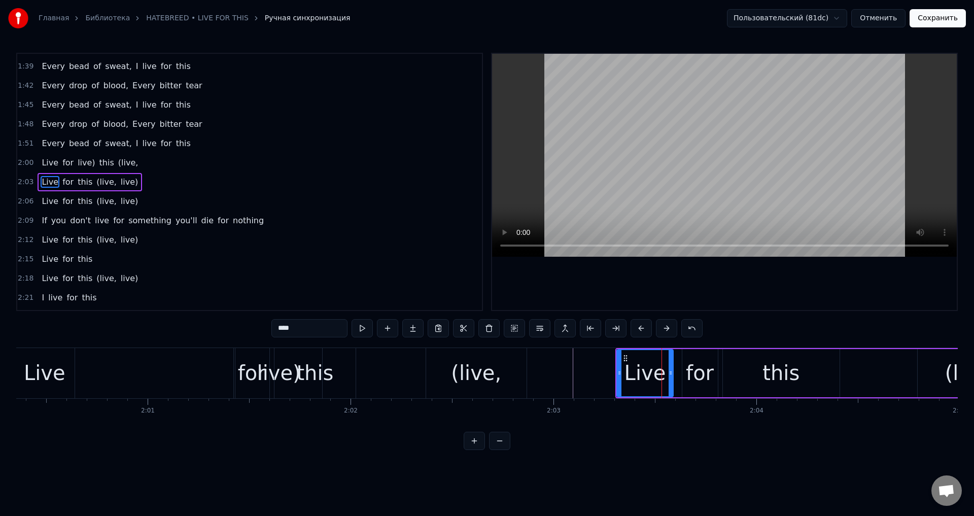
click at [648, 327] on button at bounding box center [641, 328] width 21 height 18
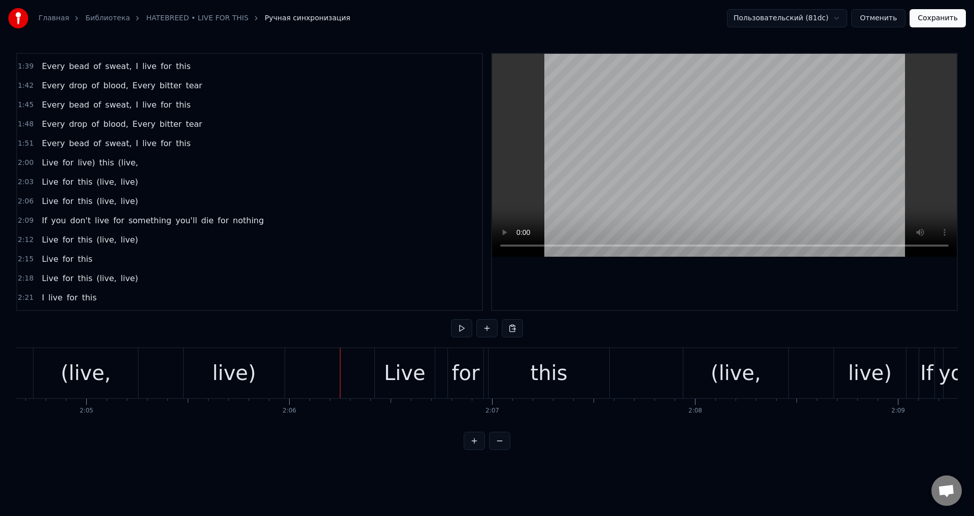
scroll to position [0, 25147]
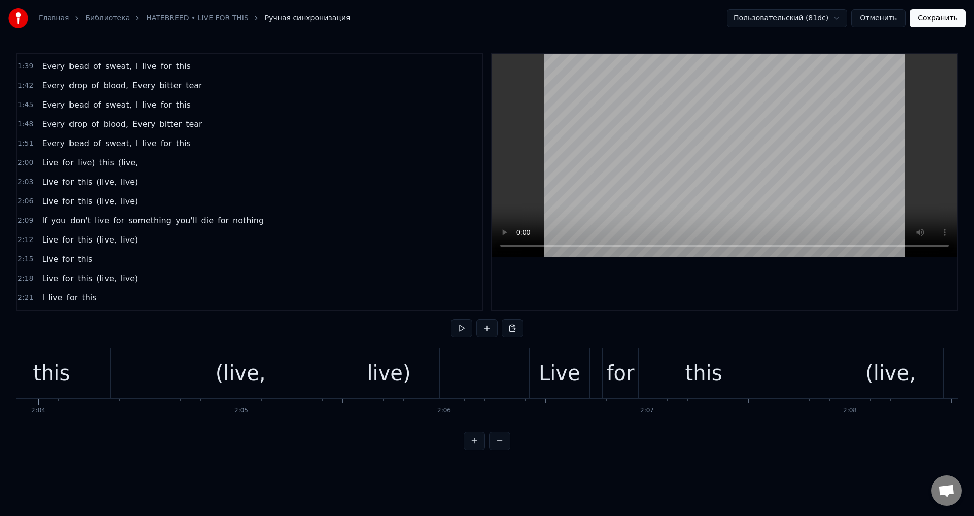
click at [560, 353] on div "Live" at bounding box center [560, 373] width 60 height 50
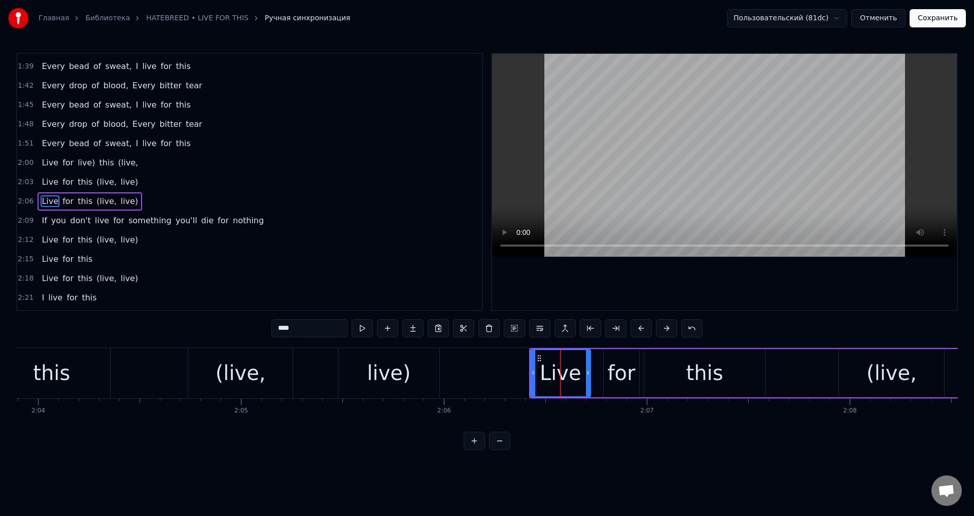
scroll to position [537, 0]
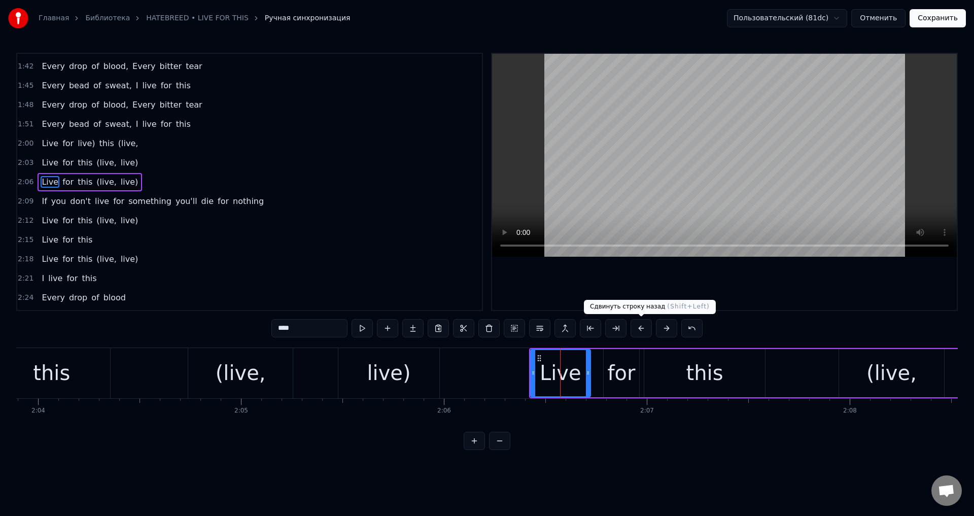
click at [639, 329] on button at bounding box center [641, 328] width 21 height 18
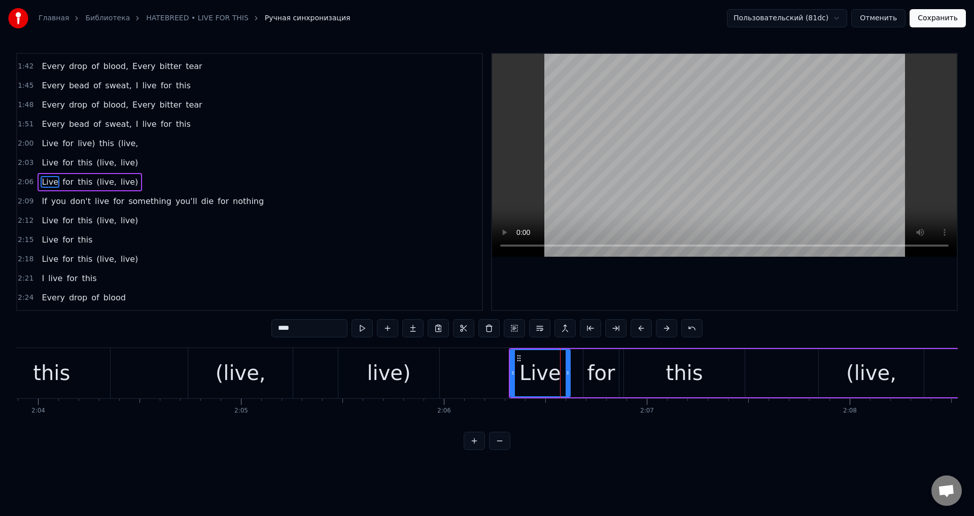
click at [639, 329] on button at bounding box center [641, 328] width 21 height 18
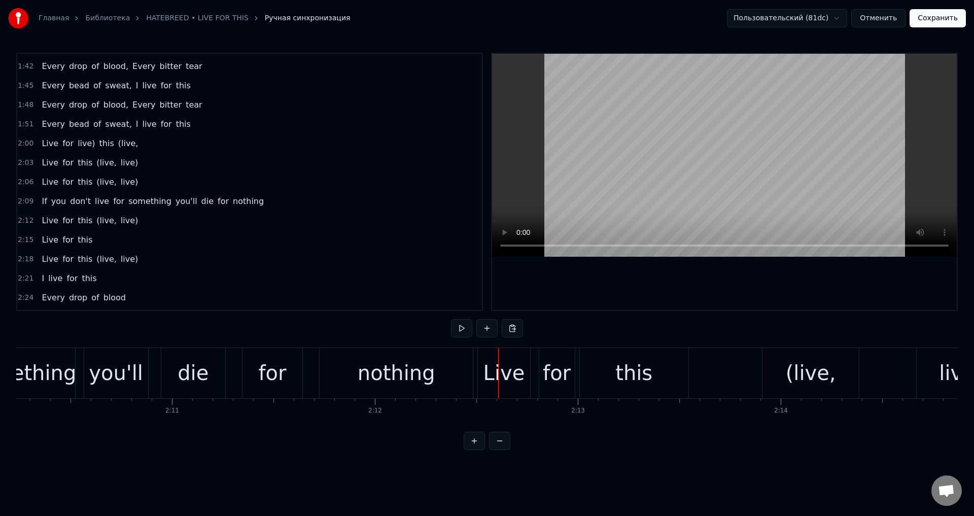
scroll to position [0, 26377]
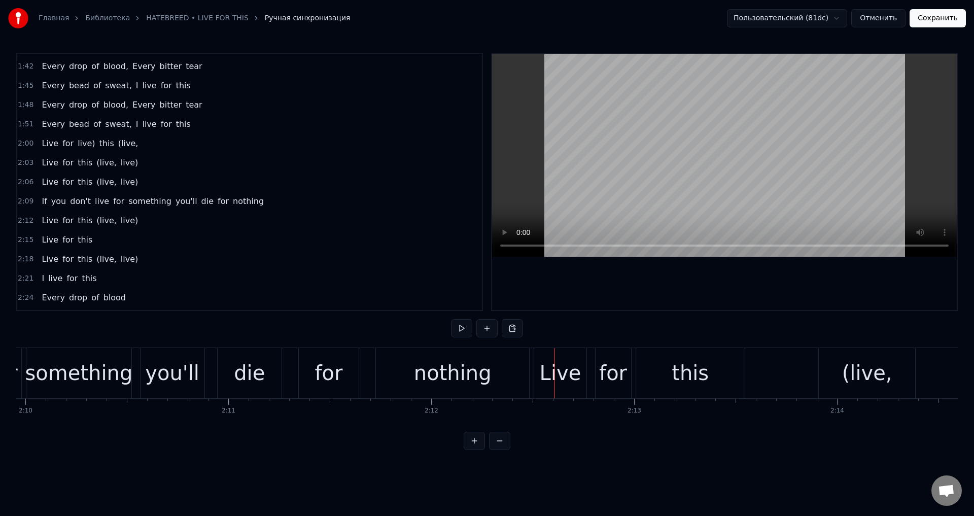
click at [435, 367] on div "nothing" at bounding box center [453, 373] width 78 height 30
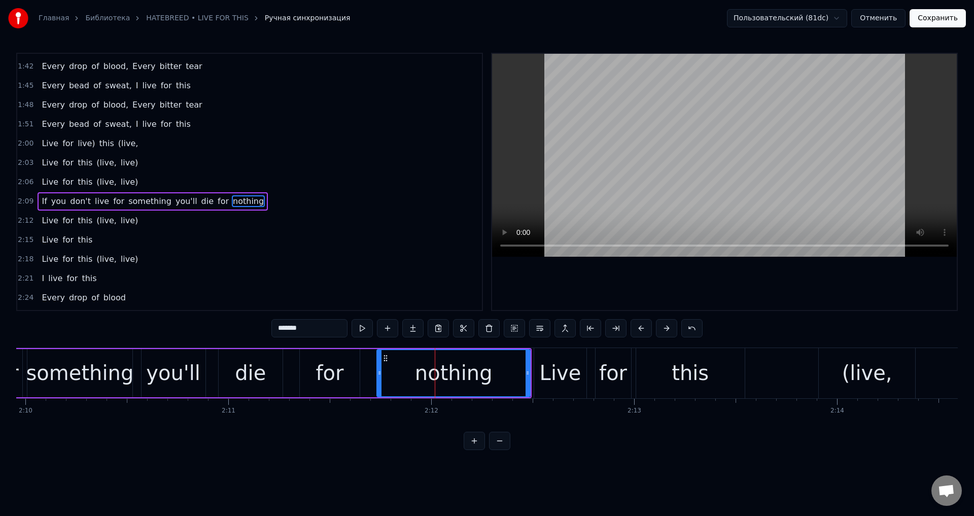
scroll to position [556, 0]
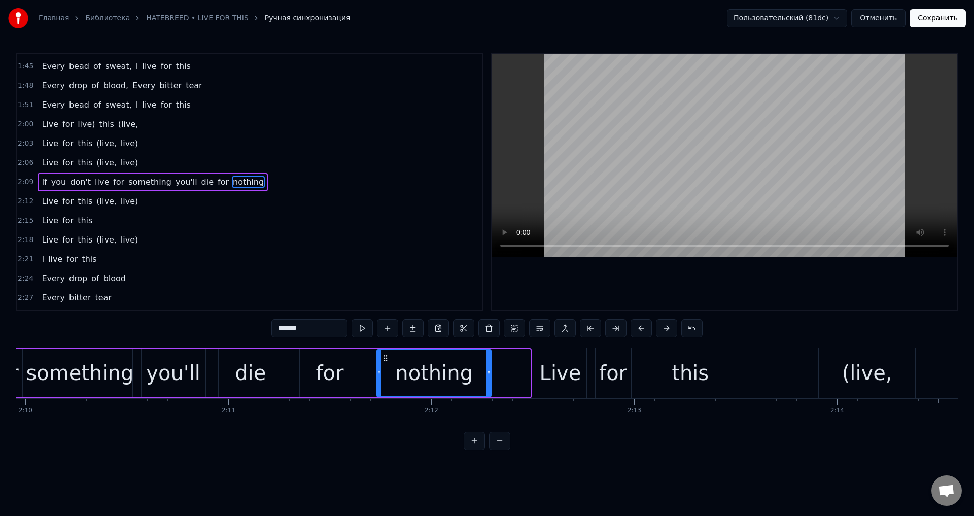
drag, startPoint x: 528, startPoint y: 368, endPoint x: 489, endPoint y: 372, distance: 39.3
click at [489, 372] on div at bounding box center [489, 373] width 4 height 46
drag, startPoint x: 487, startPoint y: 368, endPoint x: 474, endPoint y: 372, distance: 13.3
click at [474, 372] on div at bounding box center [476, 373] width 4 height 46
click at [553, 360] on div "Live" at bounding box center [561, 373] width 42 height 30
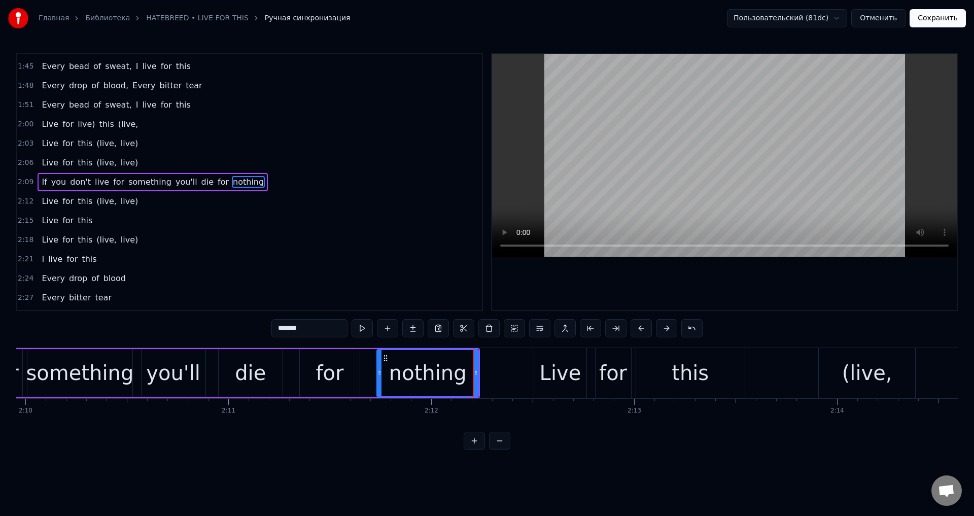
type input "****"
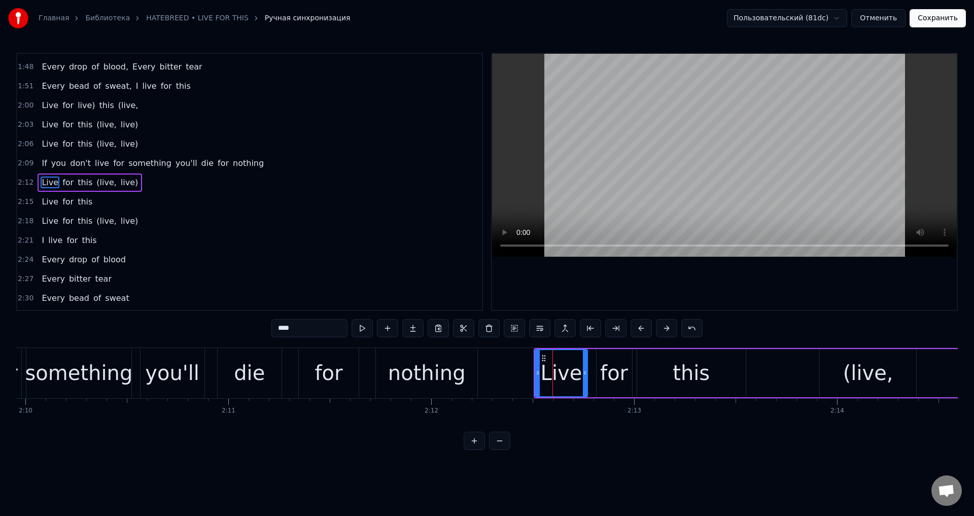
scroll to position [575, 0]
click at [643, 331] on button at bounding box center [641, 328] width 21 height 18
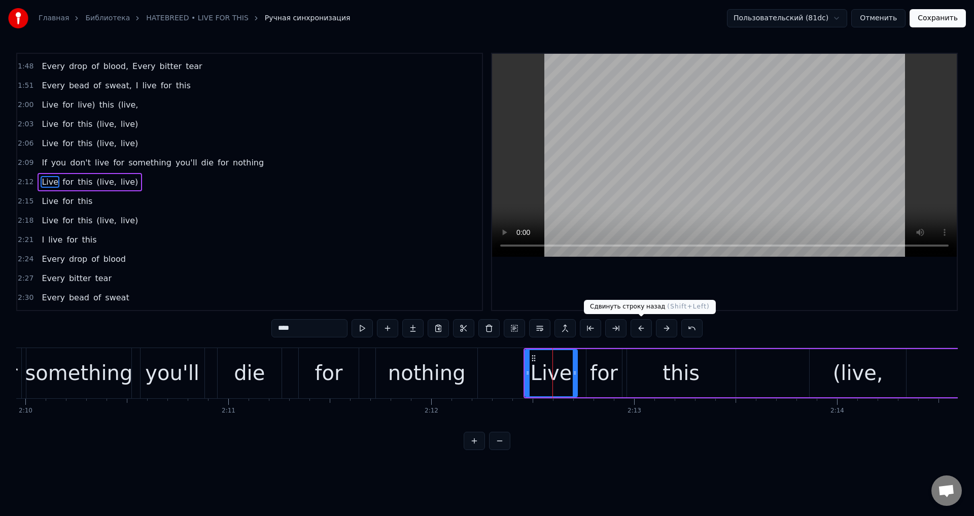
click at [643, 331] on button at bounding box center [641, 328] width 21 height 18
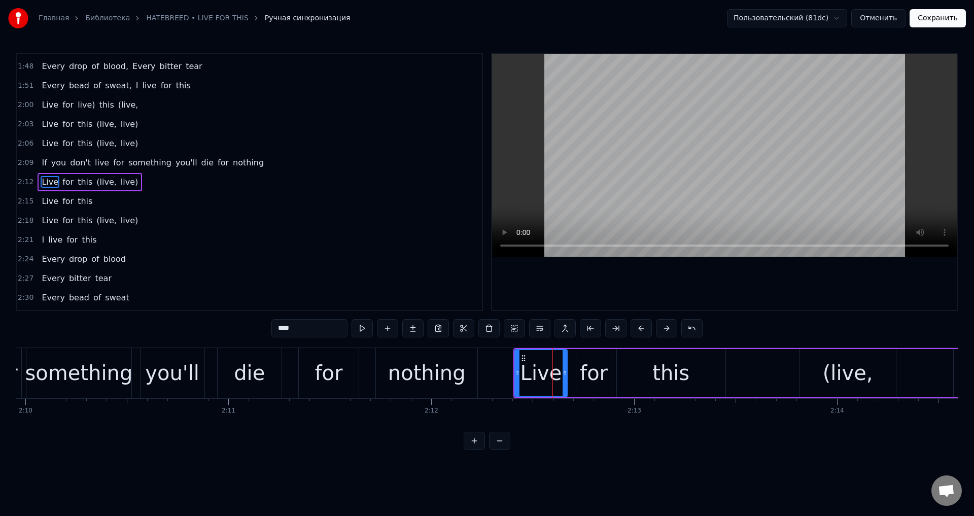
click at [643, 331] on button at bounding box center [641, 328] width 21 height 18
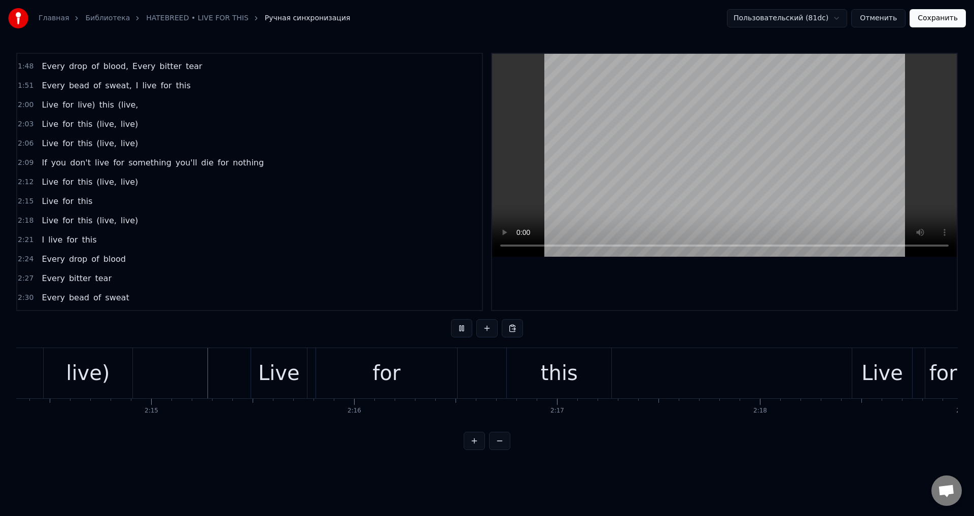
scroll to position [0, 27270]
click at [275, 374] on div "Live" at bounding box center [276, 373] width 42 height 30
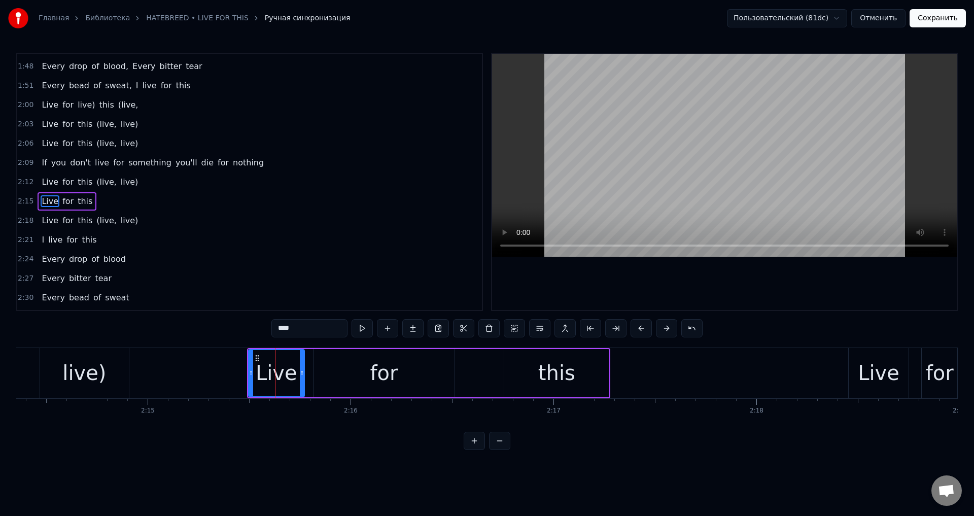
scroll to position [595, 0]
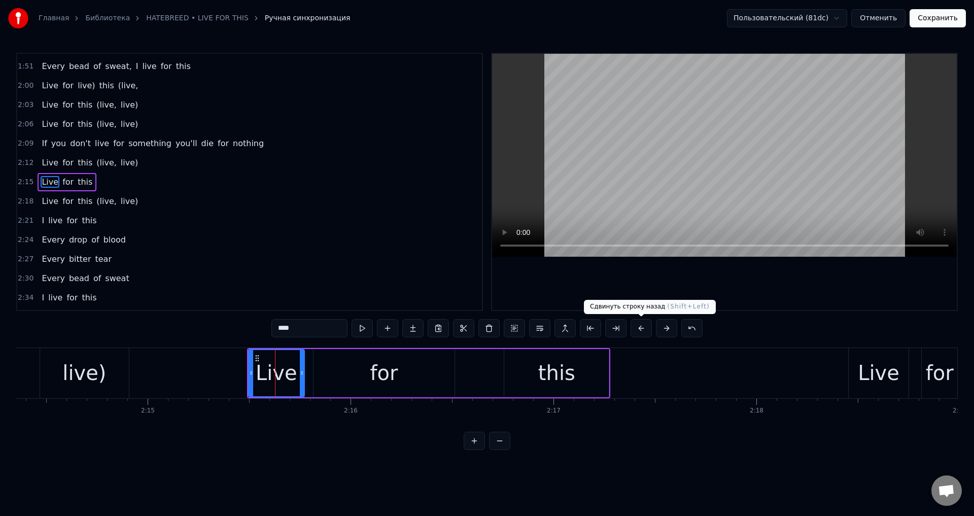
click at [640, 325] on button at bounding box center [641, 328] width 21 height 18
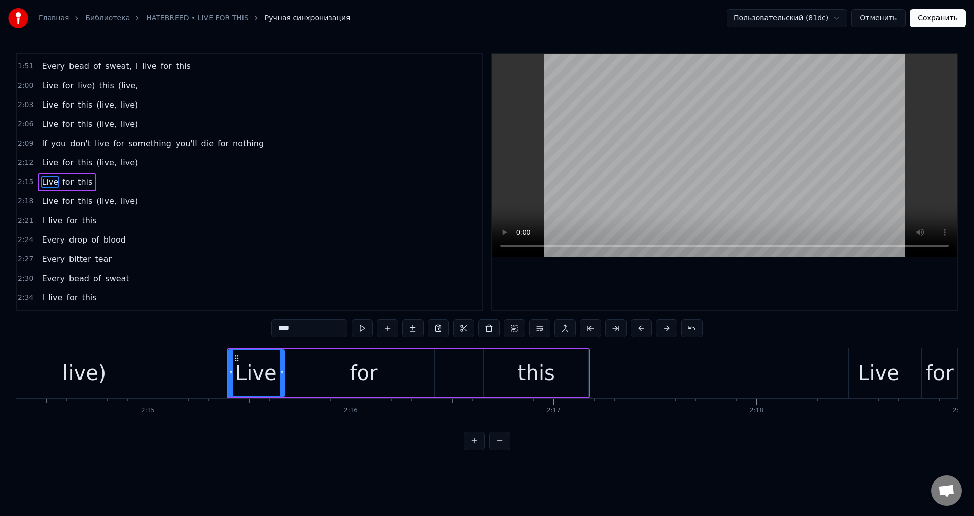
click at [640, 325] on button at bounding box center [641, 328] width 21 height 18
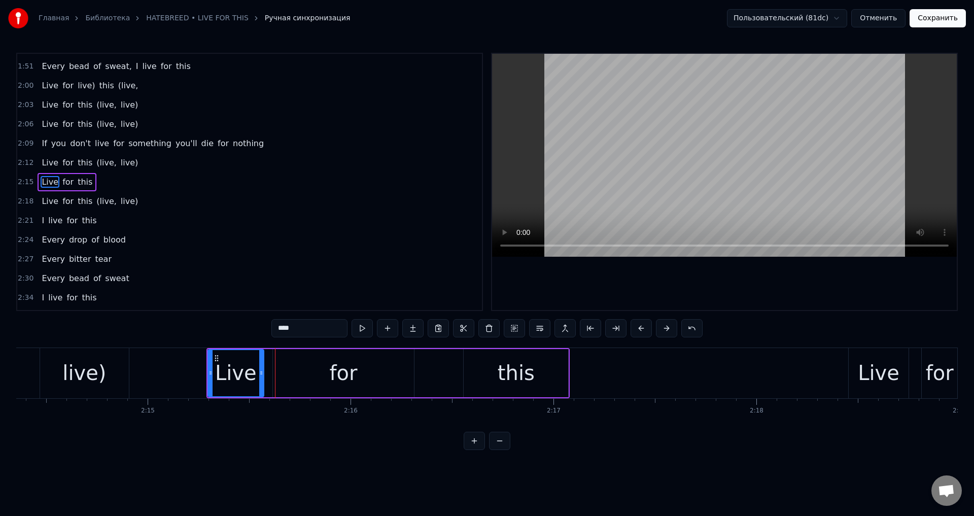
click at [300, 377] on div "for" at bounding box center [343, 373] width 141 height 48
type input "***"
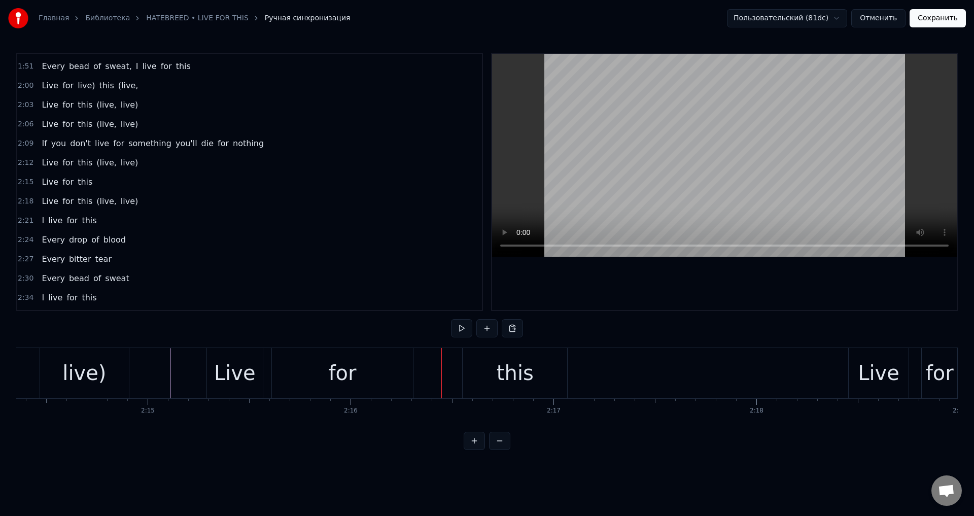
click at [302, 372] on div "for" at bounding box center [342, 373] width 141 height 50
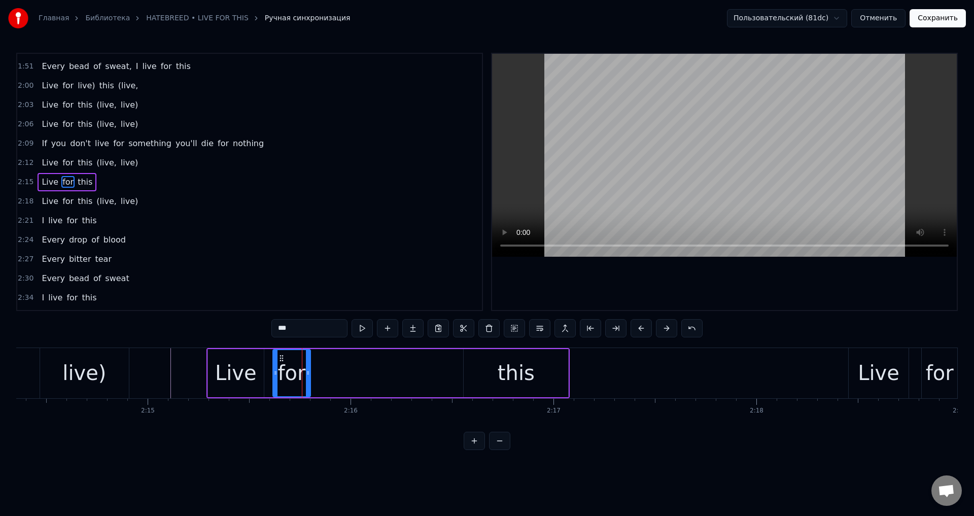
drag, startPoint x: 411, startPoint y: 363, endPoint x: 307, endPoint y: 372, distance: 103.9
click at [307, 372] on div at bounding box center [308, 373] width 4 height 46
drag, startPoint x: 496, startPoint y: 360, endPoint x: 488, endPoint y: 362, distance: 8.0
click at [496, 360] on div "this" at bounding box center [516, 373] width 105 height 48
type input "****"
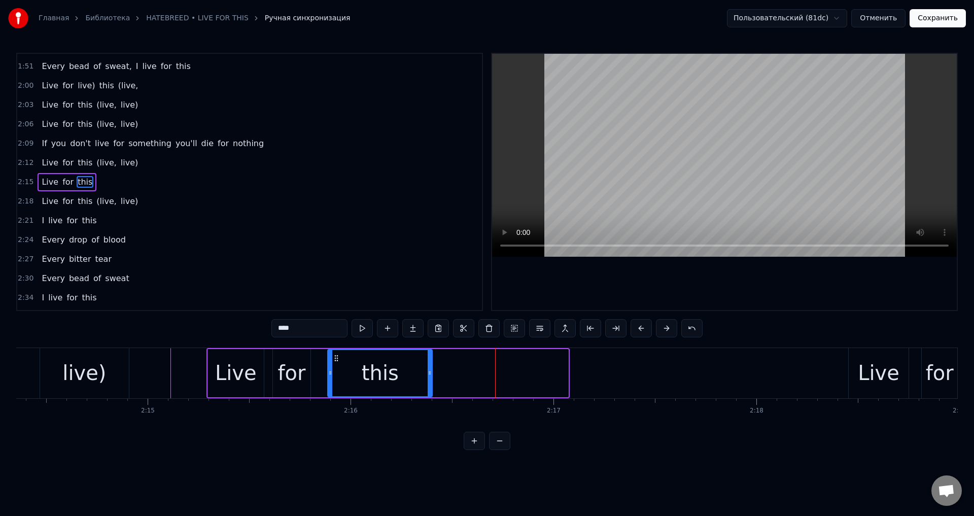
drag, startPoint x: 472, startPoint y: 358, endPoint x: 336, endPoint y: 369, distance: 136.5
click at [336, 369] on div "this" at bounding box center [380, 373] width 104 height 46
drag, startPoint x: 431, startPoint y: 372, endPoint x: 448, endPoint y: 372, distance: 16.7
click at [447, 372] on circle at bounding box center [446, 371] width 1 height 1
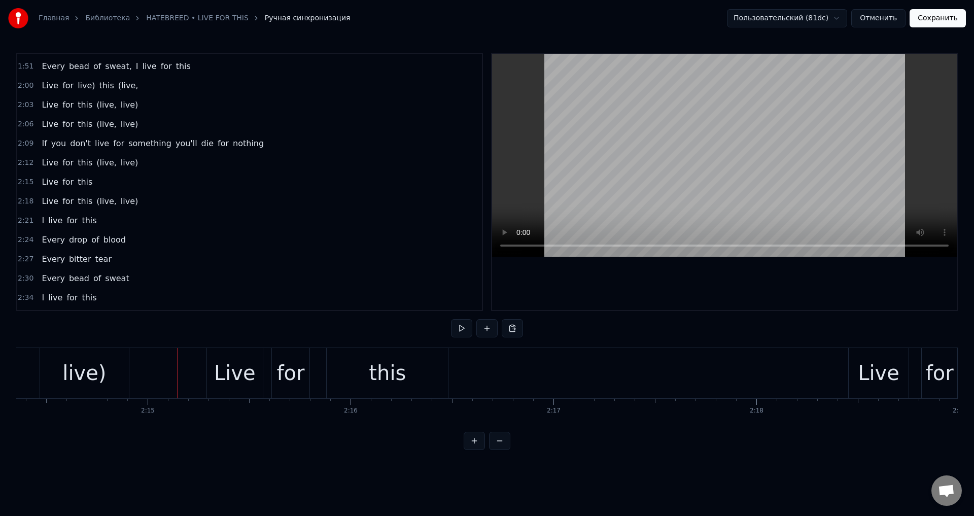
click at [218, 368] on div "Live" at bounding box center [235, 373] width 42 height 30
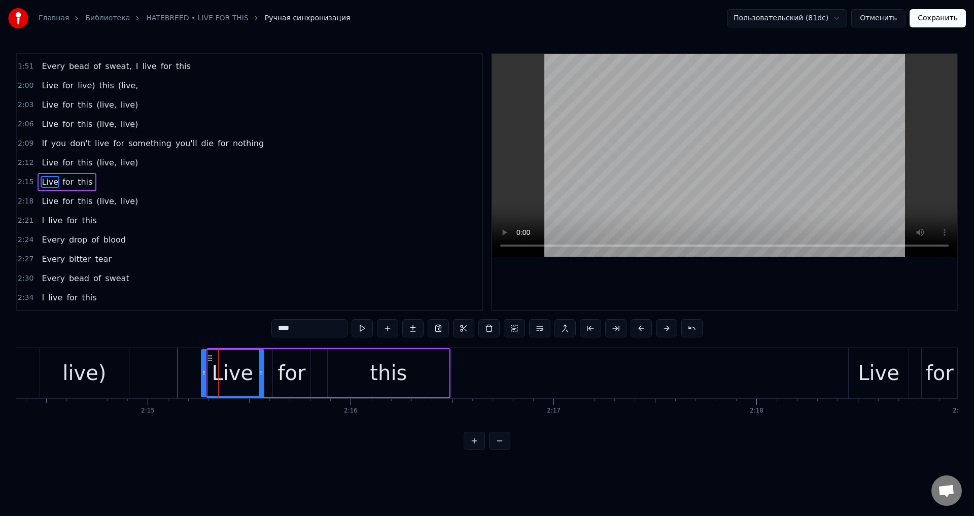
drag, startPoint x: 212, startPoint y: 368, endPoint x: 205, endPoint y: 370, distance: 6.8
click at [205, 370] on div at bounding box center [204, 373] width 4 height 46
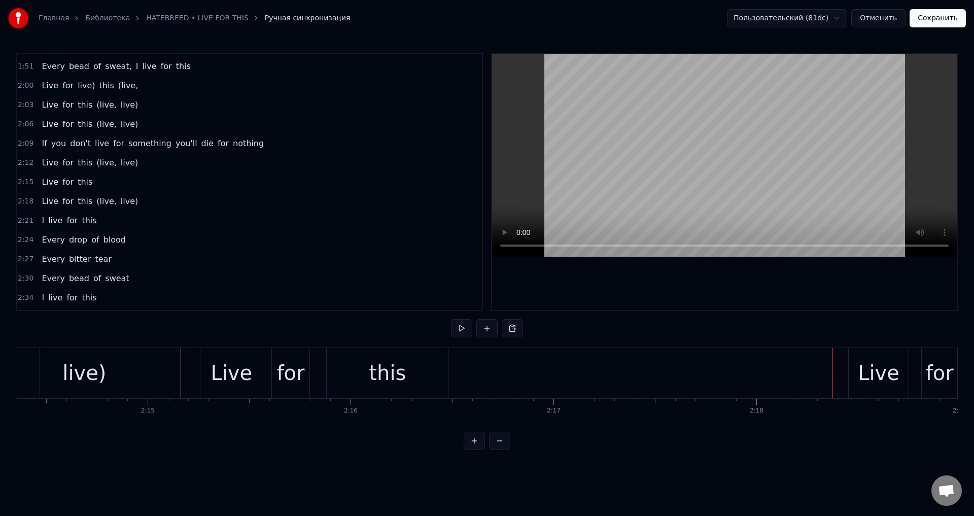
click at [864, 371] on div "Live" at bounding box center [879, 373] width 42 height 30
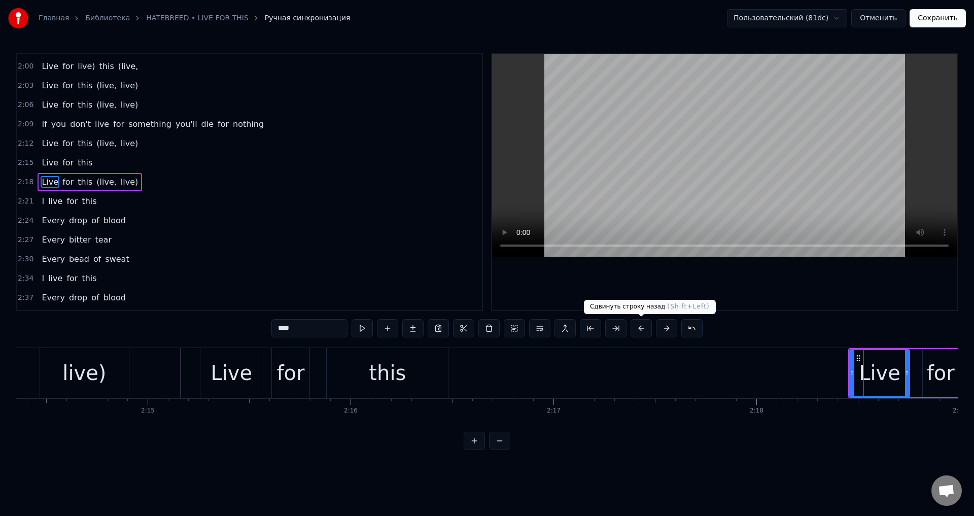
click at [640, 331] on button at bounding box center [641, 328] width 21 height 18
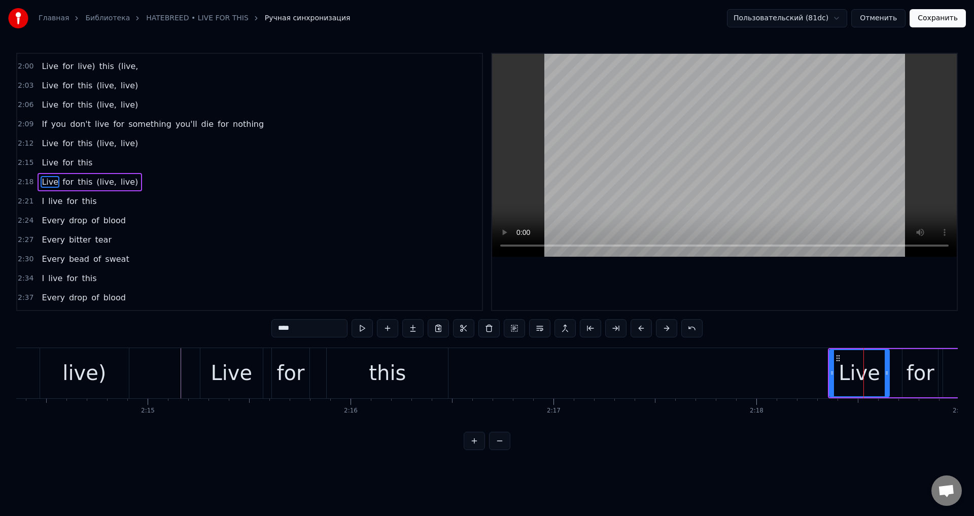
click at [640, 331] on button at bounding box center [641, 328] width 21 height 18
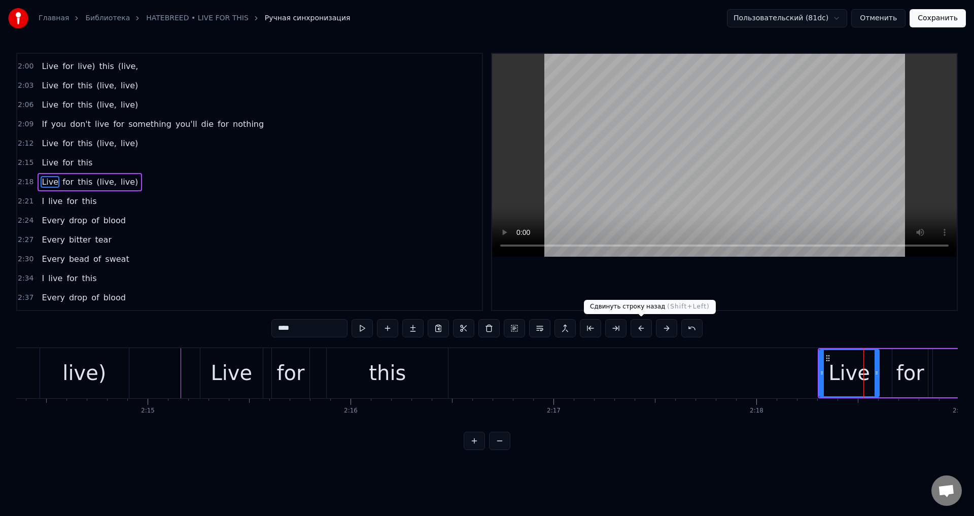
click at [637, 332] on button at bounding box center [641, 328] width 21 height 18
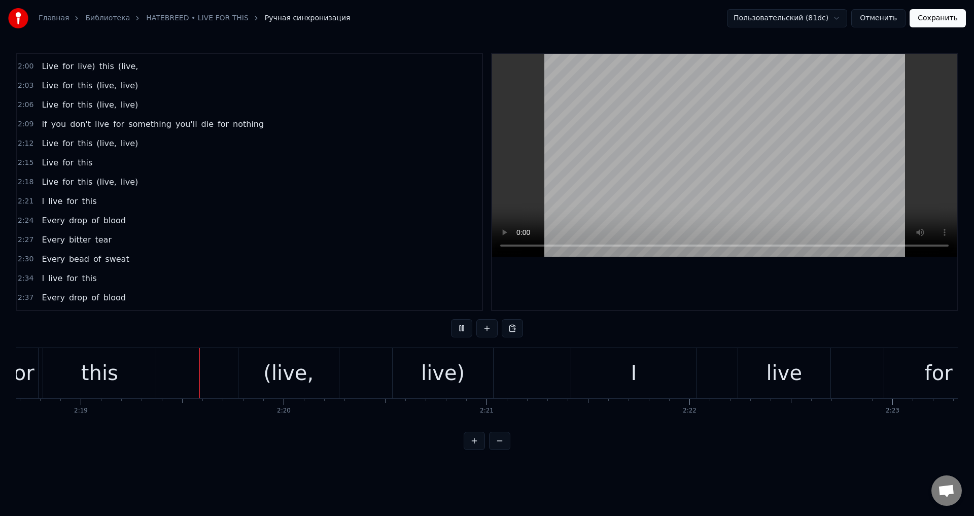
scroll to position [0, 28151]
click at [638, 368] on div "I" at bounding box center [631, 373] width 125 height 50
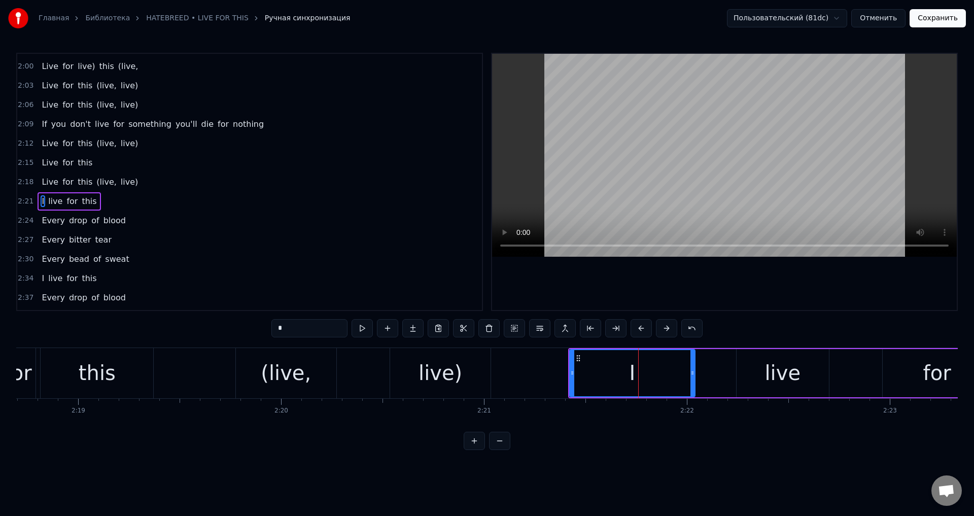
scroll to position [633, 0]
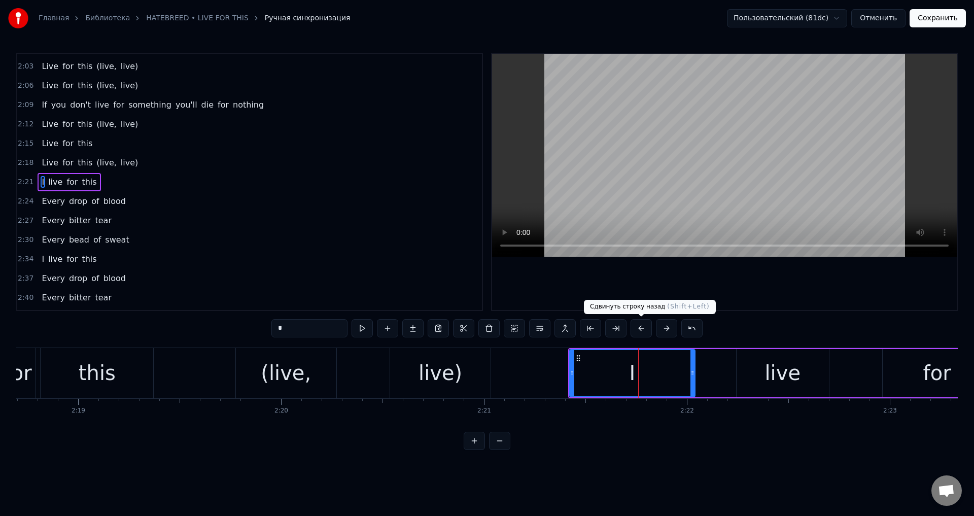
click at [651, 329] on button at bounding box center [641, 328] width 21 height 18
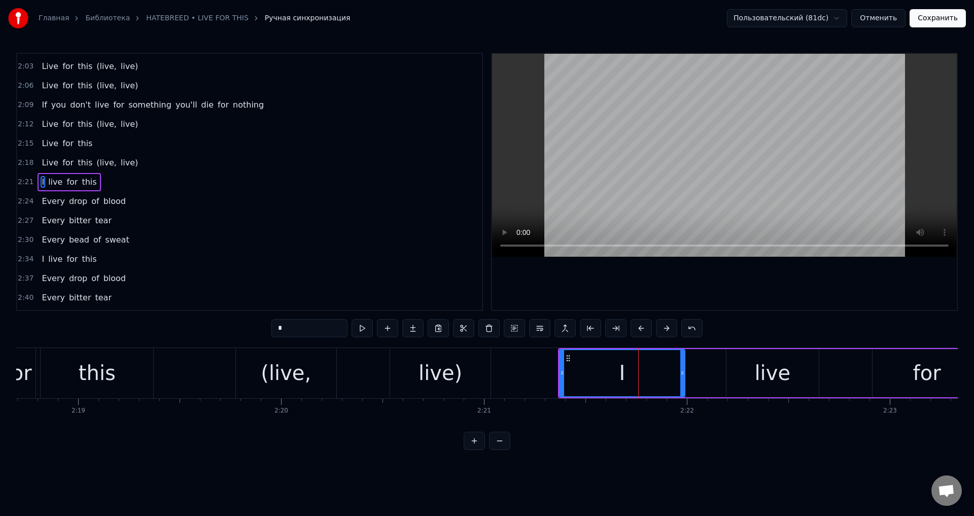
click at [641, 331] on button at bounding box center [641, 328] width 21 height 18
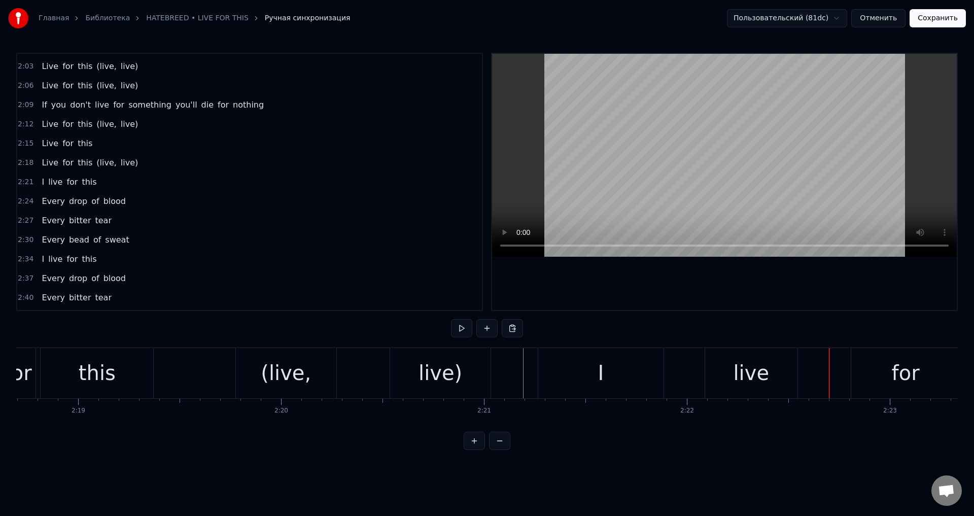
drag, startPoint x: 600, startPoint y: 383, endPoint x: 641, endPoint y: 371, distance: 42.2
click at [600, 382] on div "I" at bounding box center [601, 373] width 6 height 30
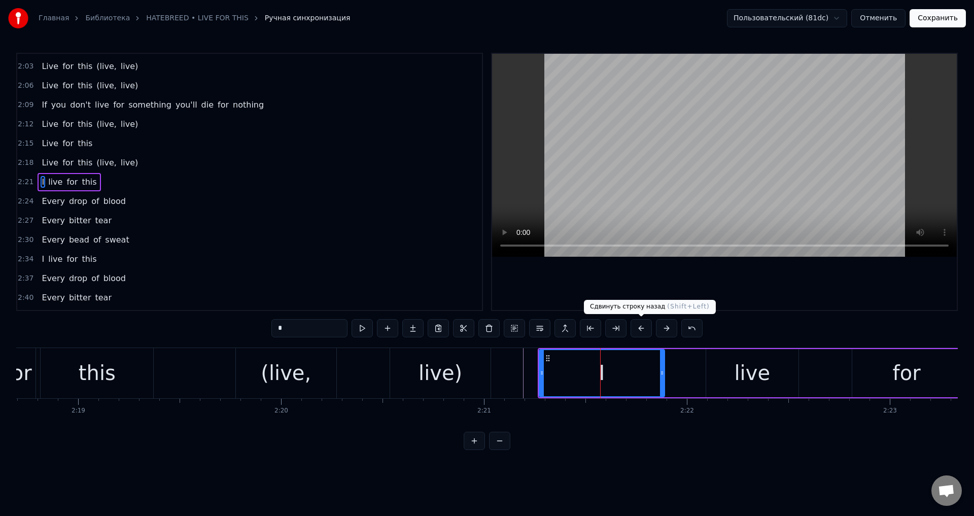
click at [642, 332] on button at bounding box center [641, 328] width 21 height 18
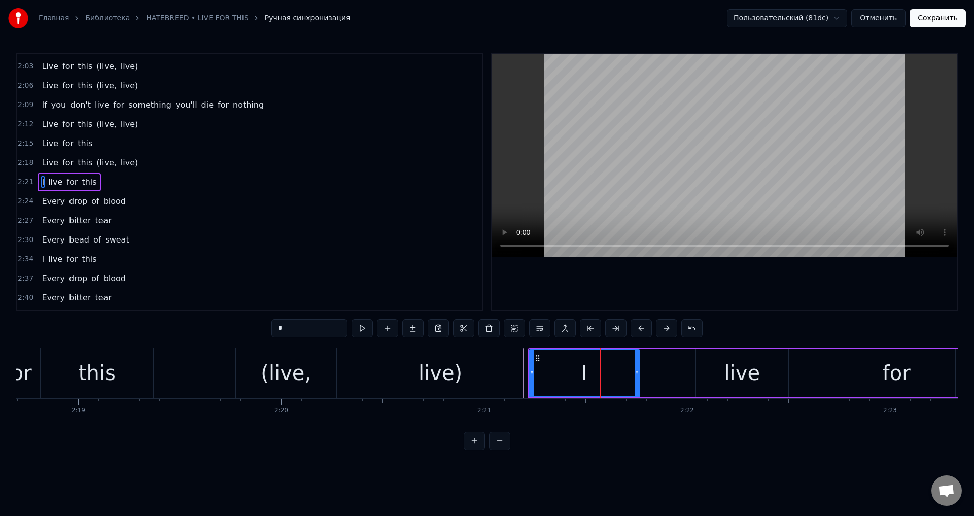
drag, startPoint x: 650, startPoint y: 369, endPoint x: 671, endPoint y: 363, distance: 21.5
click at [635, 372] on icon at bounding box center [637, 373] width 4 height 8
click at [705, 359] on div "live" at bounding box center [742, 373] width 92 height 48
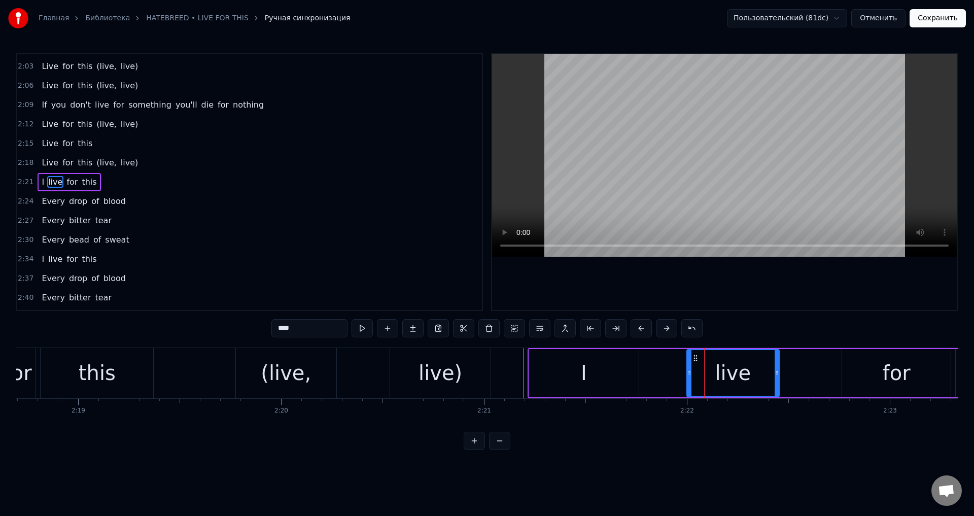
drag, startPoint x: 702, startPoint y: 357, endPoint x: 693, endPoint y: 359, distance: 9.3
click at [693, 359] on icon at bounding box center [696, 358] width 8 height 8
click at [859, 370] on div "for" at bounding box center [896, 373] width 109 height 48
type input "***"
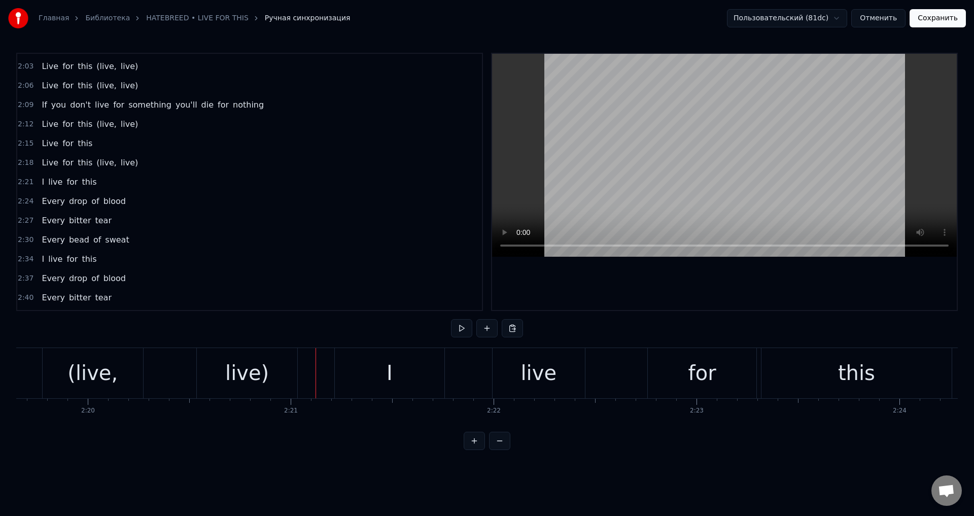
scroll to position [0, 28383]
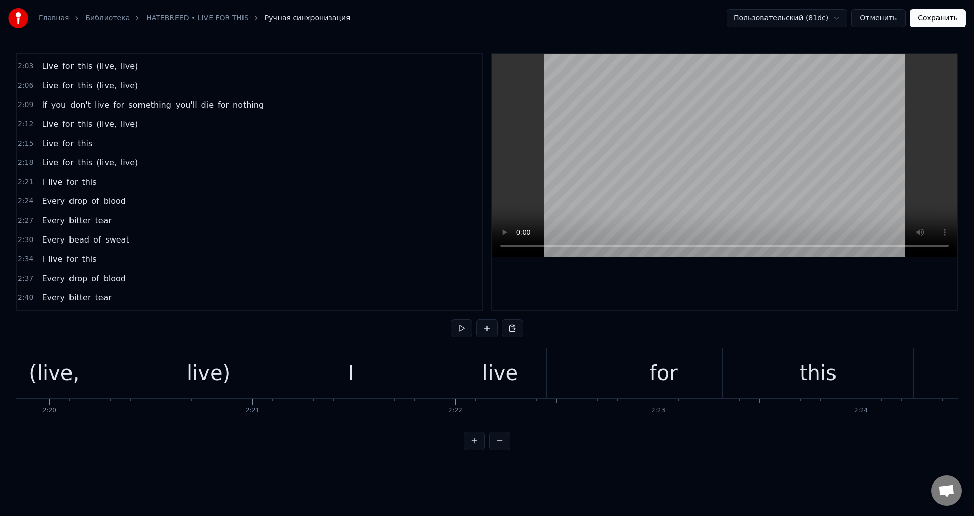
drag, startPoint x: 760, startPoint y: 372, endPoint x: 747, endPoint y: 372, distance: 13.2
click at [760, 372] on div "this" at bounding box center [818, 373] width 190 height 50
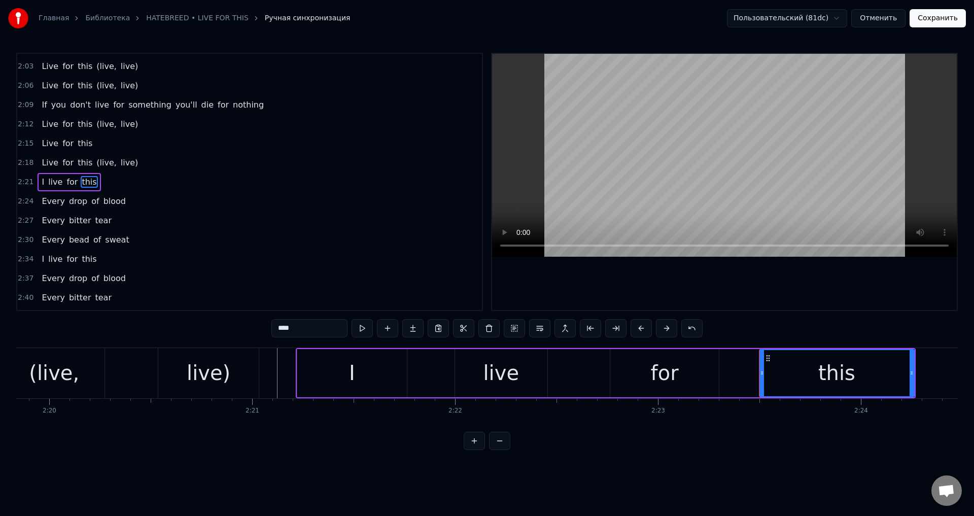
drag, startPoint x: 727, startPoint y: 368, endPoint x: 762, endPoint y: 370, distance: 35.6
click at [762, 370] on div at bounding box center [762, 373] width 4 height 46
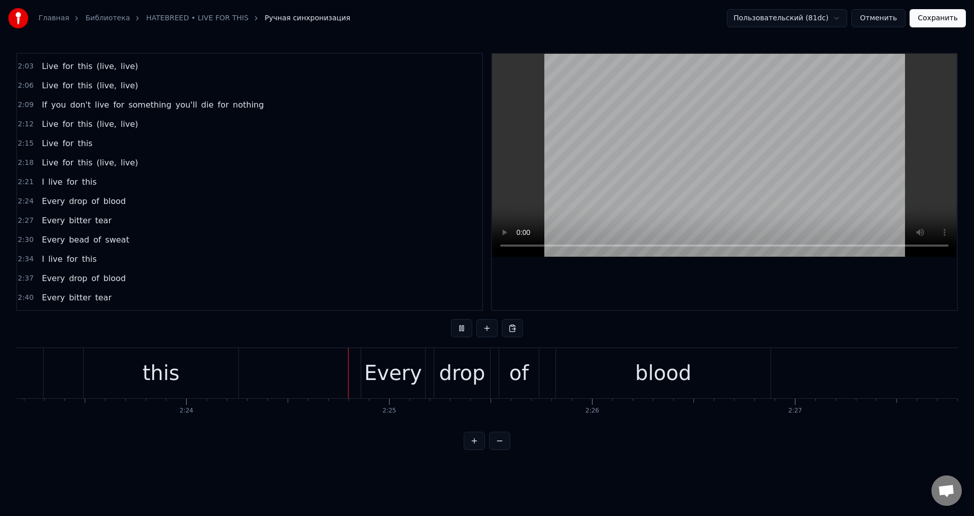
scroll to position [0, 29239]
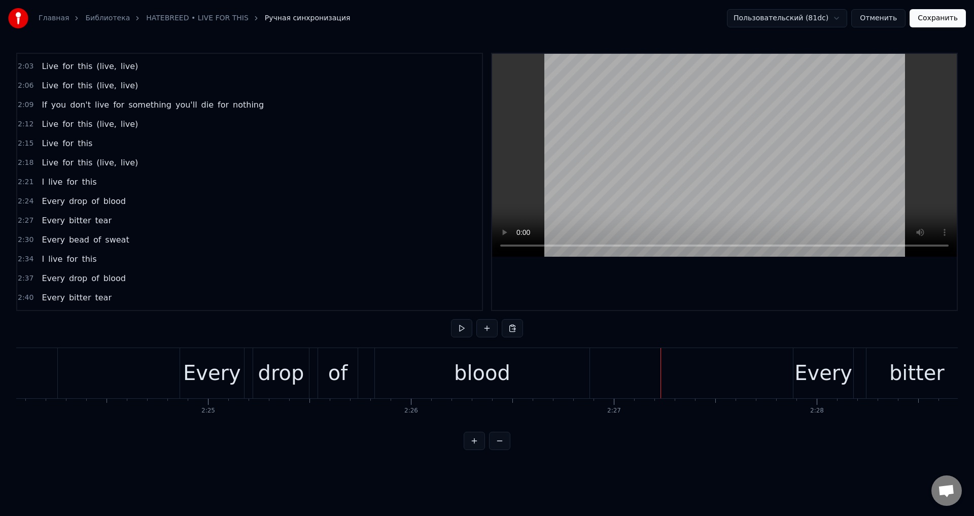
click at [522, 360] on div "blood" at bounding box center [482, 373] width 214 height 50
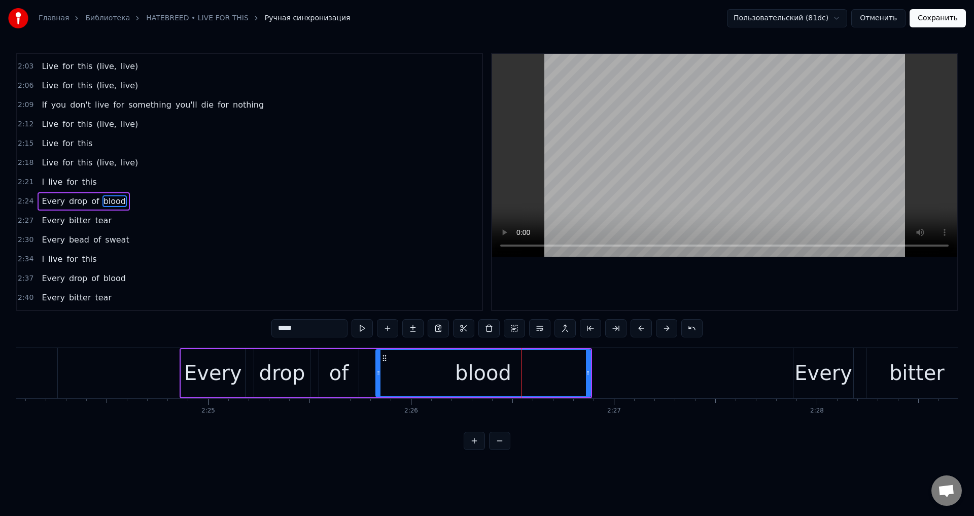
scroll to position [653, 0]
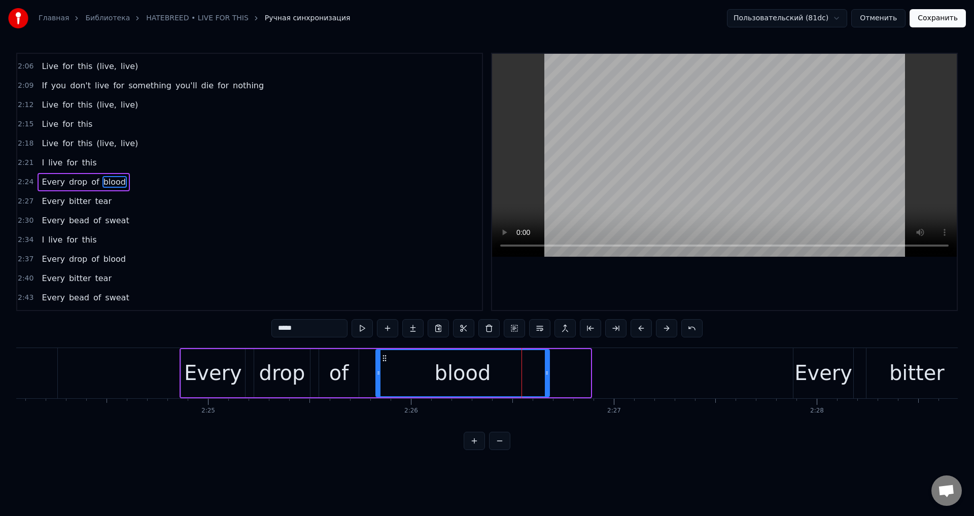
drag, startPoint x: 590, startPoint y: 368, endPoint x: 549, endPoint y: 373, distance: 41.4
click at [549, 373] on div at bounding box center [547, 373] width 4 height 46
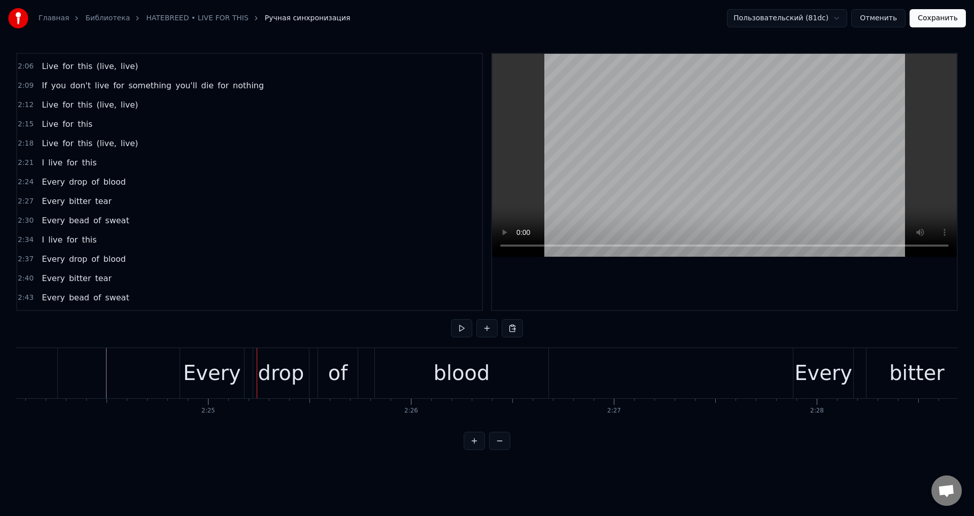
click at [207, 368] on div "Every" at bounding box center [212, 373] width 58 height 30
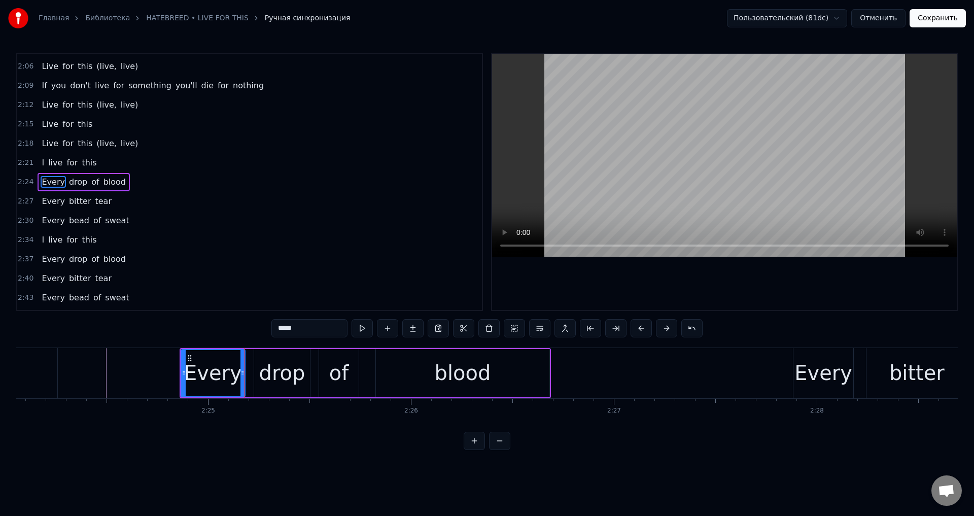
click at [186, 368] on div "Every" at bounding box center [213, 373] width 63 height 46
drag, startPoint x: 183, startPoint y: 368, endPoint x: 136, endPoint y: 372, distance: 46.9
click at [136, 372] on div at bounding box center [137, 373] width 4 height 46
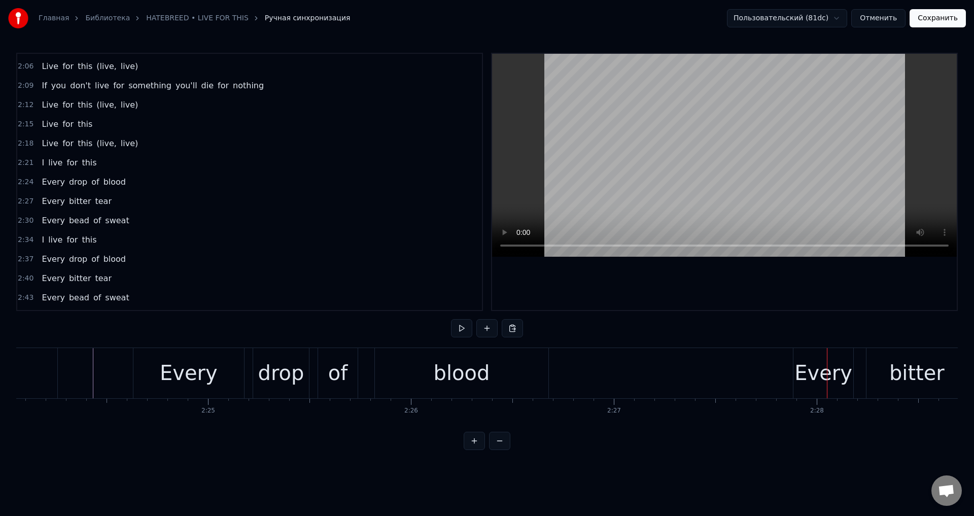
click at [800, 371] on div "Every" at bounding box center [824, 373] width 58 height 30
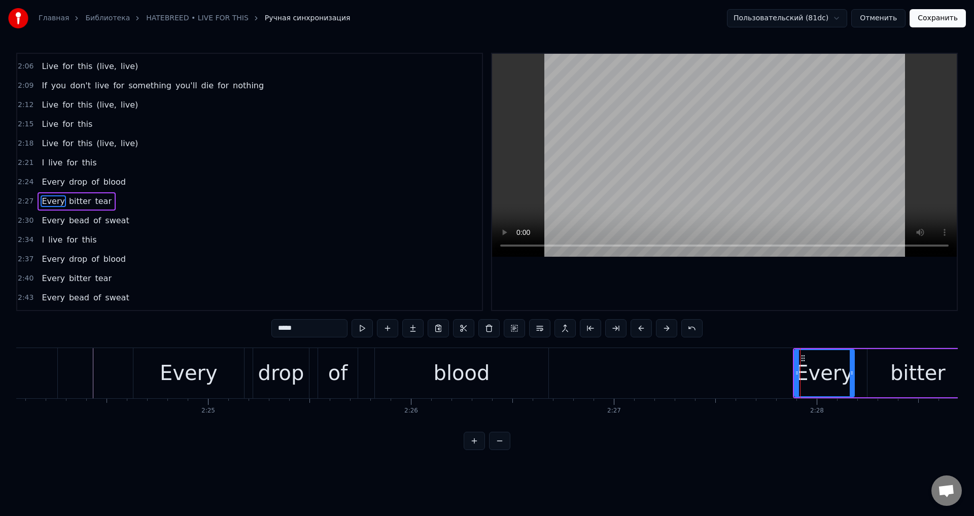
scroll to position [669, 0]
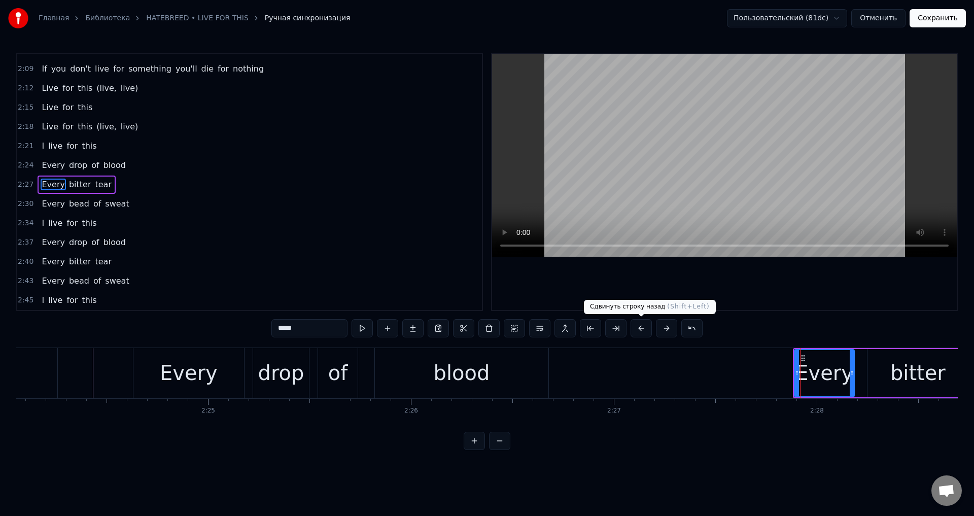
click at [642, 328] on button at bounding box center [641, 328] width 21 height 18
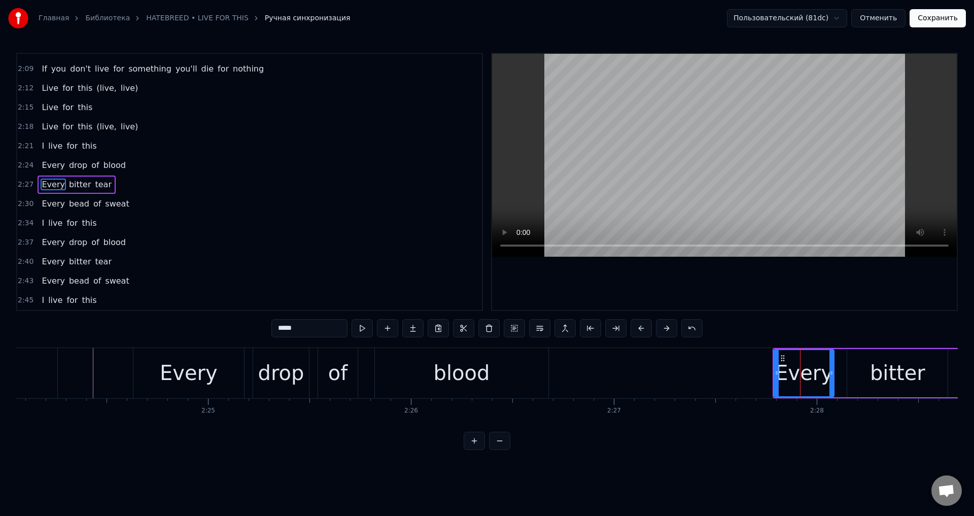
click at [642, 328] on button at bounding box center [641, 328] width 21 height 18
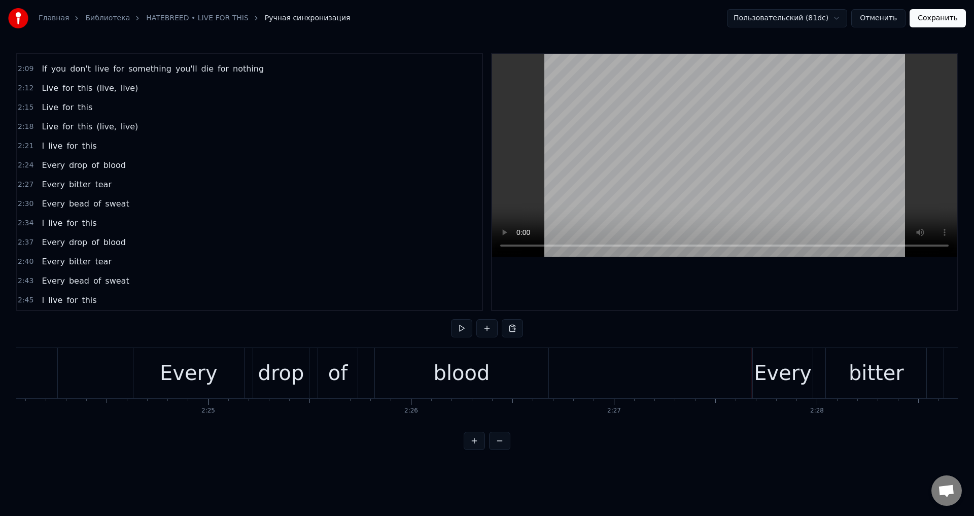
click at [777, 363] on div "Every" at bounding box center [783, 373] width 58 height 30
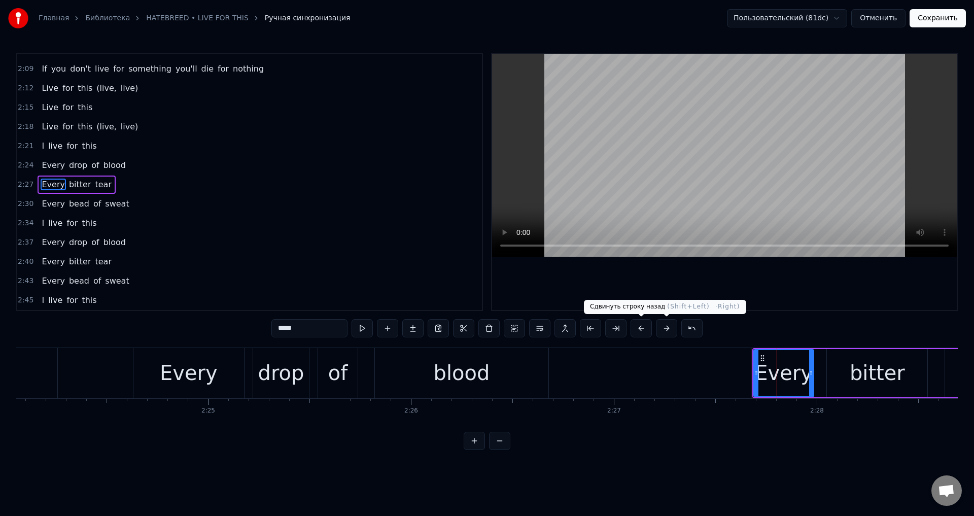
click at [643, 329] on button at bounding box center [641, 328] width 21 height 18
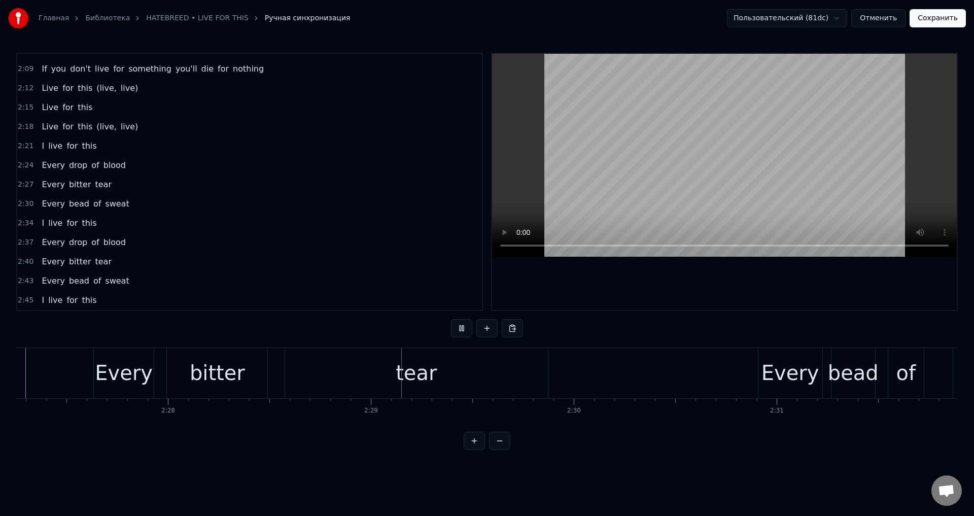
scroll to position [0, 30106]
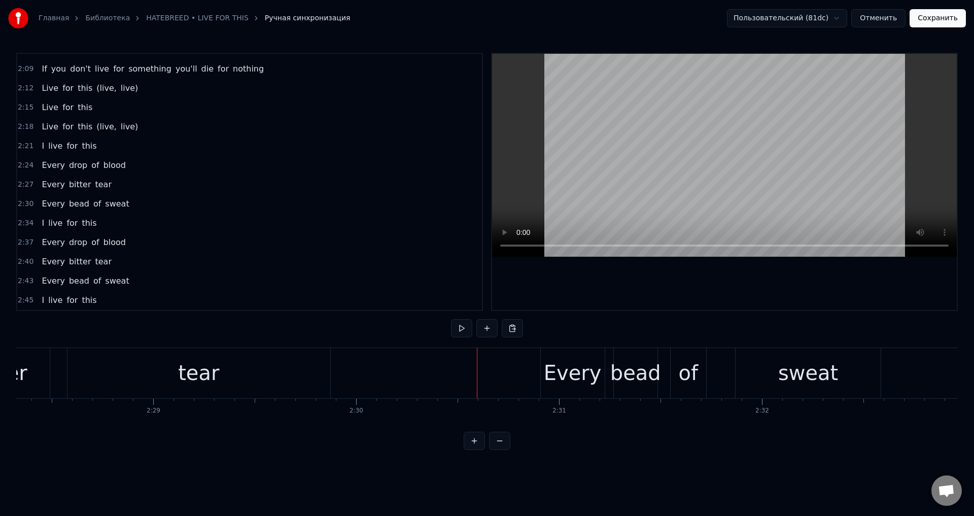
click at [561, 369] on div "Every" at bounding box center [573, 373] width 58 height 30
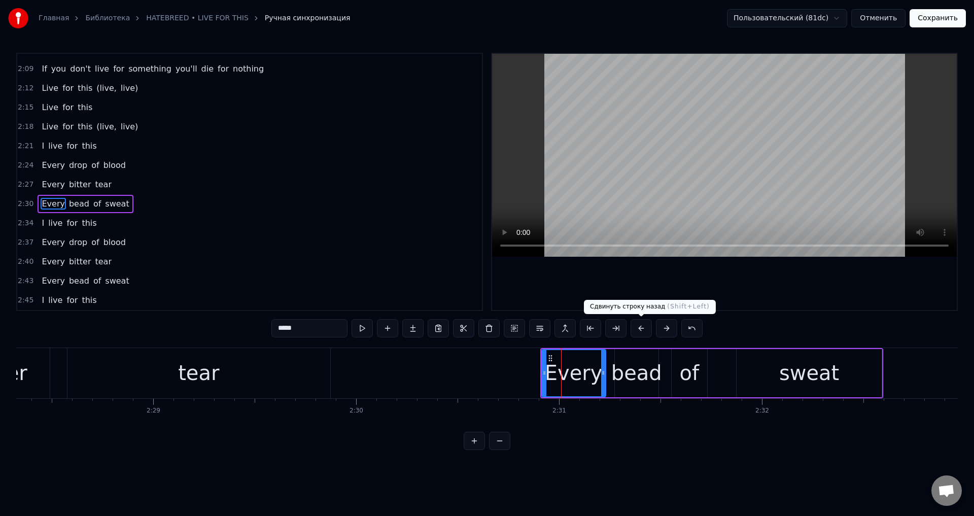
click at [640, 334] on button at bounding box center [641, 328] width 21 height 18
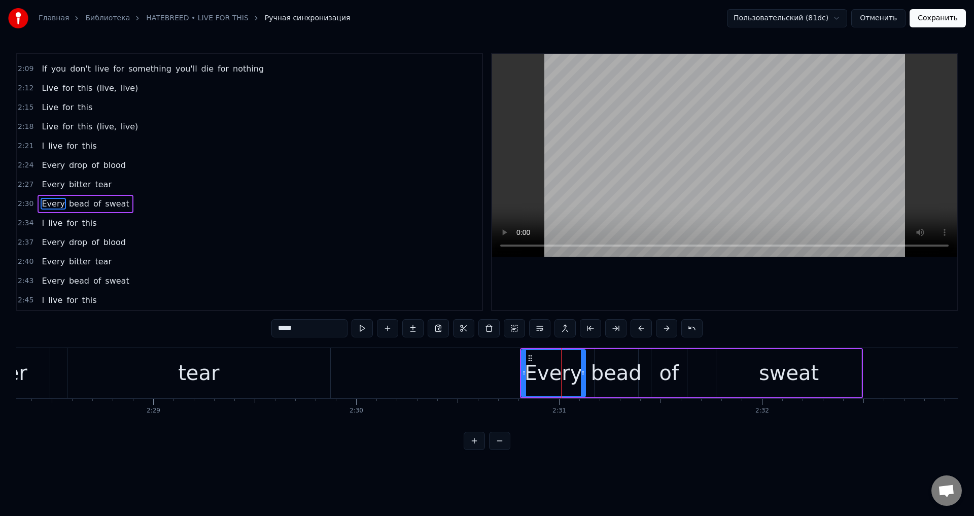
click at [640, 334] on button at bounding box center [641, 328] width 21 height 18
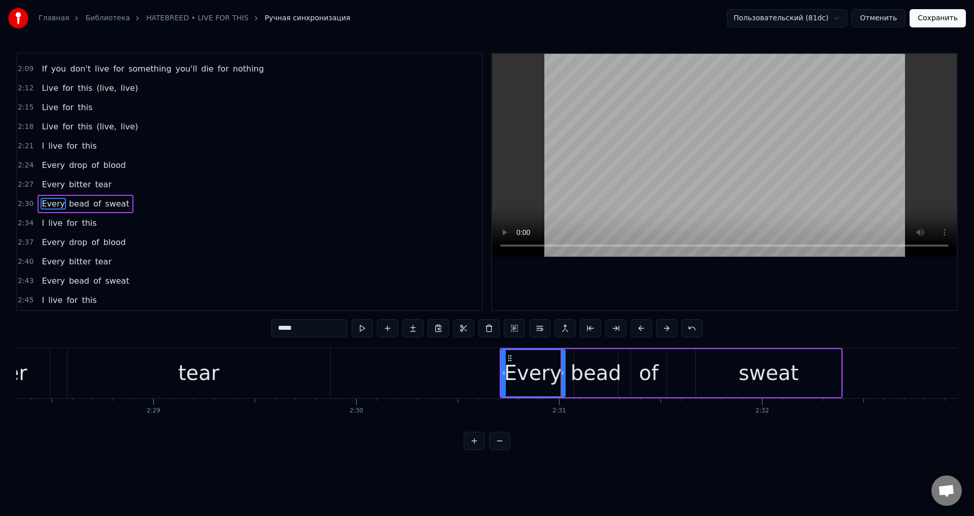
click at [640, 334] on button at bounding box center [641, 328] width 21 height 18
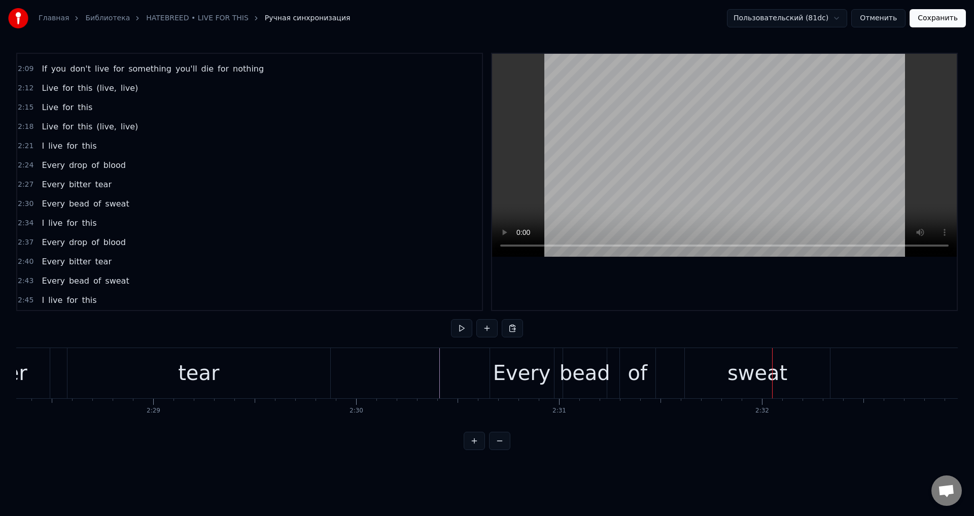
click at [714, 373] on div "sweat" at bounding box center [757, 373] width 145 height 50
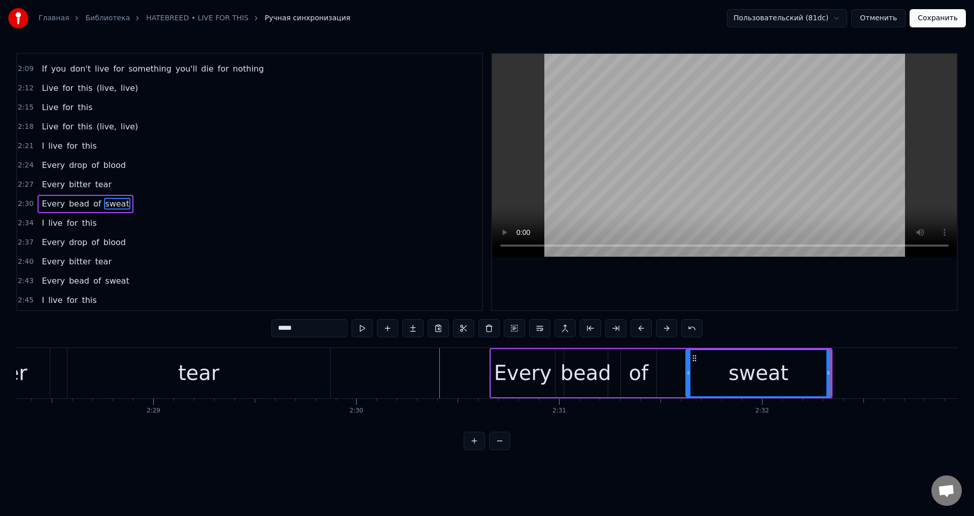
click at [614, 369] on div "Every bead of sweat" at bounding box center [662, 373] width 344 height 50
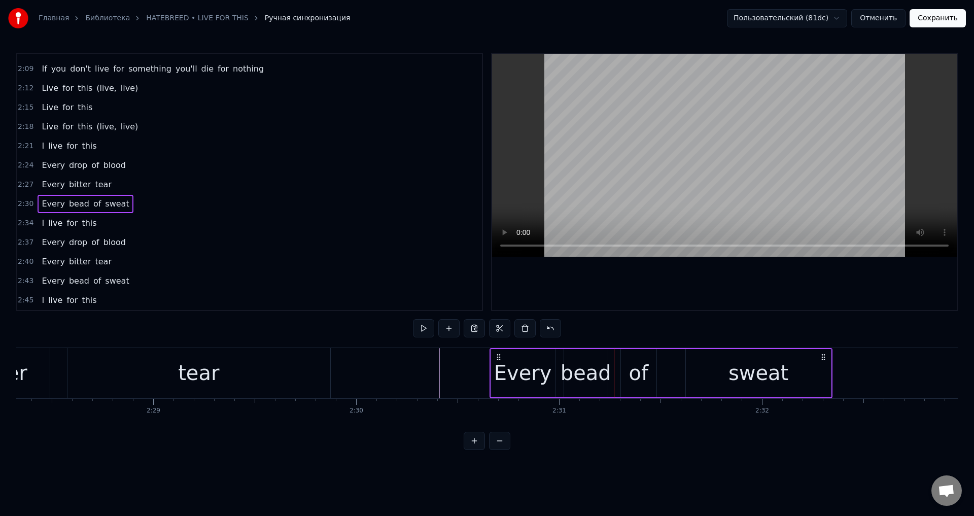
click at [627, 369] on div "of" at bounding box center [639, 373] width 36 height 48
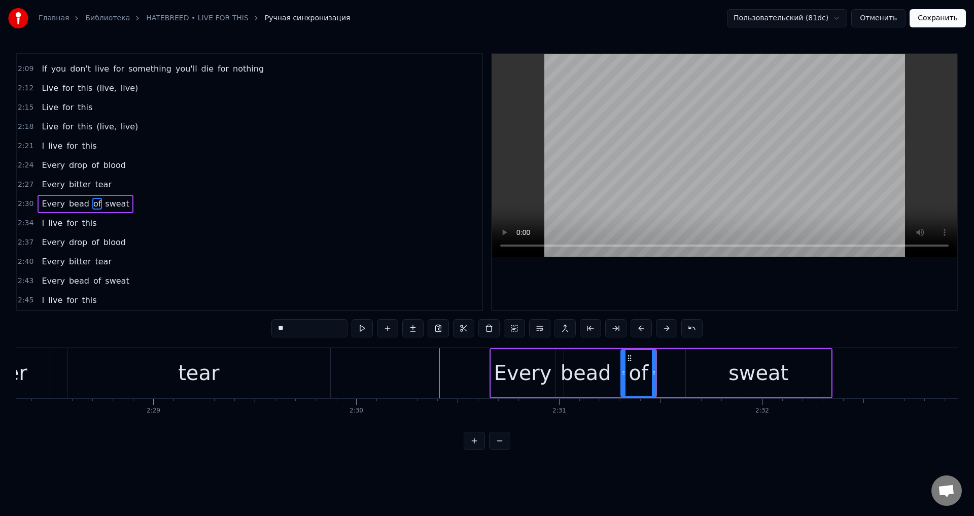
click at [587, 368] on div "bead" at bounding box center [586, 373] width 51 height 30
click at [530, 367] on div "Every" at bounding box center [523, 373] width 58 height 30
type input "*****"
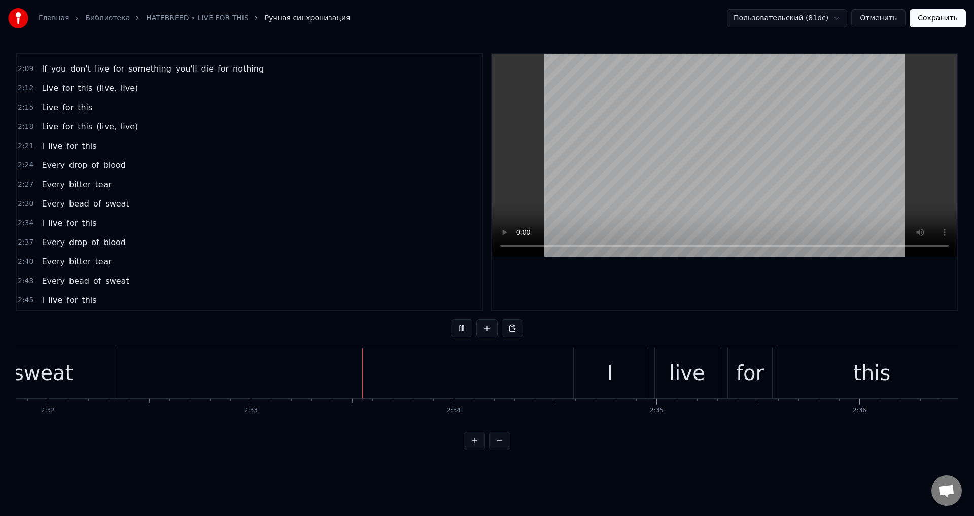
scroll to position [0, 30996]
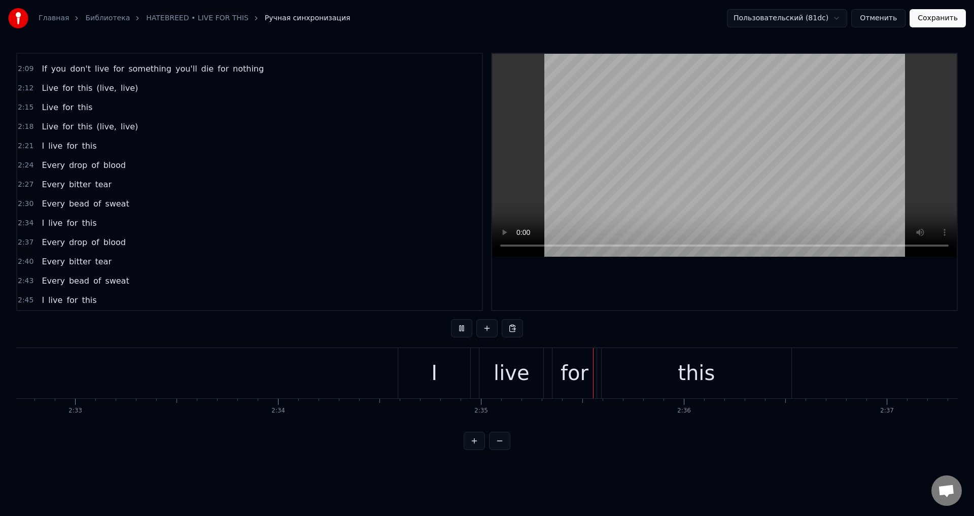
click at [427, 371] on div "I" at bounding box center [434, 373] width 72 height 50
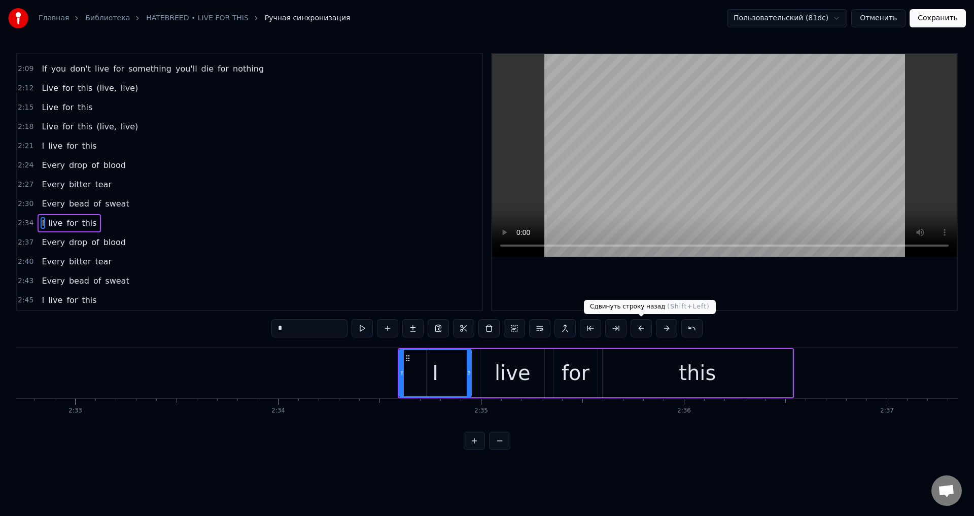
click at [644, 328] on button at bounding box center [641, 328] width 21 height 18
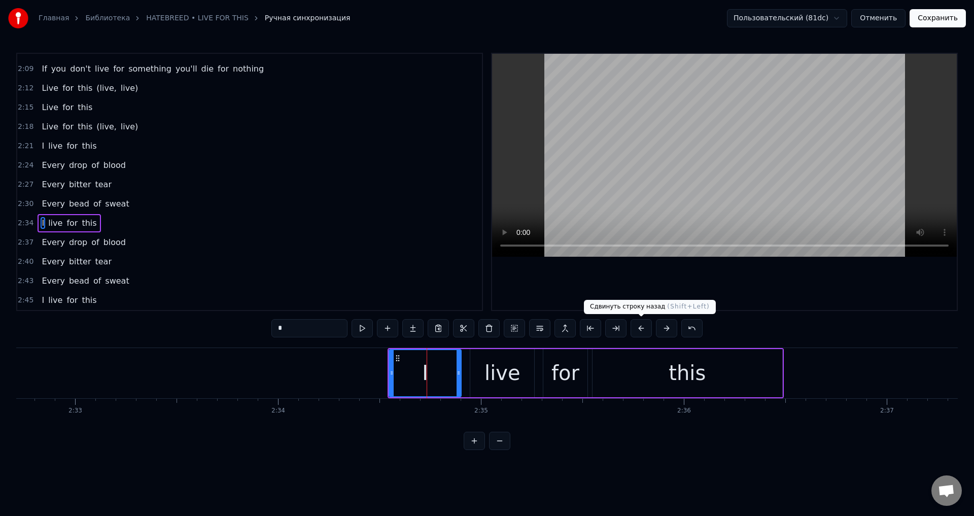
click at [644, 328] on button at bounding box center [641, 328] width 21 height 18
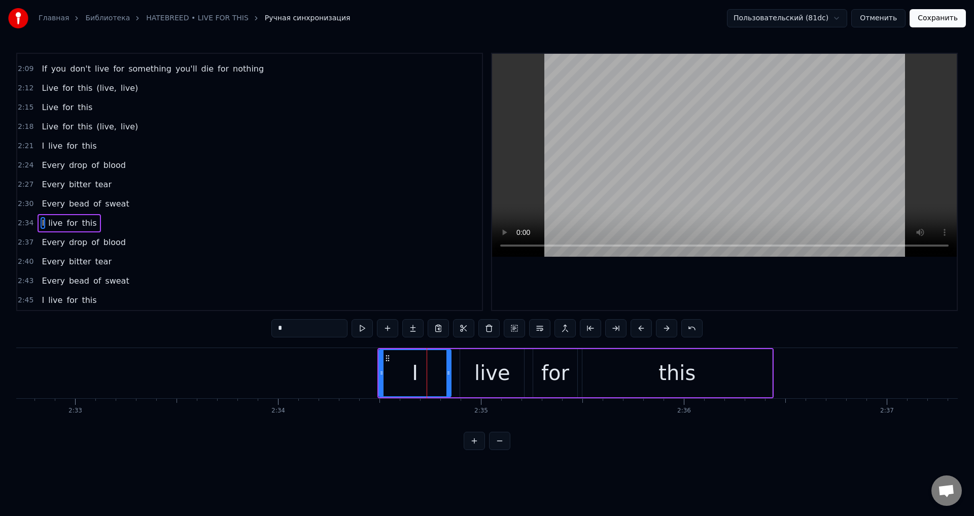
click at [644, 328] on button at bounding box center [641, 328] width 21 height 18
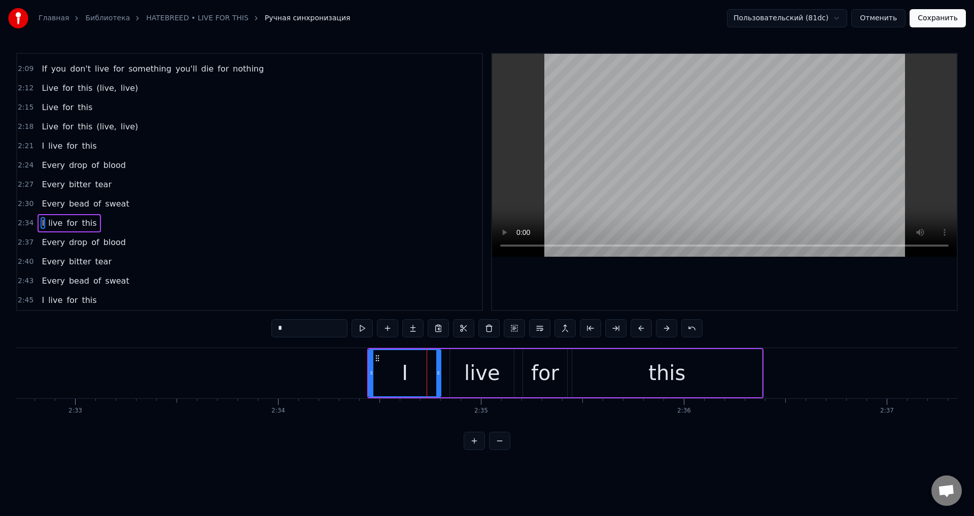
click at [644, 328] on button at bounding box center [641, 328] width 21 height 18
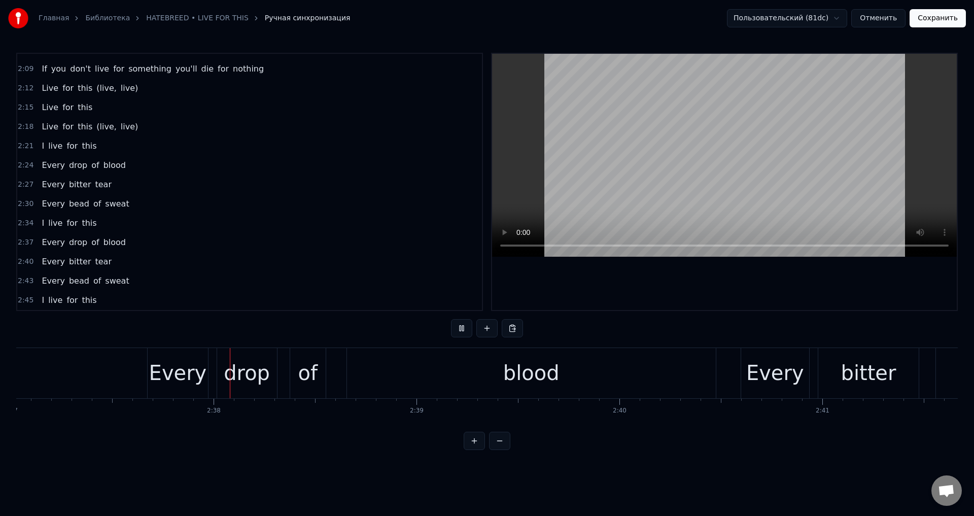
scroll to position [0, 31875]
drag, startPoint x: 188, startPoint y: 371, endPoint x: 215, endPoint y: 365, distance: 27.7
click at [187, 371] on div "Every" at bounding box center [176, 373] width 58 height 30
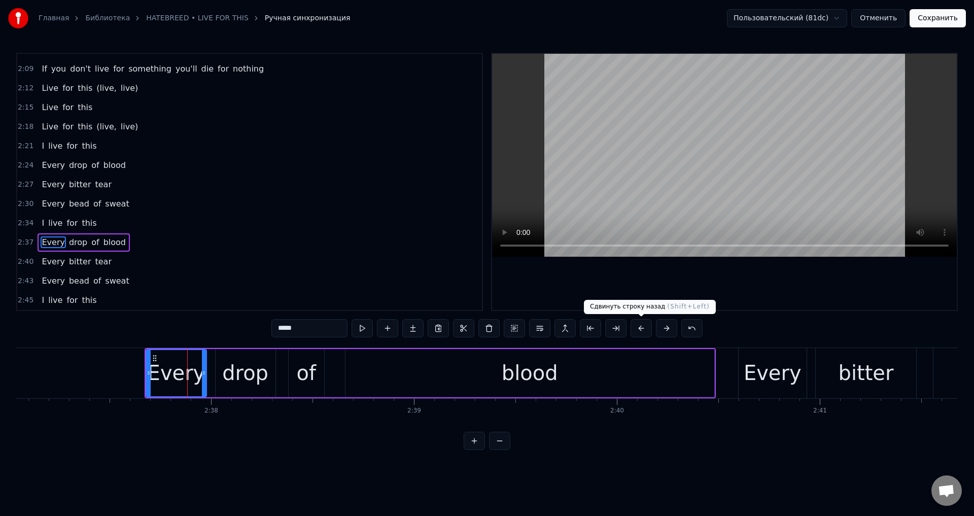
click at [640, 327] on button at bounding box center [641, 328] width 21 height 18
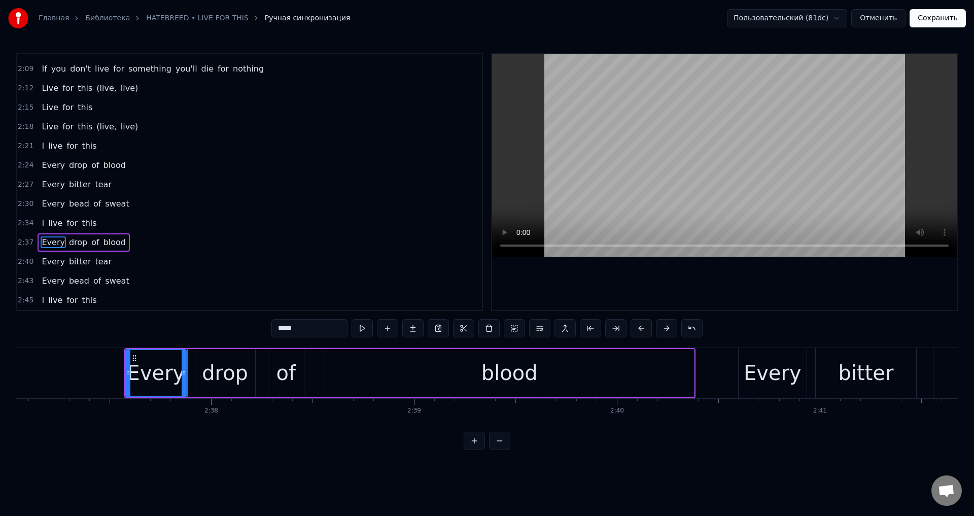
click at [640, 327] on button at bounding box center [641, 328] width 21 height 18
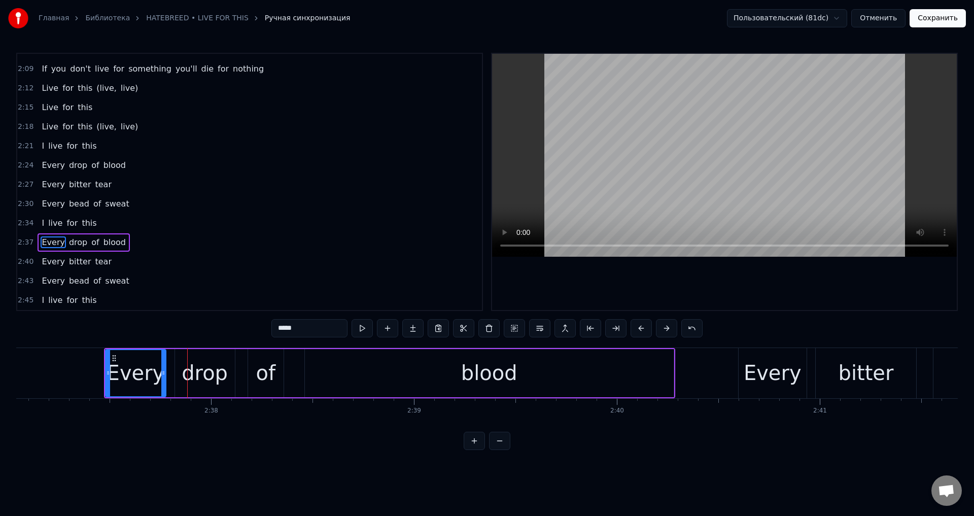
click at [640, 327] on button at bounding box center [641, 328] width 21 height 18
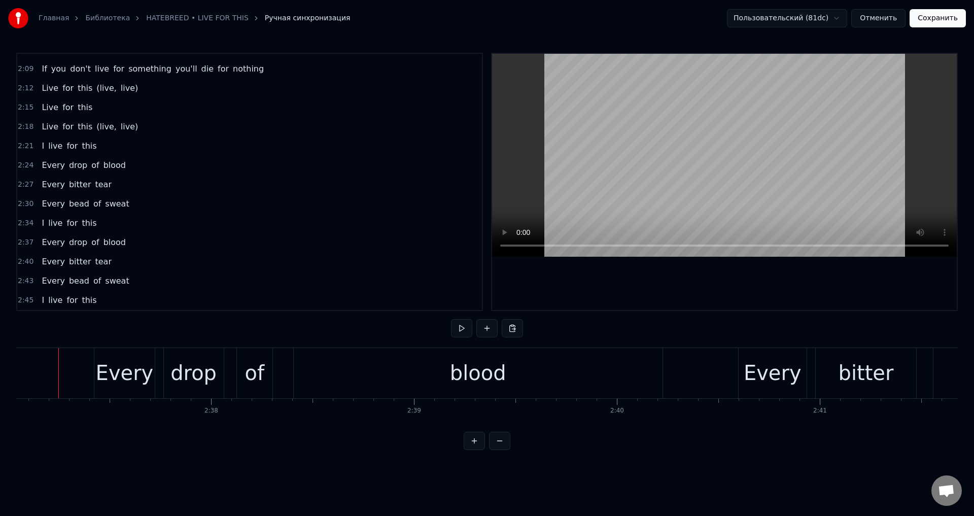
scroll to position [0, 31866]
click at [567, 373] on div "blood" at bounding box center [486, 373] width 369 height 50
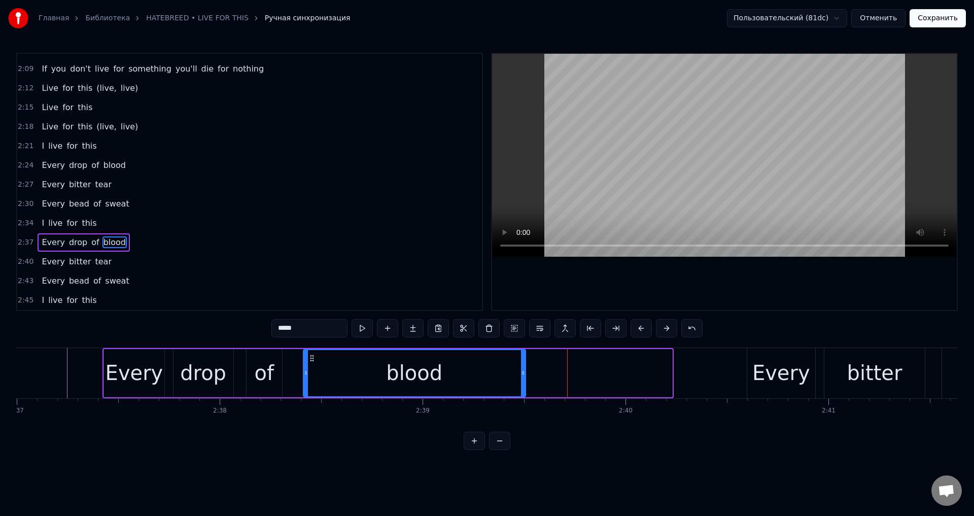
drag, startPoint x: 670, startPoint y: 368, endPoint x: 524, endPoint y: 371, distance: 146.7
click at [524, 371] on div at bounding box center [523, 373] width 4 height 46
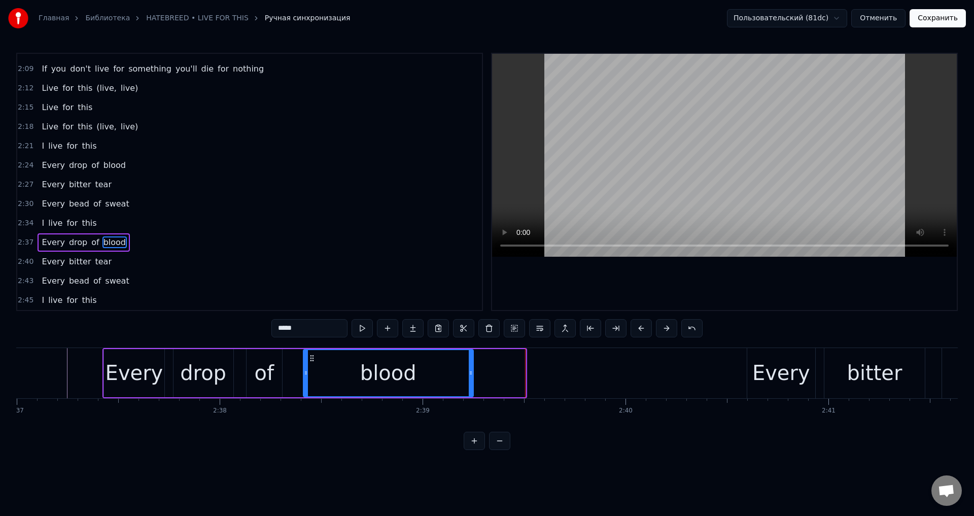
drag, startPoint x: 524, startPoint y: 371, endPoint x: 471, endPoint y: 373, distance: 52.3
click at [471, 373] on icon at bounding box center [471, 373] width 4 height 8
click at [761, 373] on div "Every" at bounding box center [782, 373] width 58 height 30
type input "*****"
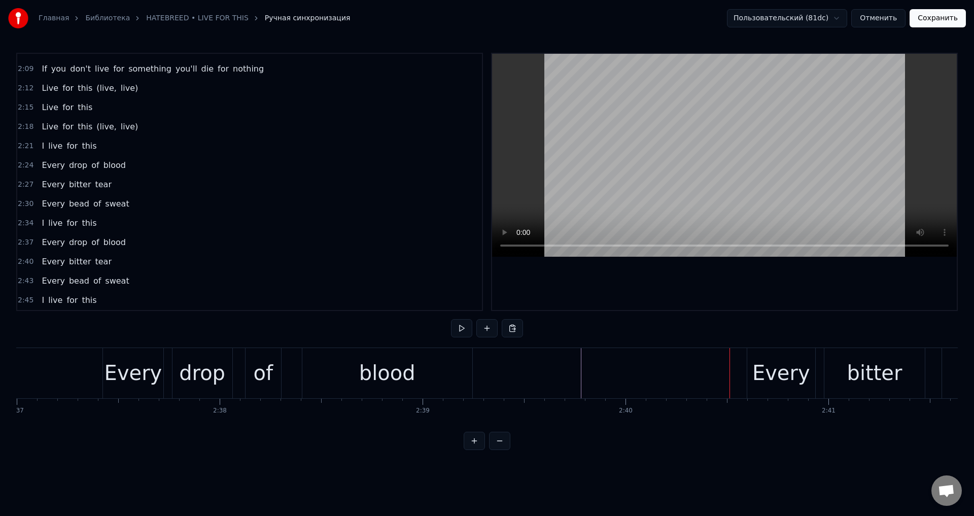
click at [767, 374] on div "Every" at bounding box center [782, 373] width 58 height 30
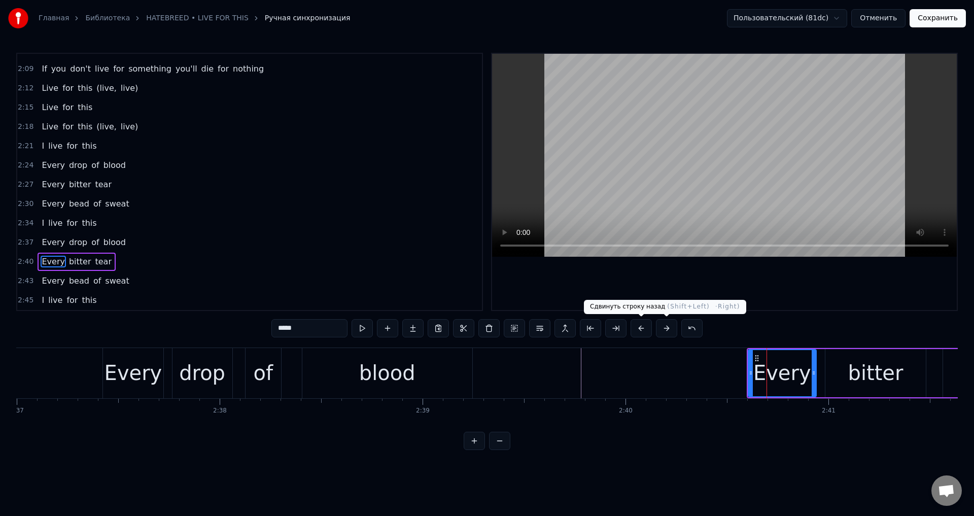
click at [633, 327] on button at bounding box center [641, 328] width 21 height 18
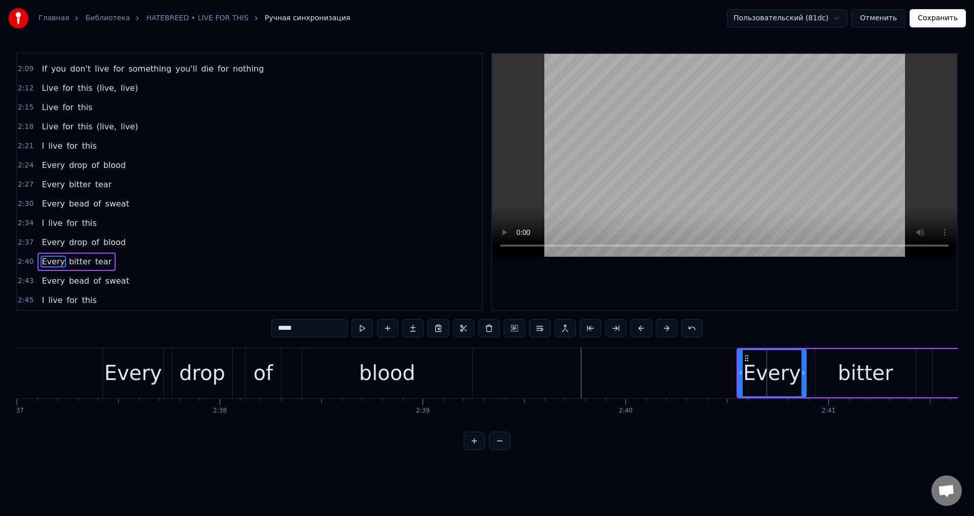
click at [637, 327] on button at bounding box center [641, 328] width 21 height 18
click at [638, 327] on button at bounding box center [641, 328] width 21 height 18
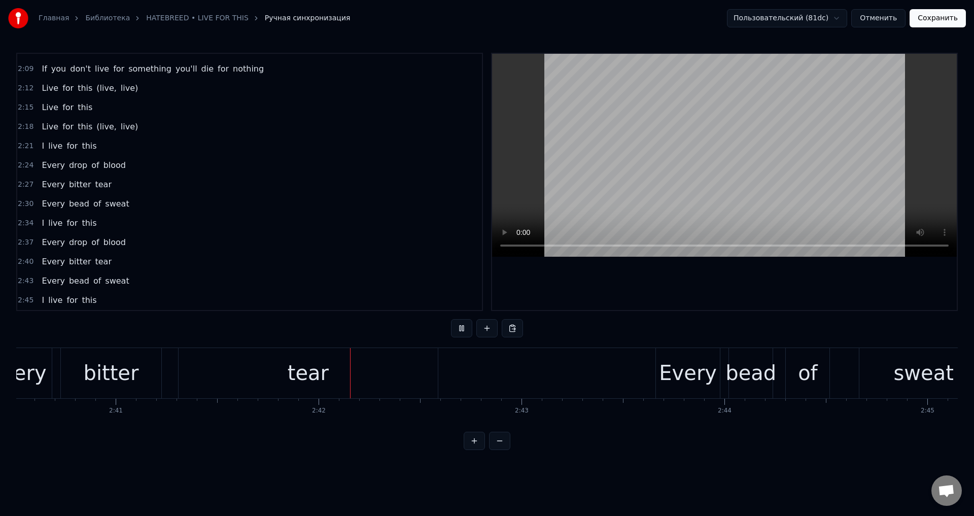
scroll to position [0, 32752]
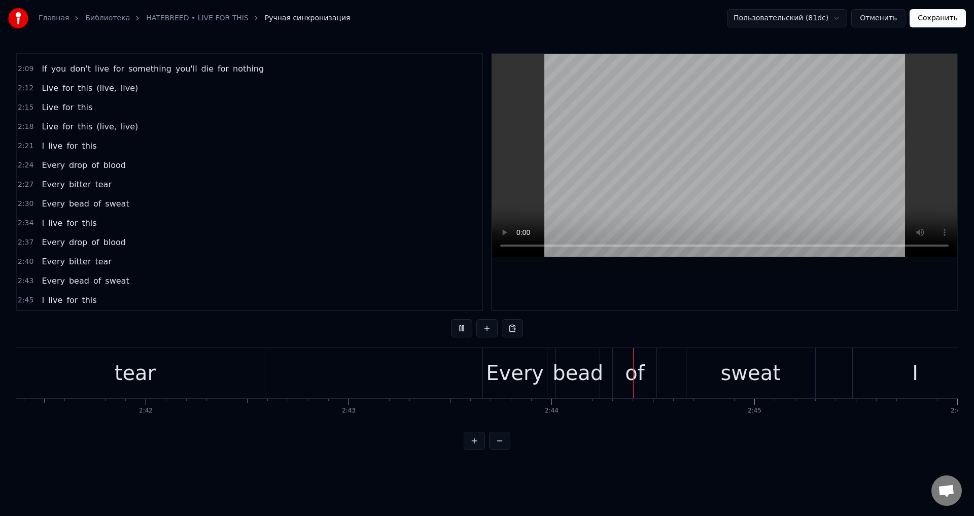
click at [504, 362] on div "Every" at bounding box center [515, 373] width 58 height 30
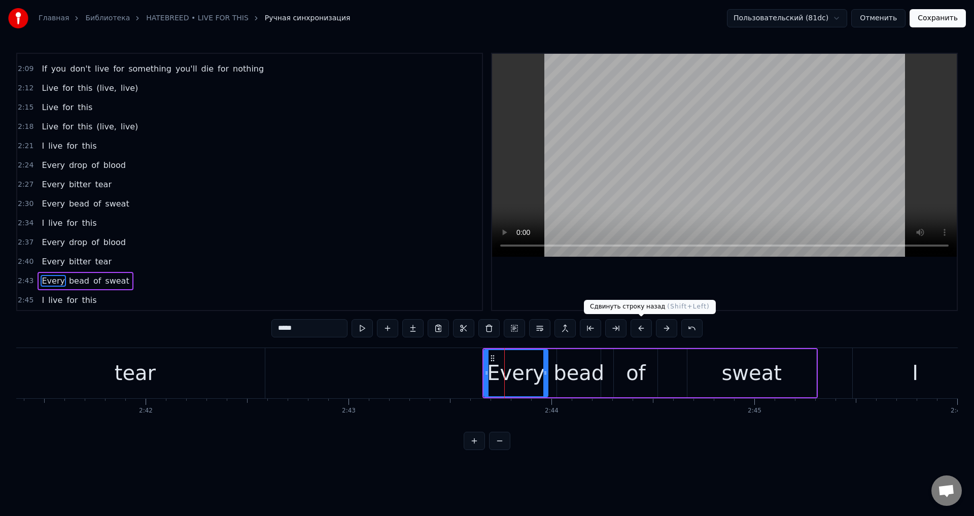
click at [639, 331] on button at bounding box center [641, 328] width 21 height 18
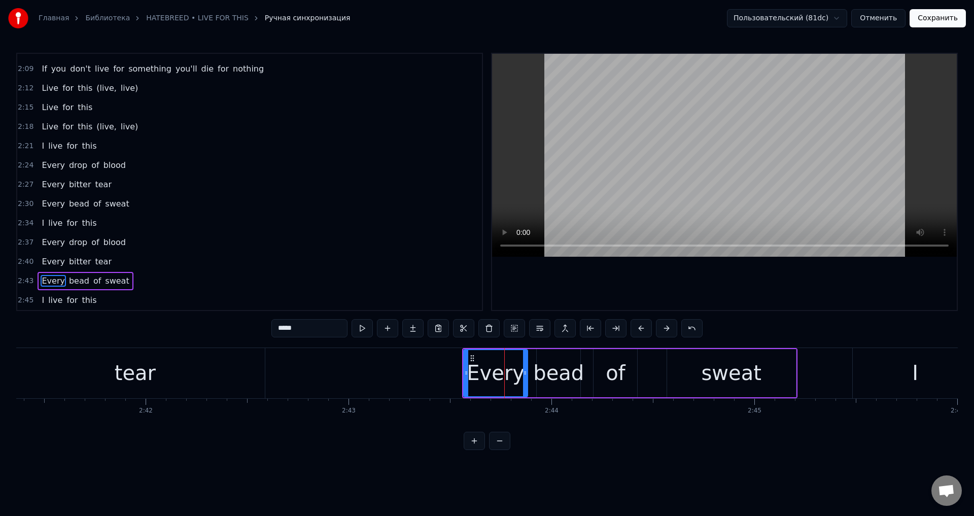
click at [639, 331] on button at bounding box center [641, 328] width 21 height 18
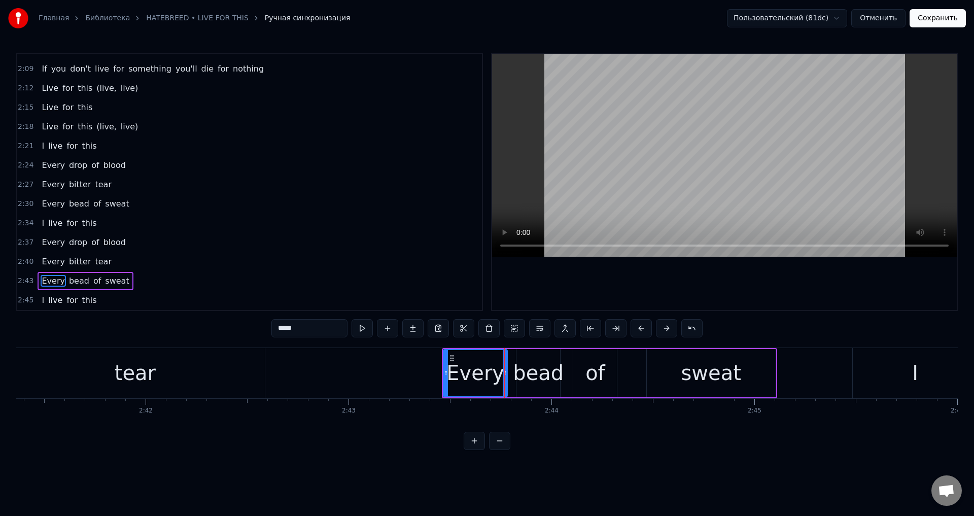
click at [639, 331] on button at bounding box center [641, 328] width 21 height 18
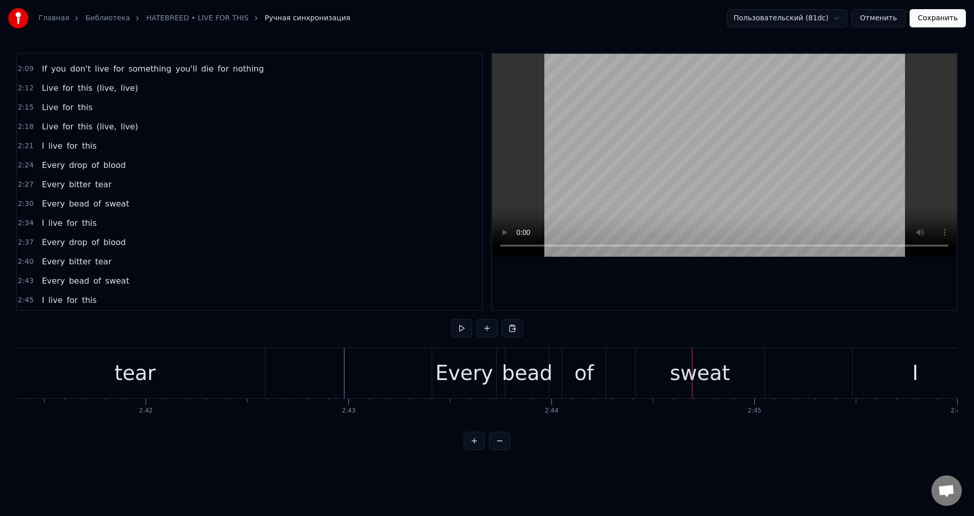
click at [728, 383] on div "sweat" at bounding box center [700, 373] width 129 height 50
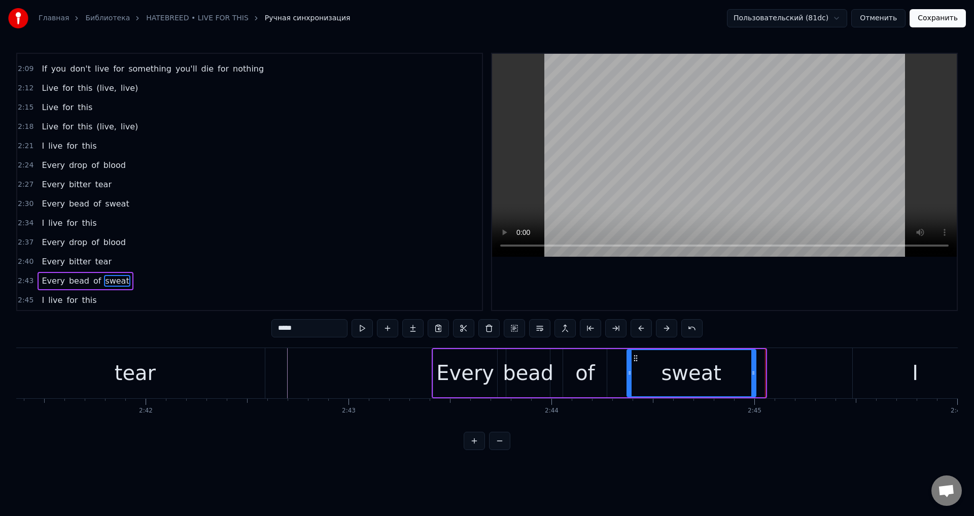
drag, startPoint x: 644, startPoint y: 359, endPoint x: 635, endPoint y: 362, distance: 10.0
click at [635, 362] on icon at bounding box center [636, 358] width 8 height 8
drag, startPoint x: 753, startPoint y: 374, endPoint x: 761, endPoint y: 374, distance: 8.1
click at [761, 374] on icon at bounding box center [762, 373] width 4 height 8
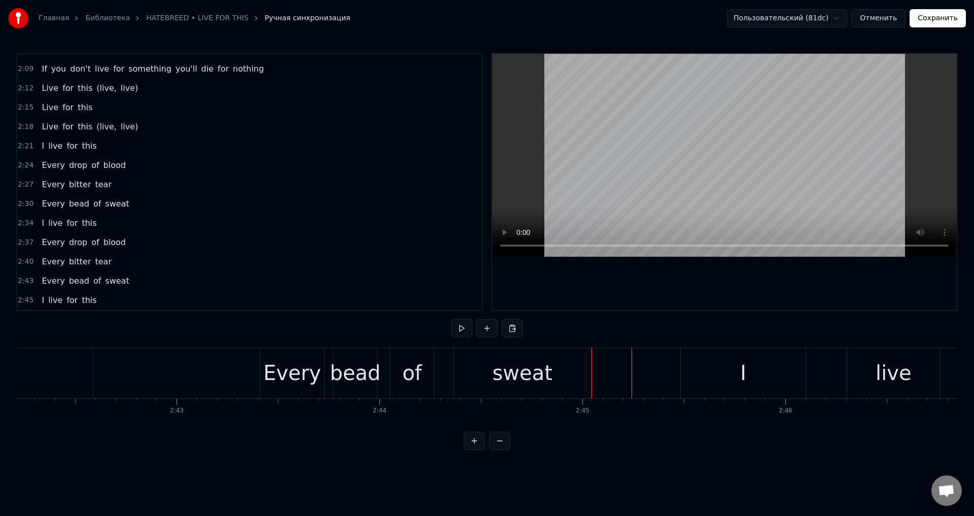
scroll to position [0, 32961]
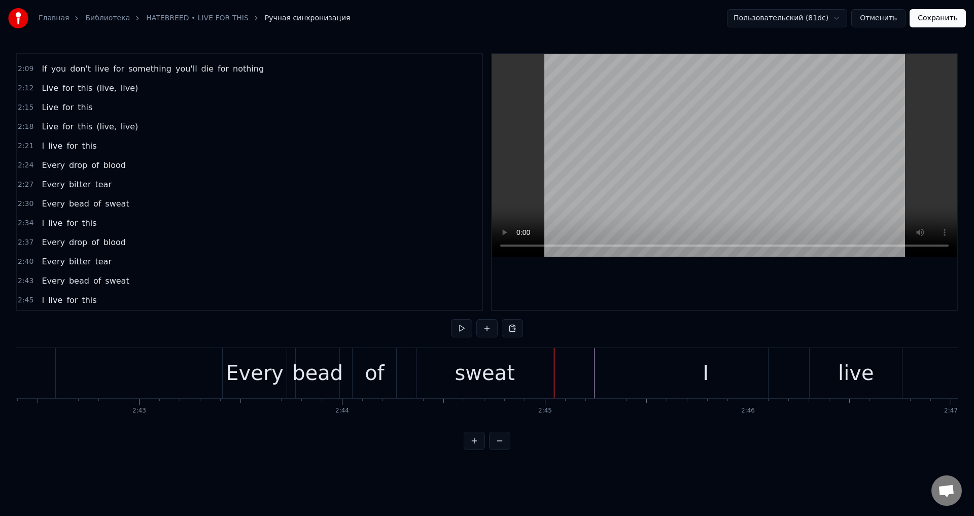
click at [720, 368] on div "I" at bounding box center [705, 373] width 125 height 50
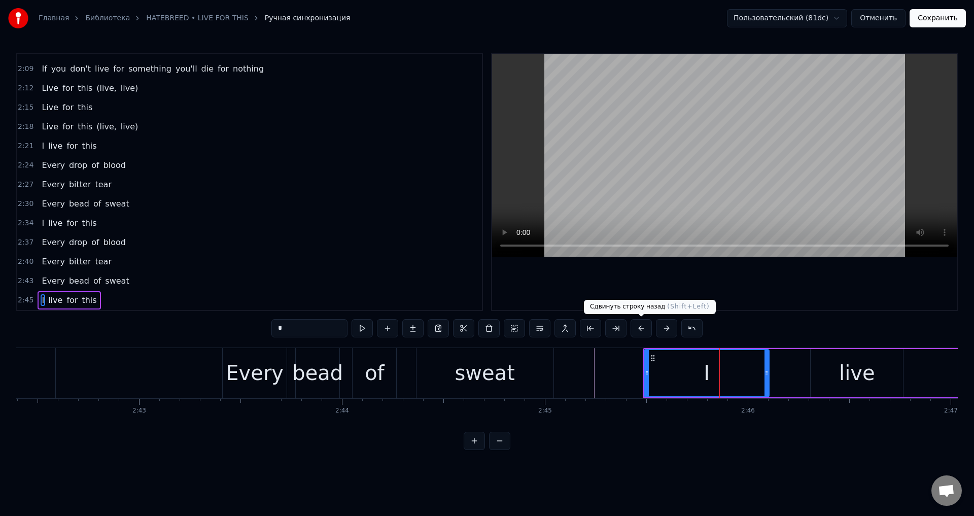
click at [638, 328] on button at bounding box center [641, 328] width 21 height 18
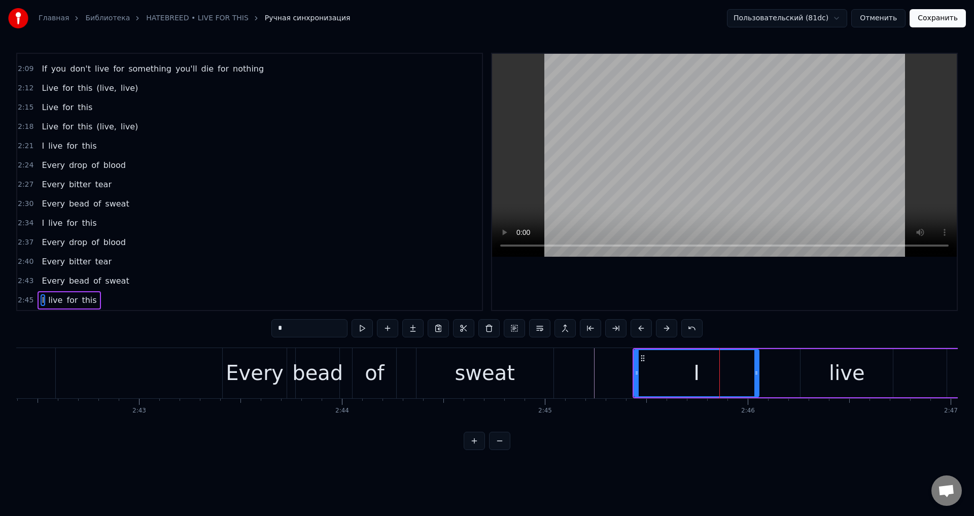
click at [638, 328] on button at bounding box center [641, 328] width 21 height 18
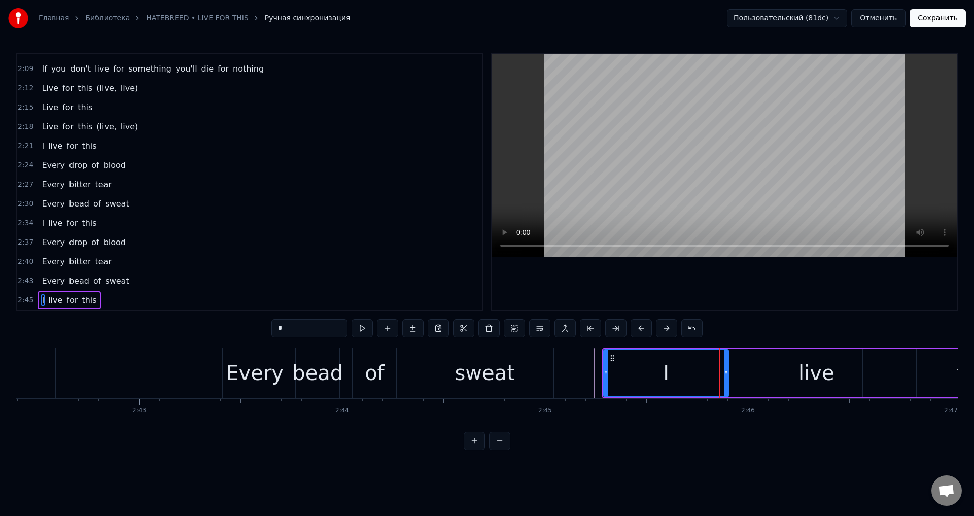
click at [638, 328] on button at bounding box center [641, 328] width 21 height 18
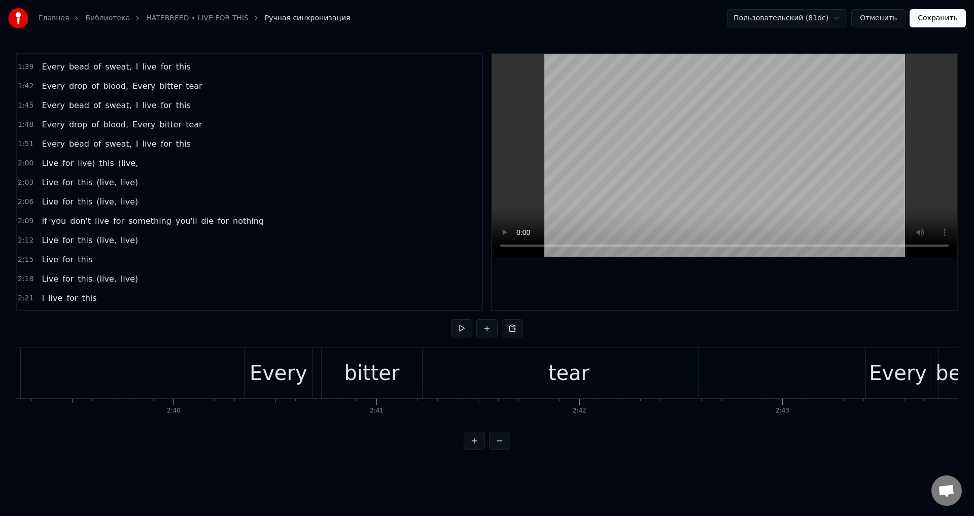
scroll to position [466, 0]
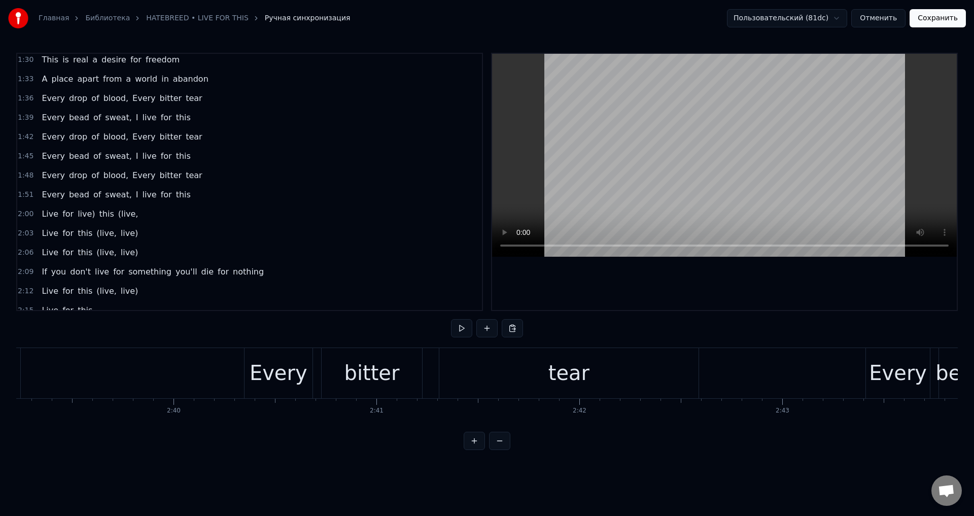
click at [175, 192] on span "this" at bounding box center [183, 195] width 17 height 12
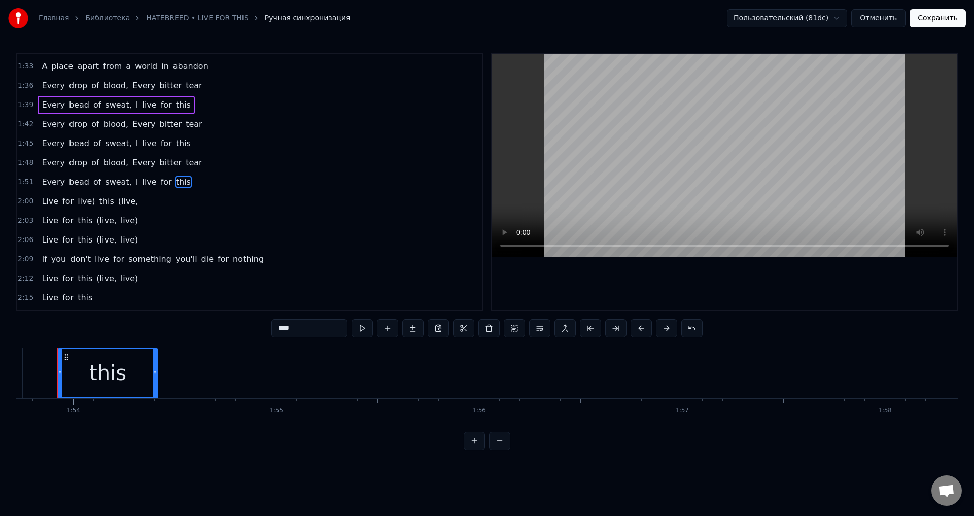
scroll to position [0, 23072]
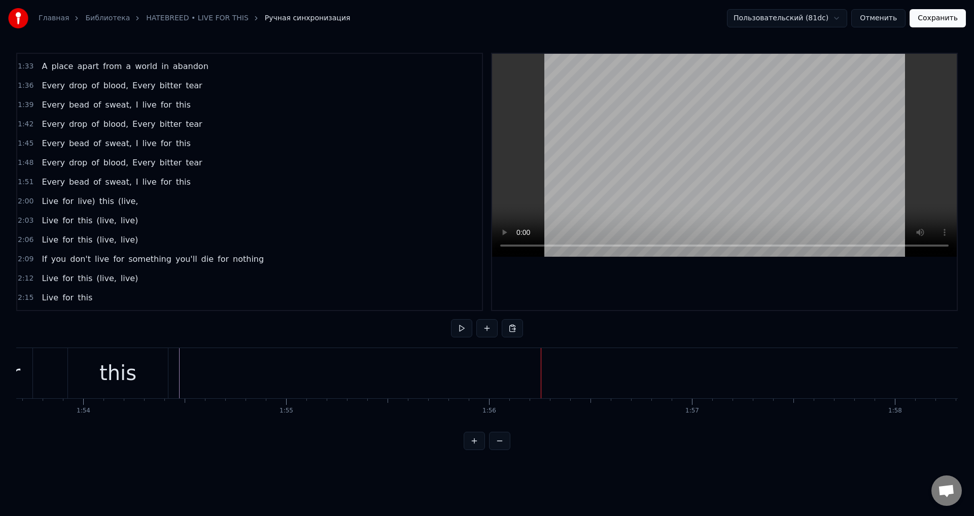
click at [184, 118] on div "Every drop of blood, Every bitter tear" at bounding box center [122, 124] width 168 height 18
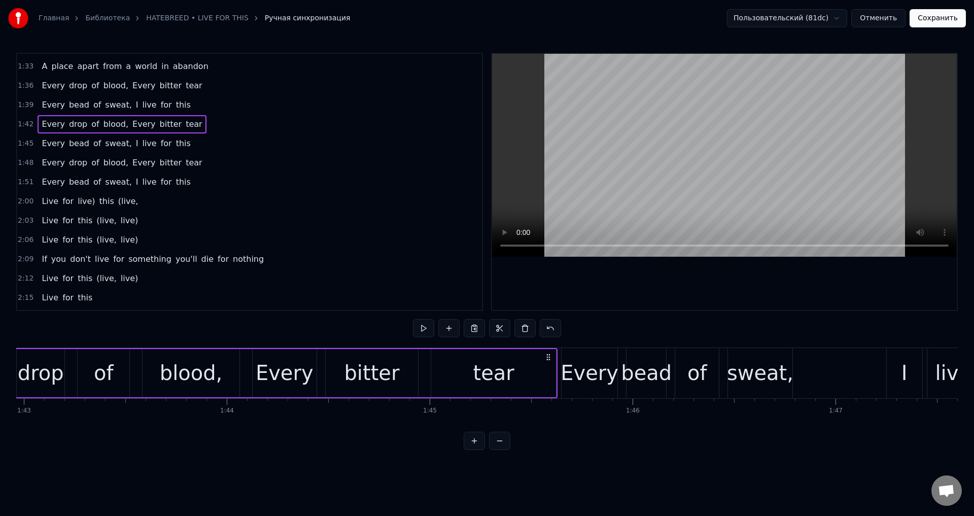
scroll to position [0, 20769]
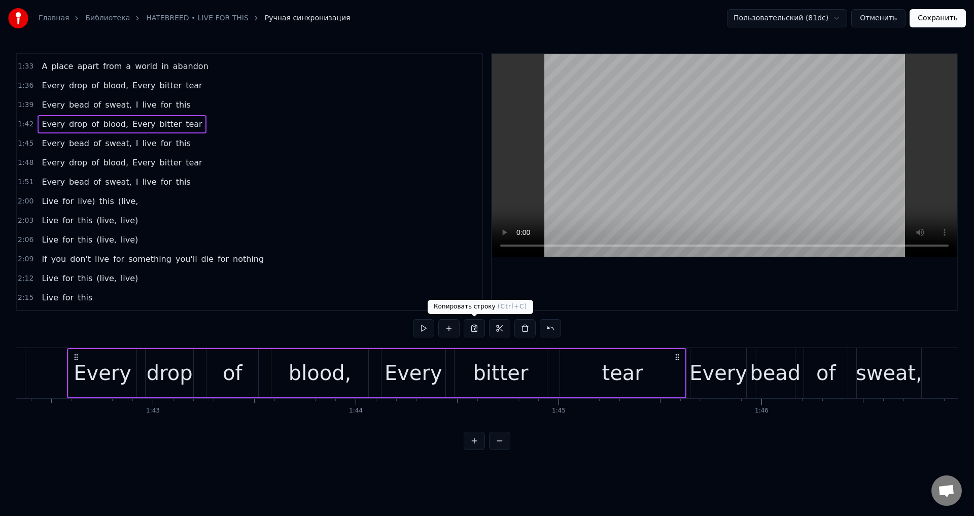
click at [479, 331] on button at bounding box center [474, 328] width 21 height 18
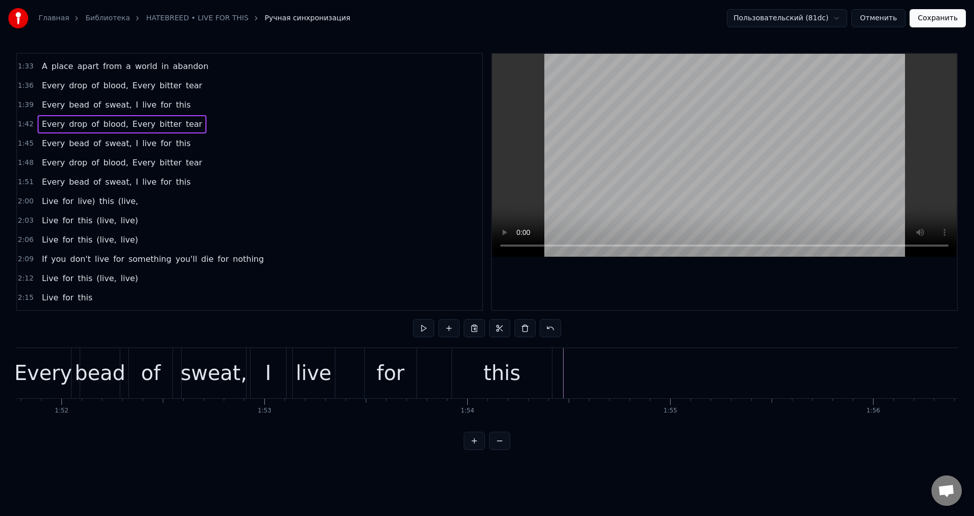
scroll to position [0, 22819]
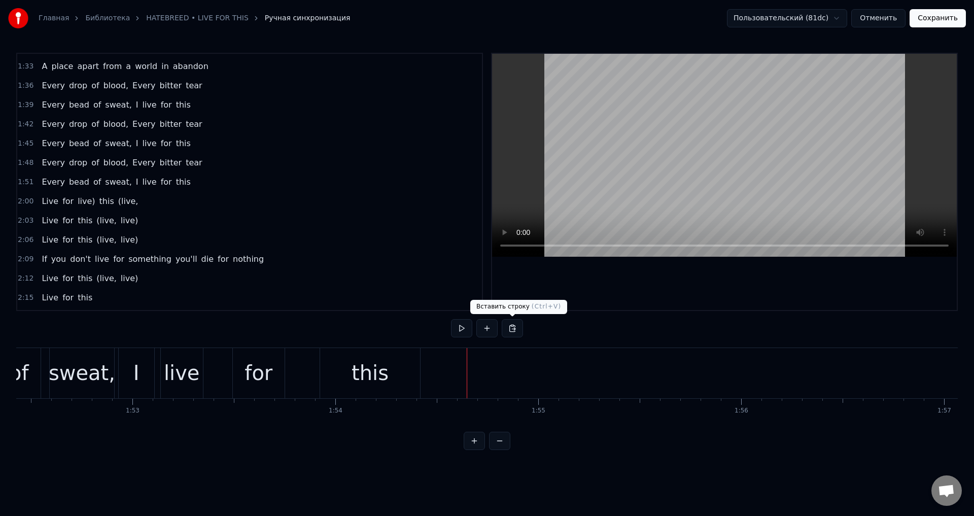
click at [508, 326] on button at bounding box center [512, 328] width 21 height 18
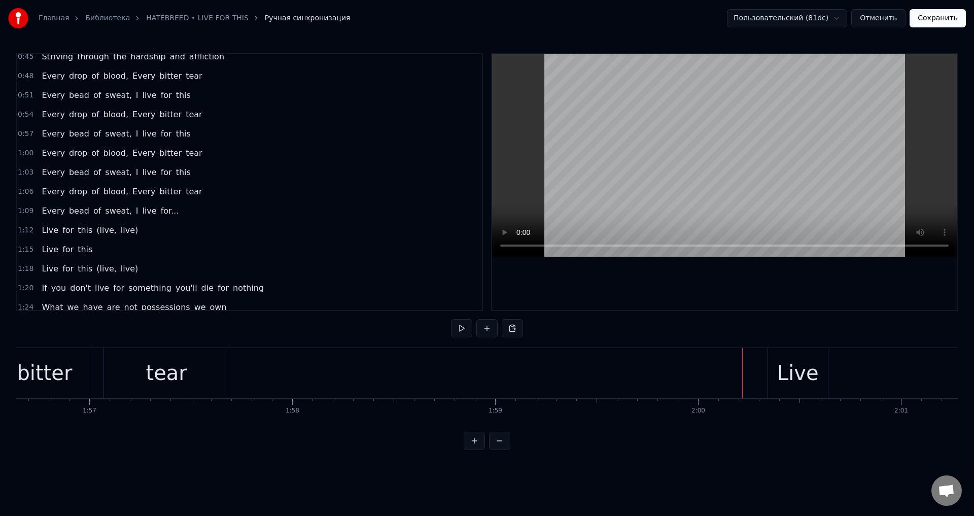
scroll to position [175, 0]
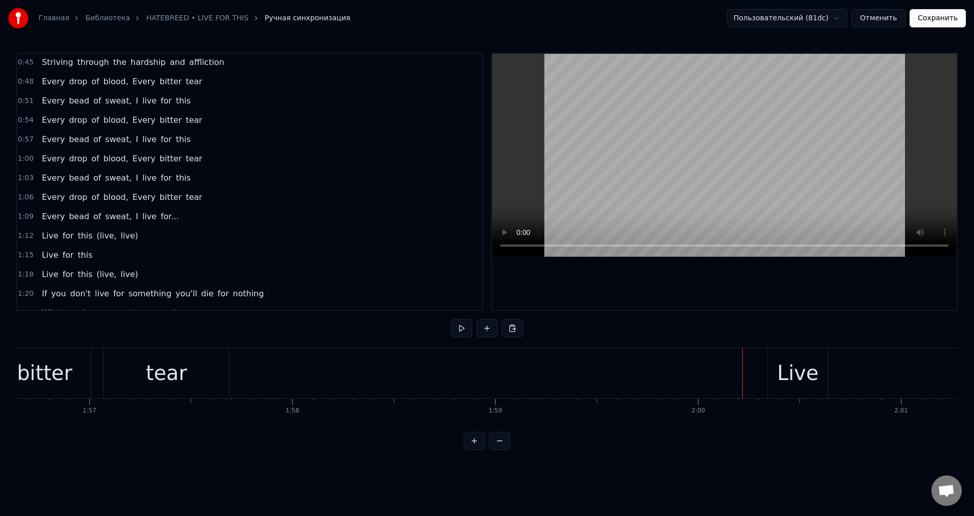
click at [159, 210] on div "Every bead of sweat, I live for..." at bounding box center [110, 217] width 145 height 18
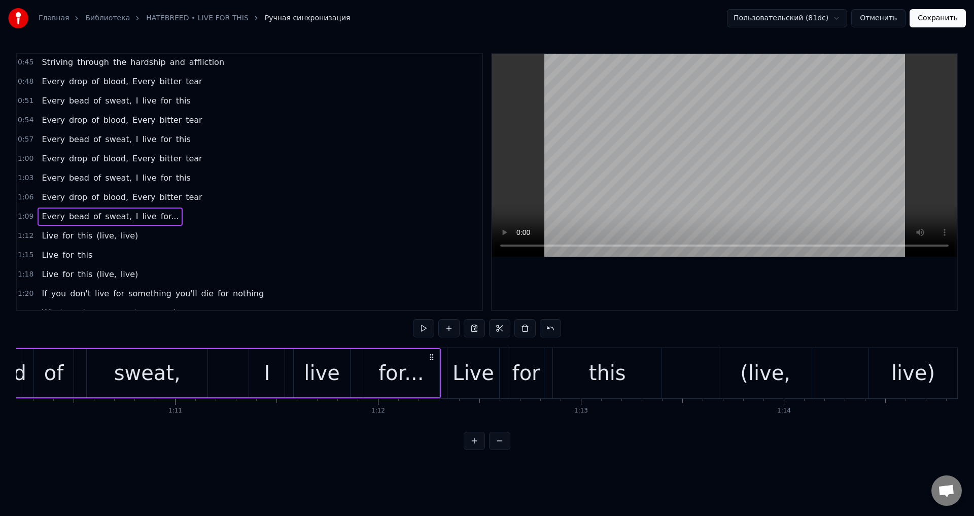
scroll to position [0, 14103]
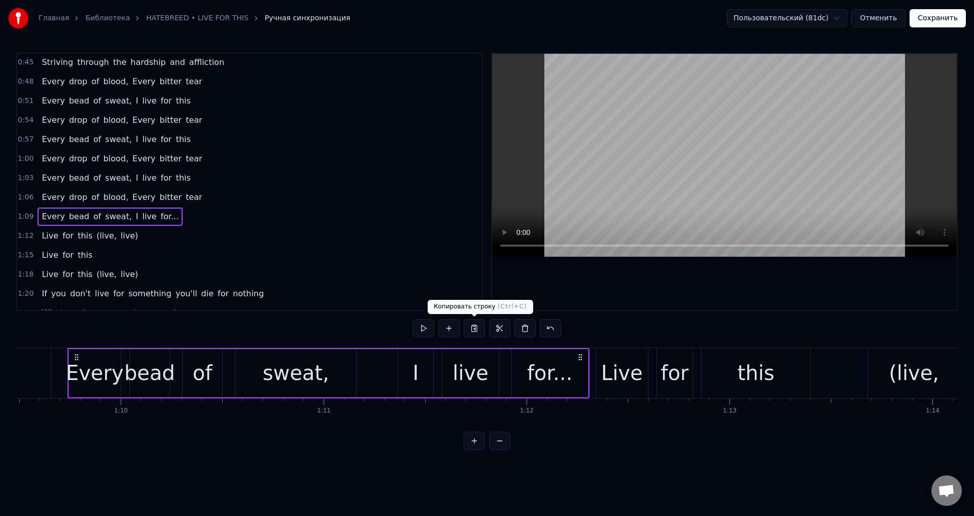
click at [472, 328] on button at bounding box center [474, 328] width 21 height 18
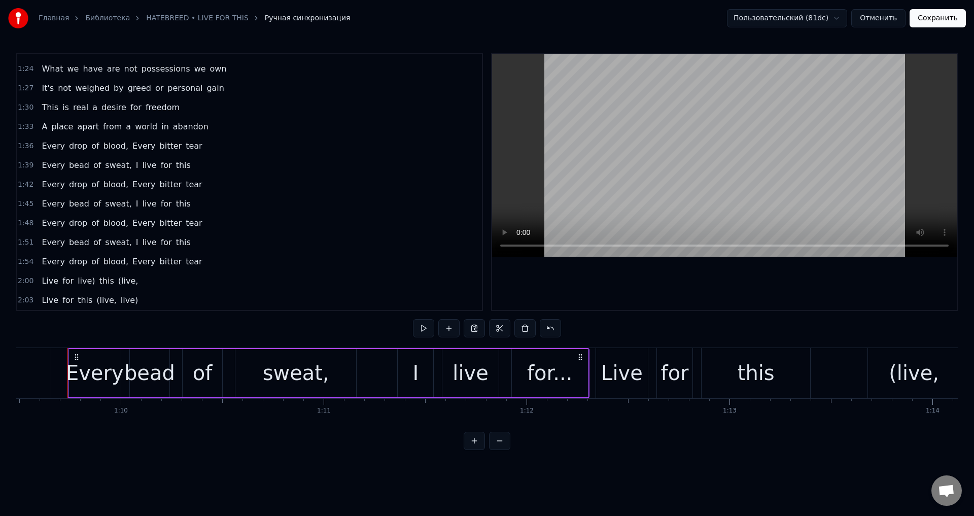
scroll to position [428, 0]
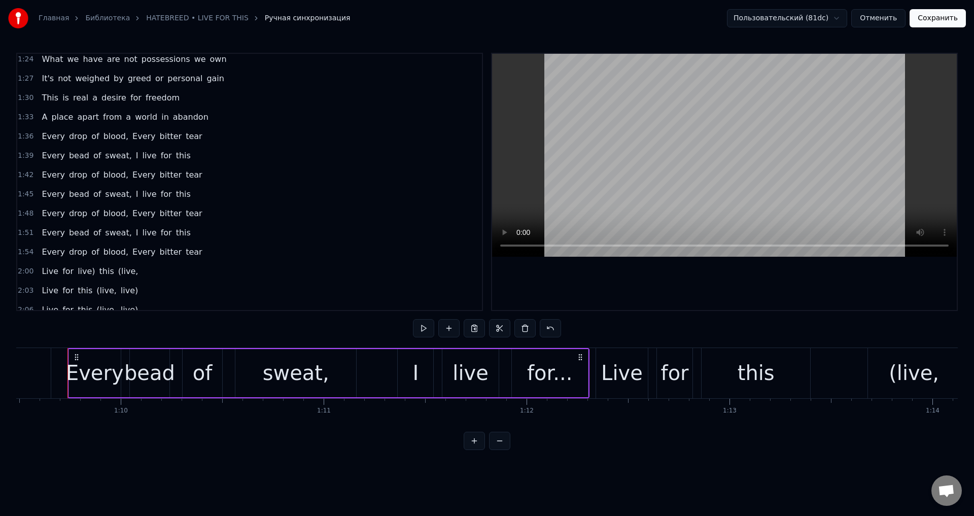
click at [185, 251] on span "tear" at bounding box center [194, 252] width 19 height 12
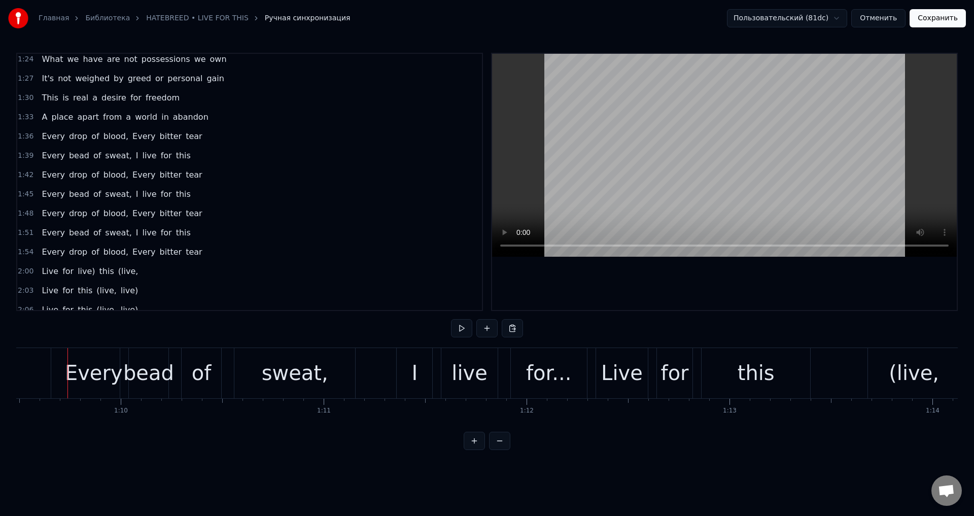
click at [185, 249] on span "tear" at bounding box center [194, 252] width 19 height 12
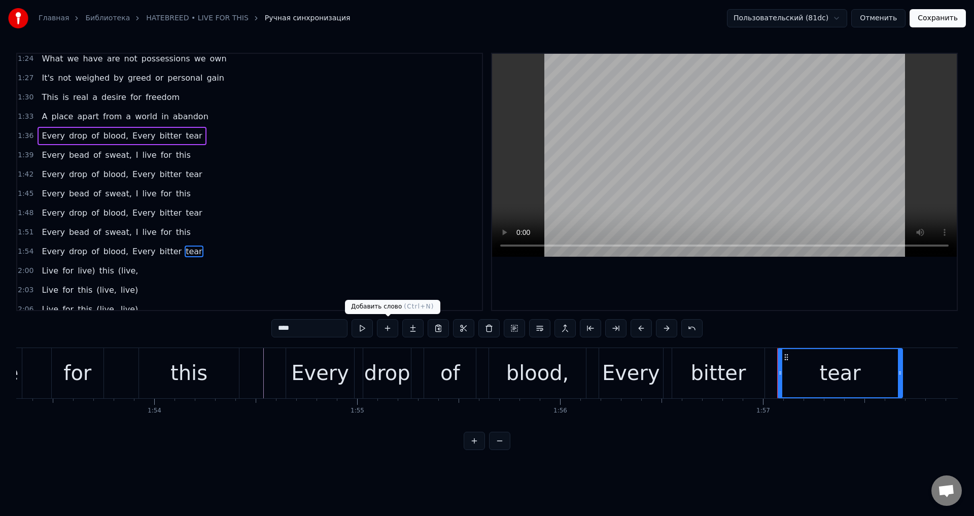
scroll to position [0, 23711]
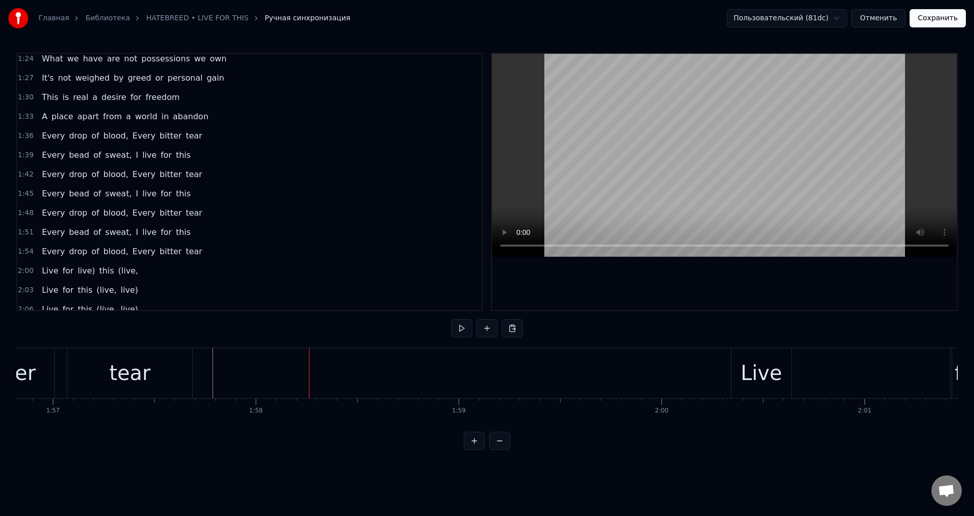
click at [510, 327] on button at bounding box center [512, 328] width 21 height 18
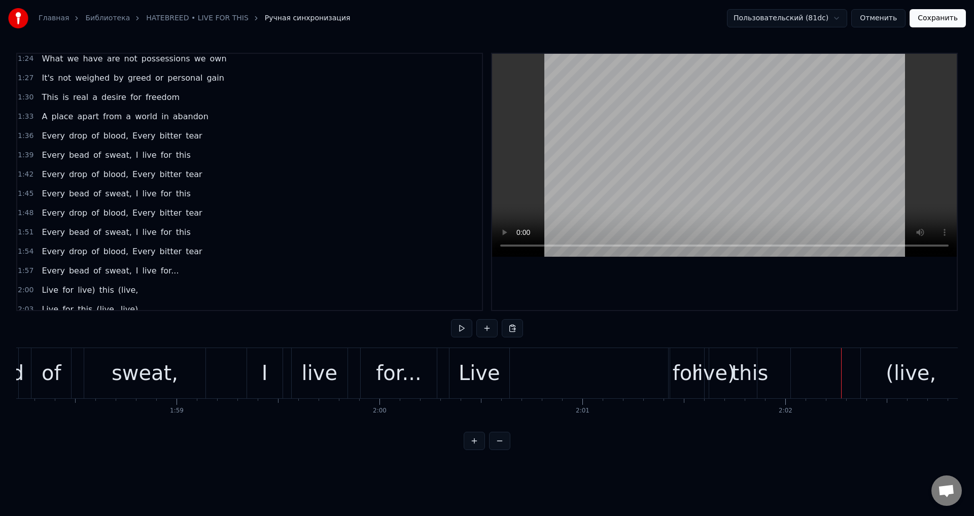
scroll to position [0, 23973]
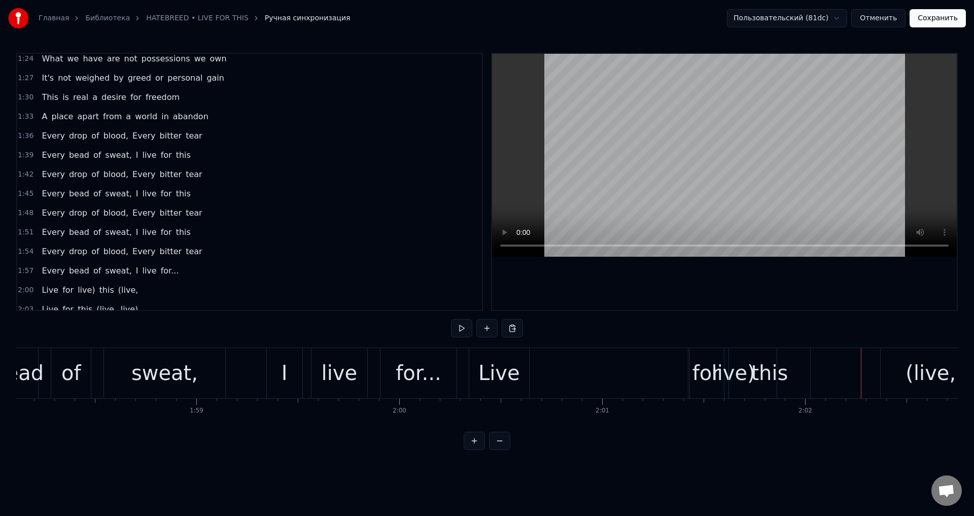
click at [501, 359] on div "Live" at bounding box center [500, 373] width 42 height 30
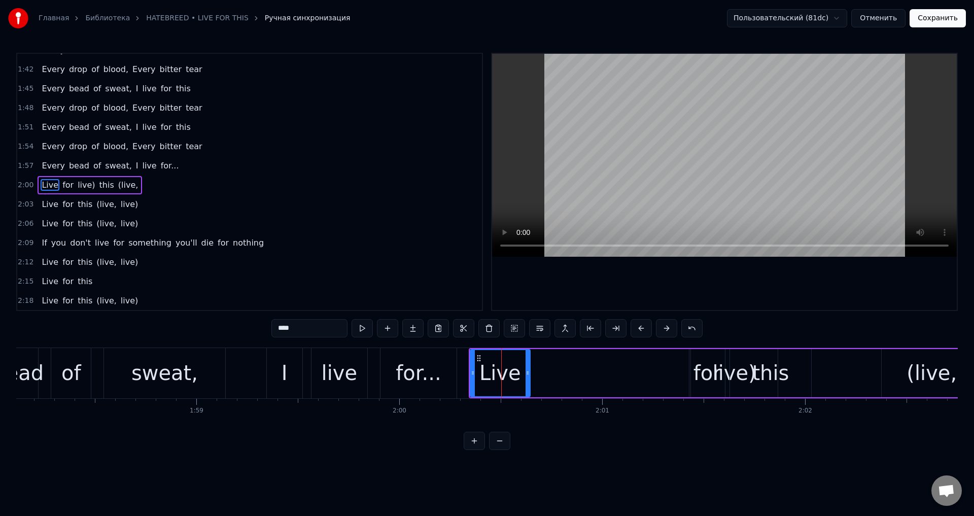
scroll to position [537, 0]
click at [702, 366] on div "live)" at bounding box center [734, 373] width 87 height 48
type input "*****"
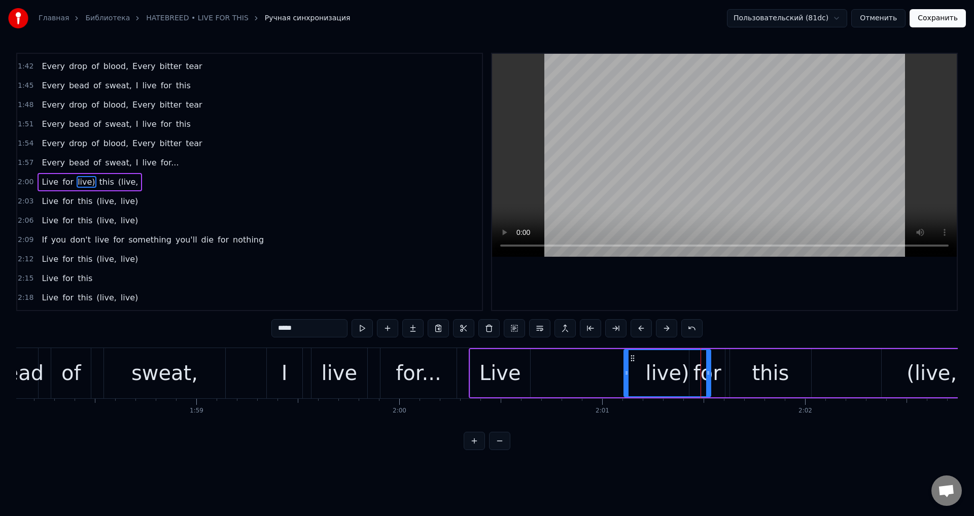
drag, startPoint x: 697, startPoint y: 359, endPoint x: 630, endPoint y: 370, distance: 67.9
click at [630, 370] on div "live)" at bounding box center [668, 373] width 86 height 46
drag, startPoint x: 630, startPoint y: 370, endPoint x: 622, endPoint y: 371, distance: 8.1
click at [622, 371] on div "Live live) for this (live," at bounding box center [726, 373] width 515 height 50
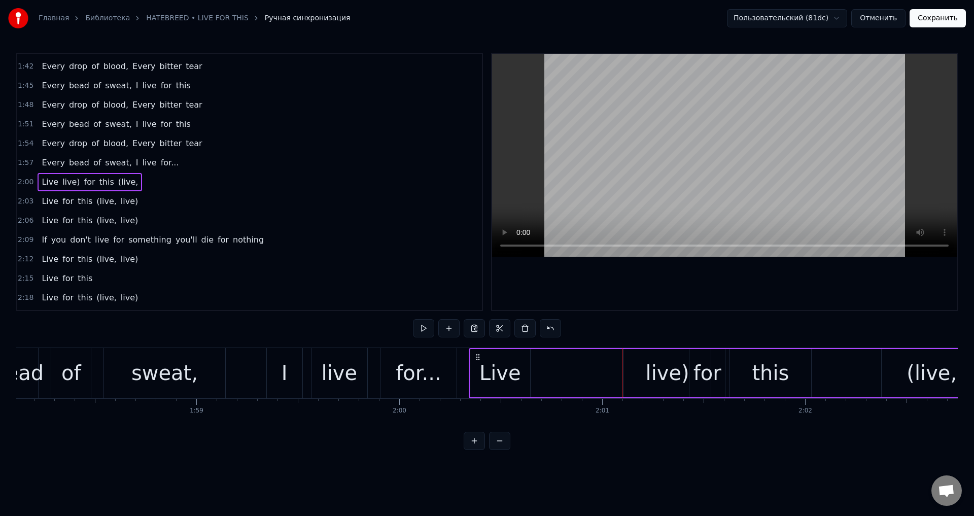
click at [725, 365] on div "for" at bounding box center [707, 373] width 37 height 48
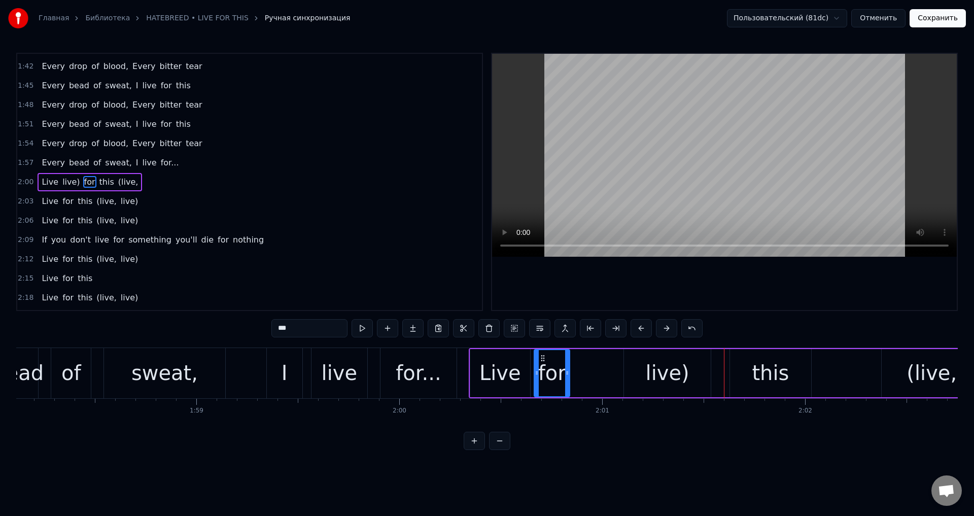
drag, startPoint x: 698, startPoint y: 359, endPoint x: 542, endPoint y: 364, distance: 155.4
click at [542, 364] on div "for" at bounding box center [552, 373] width 35 height 46
click at [503, 364] on div "Live" at bounding box center [501, 373] width 42 height 30
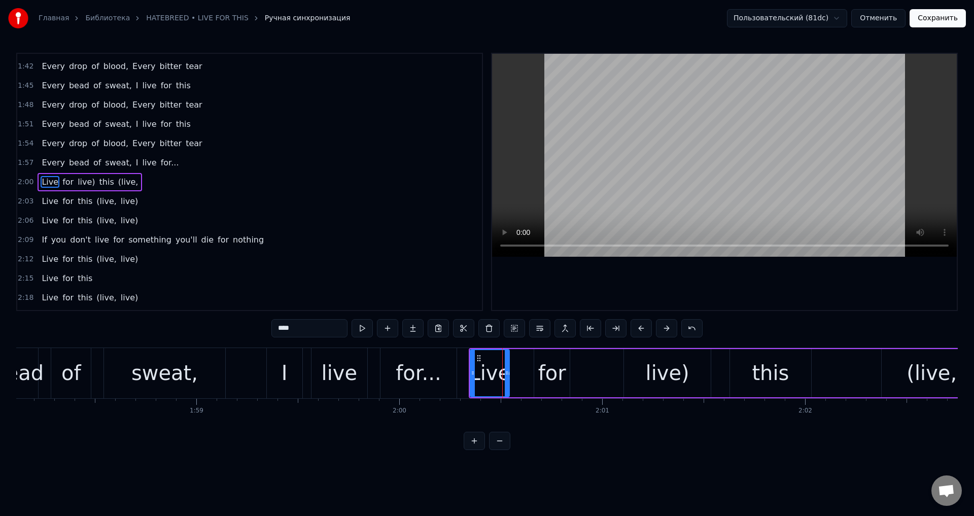
drag, startPoint x: 526, startPoint y: 369, endPoint x: 505, endPoint y: 372, distance: 21.1
click at [505, 372] on icon at bounding box center [507, 373] width 4 height 8
click at [558, 362] on div "for" at bounding box center [552, 373] width 28 height 30
drag, startPoint x: 542, startPoint y: 359, endPoint x: 534, endPoint y: 362, distance: 9.0
click at [534, 362] on icon at bounding box center [534, 358] width 8 height 8
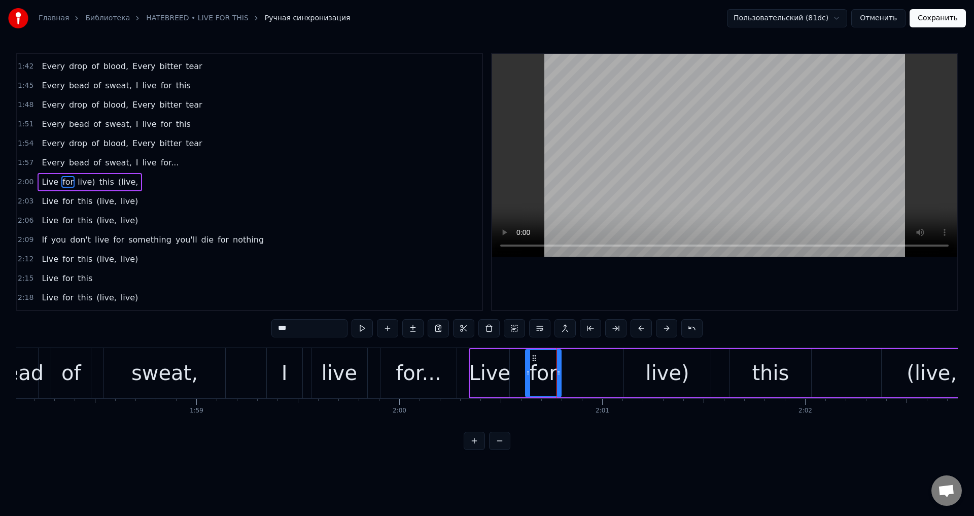
click at [648, 362] on div "live)" at bounding box center [667, 373] width 87 height 48
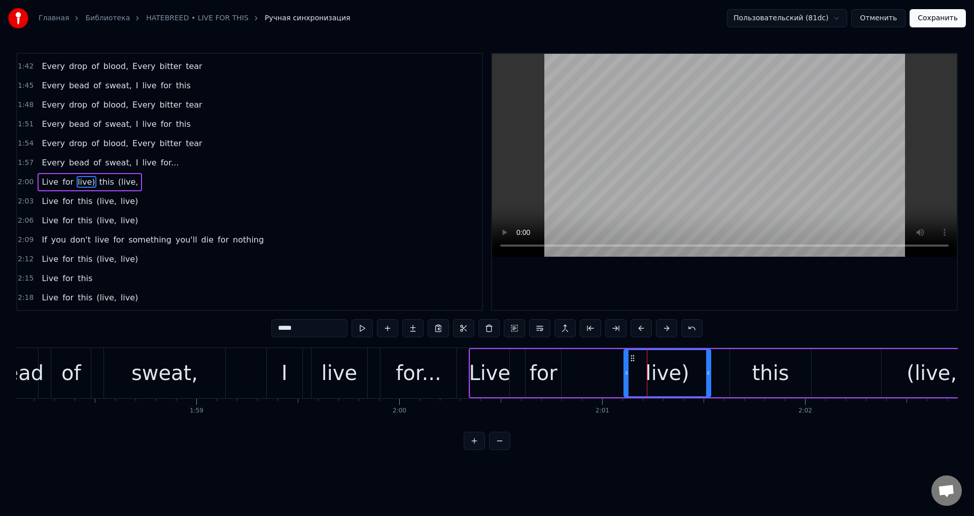
click at [754, 362] on div "this" at bounding box center [770, 373] width 81 height 48
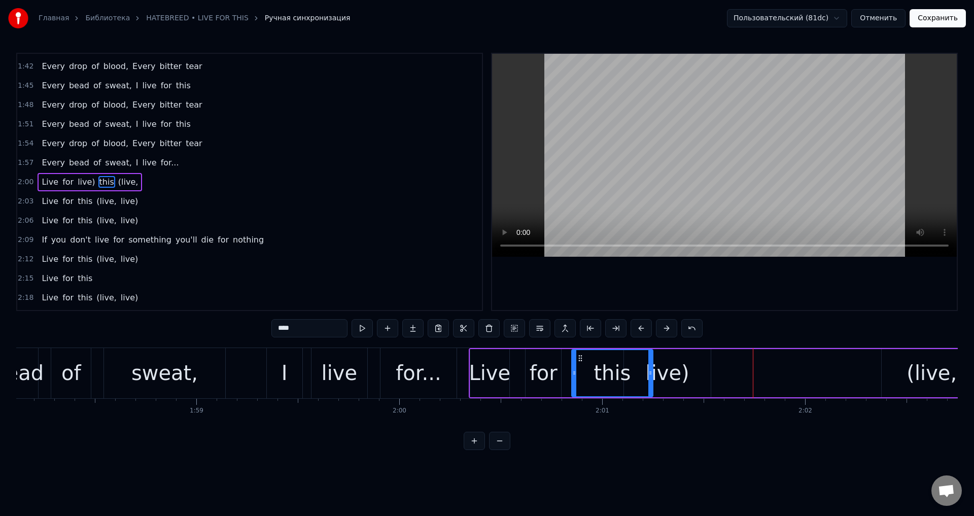
drag, startPoint x: 738, startPoint y: 358, endPoint x: 580, endPoint y: 368, distance: 158.6
click at [580, 368] on div "this" at bounding box center [612, 373] width 80 height 46
click at [672, 363] on div "live)" at bounding box center [668, 373] width 44 height 30
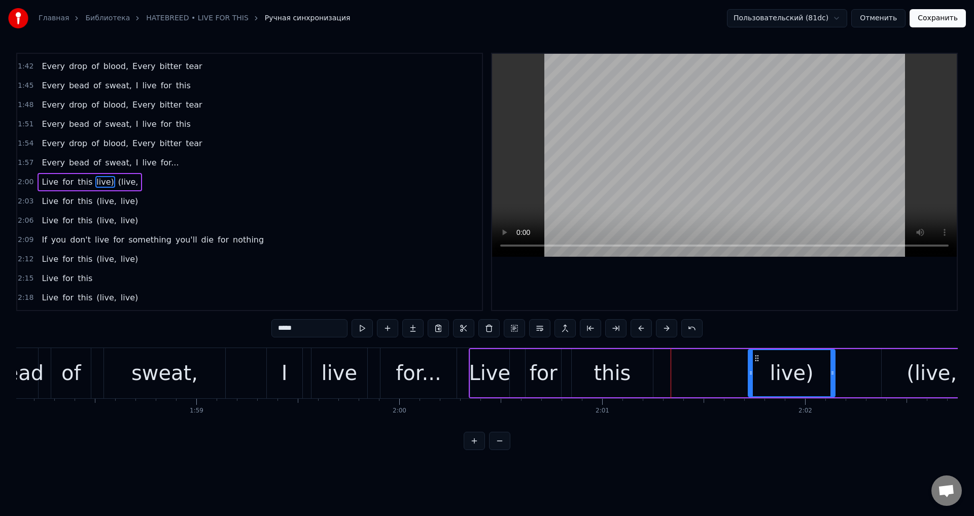
drag, startPoint x: 630, startPoint y: 357, endPoint x: 754, endPoint y: 359, distance: 124.3
click at [754, 359] on icon at bounding box center [757, 358] width 8 height 8
click at [636, 365] on div "this" at bounding box center [612, 373] width 81 height 48
type input "****"
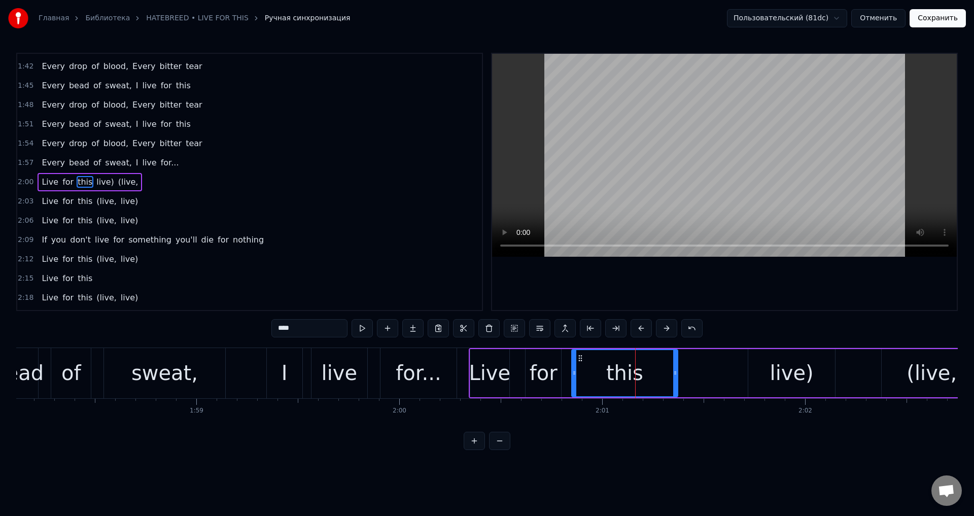
drag, startPoint x: 650, startPoint y: 365, endPoint x: 675, endPoint y: 365, distance: 24.9
click at [675, 365] on div at bounding box center [675, 373] width 4 height 46
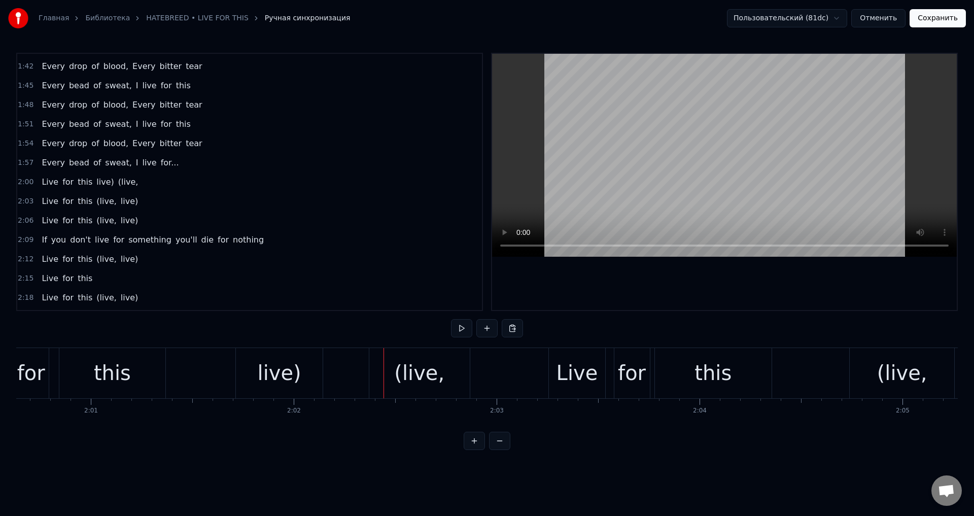
scroll to position [0, 24466]
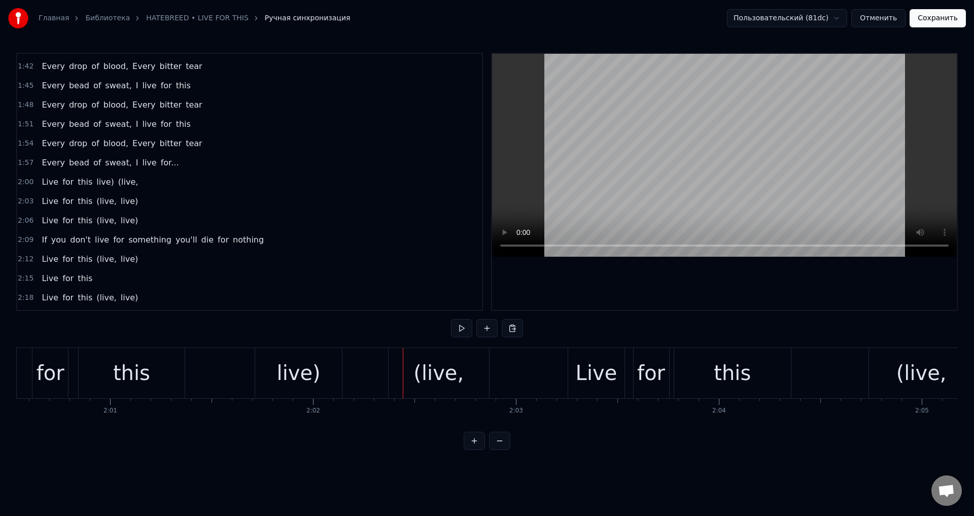
click at [305, 377] on div "live)" at bounding box center [299, 373] width 44 height 30
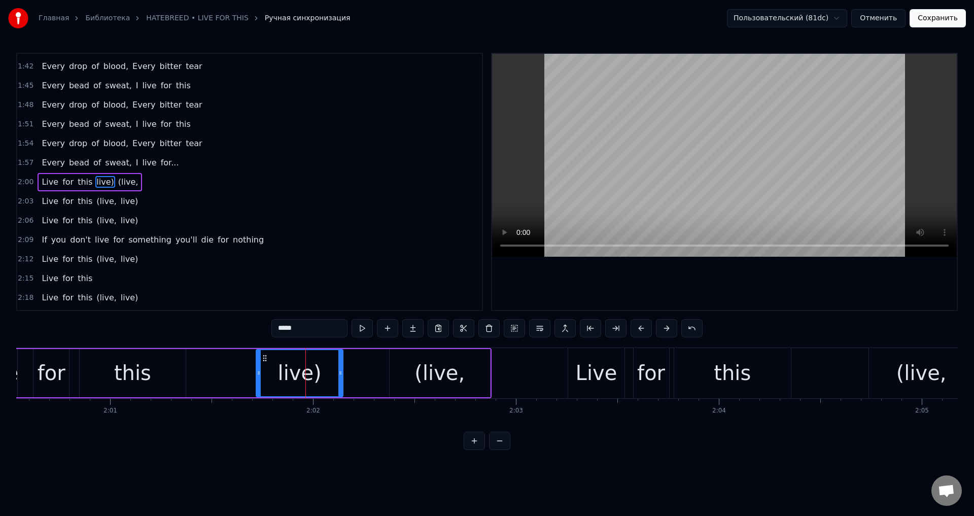
click at [278, 327] on input "*****" at bounding box center [309, 328] width 76 height 18
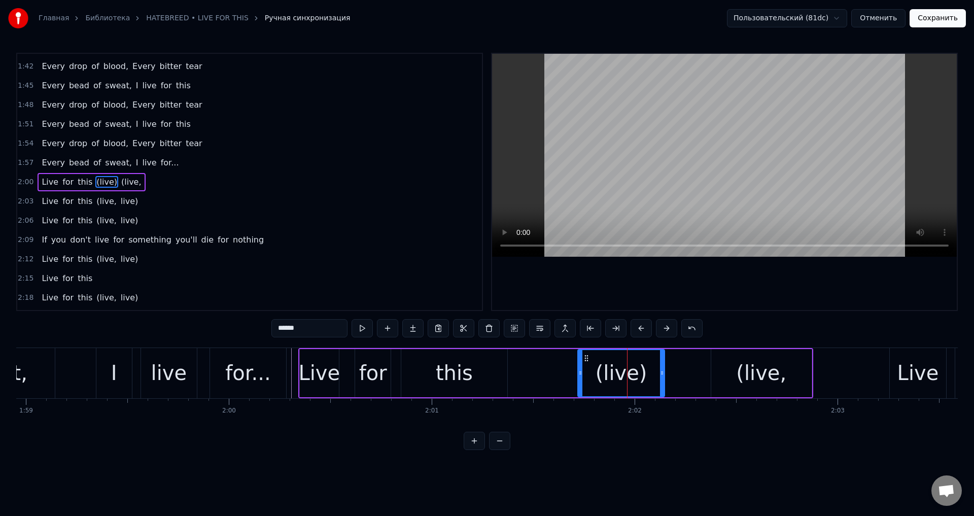
scroll to position [0, 24088]
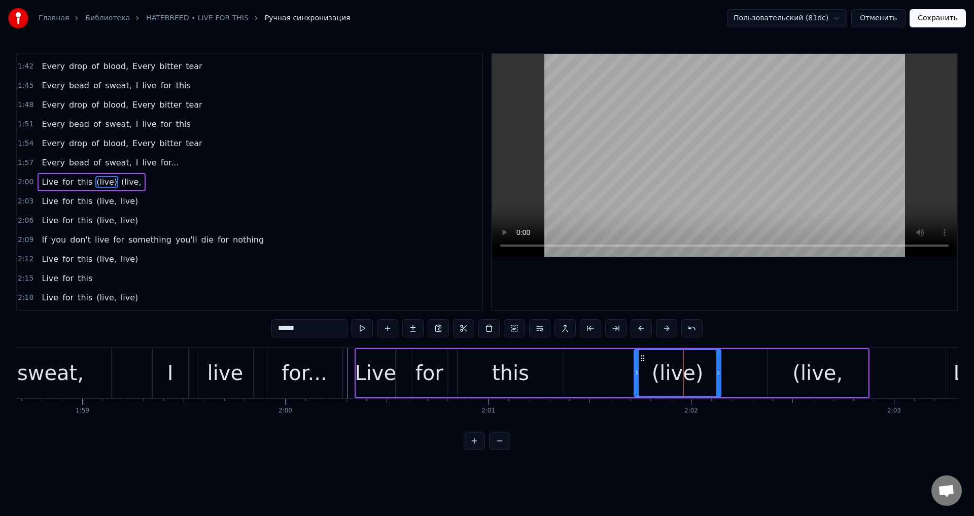
type input "******"
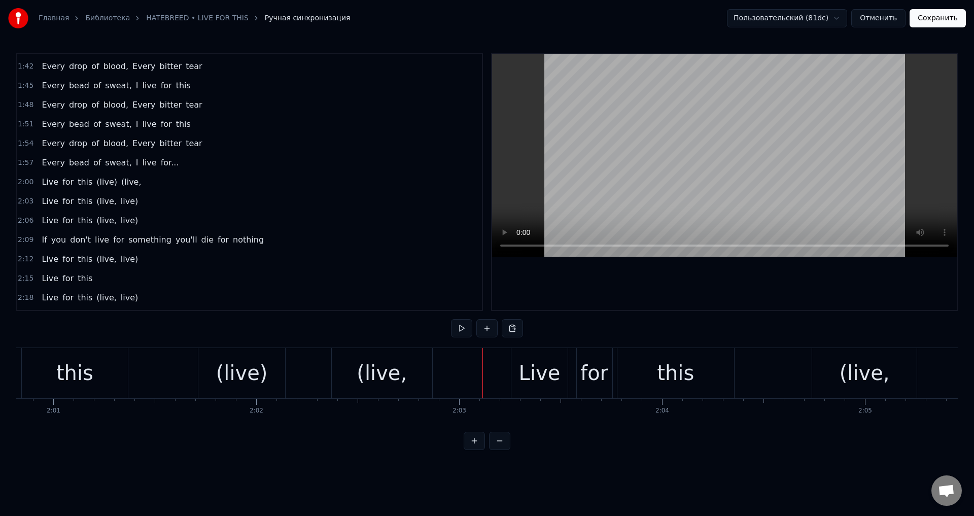
scroll to position [0, 24466]
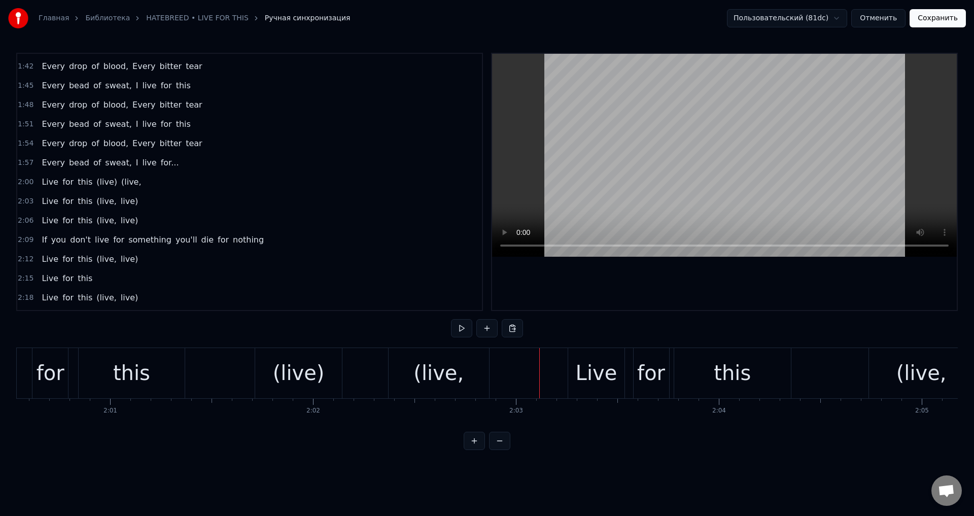
click at [452, 368] on div "(live," at bounding box center [439, 373] width 50 height 30
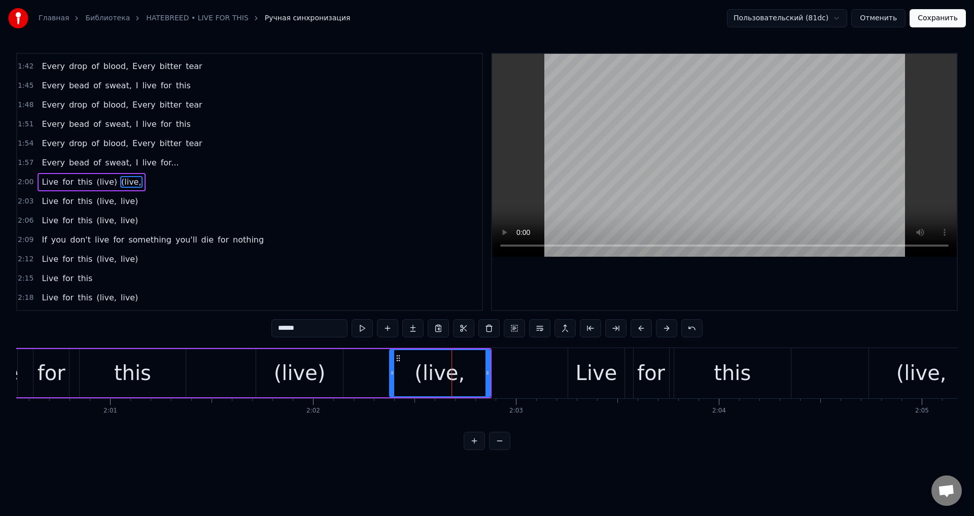
click at [311, 377] on div "(live)" at bounding box center [300, 373] width 52 height 30
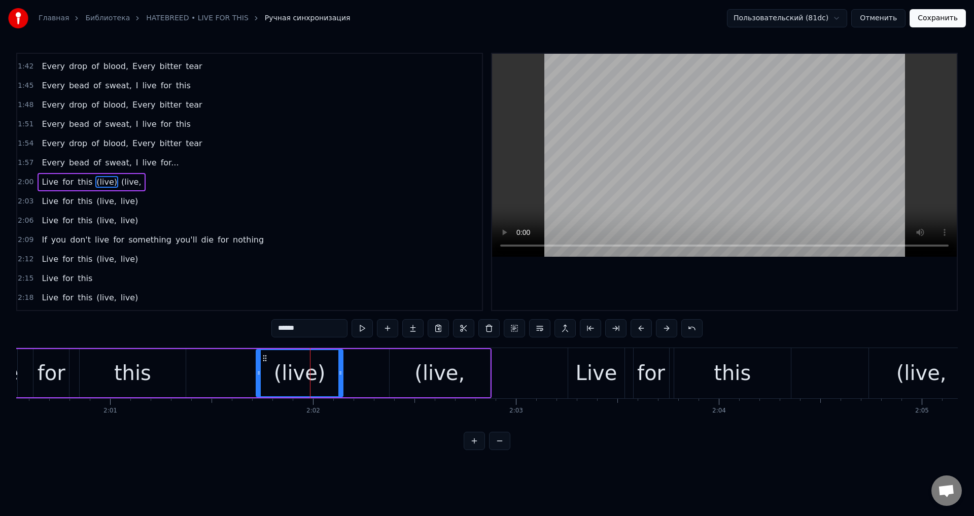
click at [304, 330] on input "******" at bounding box center [309, 328] width 76 height 18
click at [442, 365] on div "(live," at bounding box center [440, 373] width 50 height 30
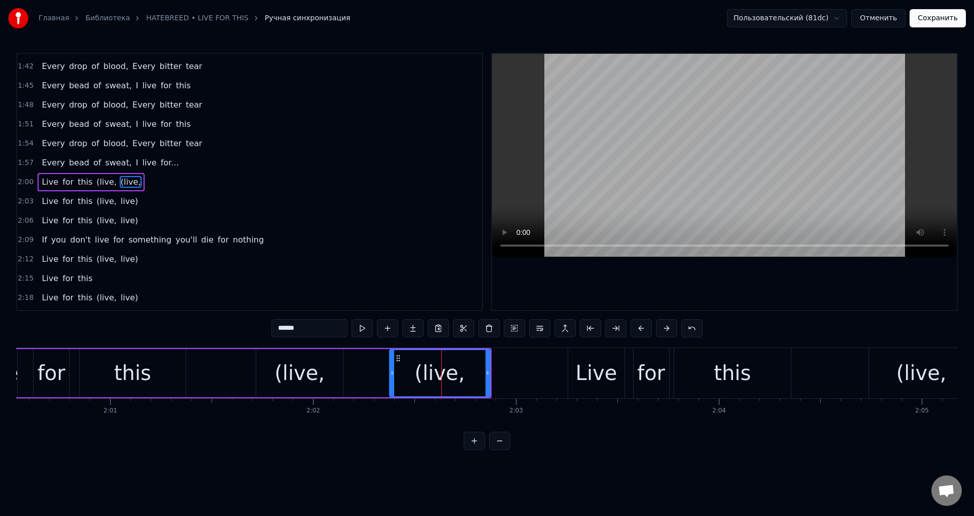
click at [279, 329] on input "******" at bounding box center [309, 328] width 76 height 18
click at [311, 330] on input "*****" at bounding box center [309, 328] width 76 height 18
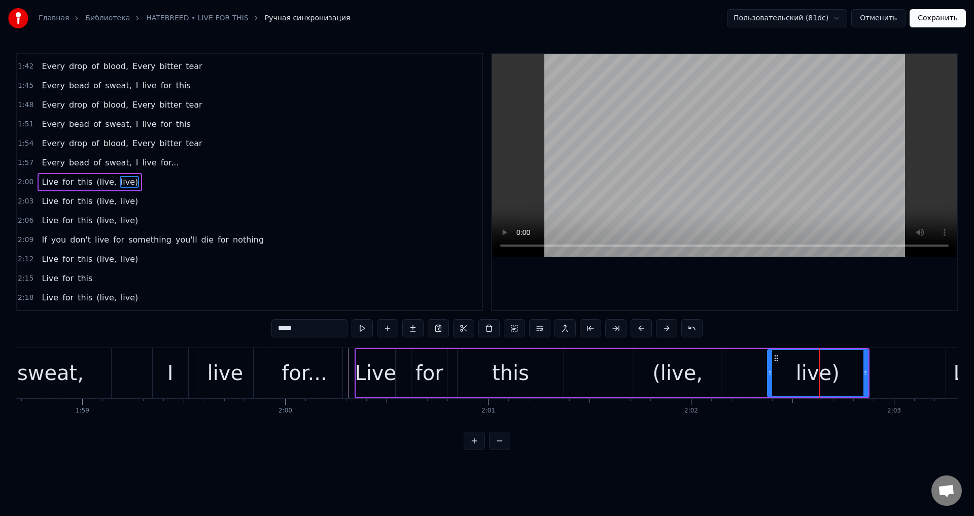
scroll to position [0, 24011]
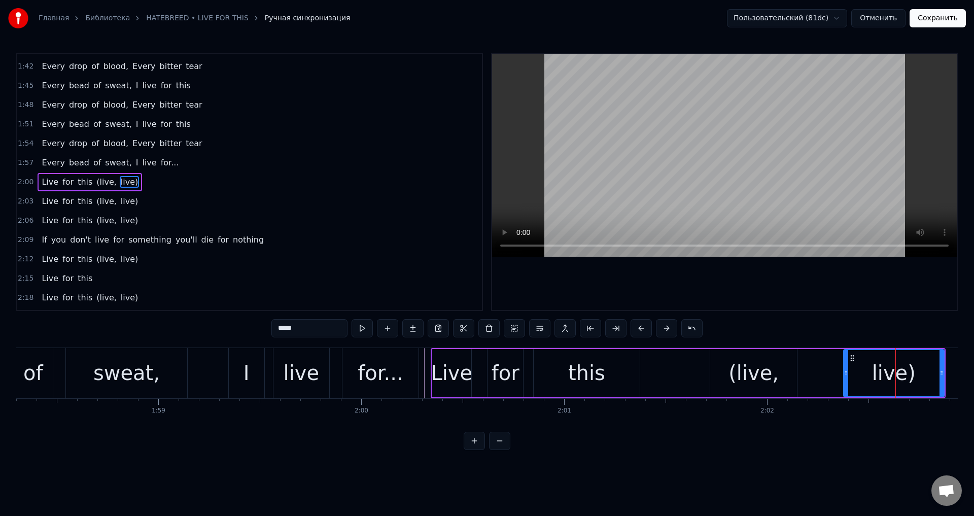
type input "*****"
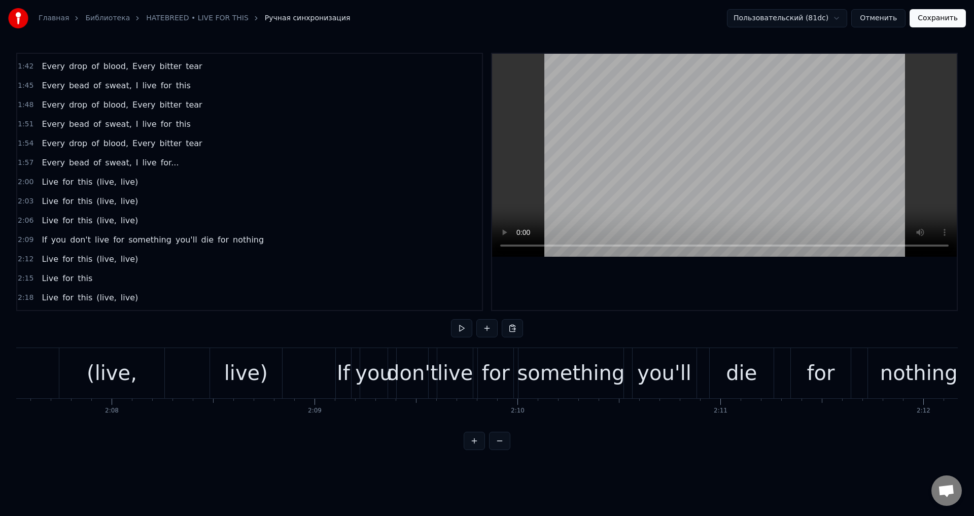
scroll to position [0, 25847]
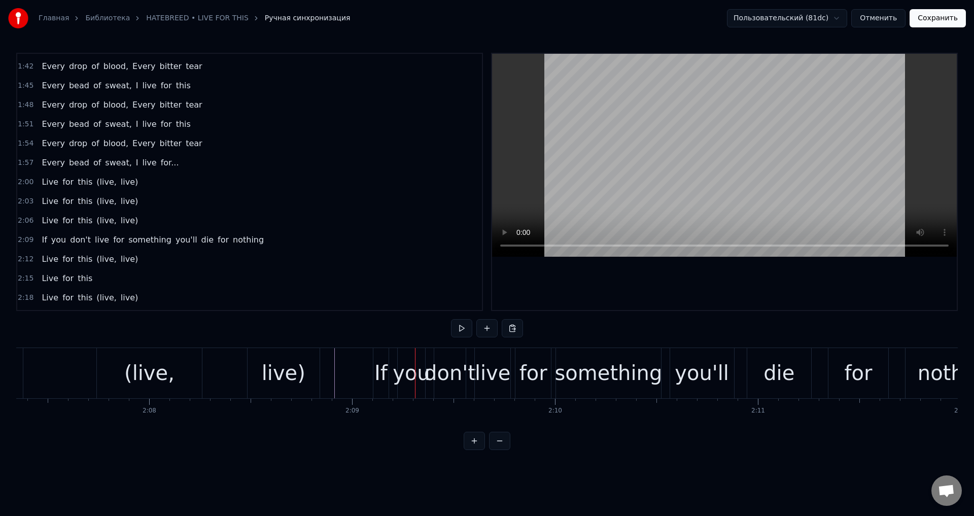
click at [378, 369] on div "If" at bounding box center [380, 373] width 13 height 30
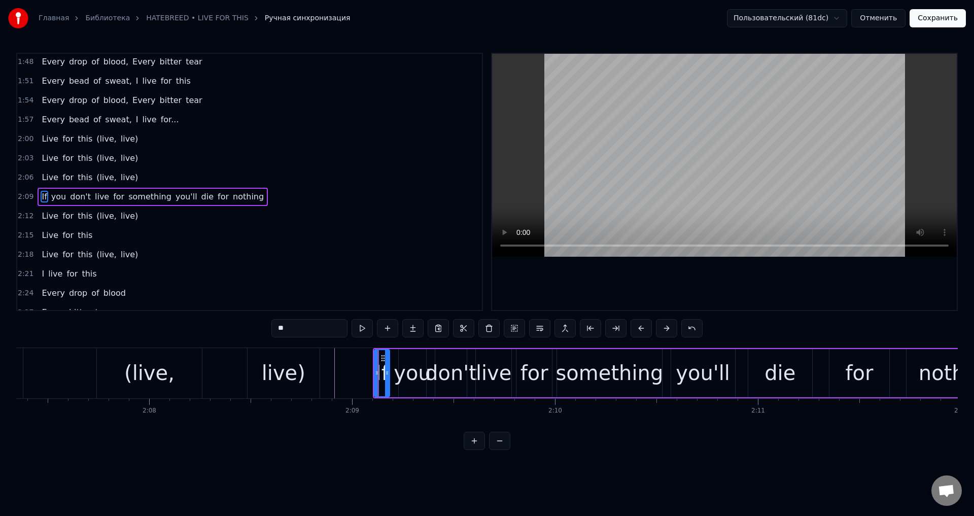
scroll to position [595, 0]
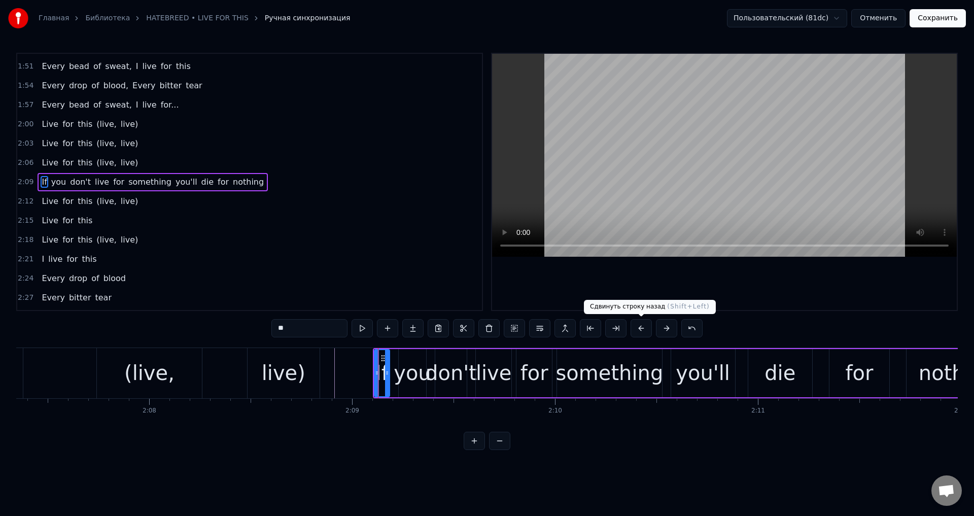
click at [640, 326] on button at bounding box center [641, 328] width 21 height 18
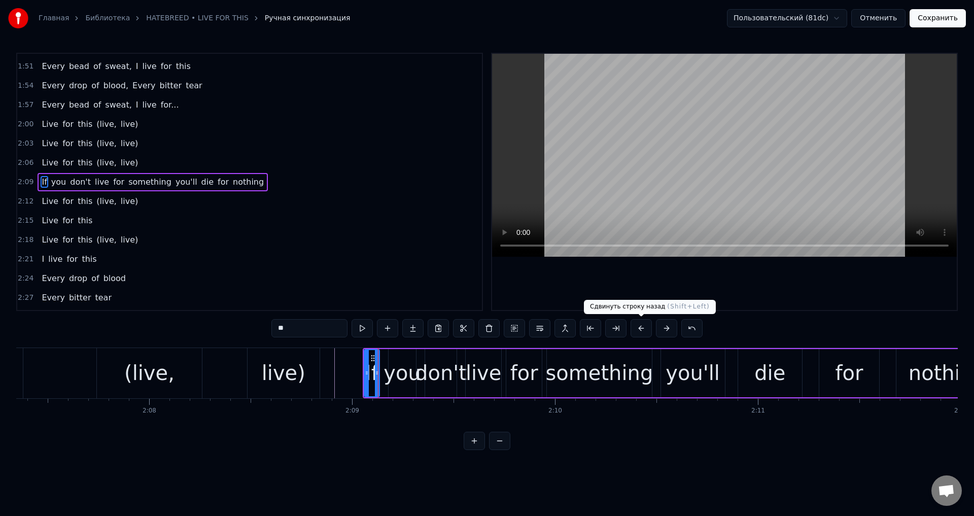
click at [640, 326] on button at bounding box center [641, 328] width 21 height 18
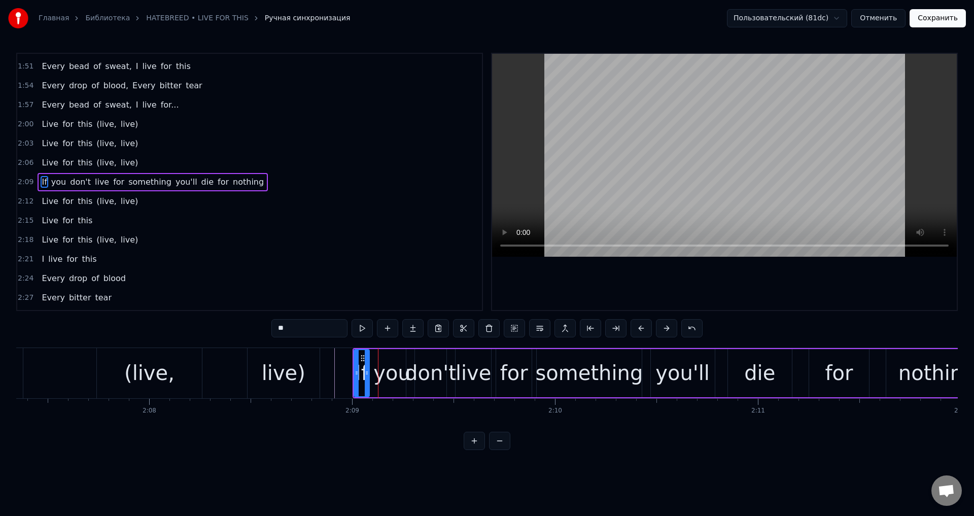
click at [640, 326] on button at bounding box center [641, 328] width 21 height 18
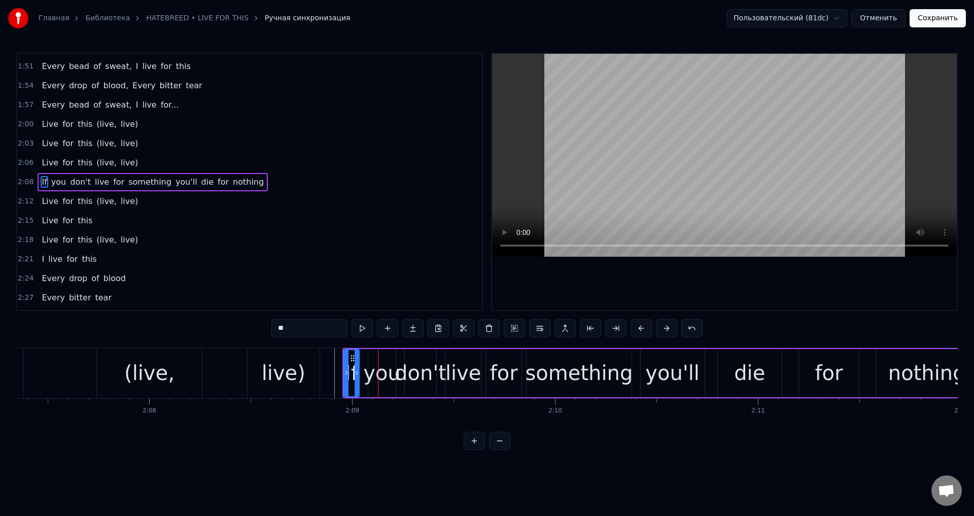
click at [640, 326] on button at bounding box center [641, 328] width 21 height 18
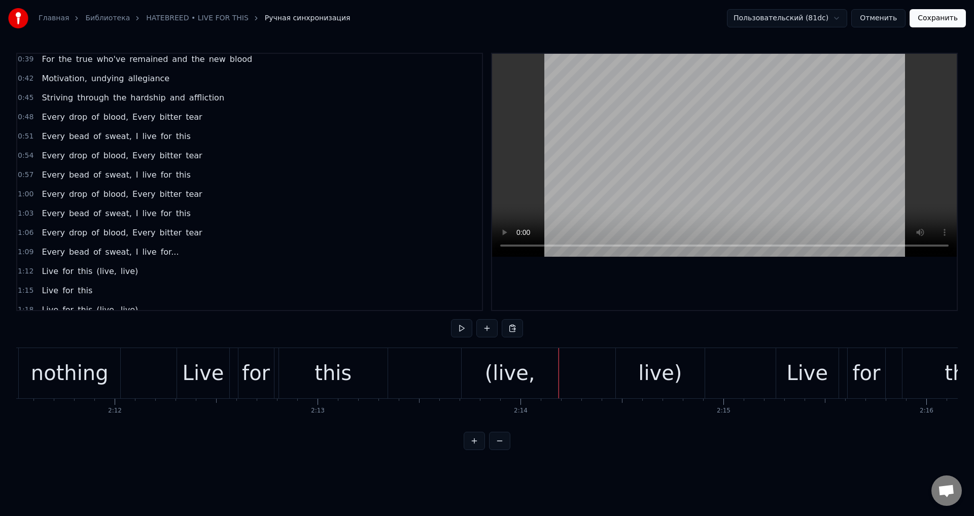
scroll to position [0, 0]
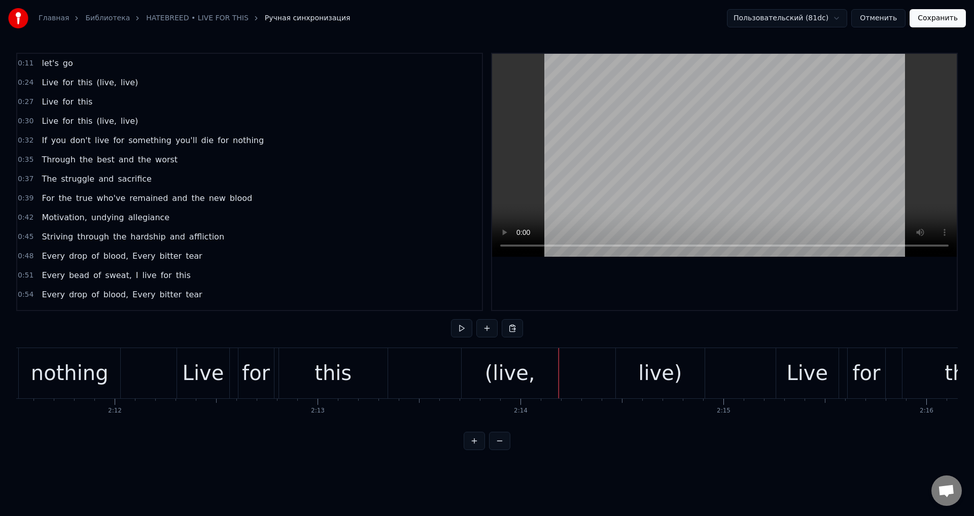
click at [44, 66] on span "let's" at bounding box center [50, 63] width 19 height 12
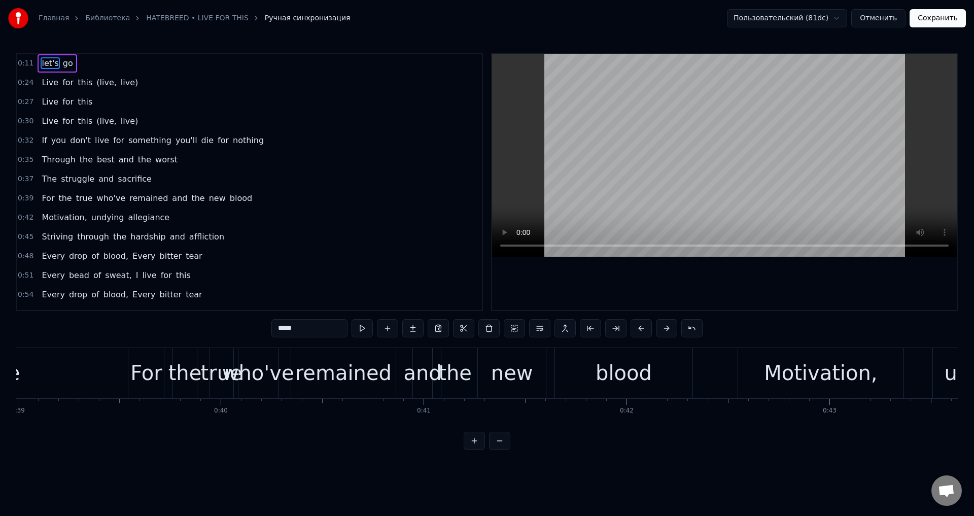
scroll to position [0, 2245]
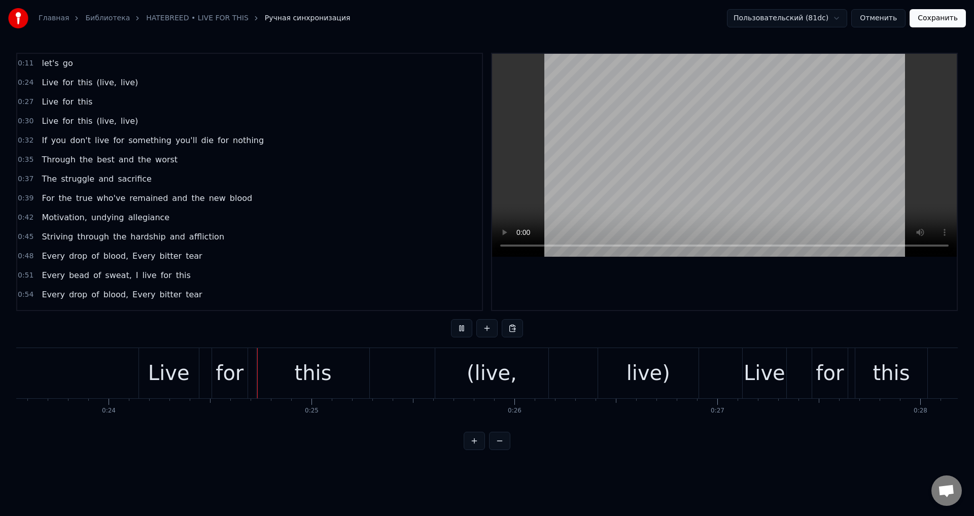
scroll to position [0, 4825]
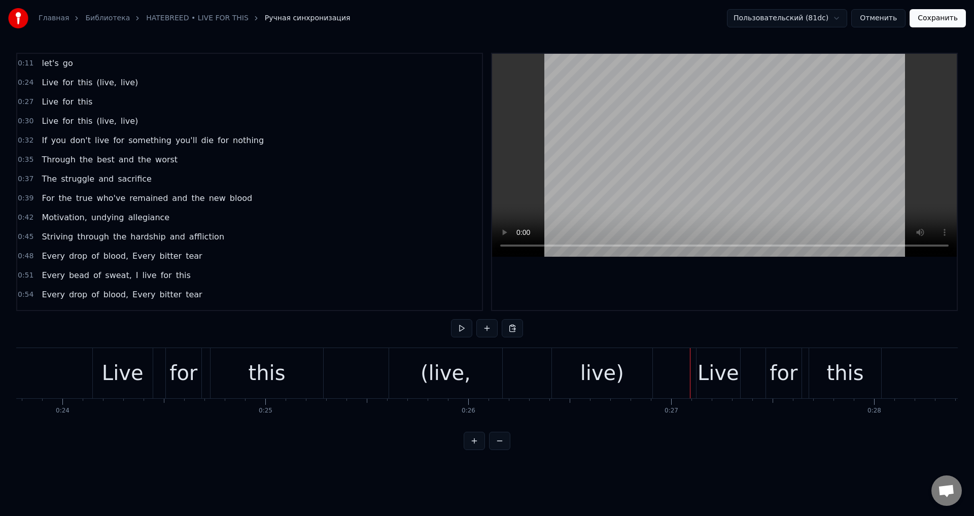
click at [124, 361] on div "Live" at bounding box center [123, 373] width 42 height 30
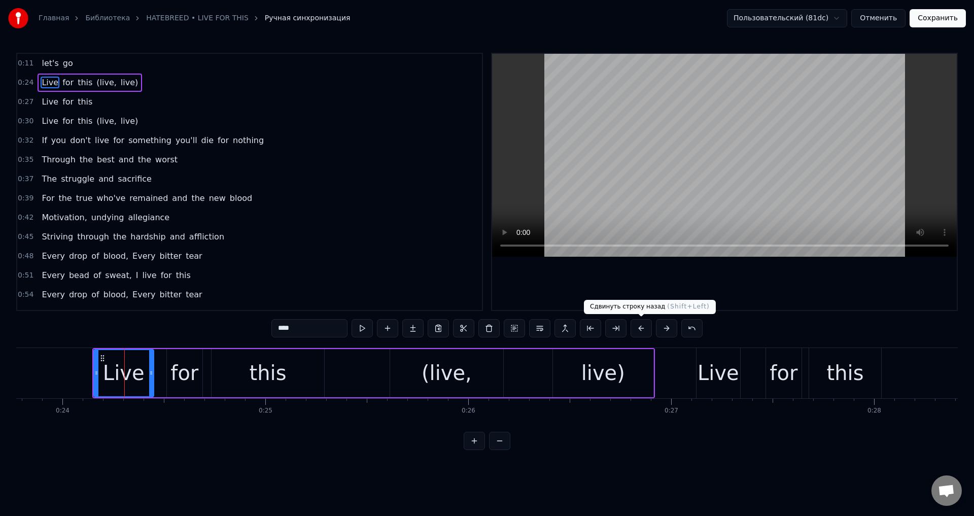
click at [641, 328] on button at bounding box center [641, 328] width 21 height 18
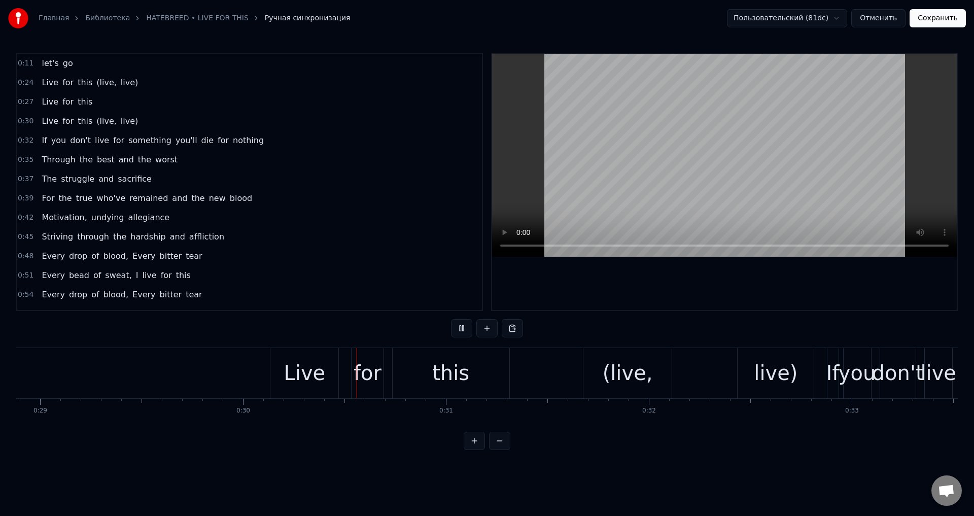
scroll to position [0, 6052]
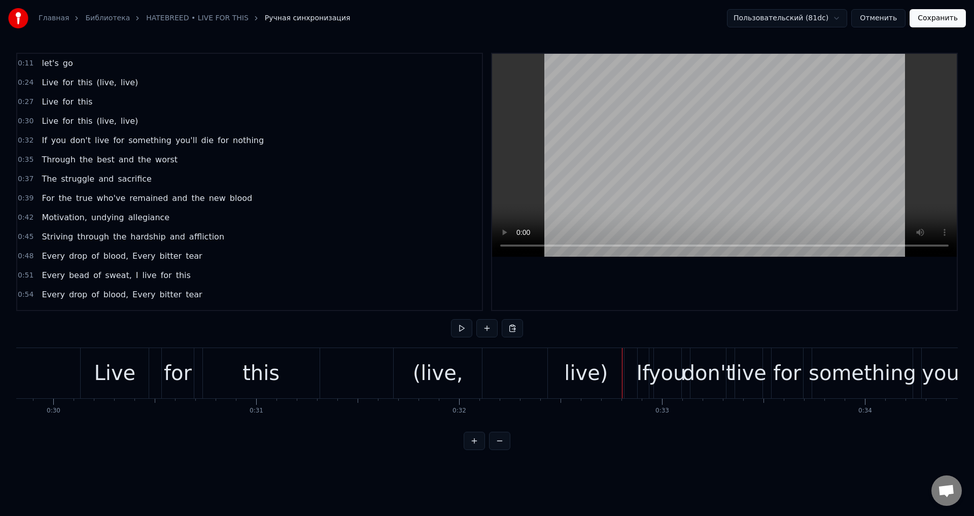
click at [112, 368] on div "Live" at bounding box center [115, 373] width 42 height 30
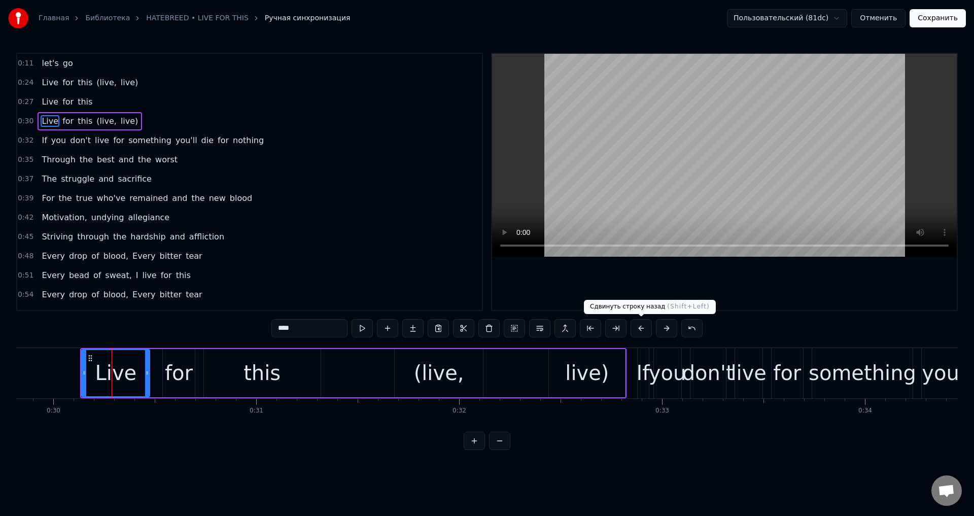
click at [638, 327] on button at bounding box center [641, 328] width 21 height 18
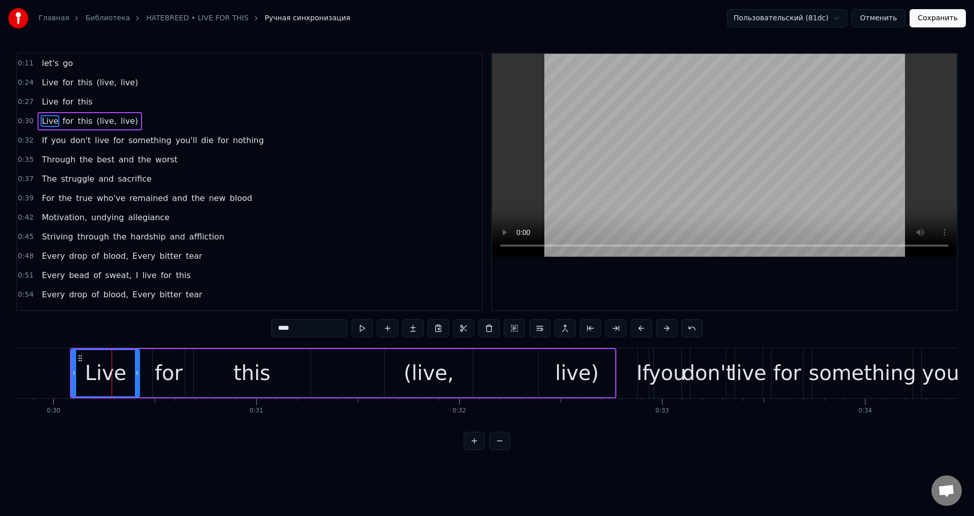
drag, startPoint x: 190, startPoint y: 423, endPoint x: 181, endPoint y: 426, distance: 9.1
click at [181, 424] on div "let's go Live for this (live, live) Live for this Live for this (live, live) If…" at bounding box center [487, 386] width 942 height 76
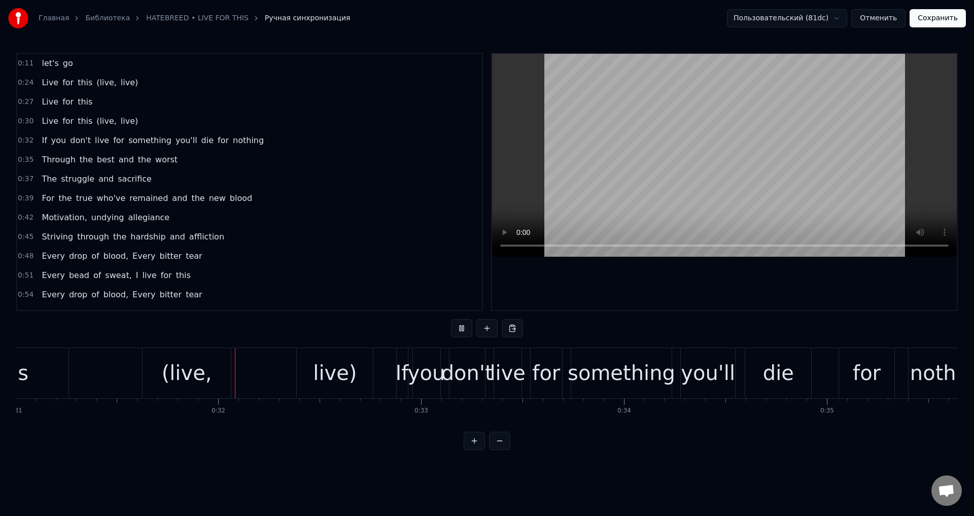
scroll to position [0, 6294]
click at [399, 362] on div "If" at bounding box center [401, 373] width 13 height 30
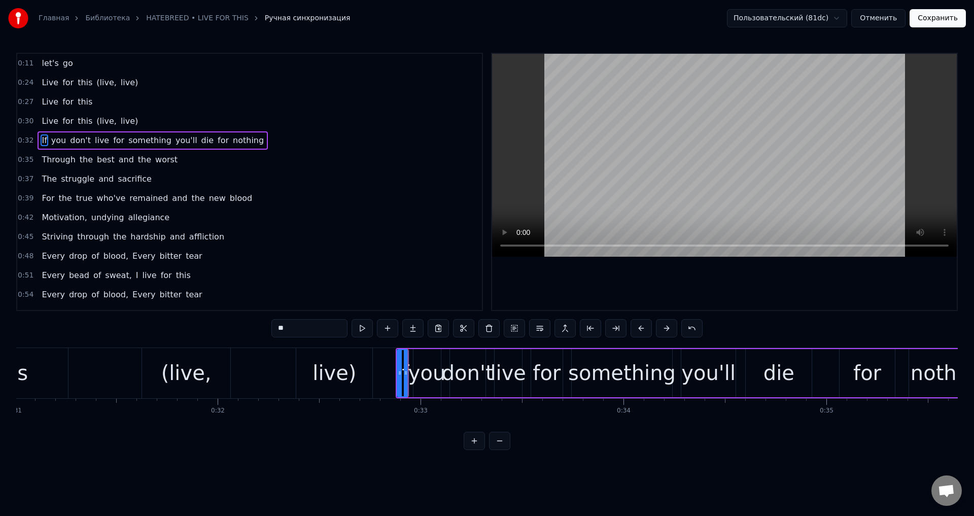
click at [424, 363] on div "you" at bounding box center [427, 373] width 38 height 30
click at [453, 364] on div "don't" at bounding box center [468, 373] width 52 height 30
click at [404, 362] on div "If" at bounding box center [402, 373] width 13 height 30
click at [396, 365] on div at bounding box center [398, 373] width 4 height 46
click at [423, 363] on div "you" at bounding box center [427, 373] width 38 height 30
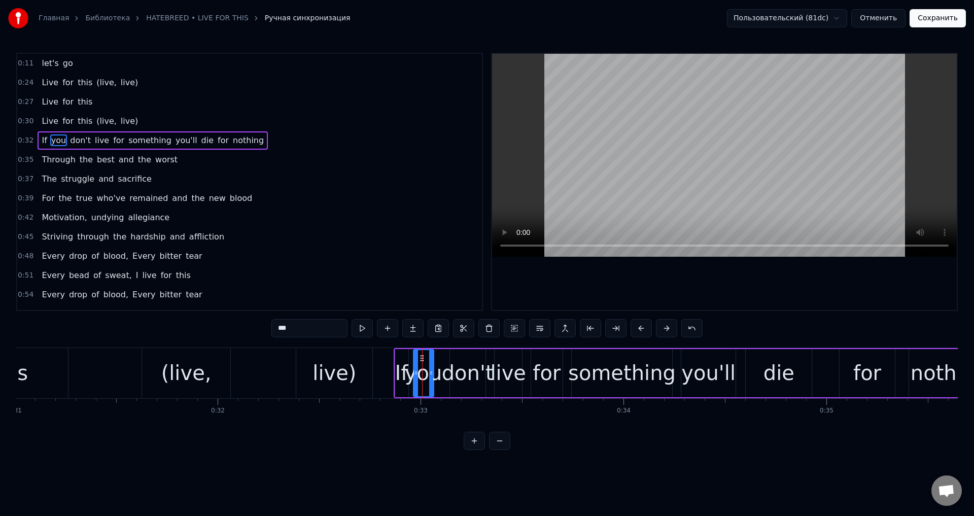
drag, startPoint x: 436, startPoint y: 362, endPoint x: 429, endPoint y: 365, distance: 7.7
click at [429, 365] on div at bounding box center [431, 373] width 4 height 46
click at [427, 366] on div at bounding box center [428, 373] width 4 height 46
click at [456, 361] on div "don't" at bounding box center [468, 373] width 52 height 30
type input "*****"
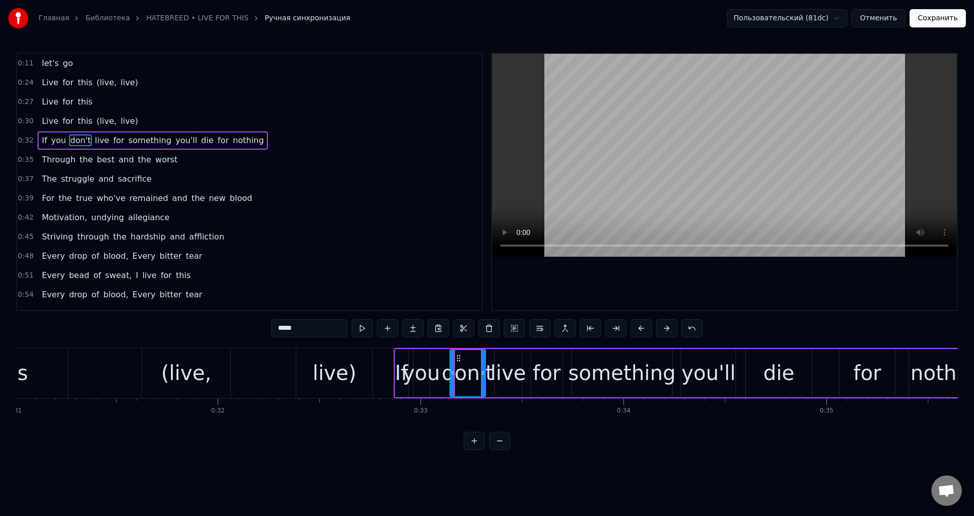
drag, startPoint x: 455, startPoint y: 358, endPoint x: 444, endPoint y: 362, distance: 11.9
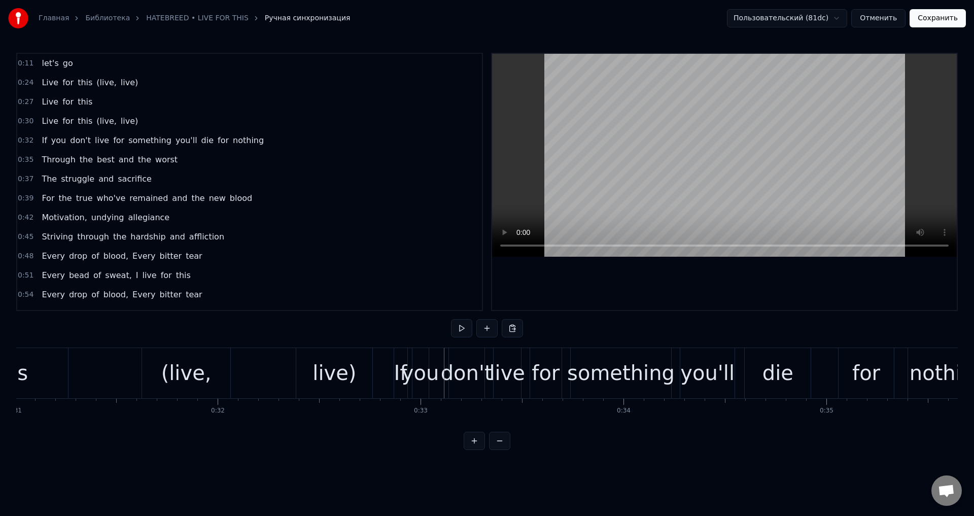
click at [459, 357] on div "don't" at bounding box center [467, 373] width 36 height 50
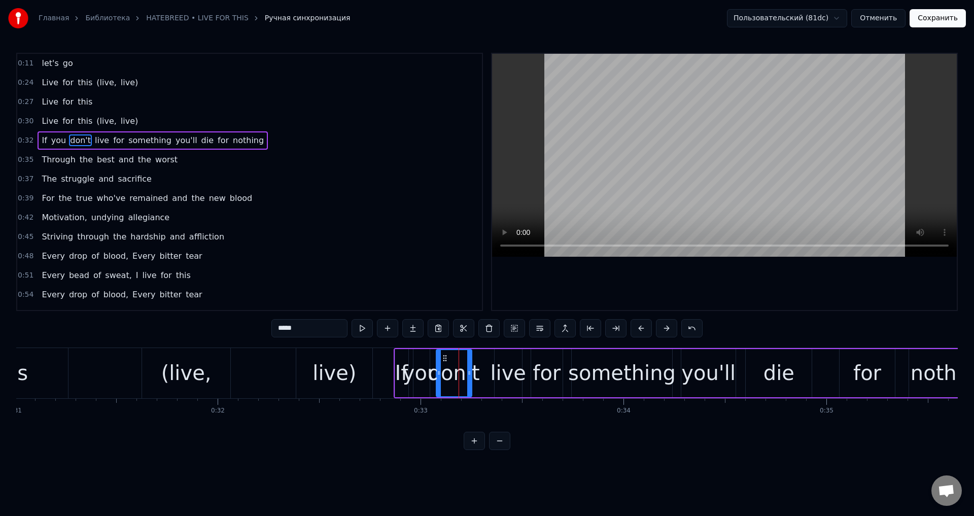
drag, startPoint x: 457, startPoint y: 358, endPoint x: 443, endPoint y: 361, distance: 14.2
click at [443, 361] on icon at bounding box center [445, 358] width 8 height 8
click at [507, 358] on div "live" at bounding box center [508, 373] width 27 height 48
drag, startPoint x: 500, startPoint y: 358, endPoint x: 505, endPoint y: 360, distance: 5.5
click at [484, 363] on div "live" at bounding box center [491, 373] width 26 height 46
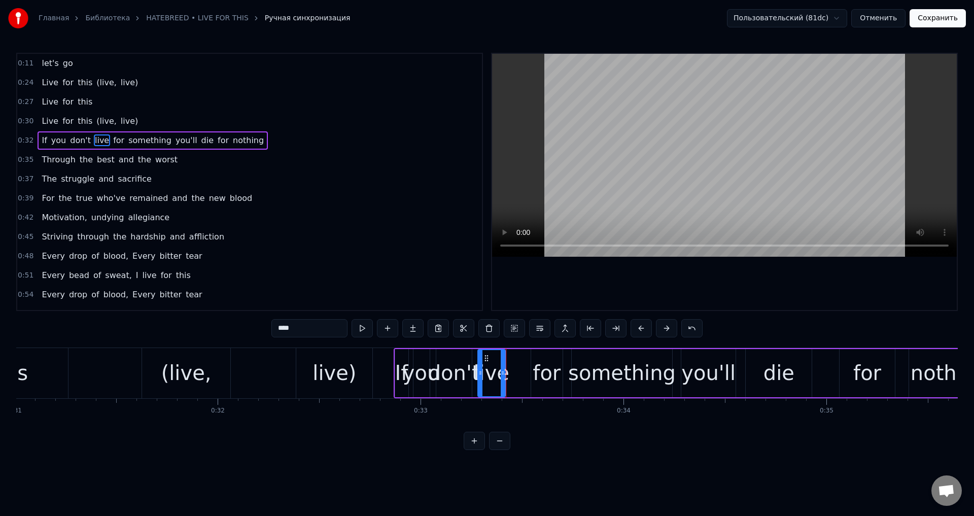
drag, startPoint x: 540, startPoint y: 356, endPoint x: 534, endPoint y: 359, distance: 6.8
click at [540, 357] on div "for" at bounding box center [546, 373] width 31 height 48
type input "***"
drag, startPoint x: 540, startPoint y: 357, endPoint x: 524, endPoint y: 361, distance: 16.7
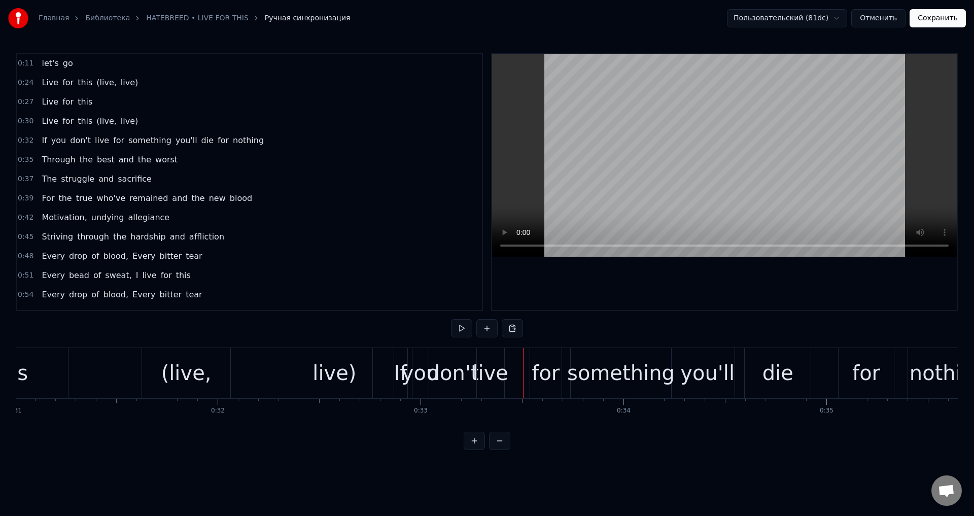
click at [546, 362] on div "for" at bounding box center [546, 373] width 28 height 30
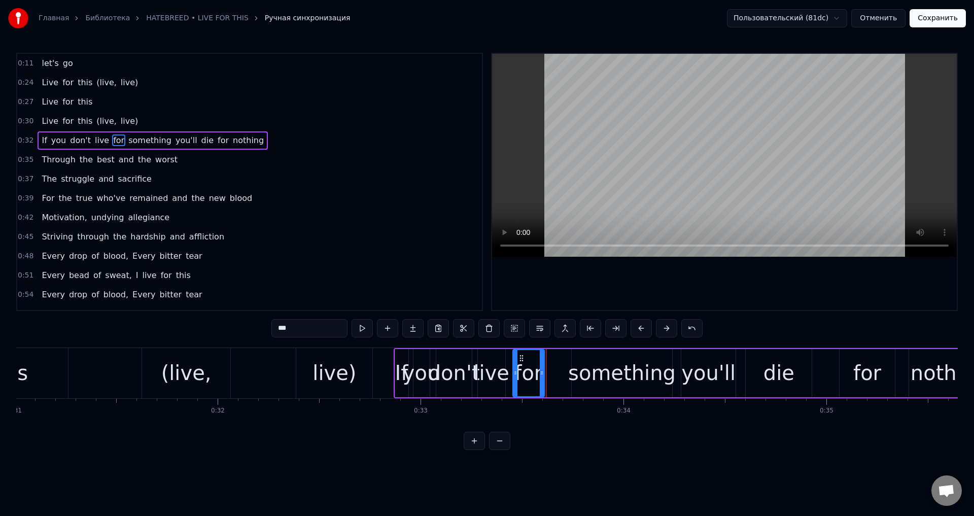
drag, startPoint x: 537, startPoint y: 359, endPoint x: 519, endPoint y: 365, distance: 19.3
click at [519, 365] on div "for" at bounding box center [529, 373] width 30 height 46
click at [594, 361] on div "something" at bounding box center [622, 373] width 108 height 30
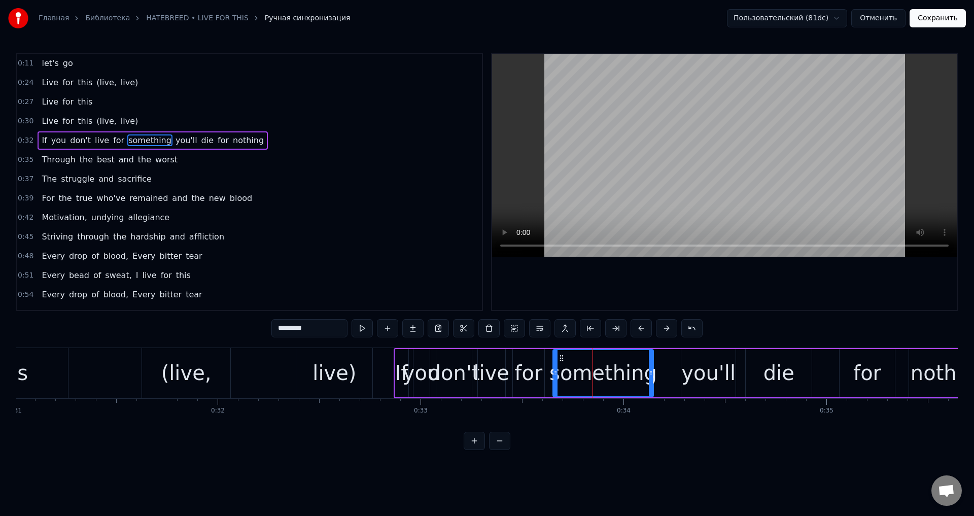
drag, startPoint x: 580, startPoint y: 359, endPoint x: 562, endPoint y: 364, distance: 19.0
click at [562, 364] on div "something" at bounding box center [603, 373] width 99 height 46
click at [689, 360] on div "you'll" at bounding box center [708, 373] width 54 height 30
type input "******"
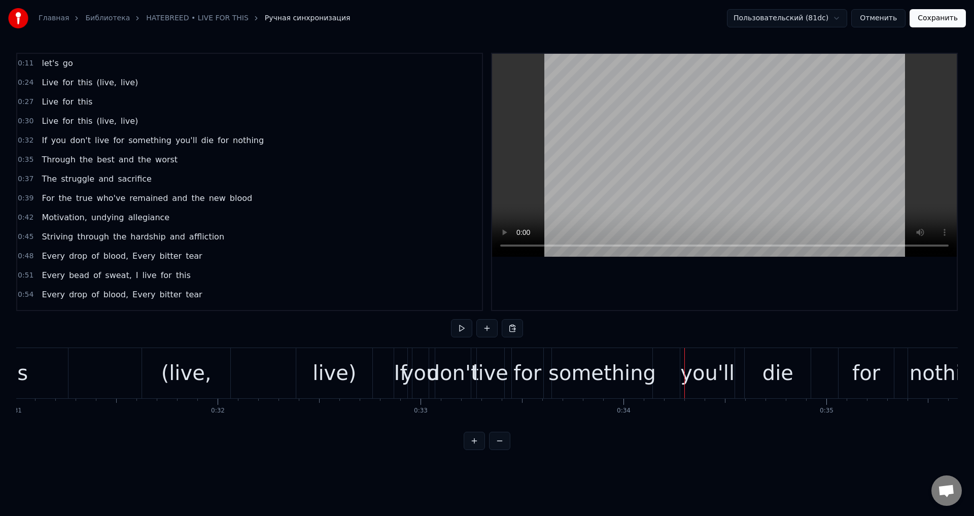
click at [691, 359] on div "you'll" at bounding box center [707, 373] width 54 height 30
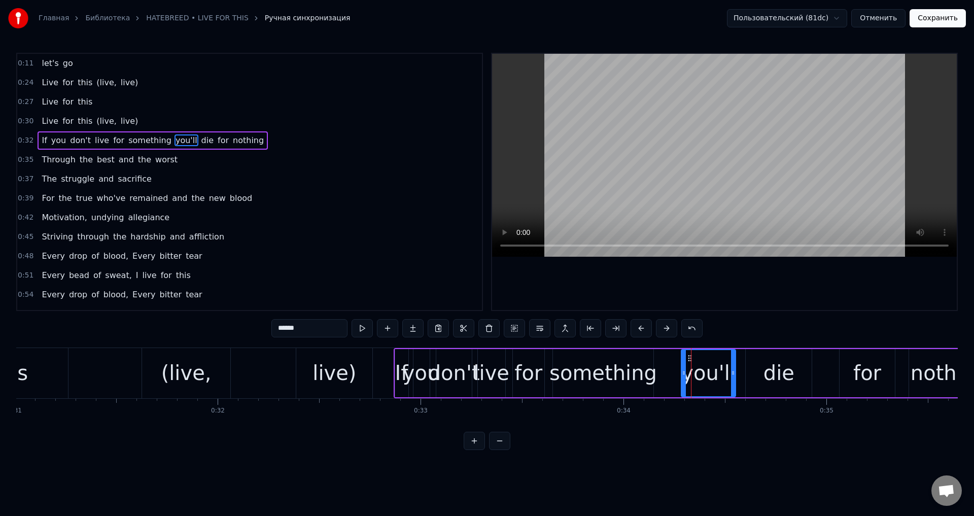
click at [688, 365] on div "you'll" at bounding box center [708, 373] width 54 height 30
click at [700, 362] on div "you'll" at bounding box center [708, 373] width 54 height 30
click at [692, 364] on div "you'll" at bounding box center [708, 373] width 54 height 30
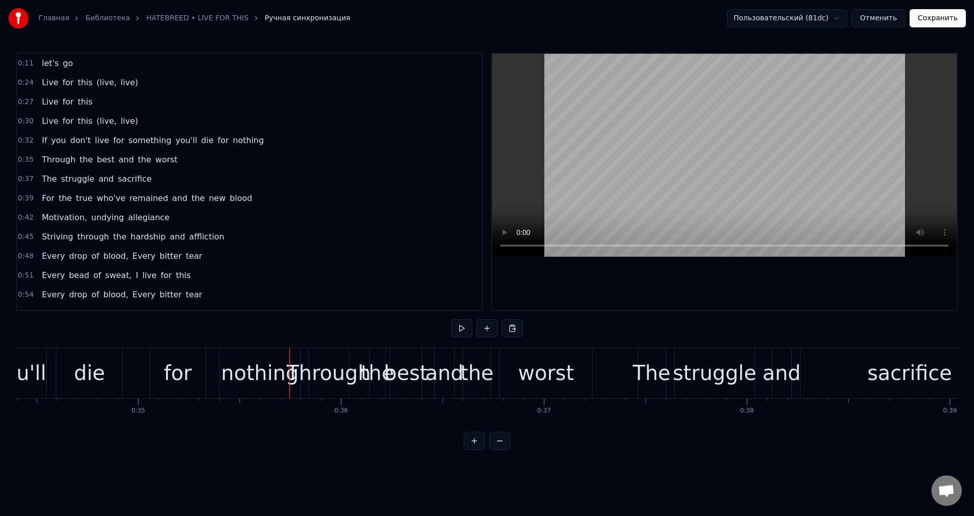
scroll to position [0, 6944]
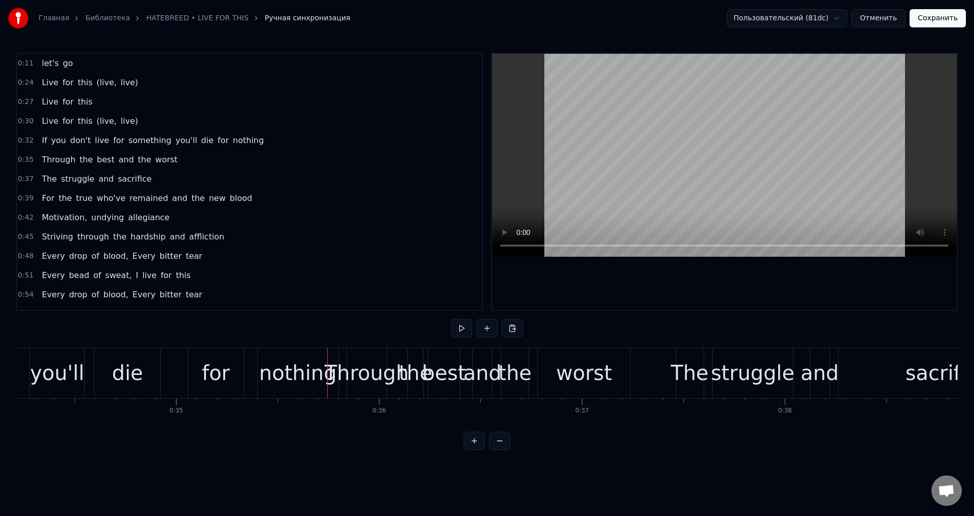
click at [295, 364] on div "nothing" at bounding box center [298, 373] width 78 height 30
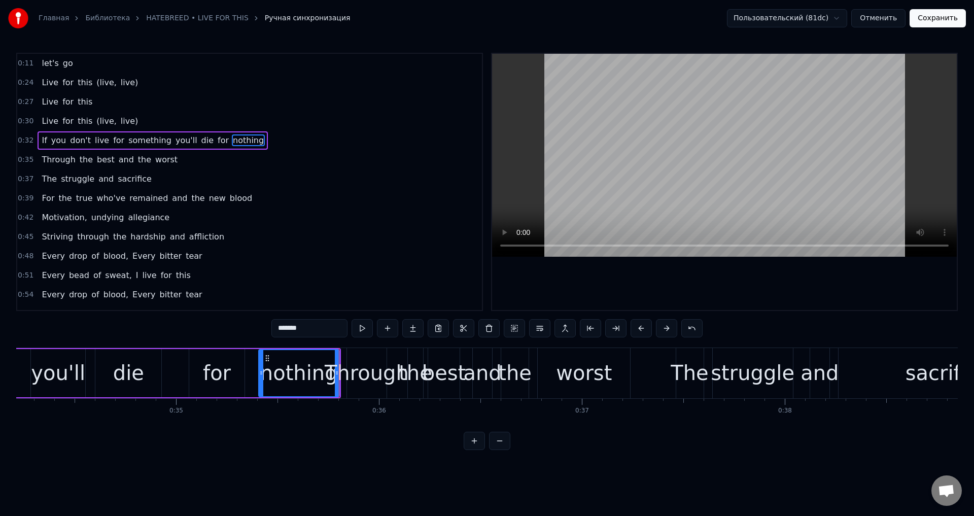
click at [202, 375] on div "for" at bounding box center [216, 373] width 55 height 48
type input "***"
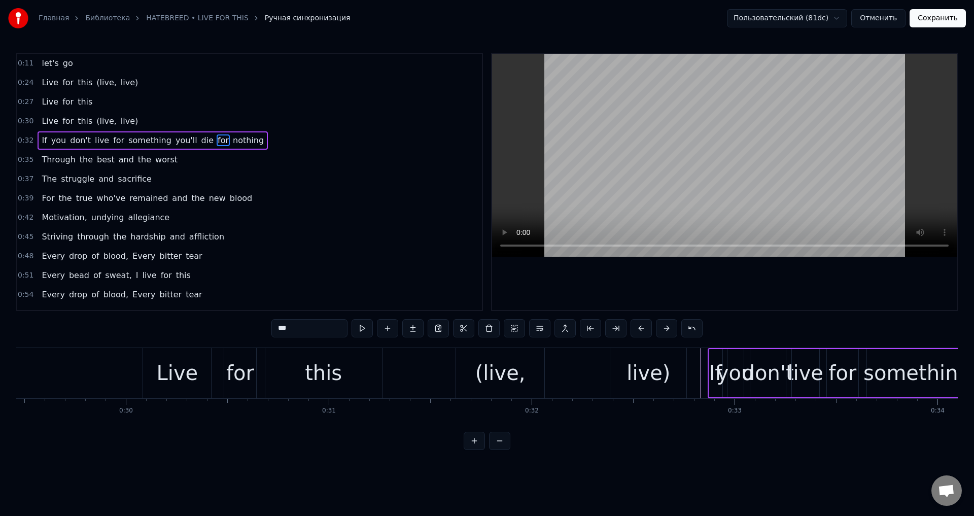
scroll to position [0, 5922]
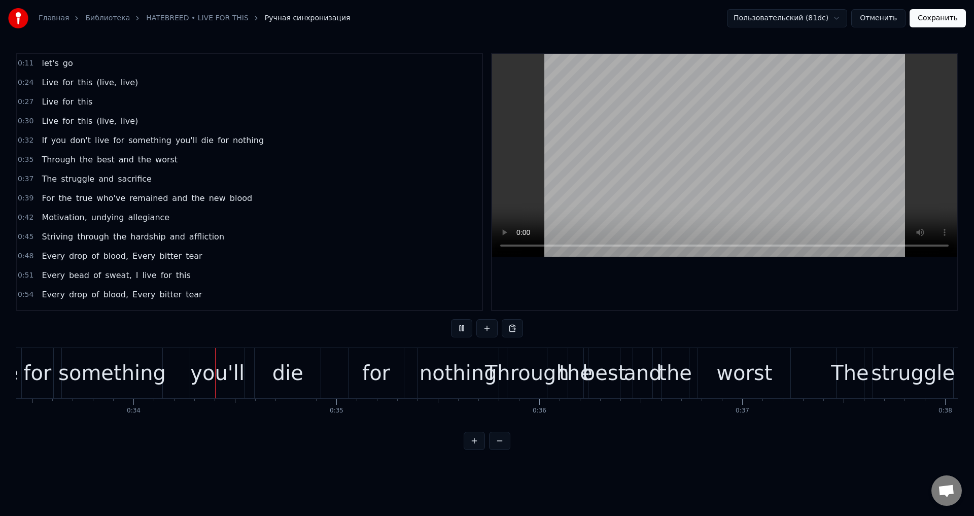
scroll to position [0, 6789]
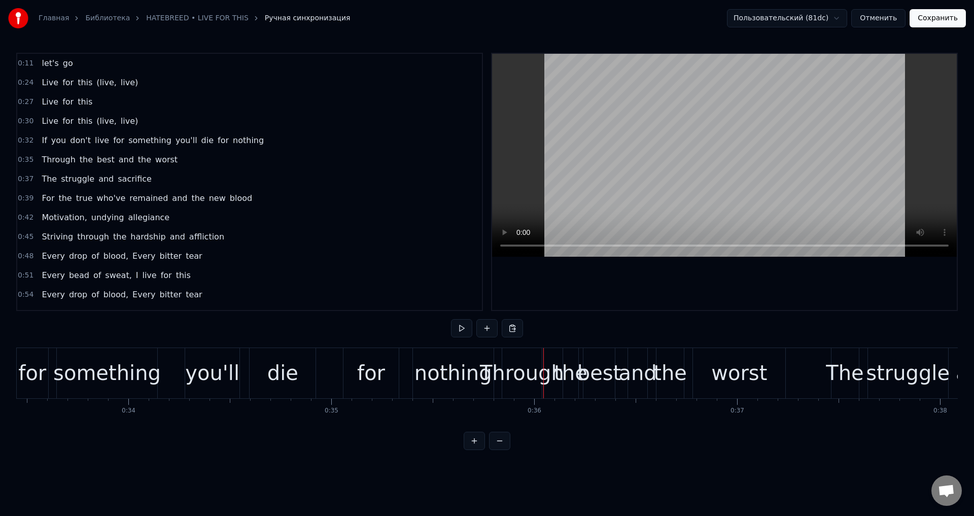
click at [214, 380] on div "you'll" at bounding box center [212, 373] width 54 height 30
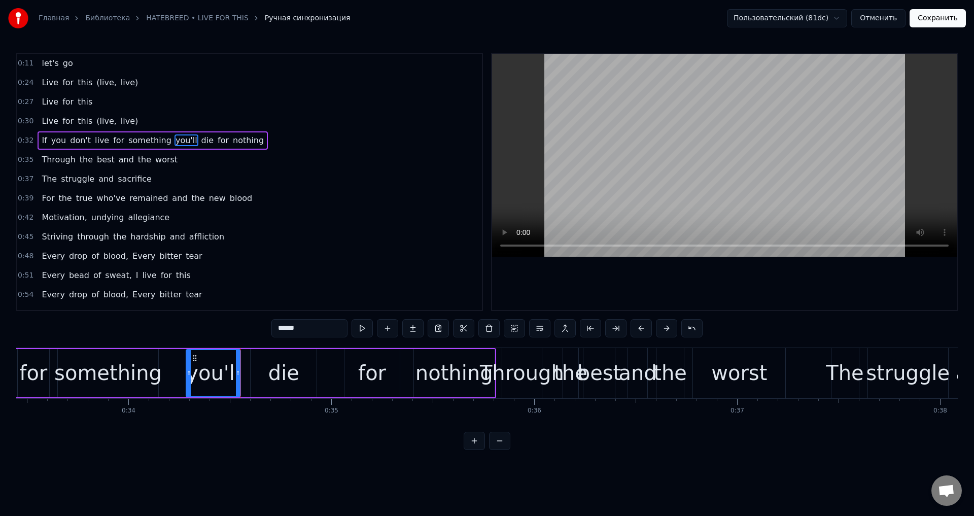
scroll to position [0, 6660]
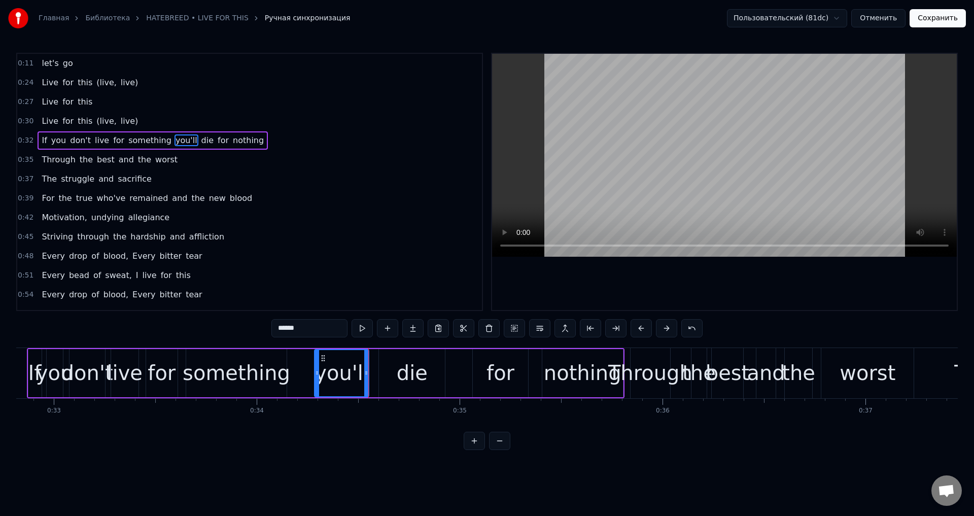
click at [329, 367] on div "you'll" at bounding box center [342, 373] width 54 height 30
drag, startPoint x: 323, startPoint y: 359, endPoint x: 311, endPoint y: 362, distance: 12.1
click at [311, 362] on icon at bounding box center [312, 358] width 8 height 8
click at [399, 360] on div "die" at bounding box center [412, 373] width 31 height 30
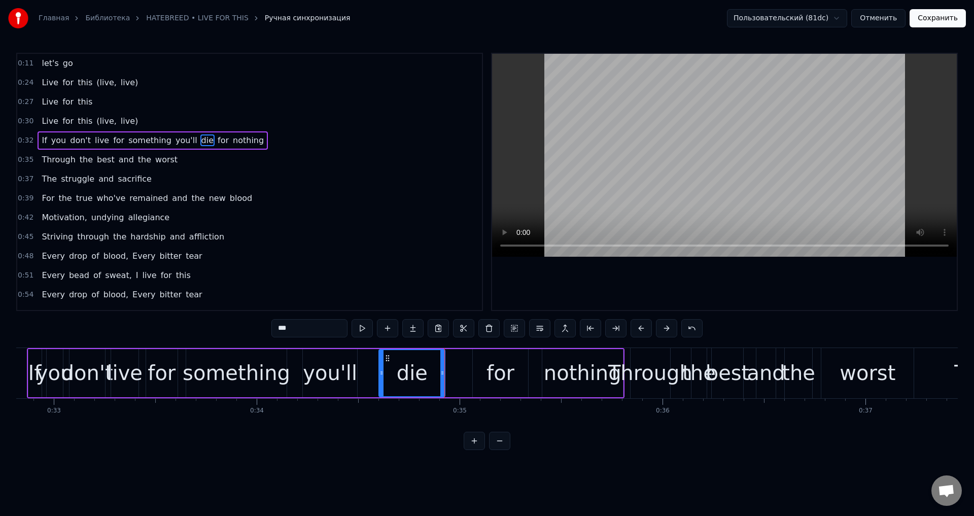
click at [486, 370] on div "for" at bounding box center [500, 373] width 55 height 48
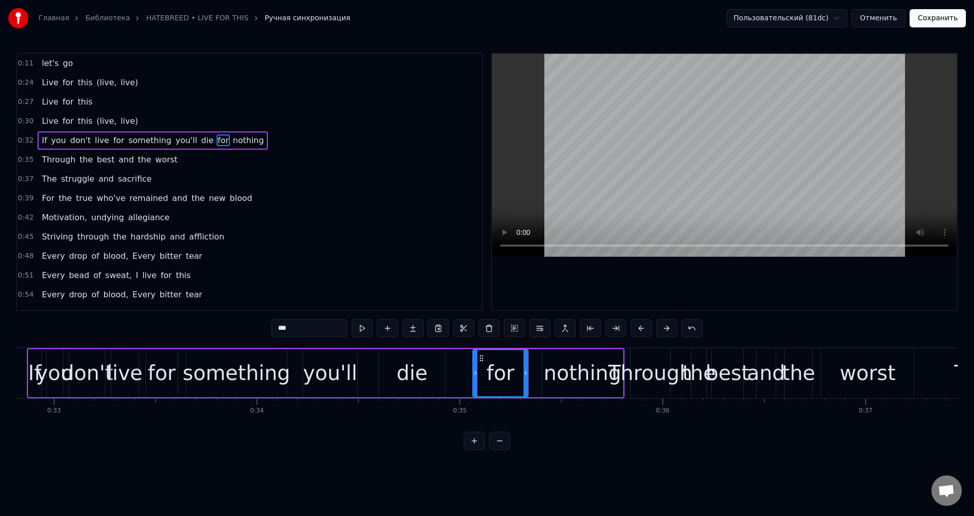
click at [552, 370] on div "nothing" at bounding box center [583, 373] width 78 height 30
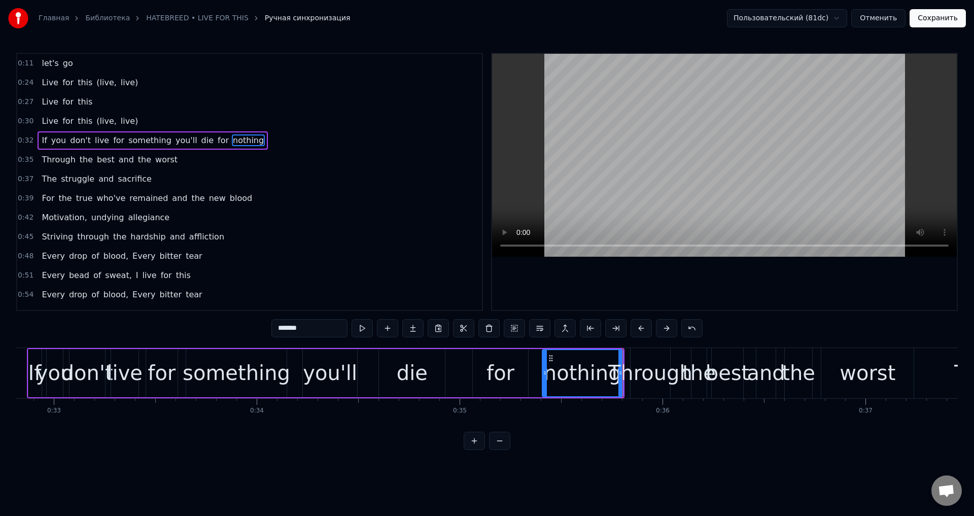
click at [593, 373] on div "nothing" at bounding box center [583, 373] width 78 height 30
click at [623, 381] on div "Through" at bounding box center [650, 373] width 84 height 30
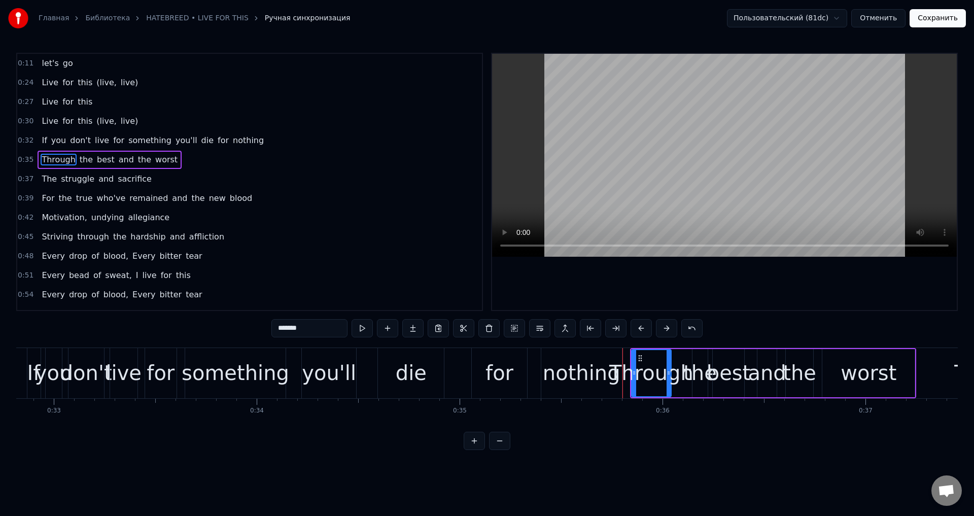
click at [613, 371] on div "Through" at bounding box center [651, 373] width 84 height 30
click at [610, 368] on div "nothing" at bounding box center [582, 373] width 78 height 30
type input "*******"
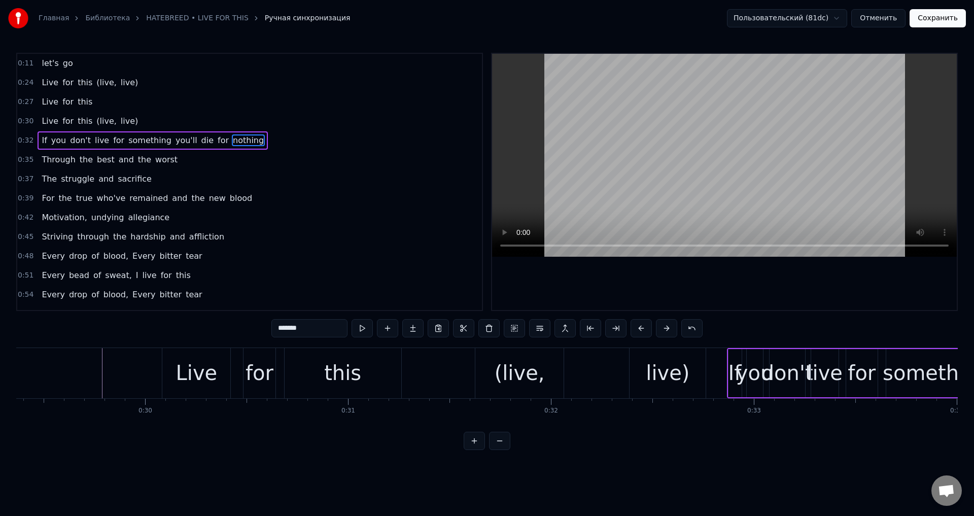
scroll to position [0, 5865]
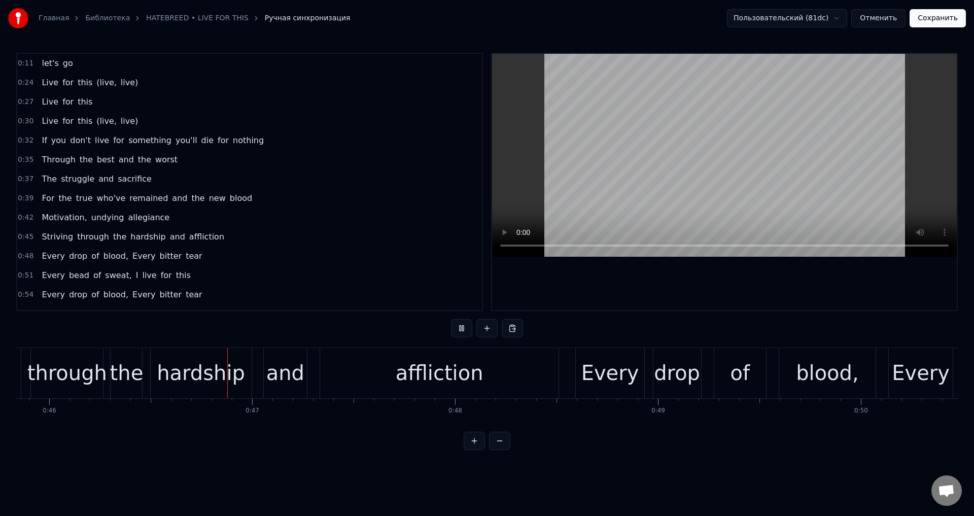
scroll to position [0, 9336]
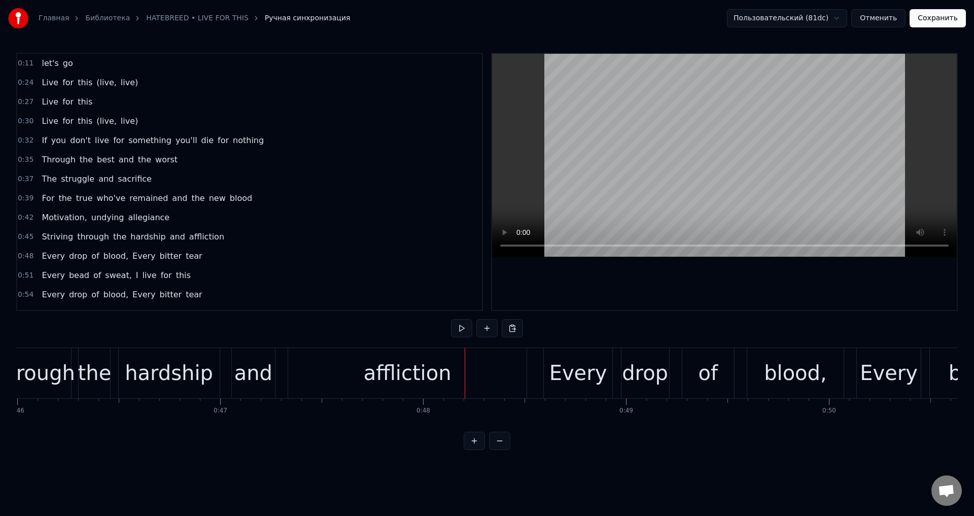
click at [341, 385] on div "affliction" at bounding box center [407, 373] width 239 height 50
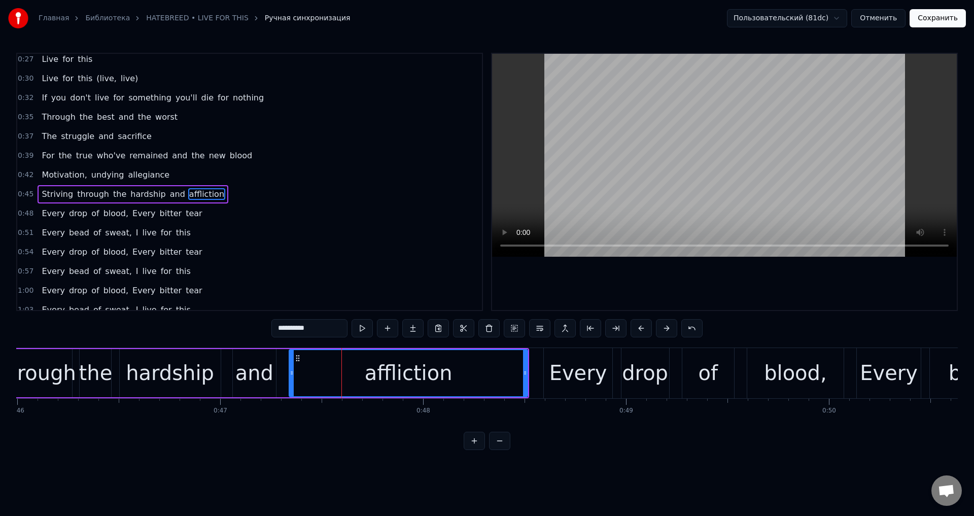
scroll to position [55, 0]
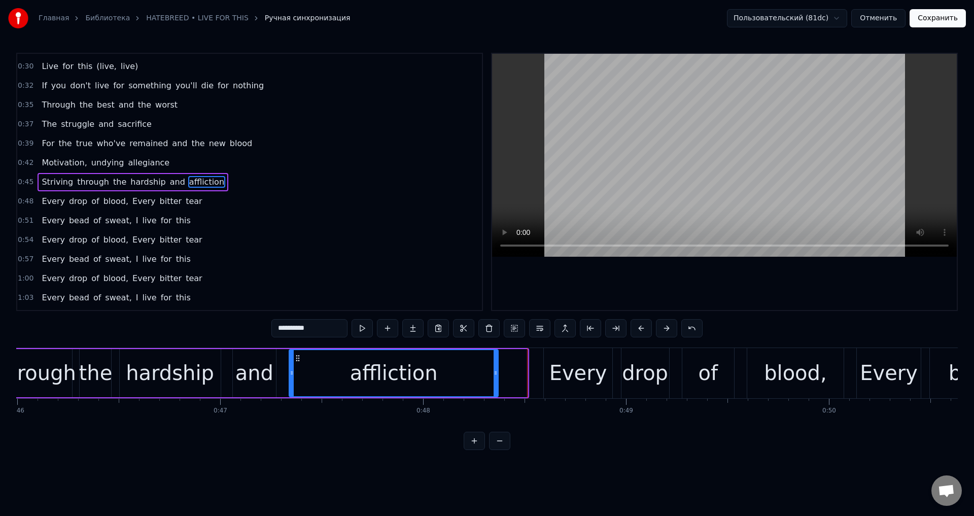
drag, startPoint x: 525, startPoint y: 371, endPoint x: 494, endPoint y: 375, distance: 30.7
click at [494, 375] on icon at bounding box center [496, 373] width 4 height 8
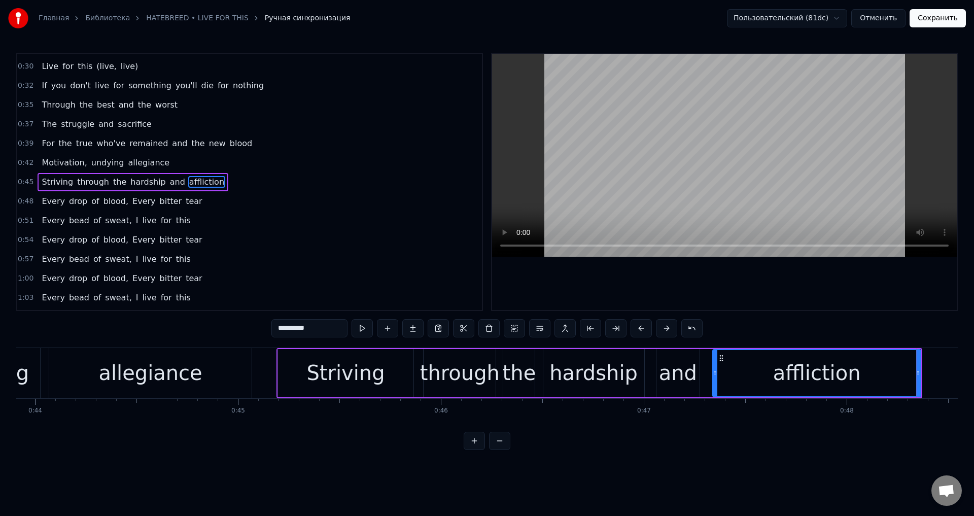
scroll to position [0, 8874]
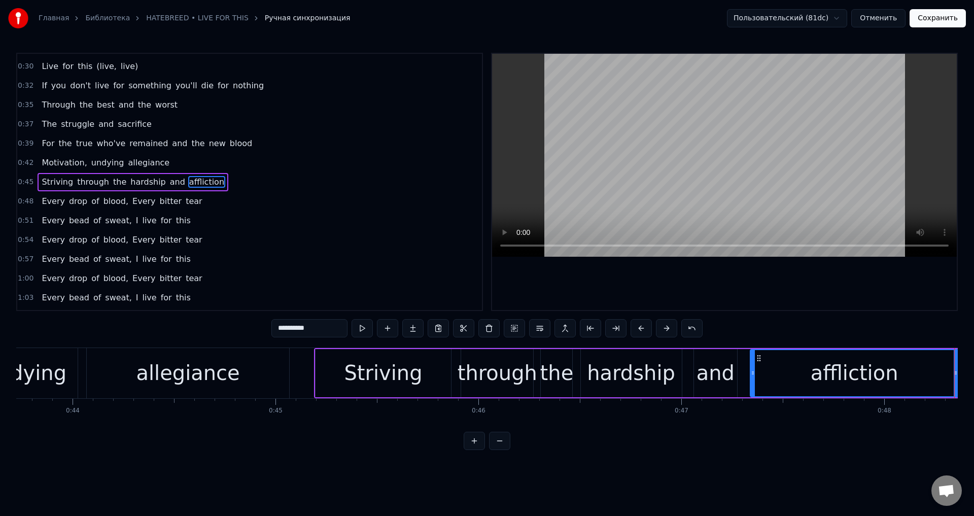
click at [335, 371] on div "Striving" at bounding box center [383, 373] width 135 height 48
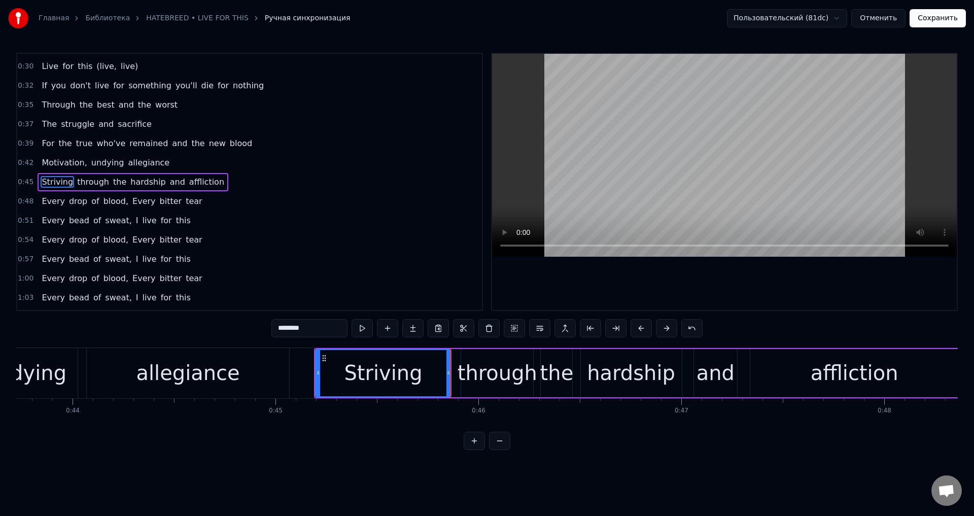
click at [268, 371] on div "allegiance" at bounding box center [188, 373] width 202 height 50
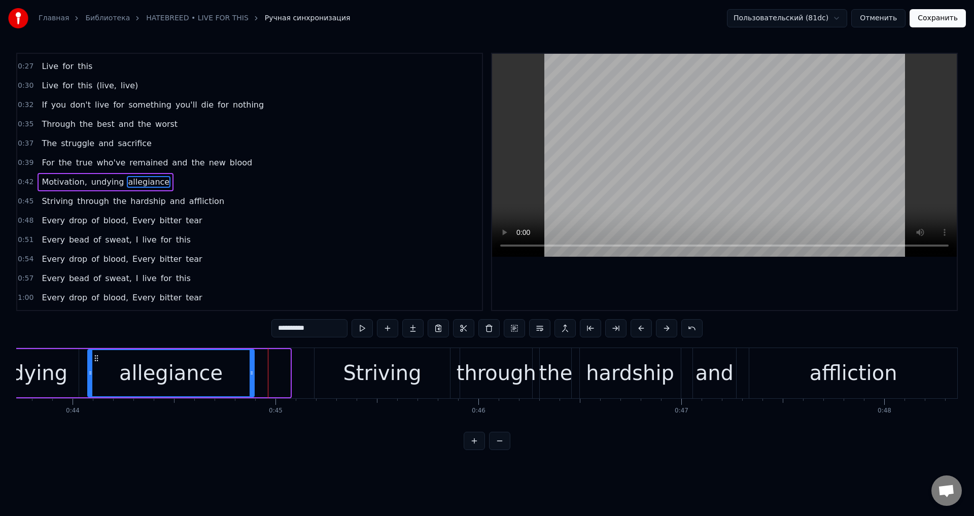
drag, startPoint x: 289, startPoint y: 370, endPoint x: 253, endPoint y: 373, distance: 36.2
click at [253, 373] on icon at bounding box center [252, 373] width 4 height 8
click at [365, 359] on div "Striving" at bounding box center [382, 373] width 78 height 30
type input "********"
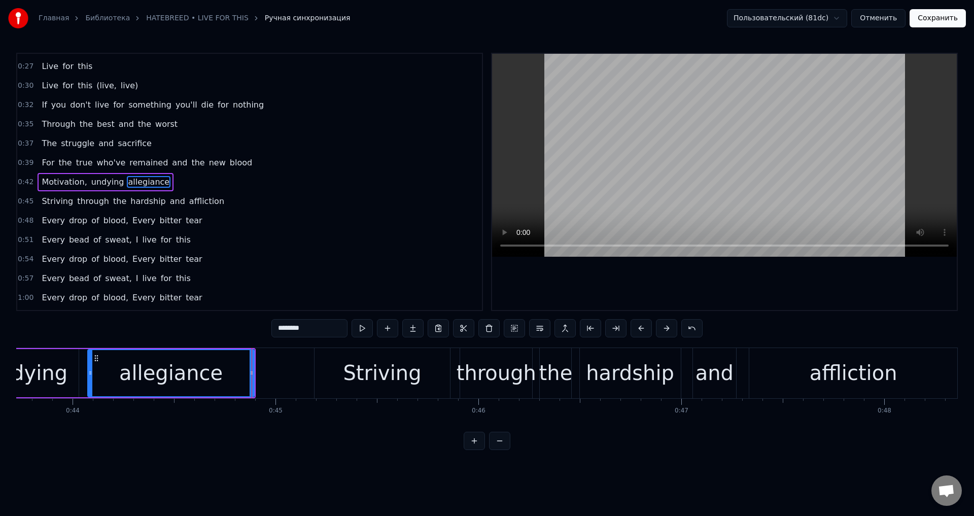
scroll to position [55, 0]
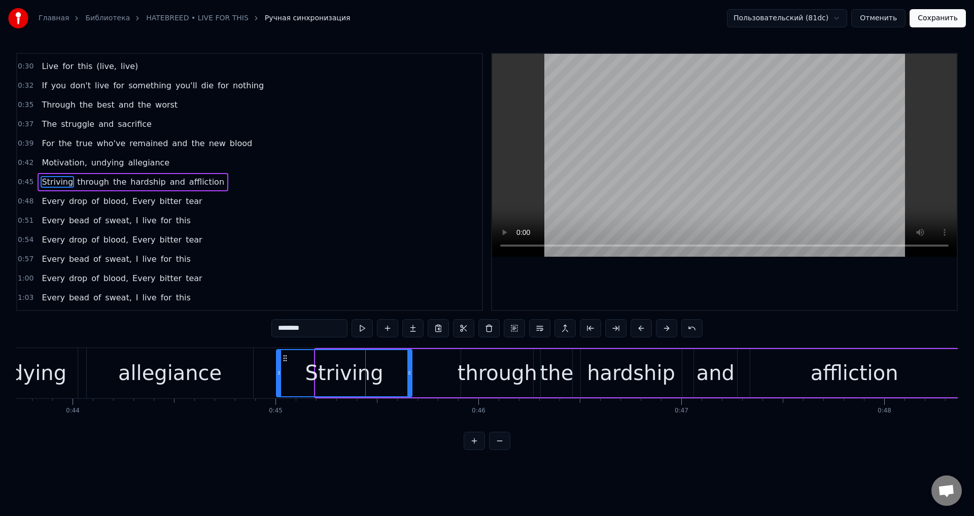
drag, startPoint x: 323, startPoint y: 358, endPoint x: 284, endPoint y: 364, distance: 39.5
click at [284, 364] on div "Striving" at bounding box center [344, 373] width 134 height 46
drag, startPoint x: 411, startPoint y: 371, endPoint x: 422, endPoint y: 371, distance: 10.7
click at [422, 371] on icon at bounding box center [420, 373] width 4 height 8
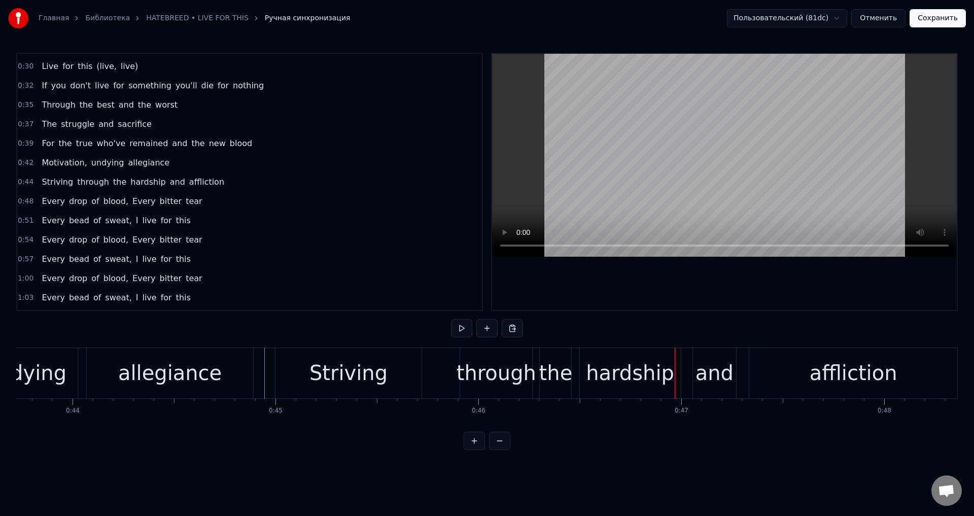
click at [598, 375] on div "hardship" at bounding box center [630, 373] width 88 height 30
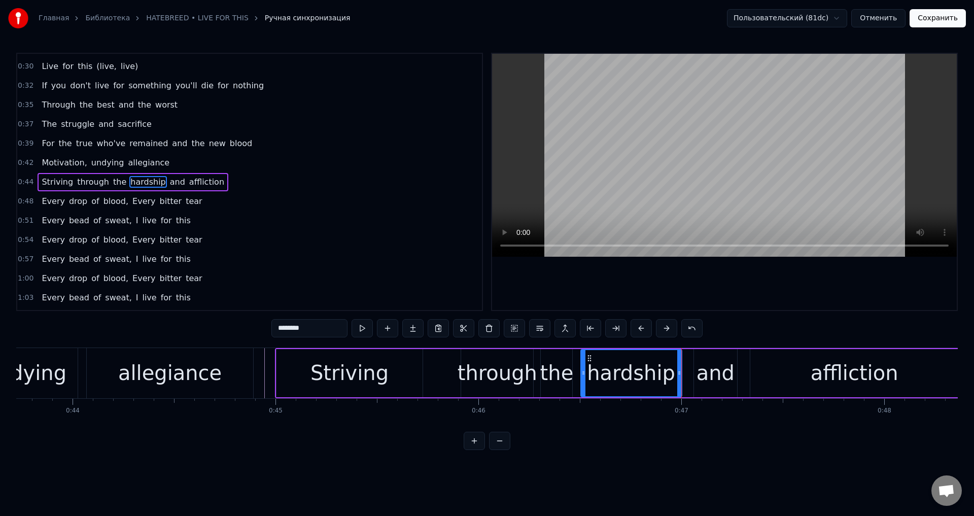
click at [713, 366] on div "and" at bounding box center [716, 373] width 38 height 30
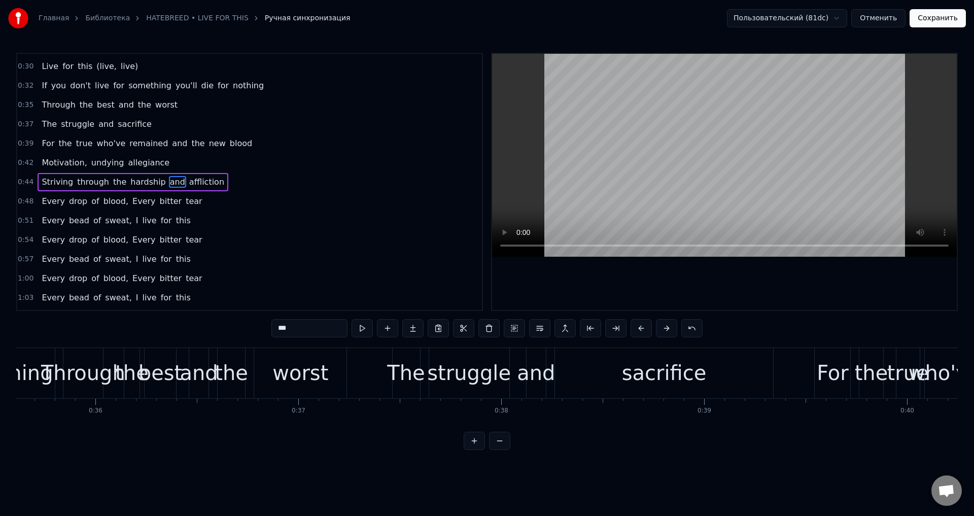
scroll to position [0, 7190]
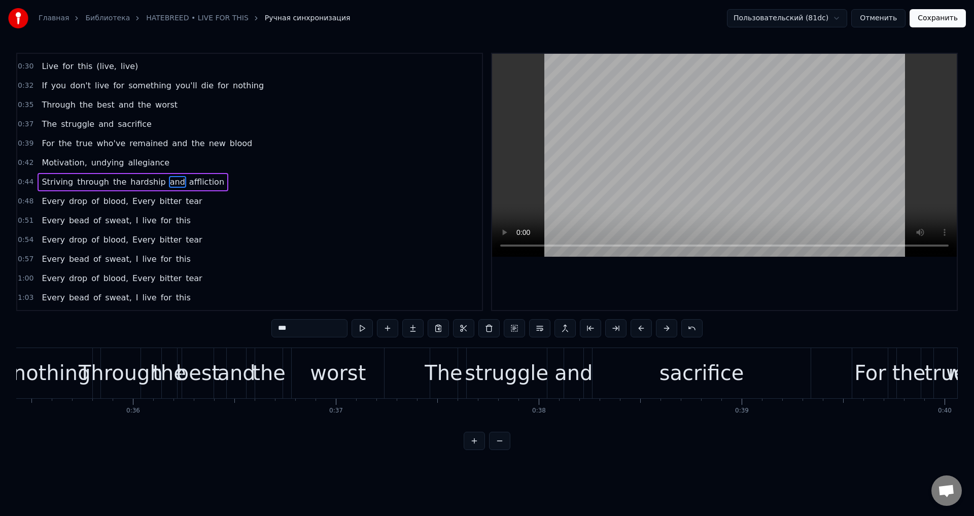
click at [154, 103] on span "worst" at bounding box center [166, 105] width 24 height 12
type input "*****"
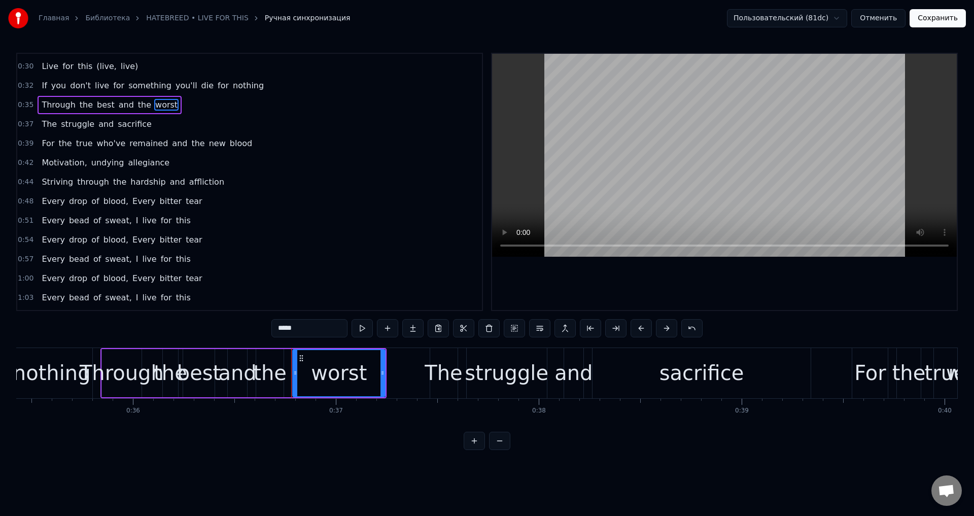
scroll to position [0, 0]
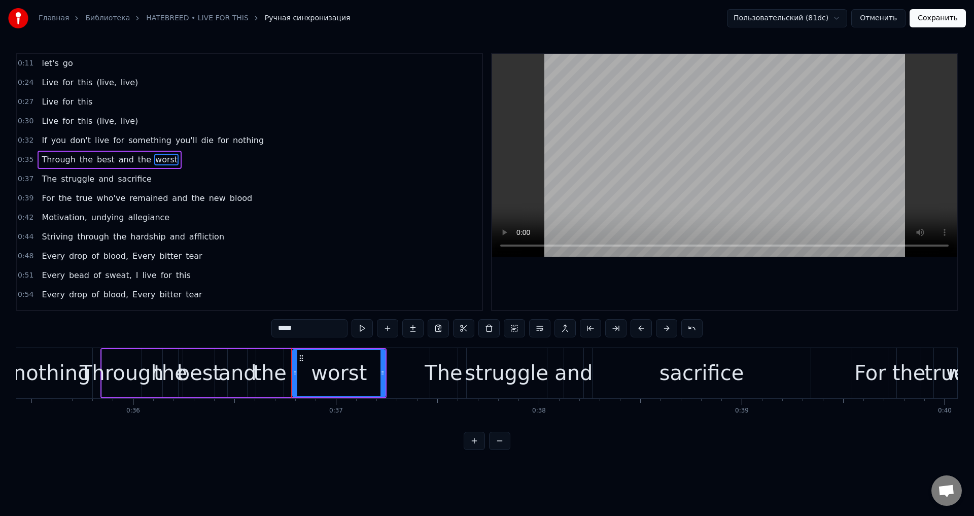
click at [157, 162] on span "worst" at bounding box center [166, 160] width 24 height 12
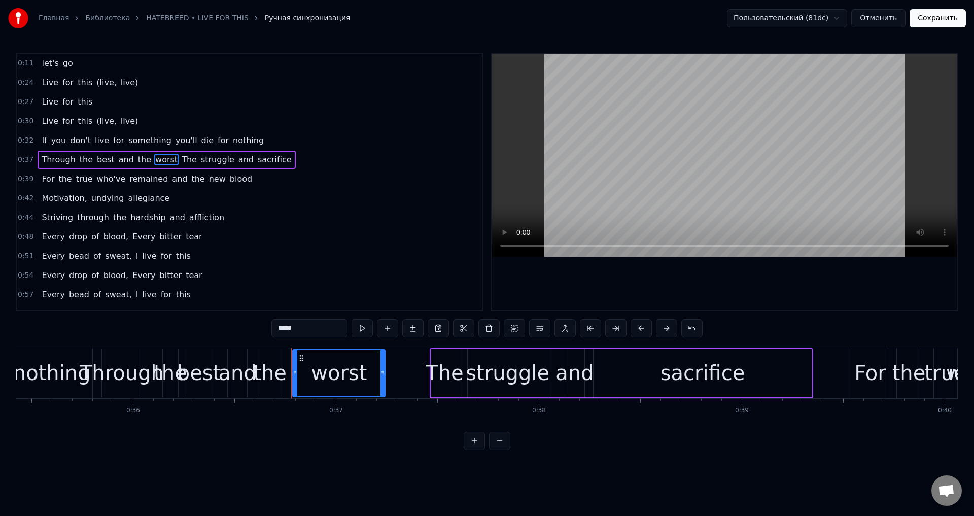
drag, startPoint x: 230, startPoint y: 433, endPoint x: 230, endPoint y: 426, distance: 6.6
click at [219, 429] on div "0:11 let's go 0:24 Live for this (live, live) 0:27 Live for this 0:30 Live for …" at bounding box center [487, 251] width 942 height 397
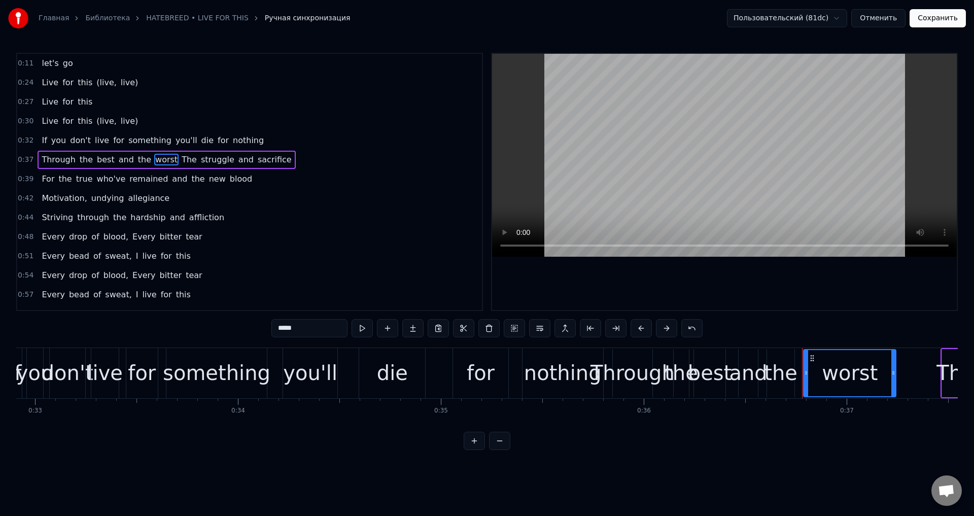
scroll to position [0, 6150]
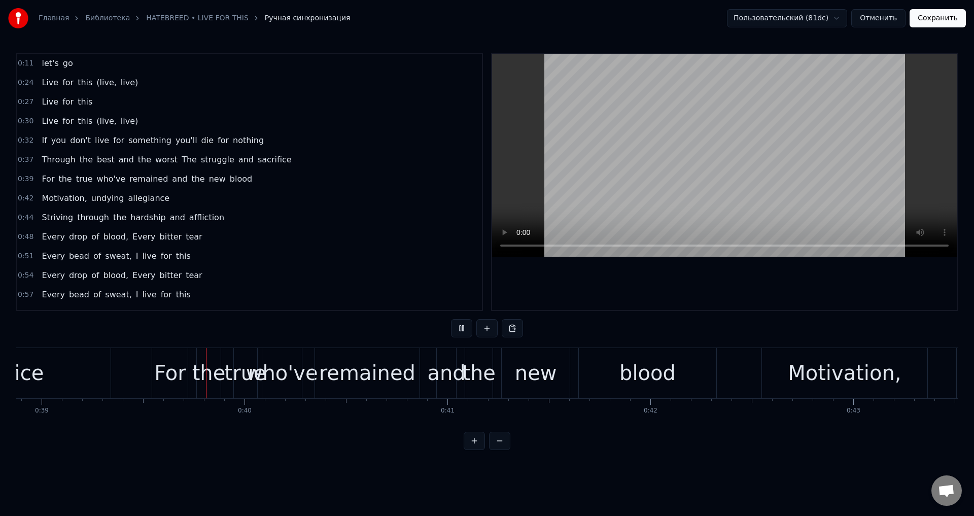
scroll to position [0, 7893]
click at [160, 159] on span "worst" at bounding box center [166, 160] width 24 height 12
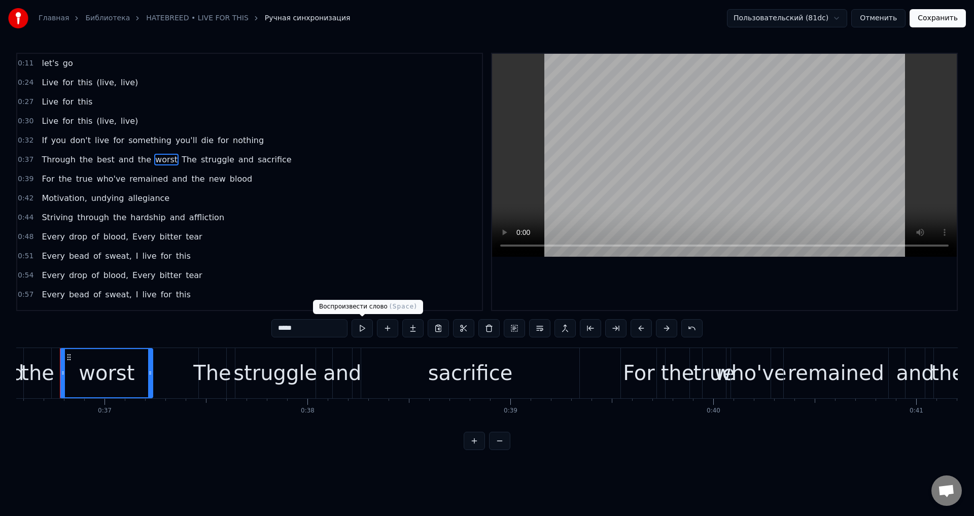
scroll to position [0, 7415]
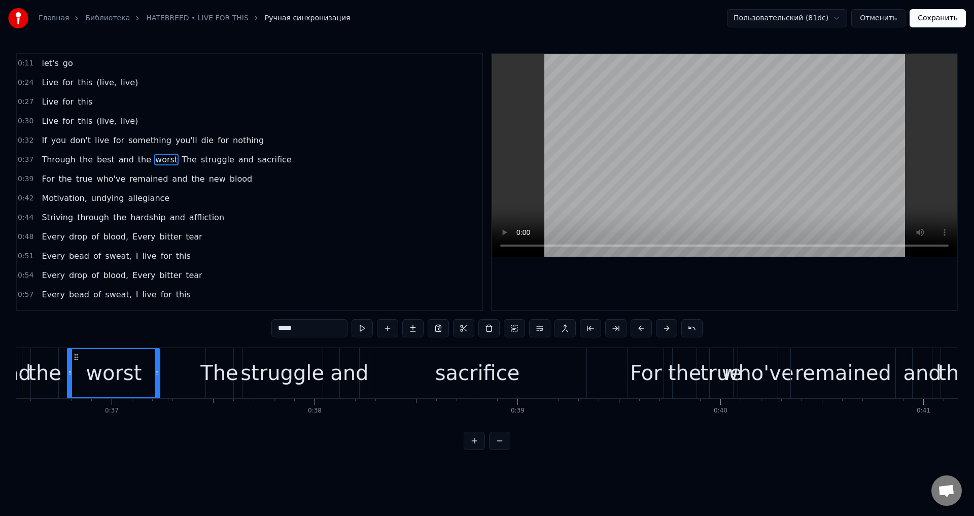
click at [319, 329] on input "*****" at bounding box center [309, 328] width 76 height 18
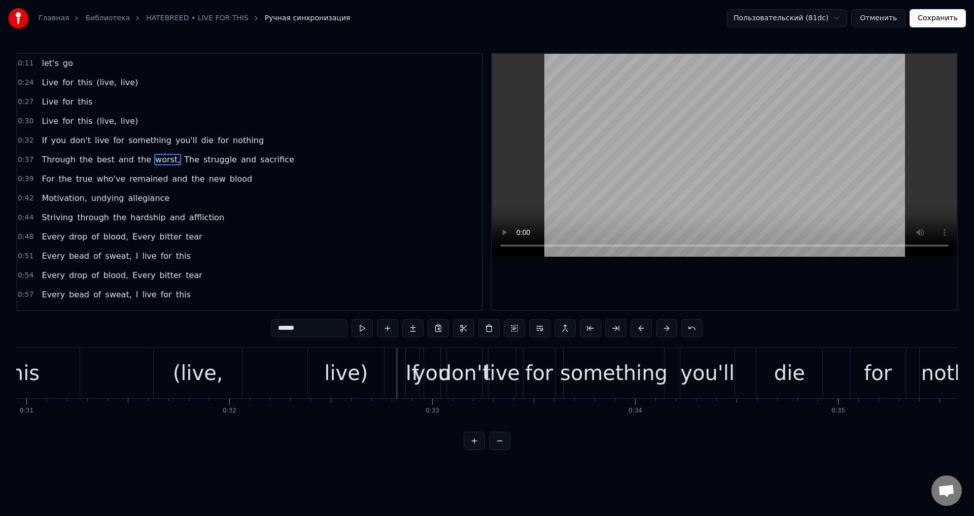
scroll to position [0, 6244]
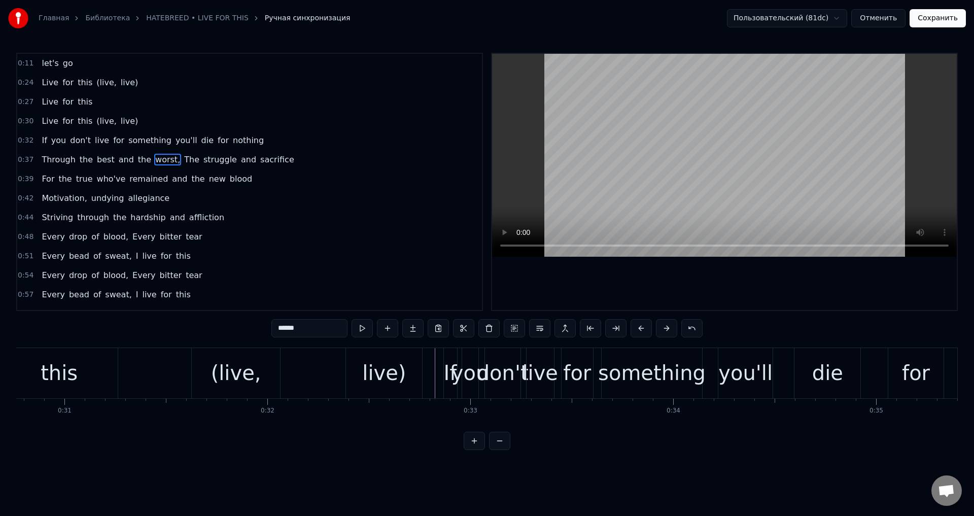
type input "******"
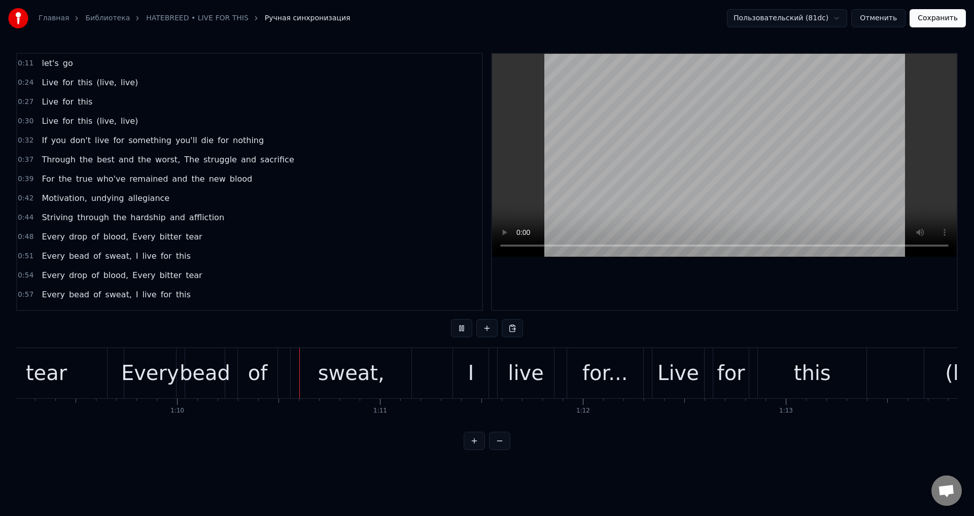
scroll to position [0, 14150]
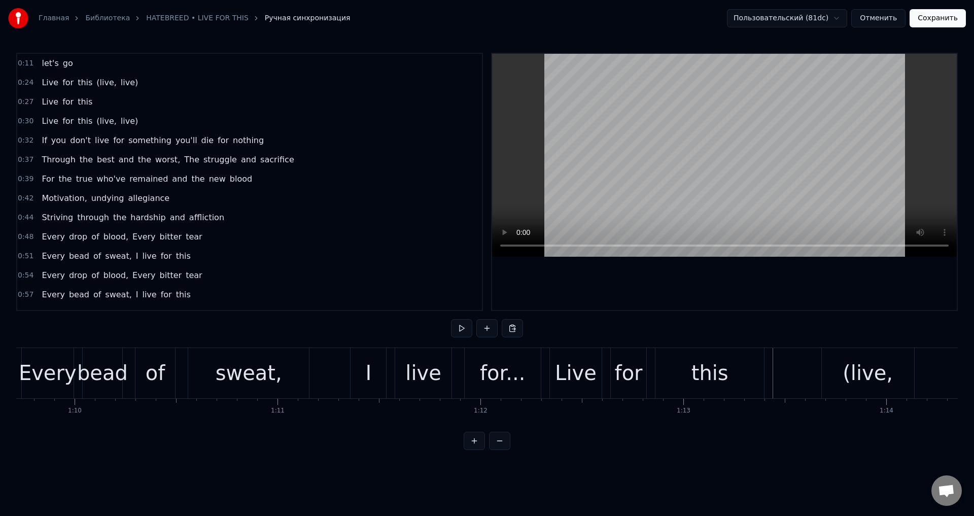
click at [487, 358] on div "for..." at bounding box center [502, 373] width 45 height 30
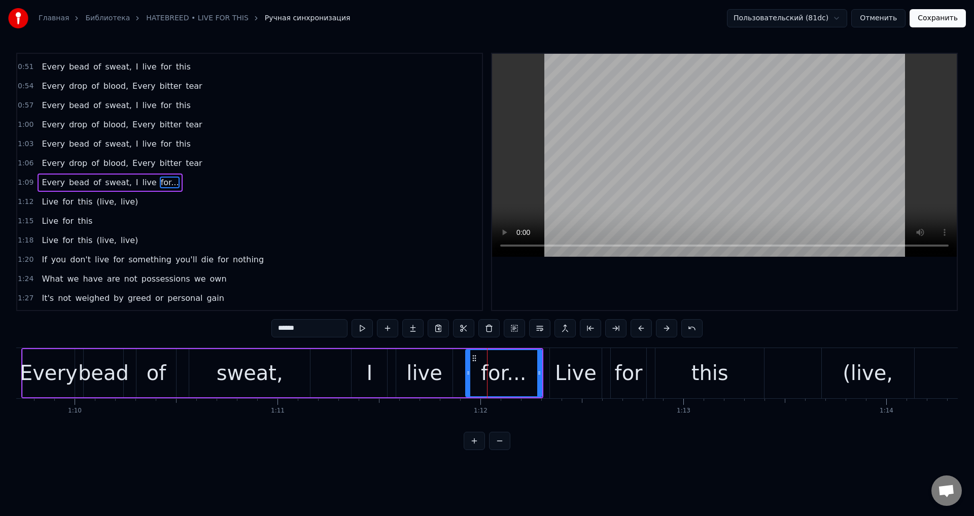
scroll to position [190, 0]
drag, startPoint x: 539, startPoint y: 369, endPoint x: 519, endPoint y: 373, distance: 20.2
click at [519, 373] on icon at bounding box center [520, 373] width 4 height 8
click at [439, 367] on div "live" at bounding box center [424, 373] width 36 height 30
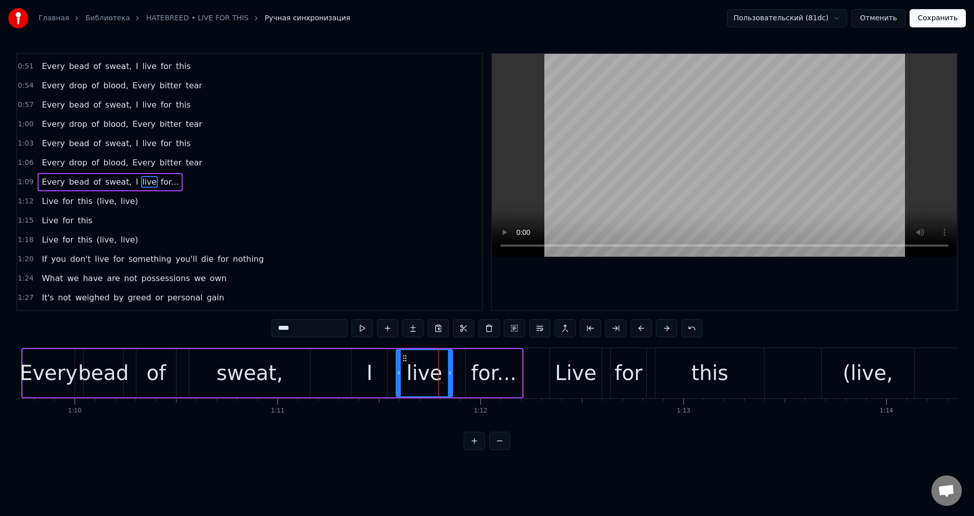
click at [355, 366] on div "I" at bounding box center [370, 373] width 36 height 48
drag, startPoint x: 361, startPoint y: 358, endPoint x: 338, endPoint y: 362, distance: 23.3
click at [338, 362] on div "I" at bounding box center [347, 373] width 35 height 46
click at [419, 359] on div "live" at bounding box center [424, 373] width 36 height 30
drag, startPoint x: 402, startPoint y: 359, endPoint x: 382, endPoint y: 364, distance: 20.8
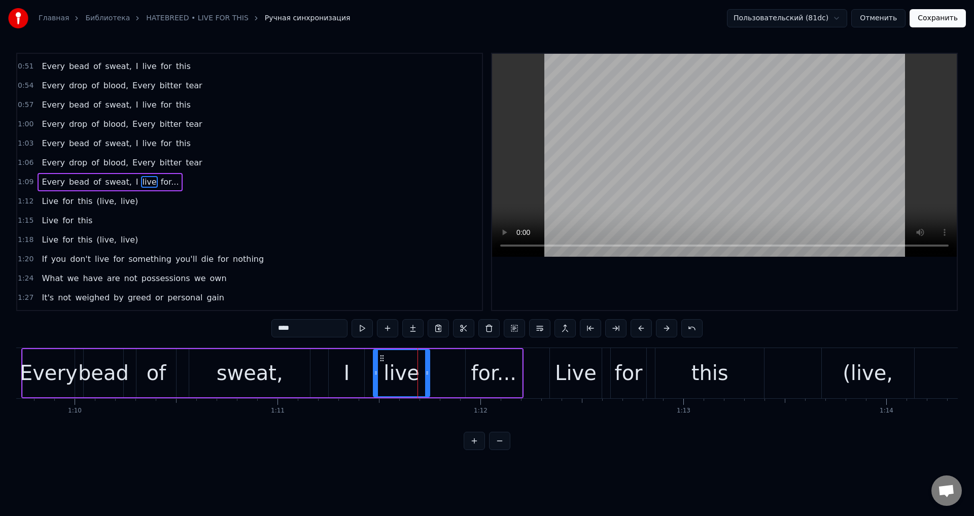
click at [382, 364] on div "live" at bounding box center [401, 373] width 55 height 46
click at [479, 362] on div "for..." at bounding box center [493, 373] width 45 height 30
type input "******"
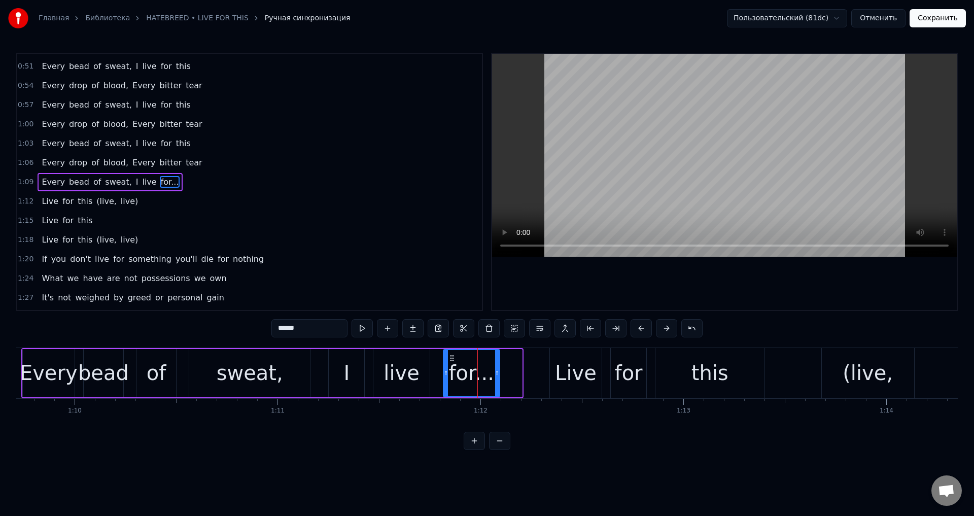
drag, startPoint x: 472, startPoint y: 359, endPoint x: 450, endPoint y: 363, distance: 22.8
click at [450, 363] on div "for..." at bounding box center [471, 373] width 55 height 46
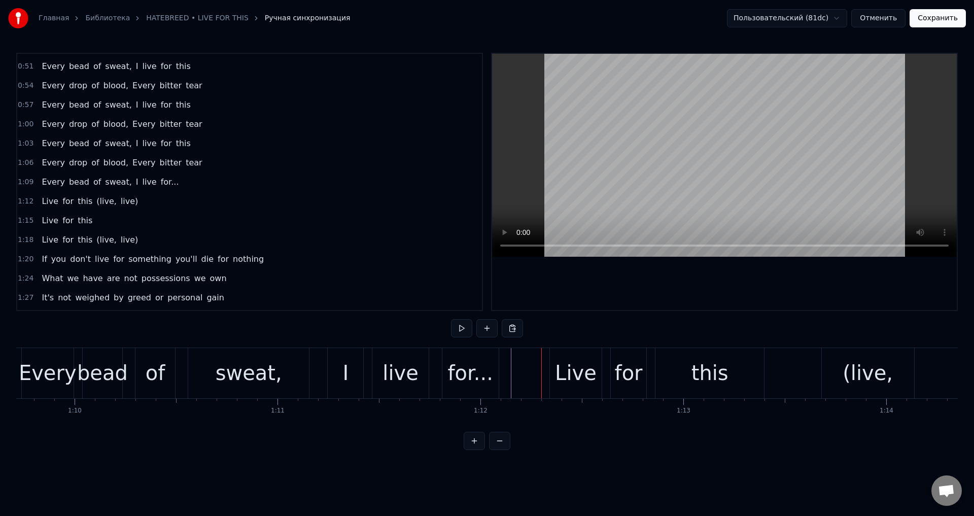
click at [574, 366] on div "Live" at bounding box center [576, 373] width 42 height 30
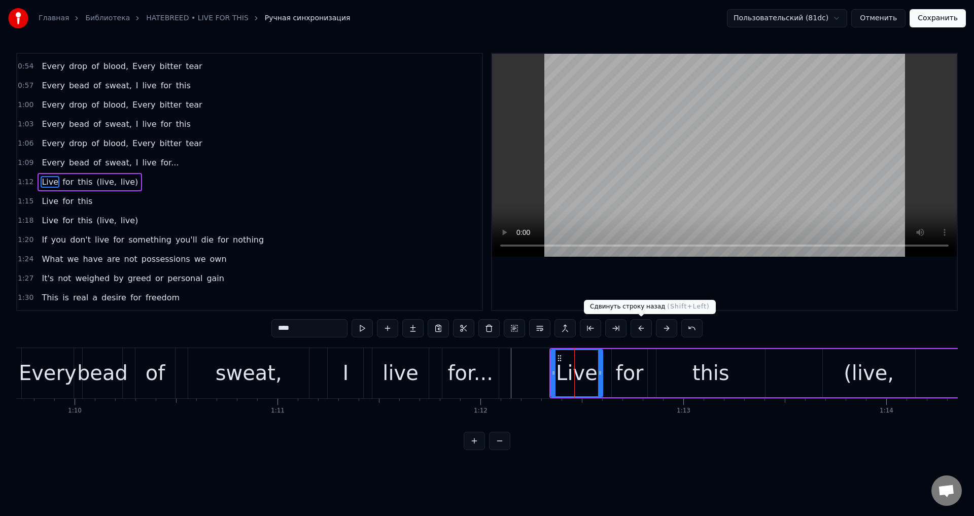
click at [641, 331] on button at bounding box center [641, 328] width 21 height 18
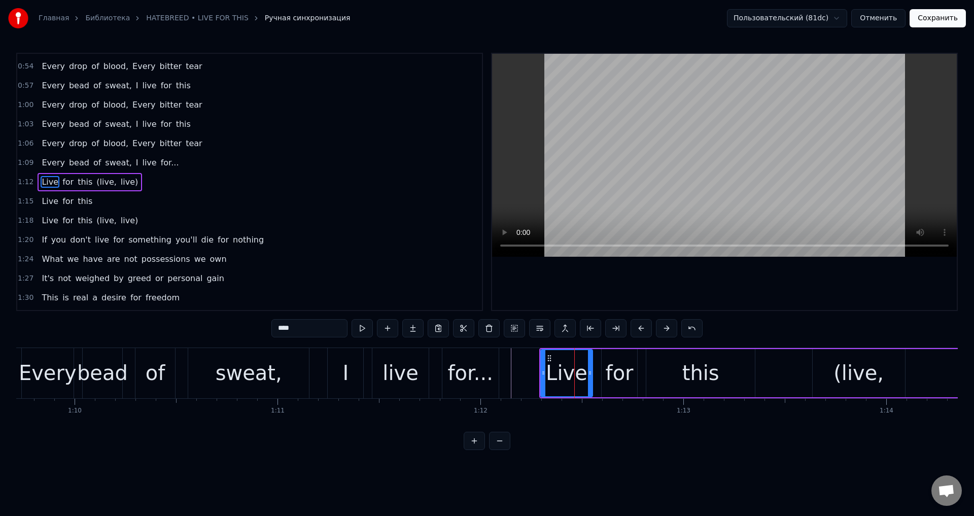
click at [641, 331] on button at bounding box center [641, 328] width 21 height 18
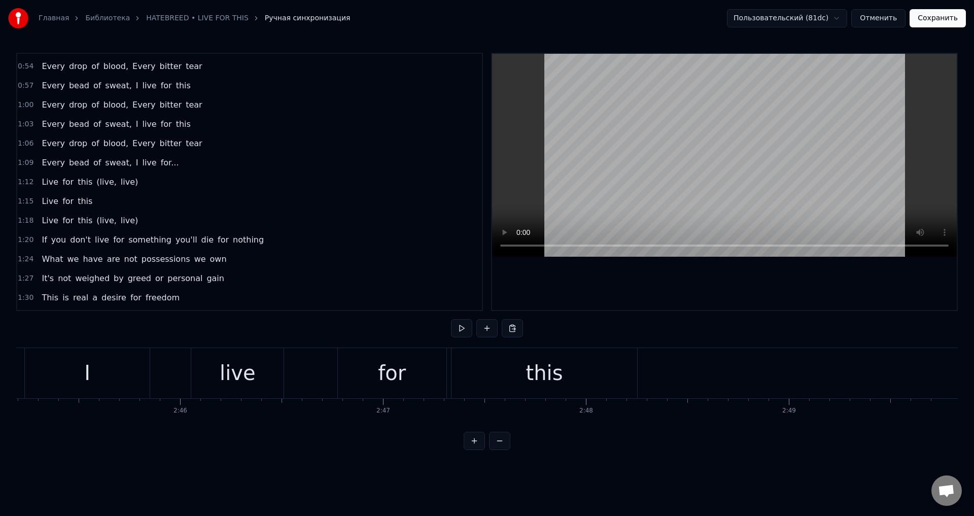
scroll to position [0, 33530]
click at [949, 12] on button "Сохранить" at bounding box center [938, 18] width 56 height 18
